Goal: Task Accomplishment & Management: Complete application form

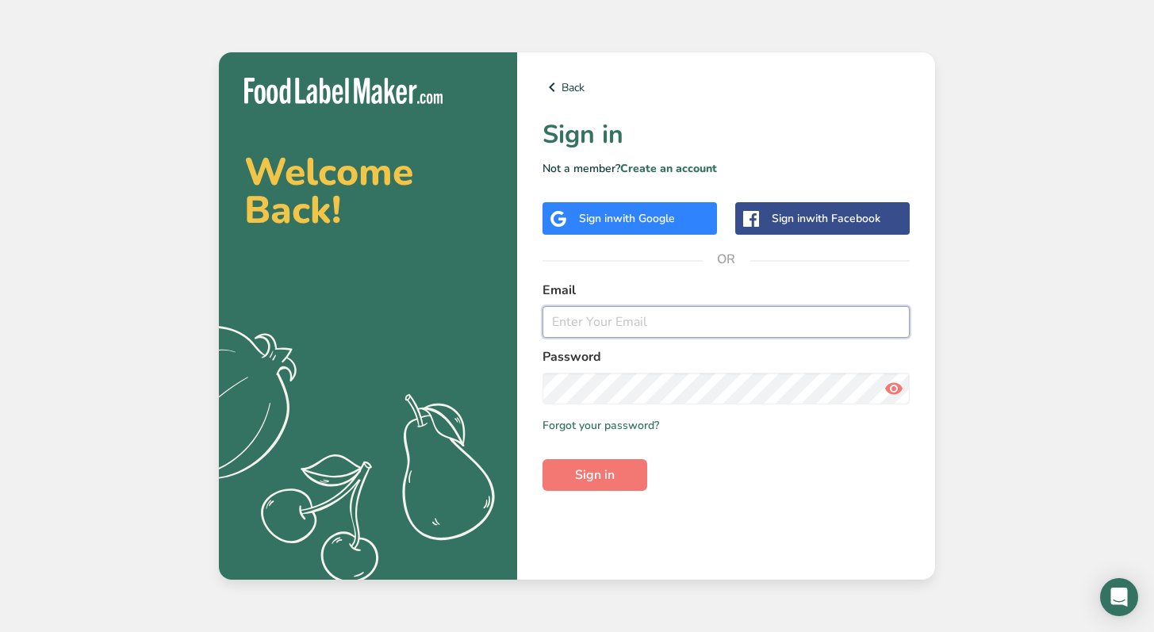
click at [660, 314] on input "email" at bounding box center [725, 322] width 367 height 32
type input "[PERSON_NAME][EMAIL_ADDRESS][DOMAIN_NAME]"
click at [542, 459] on button "Sign in" at bounding box center [594, 475] width 105 height 32
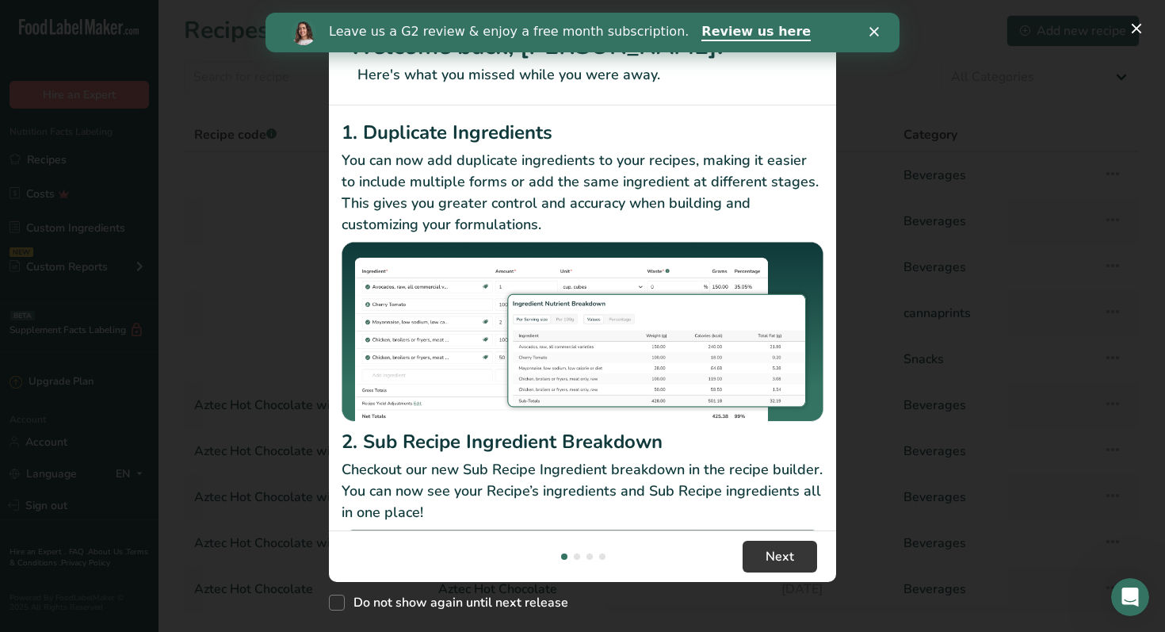
click at [926, 186] on div "New Features" at bounding box center [582, 316] width 1165 height 632
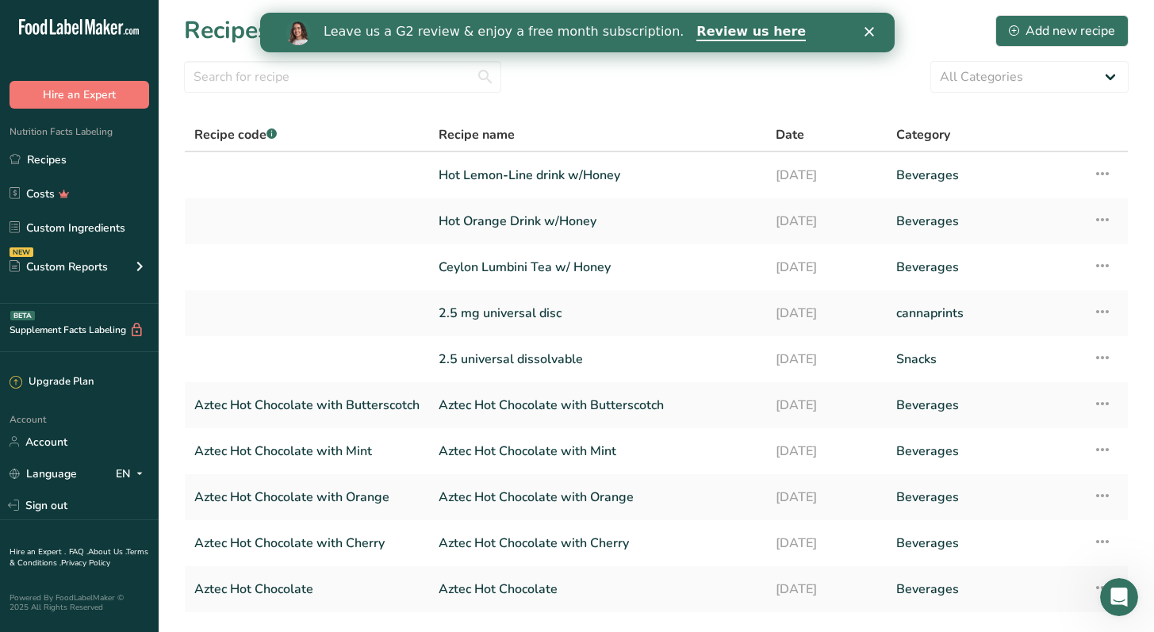
click at [877, 34] on div "Close" at bounding box center [871, 32] width 16 height 10
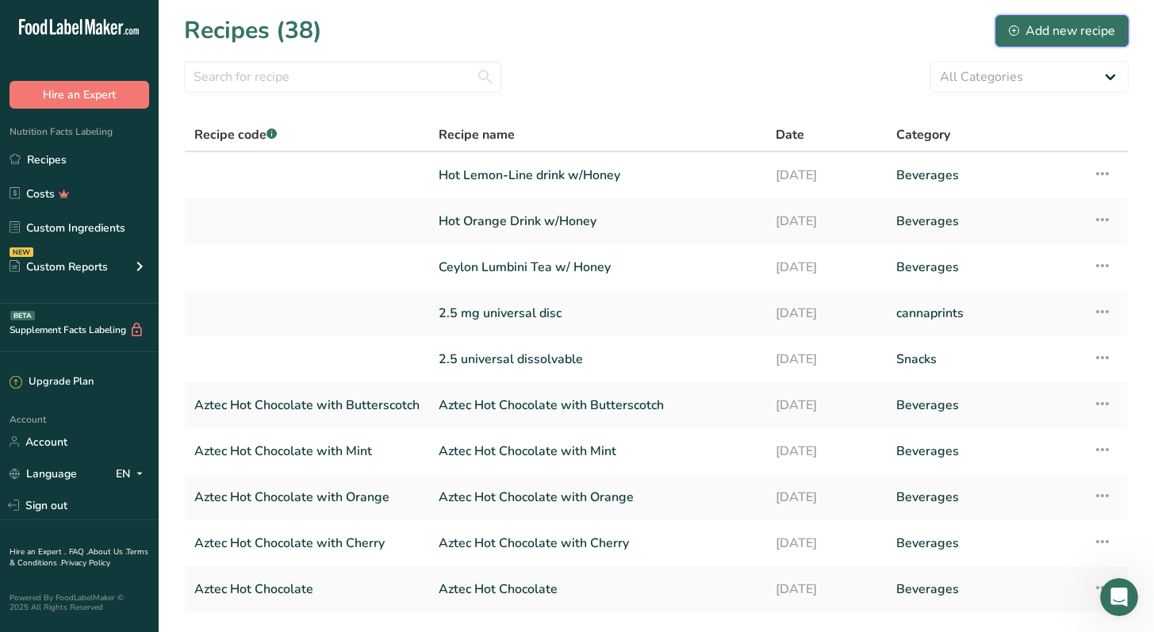
click at [1031, 29] on div "Add new recipe" at bounding box center [1061, 30] width 106 height 19
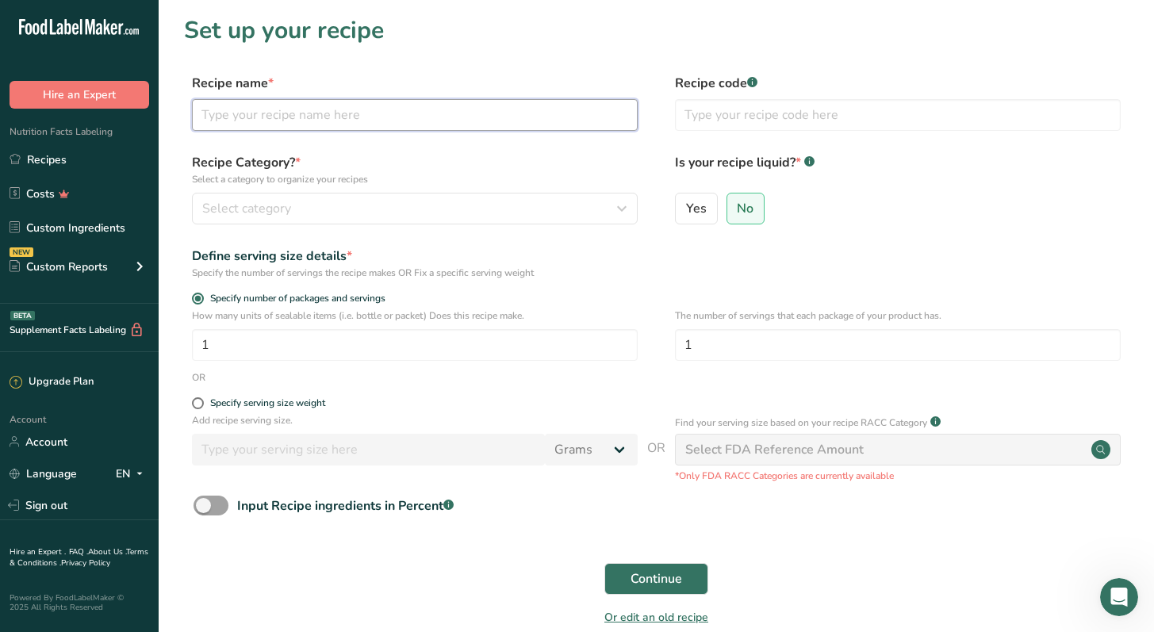
click at [497, 124] on input "text" at bounding box center [415, 115] width 446 height 32
type input "BCL Pumpkin Spice"
type input "PumpkinSpice"
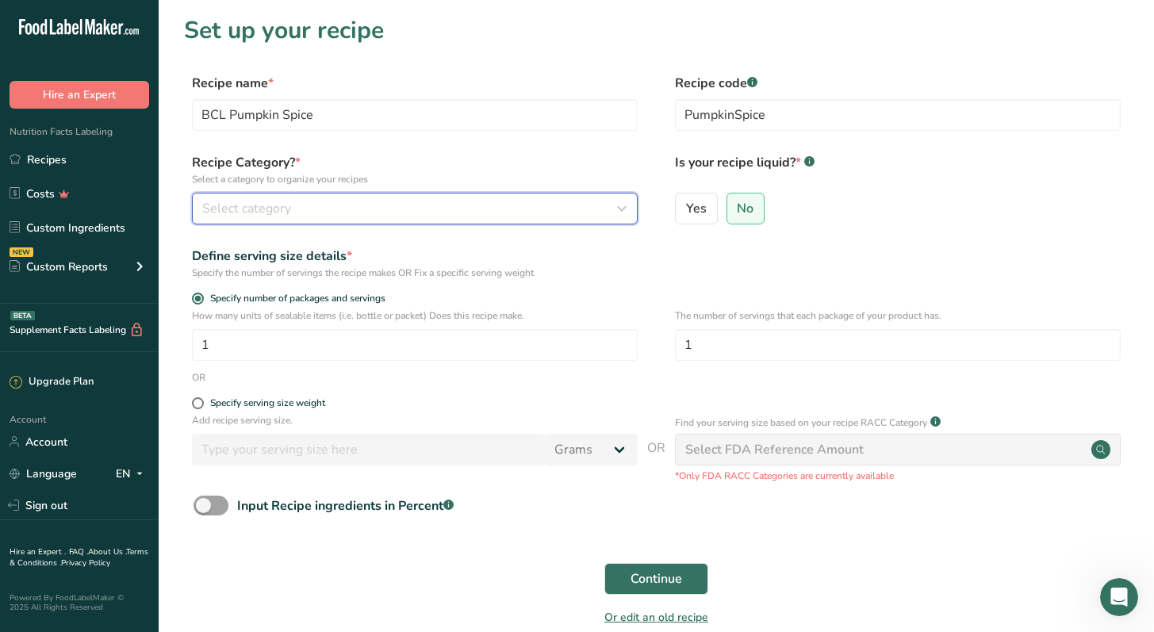
click at [405, 215] on div "Select category" at bounding box center [409, 208] width 415 height 19
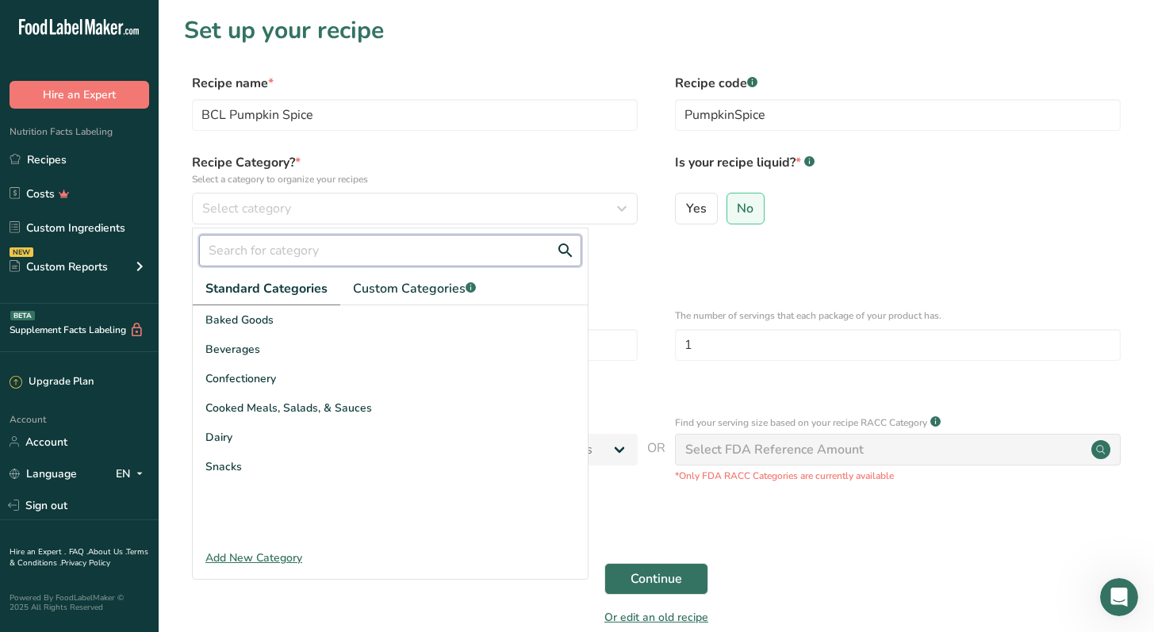
click at [289, 259] on input "text" at bounding box center [390, 251] width 382 height 32
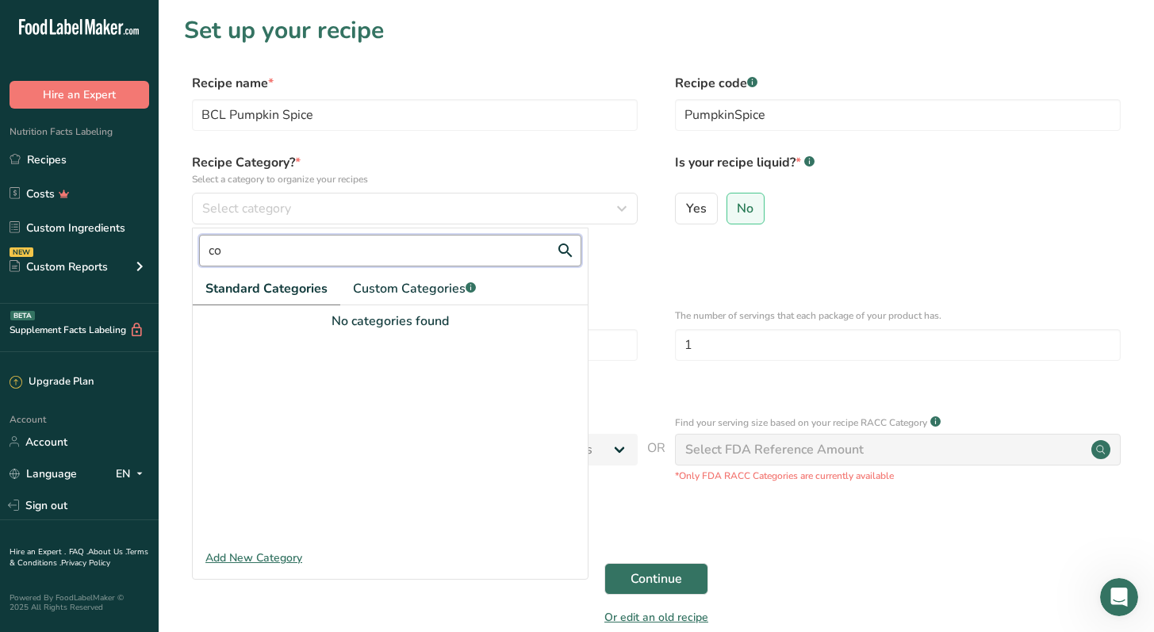
type input "c"
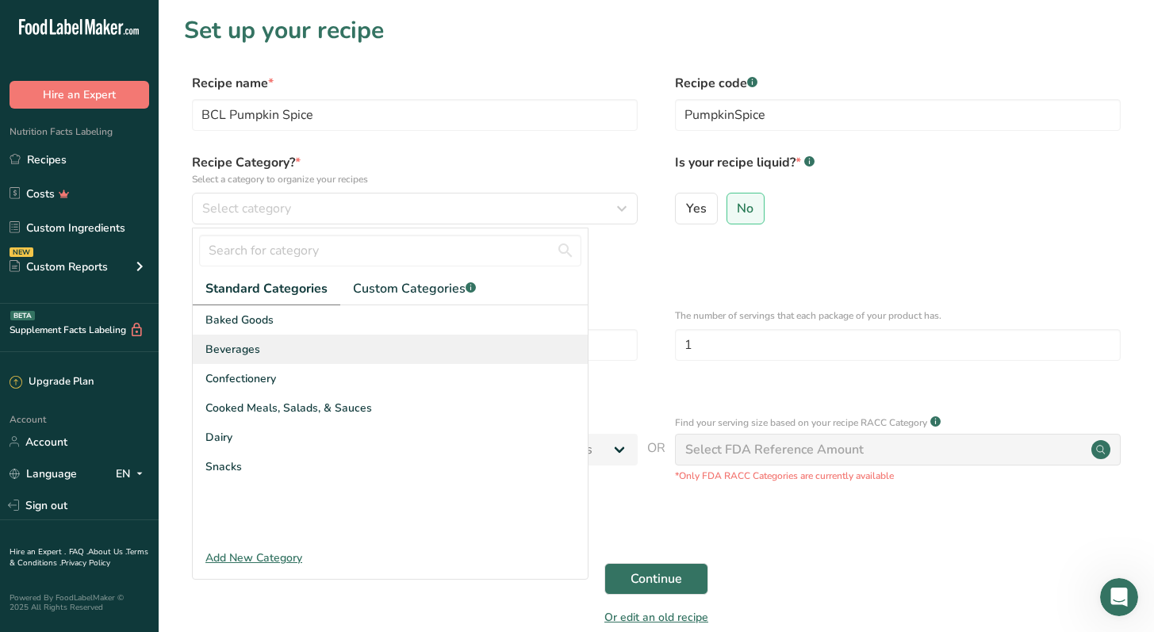
click at [324, 346] on div "Beverages" at bounding box center [390, 349] width 395 height 29
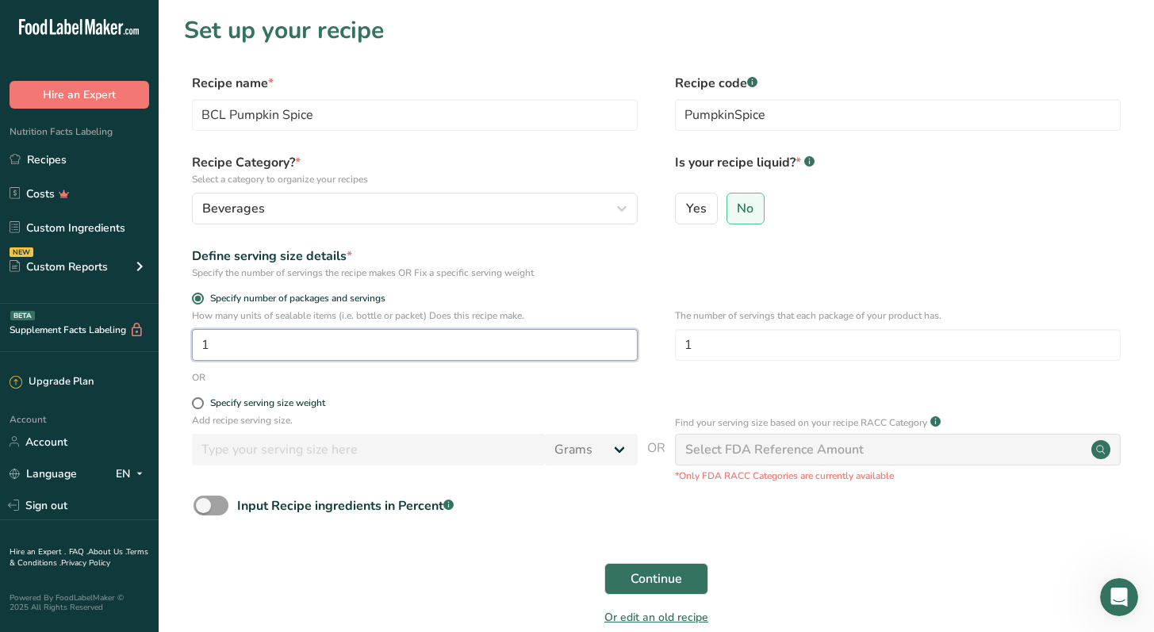
click at [427, 344] on input "1" at bounding box center [415, 345] width 446 height 32
click at [448, 400] on label "Specify serving size weight" at bounding box center [415, 403] width 446 height 12
click at [202, 400] on input "Specify serving size weight" at bounding box center [197, 403] width 10 height 10
radio input "true"
radio input "false"
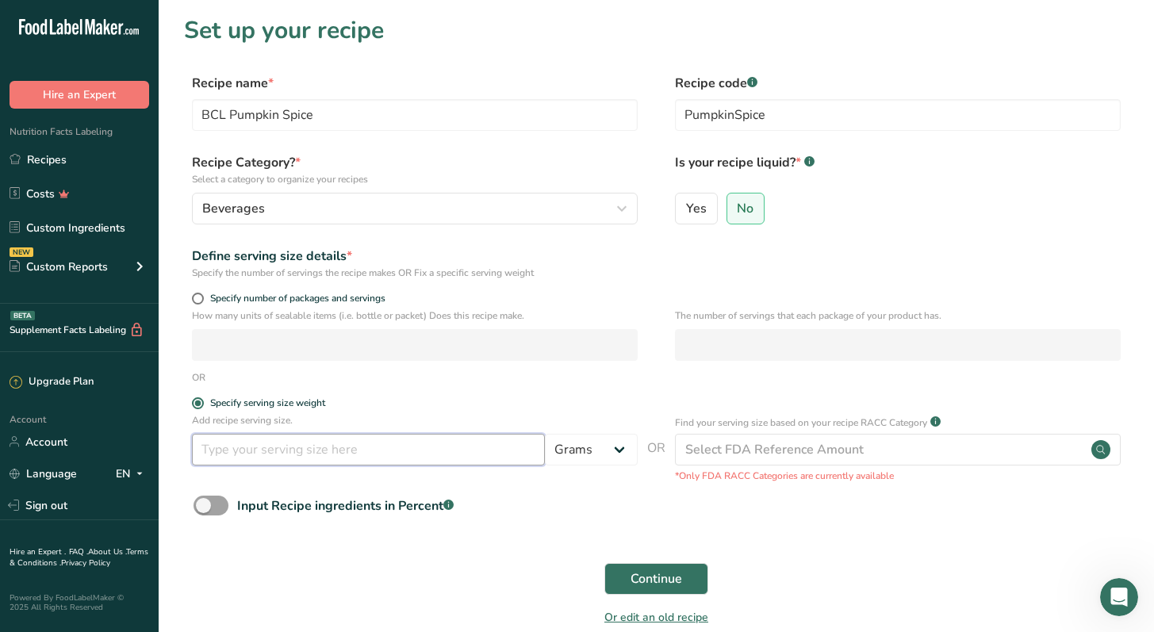
click at [384, 458] on input "number" at bounding box center [368, 450] width 353 height 32
click at [538, 461] on input "number" at bounding box center [368, 450] width 353 height 32
type input "12.5"
click at [589, 504] on div "Input Recipe ingredients in Percent .a-a{fill:#347362;}.b-a{fill:#fff;}" at bounding box center [656, 511] width 944 height 33
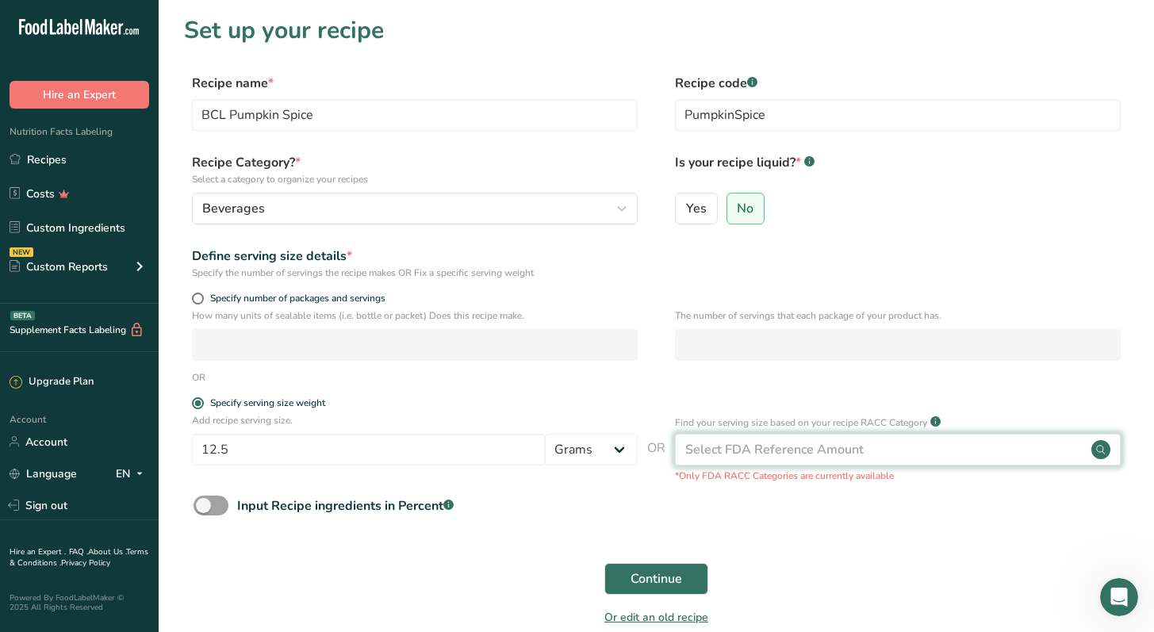
click at [827, 455] on div "Select FDA Reference Amount" at bounding box center [774, 449] width 178 height 19
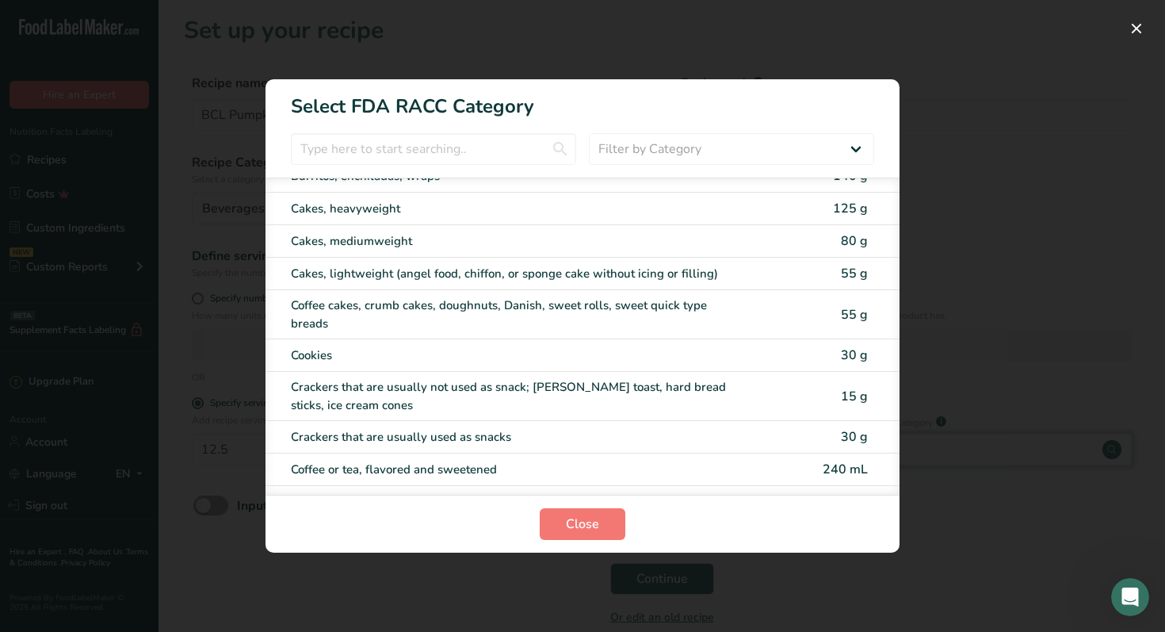
scroll to position [239, 0]
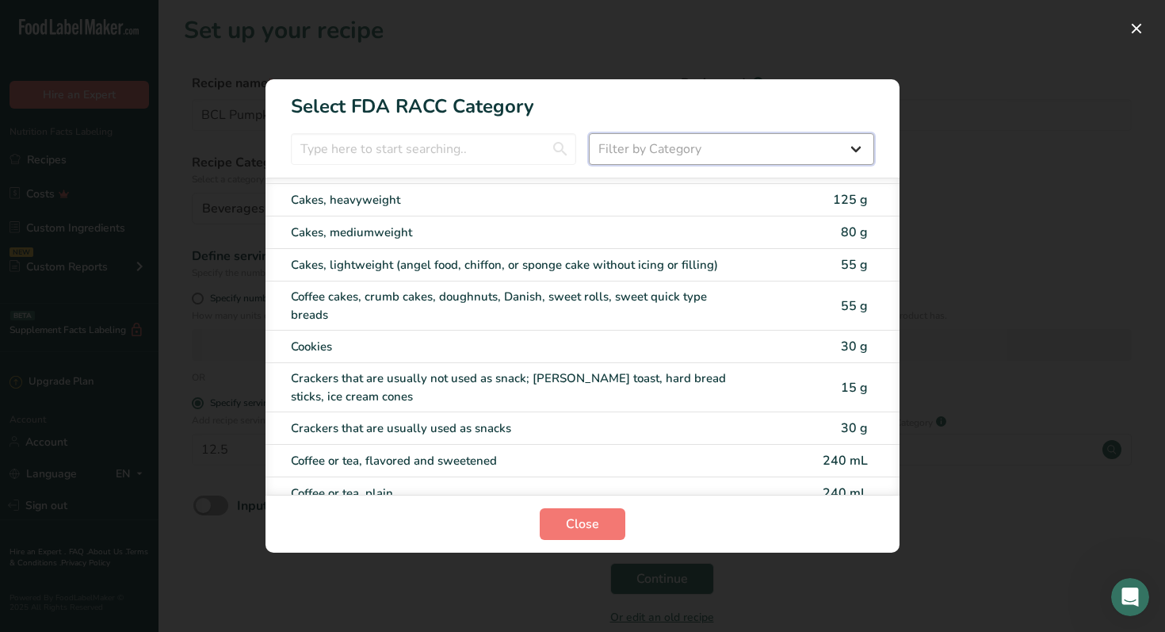
click at [637, 151] on select "Filter by Category All Bakery products Beverages Cereals and other grain produc…" at bounding box center [731, 149] width 285 height 32
select select "6"
click at [589, 133] on select "Filter by Category All Bakery products Beverages Cereals and other grain produc…" at bounding box center [731, 149] width 285 height 32
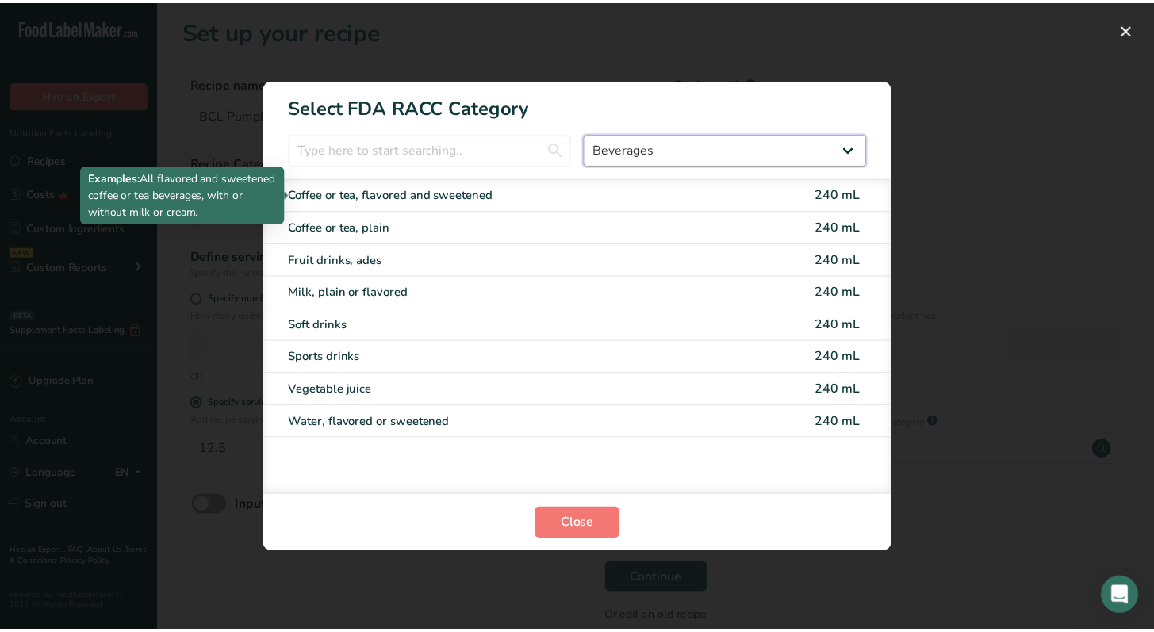
scroll to position [0, 0]
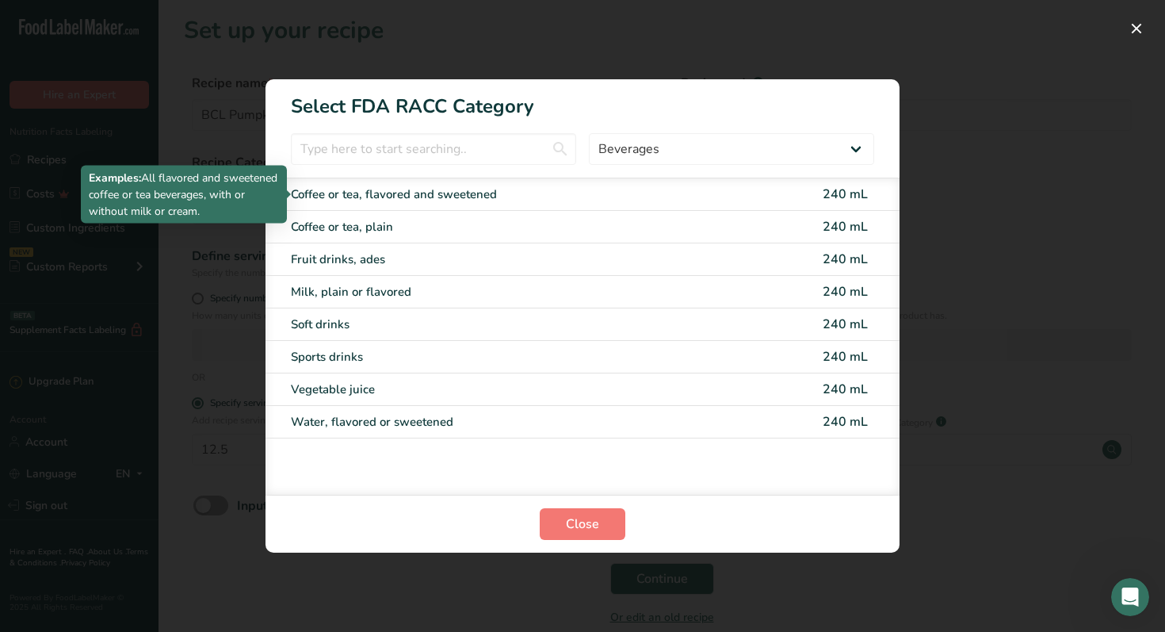
click at [663, 195] on div "Coffee or tea, flavored and sweetened" at bounding box center [516, 195] width 450 height 18
type input "240"
select select "17"
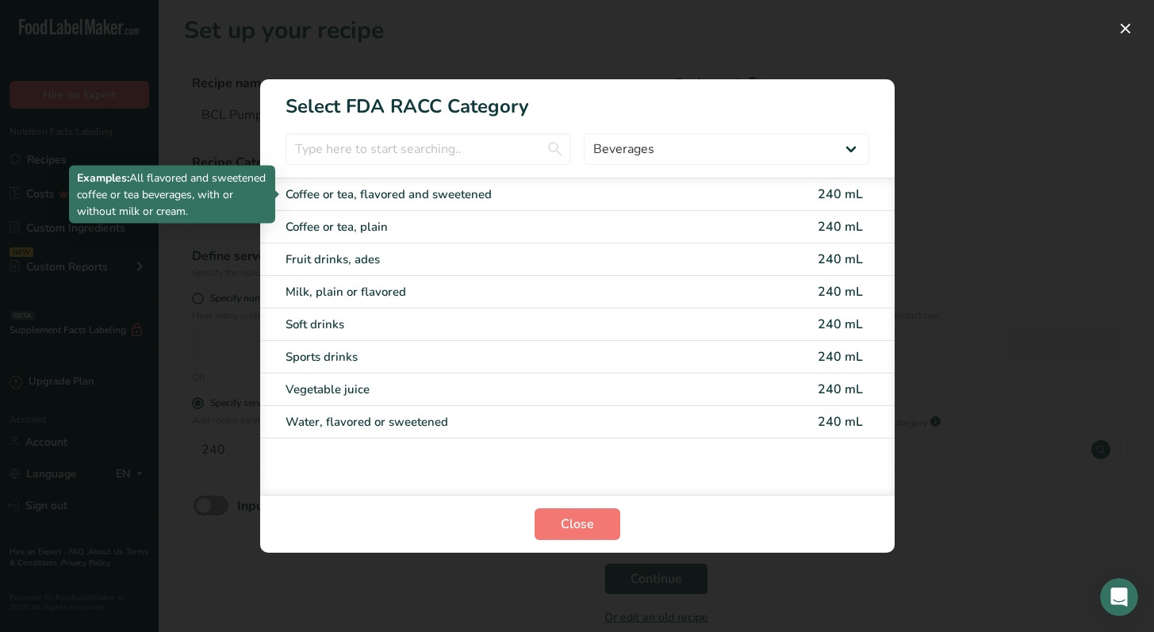
select select "22"
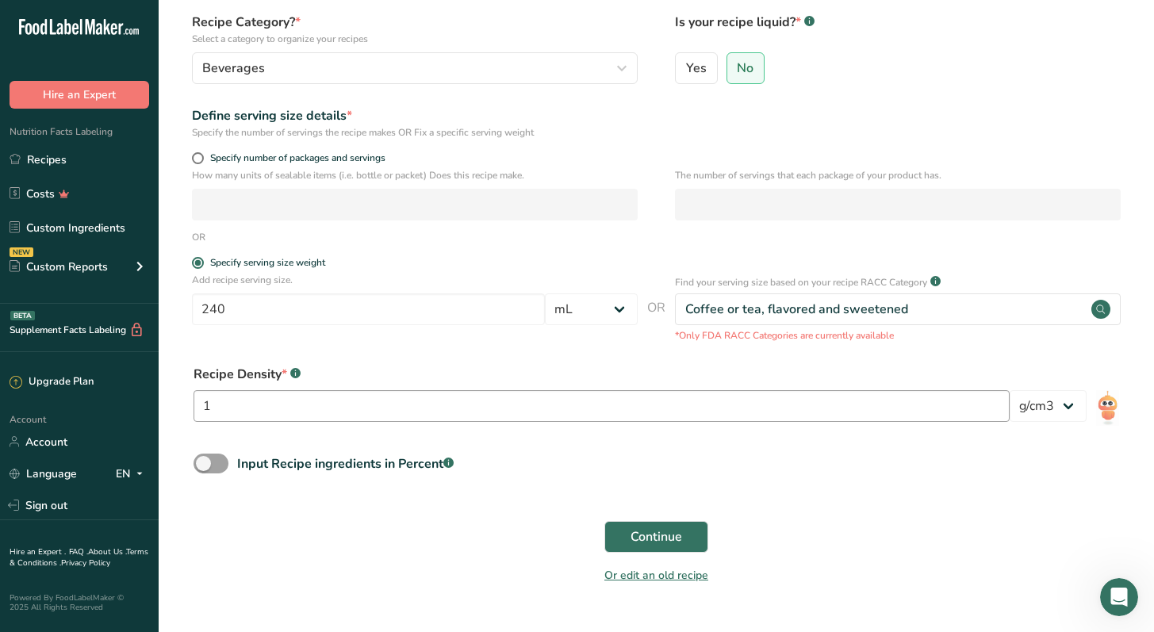
scroll to position [149, 0]
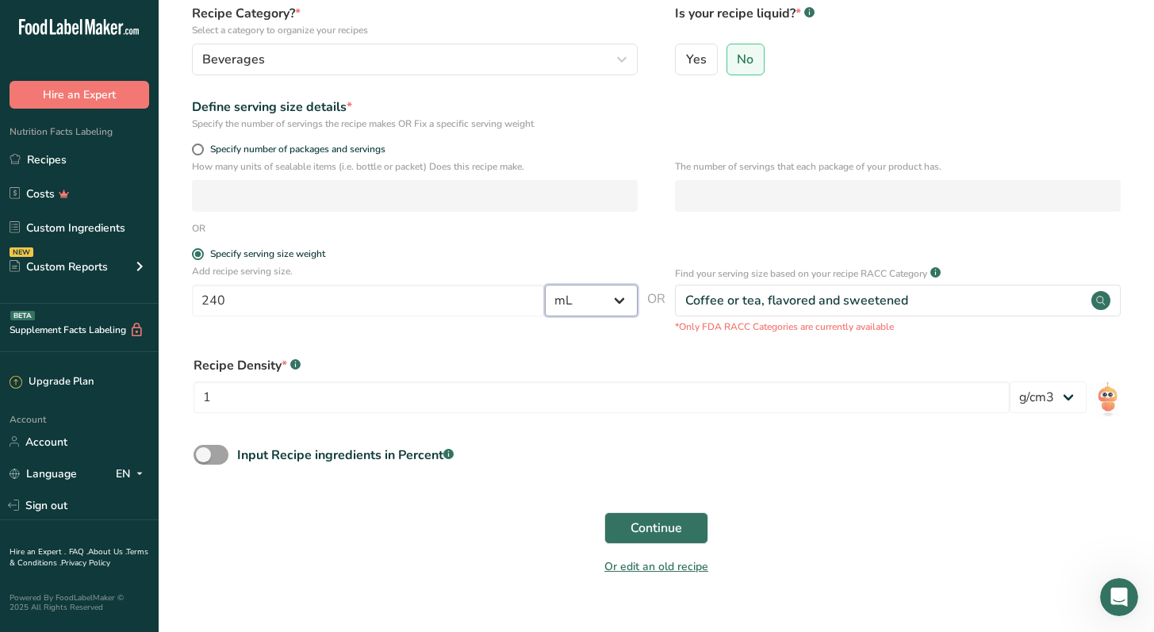
click at [614, 316] on select "Grams kg mg mcg lb oz l mL fl oz tbsp tsp cup qt gallon" at bounding box center [591, 301] width 93 height 32
click at [626, 315] on select "Grams kg mg mcg lb oz l mL fl oz tbsp tsp cup qt gallon" at bounding box center [591, 301] width 93 height 32
select select "18"
click at [545, 285] on select "Grams kg mg mcg lb oz l mL fl oz tbsp tsp cup qt gallon" at bounding box center [591, 301] width 93 height 32
click at [483, 303] on input "240" at bounding box center [368, 301] width 353 height 32
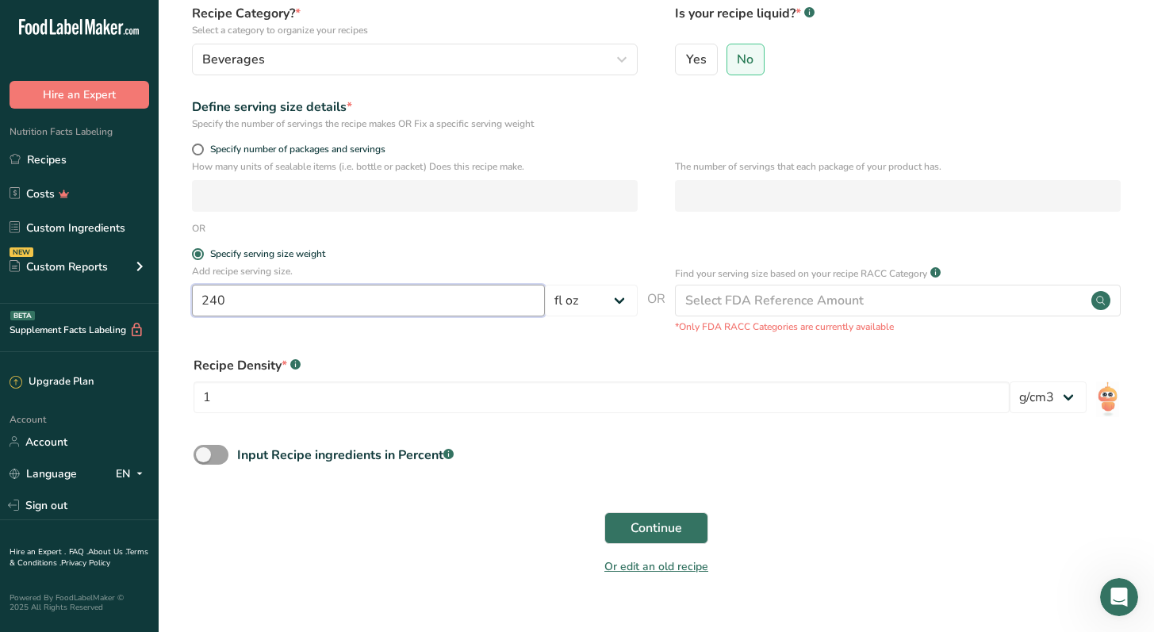
click at [483, 303] on input "240" at bounding box center [368, 301] width 353 height 32
type input "8"
click at [553, 365] on div "Recipe Density * .a-a{fill:#347362;}.b-a{fill:#fff;}" at bounding box center [601, 365] width 816 height 19
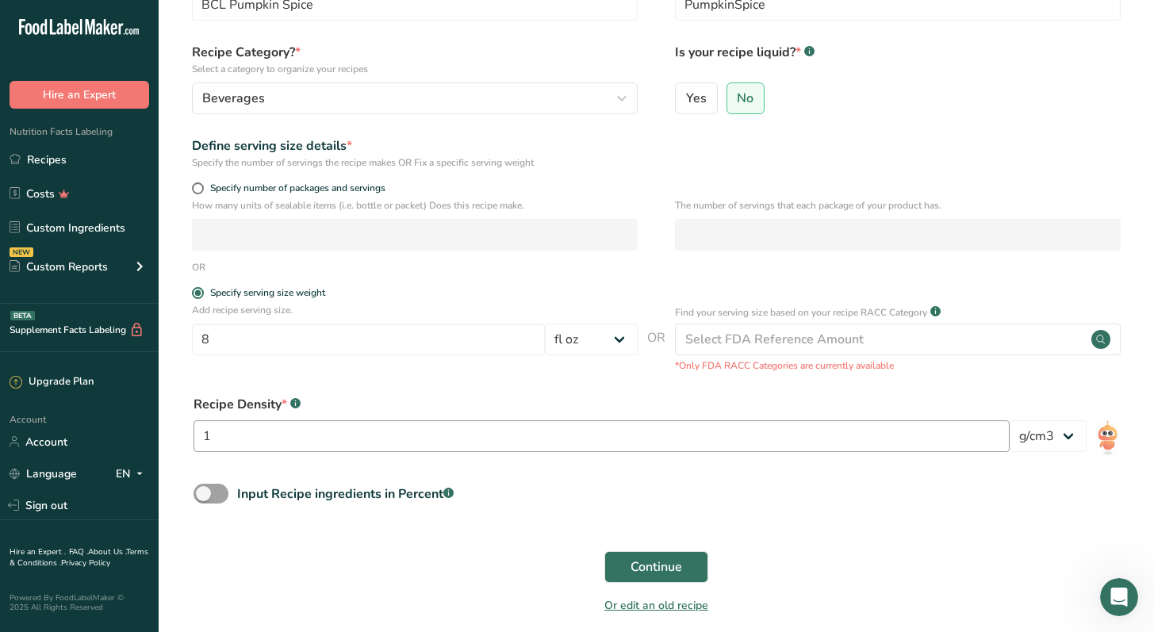
scroll to position [101, 0]
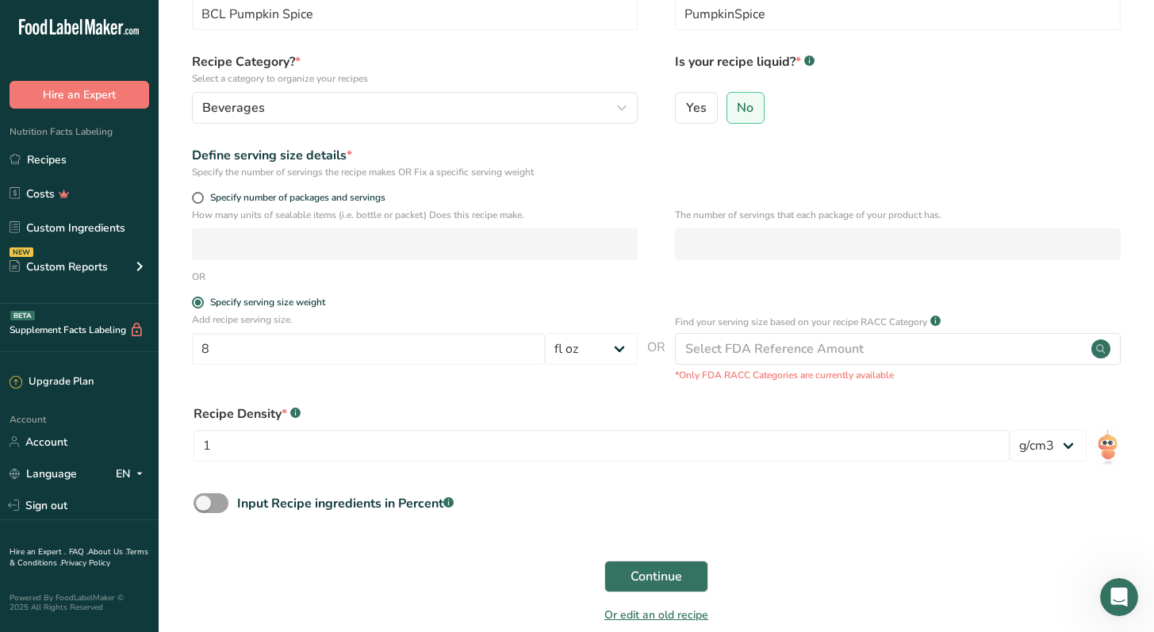
click at [1122, 440] on div "Recipe Density * .a-a{fill:#347362;}.b-a{fill:#fff;} 1 lb/ft3 g/cm3" at bounding box center [656, 438] width 944 height 86
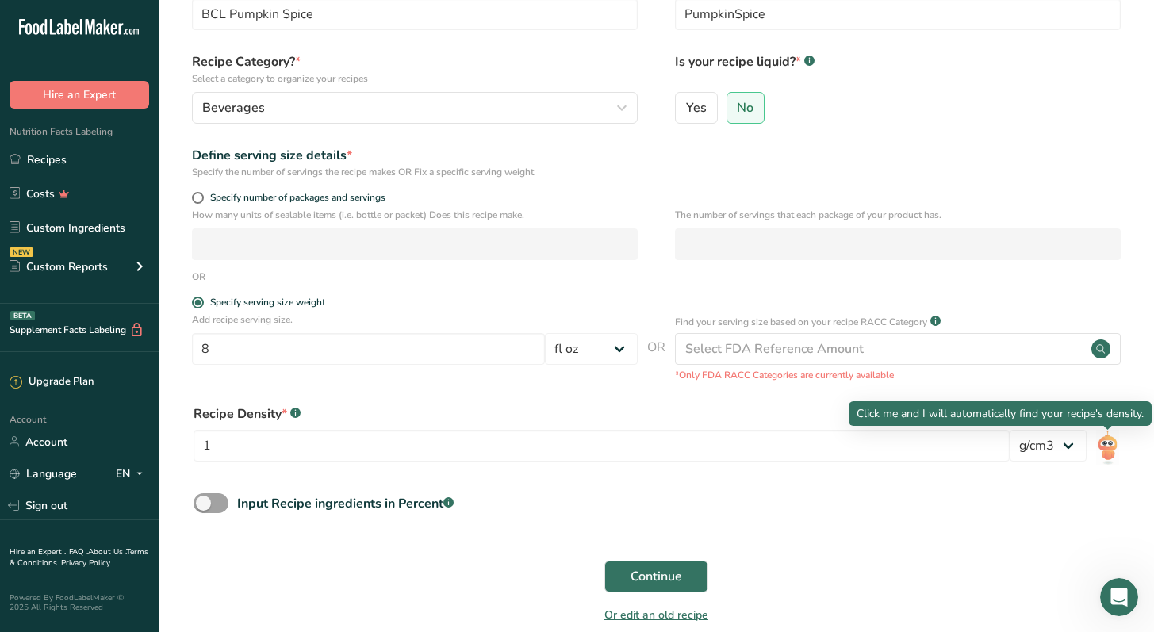
click at [1108, 439] on img at bounding box center [1107, 448] width 23 height 36
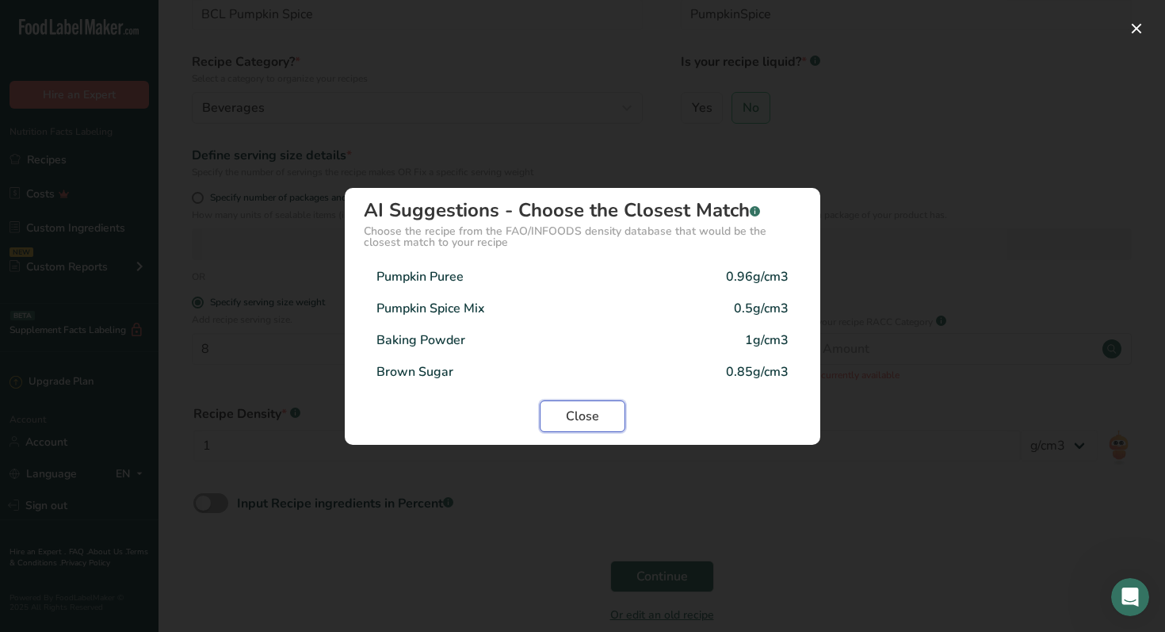
click at [567, 407] on span "Close" at bounding box center [582, 416] width 33 height 19
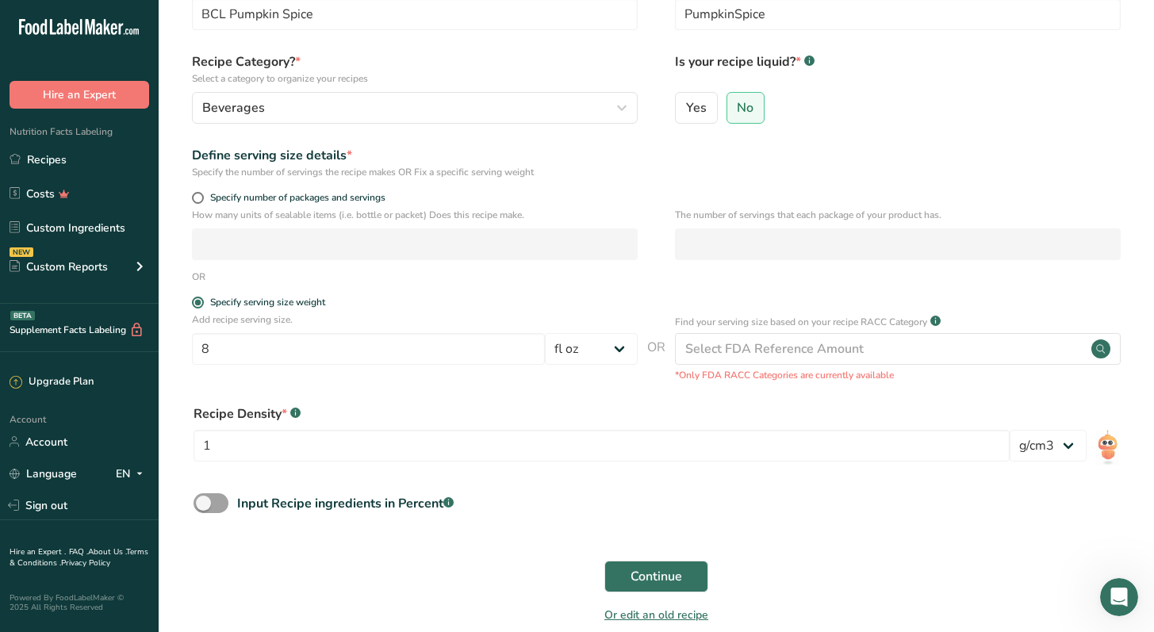
scroll to position [97, 0]
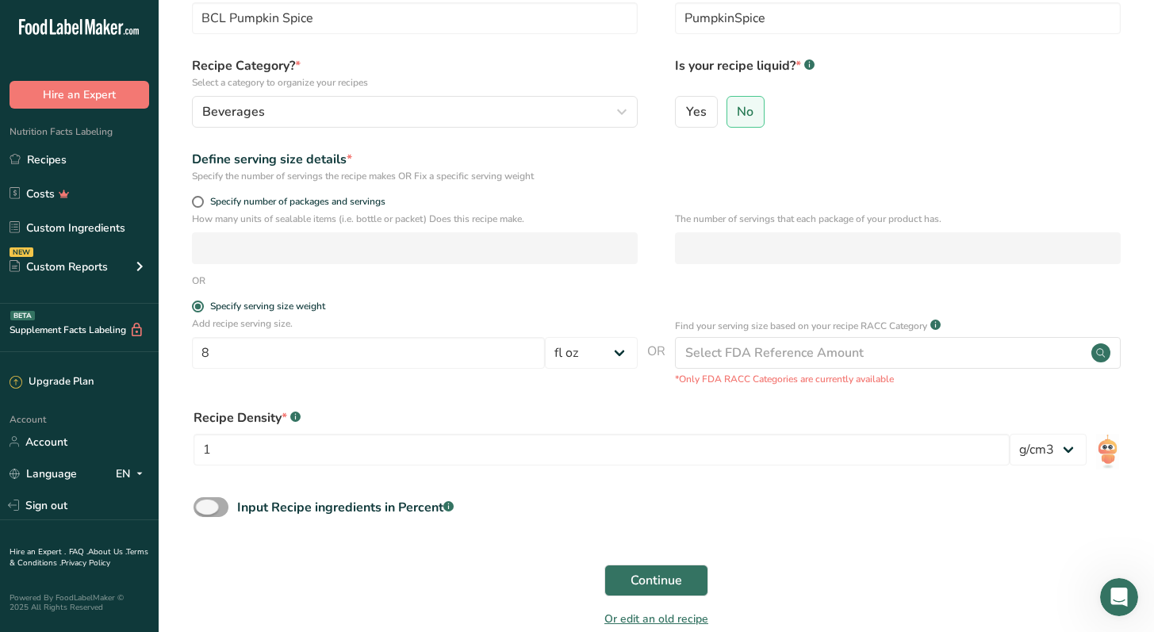
click at [209, 506] on span at bounding box center [210, 507] width 35 height 20
click at [204, 506] on input "Input Recipe ingredients in Percent .a-a{fill:#347362;}.b-a{fill:#fff;}" at bounding box center [198, 507] width 10 height 10
checkbox input "true"
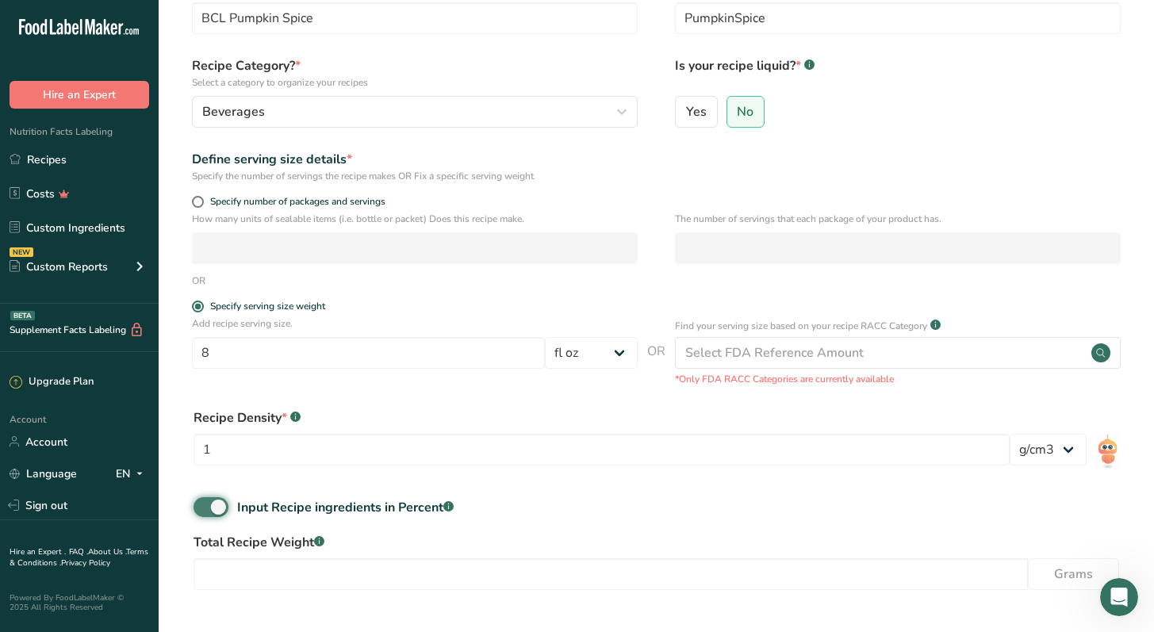
scroll to position [248, 0]
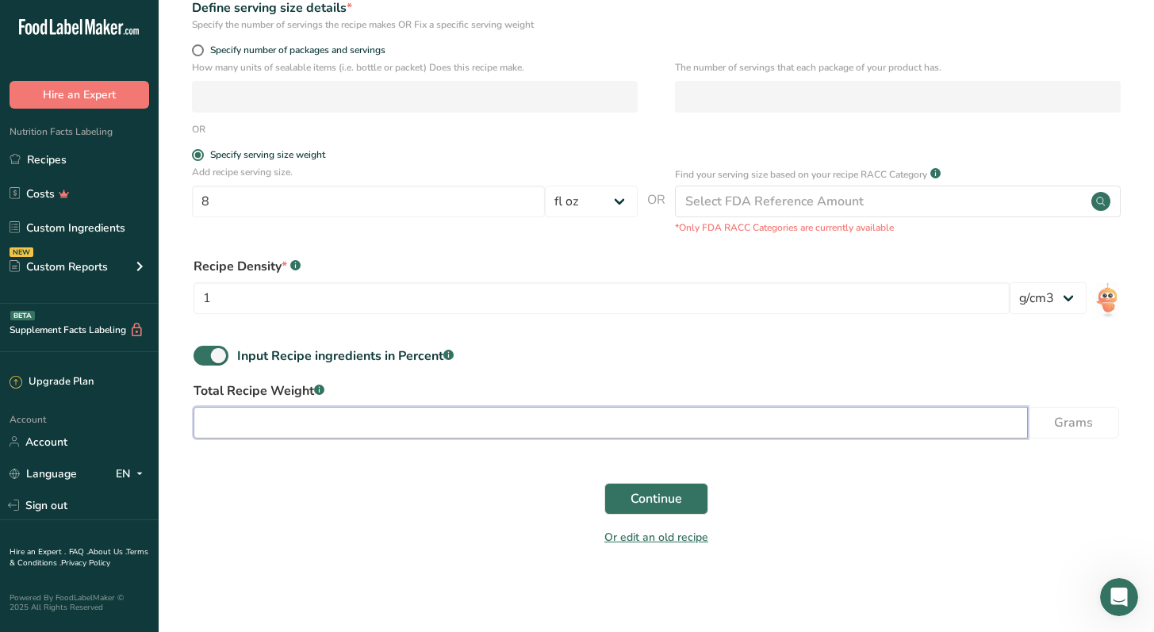
click at [374, 407] on input "number" at bounding box center [610, 423] width 834 height 32
type input "12.5"
click at [384, 517] on div "Continue" at bounding box center [656, 498] width 944 height 51
click at [651, 499] on span "Continue" at bounding box center [656, 498] width 52 height 19
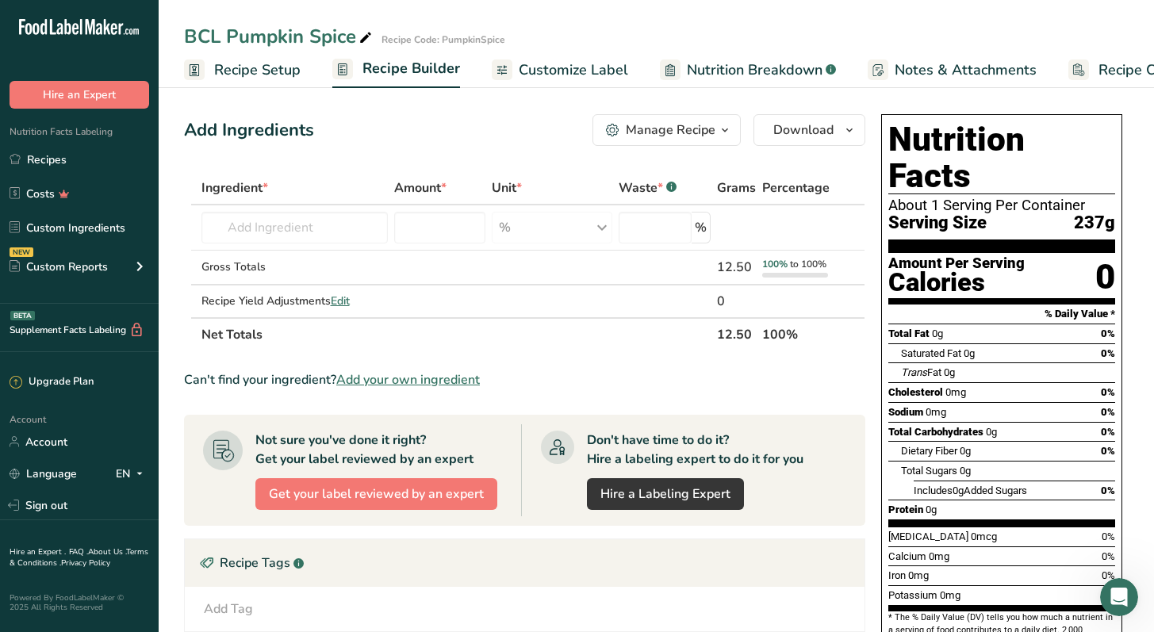
click at [288, 79] on span "Recipe Setup" at bounding box center [257, 69] width 86 height 21
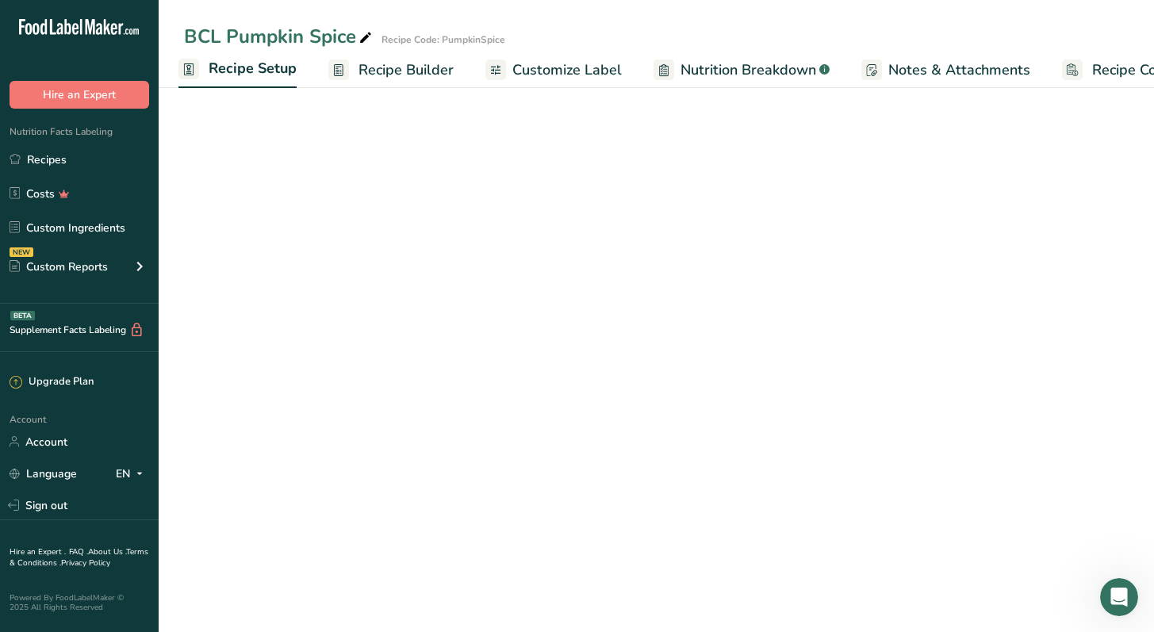
select select "18"
select select "22"
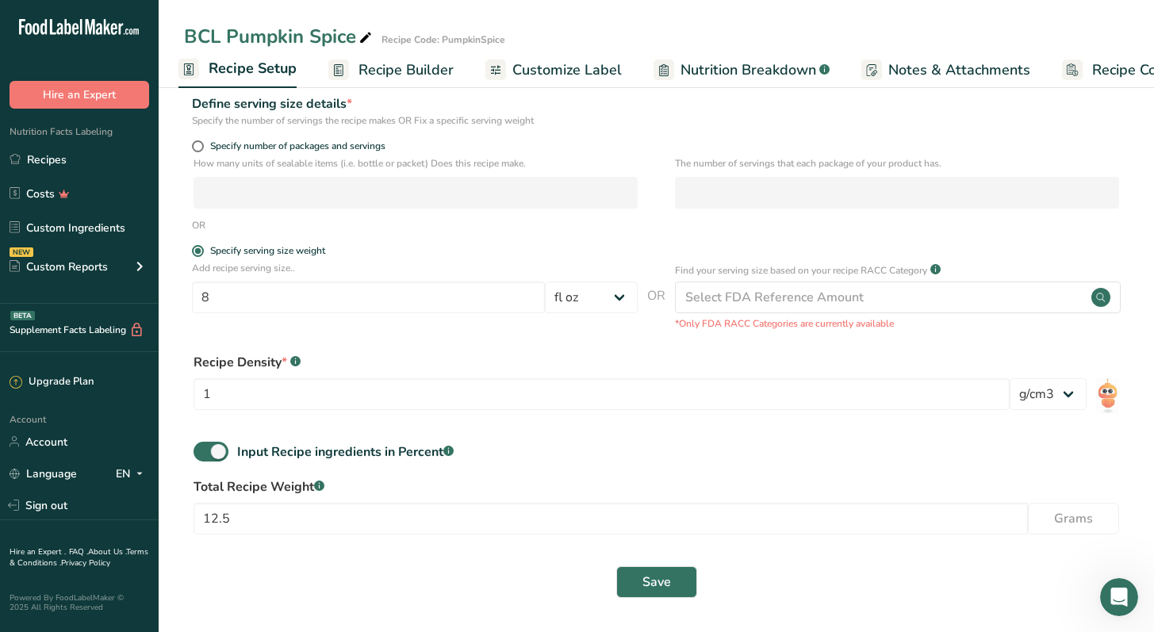
scroll to position [193, 0]
click at [343, 411] on div "1" at bounding box center [601, 397] width 816 height 41
click at [309, 400] on input "1" at bounding box center [601, 393] width 816 height 32
click at [356, 437] on form "Recipe name * BCL Pumpkin Spice Recipe code .a-a{fill:#347362;}.b-a{fill:#fff;}…" at bounding box center [656, 264] width 944 height 686
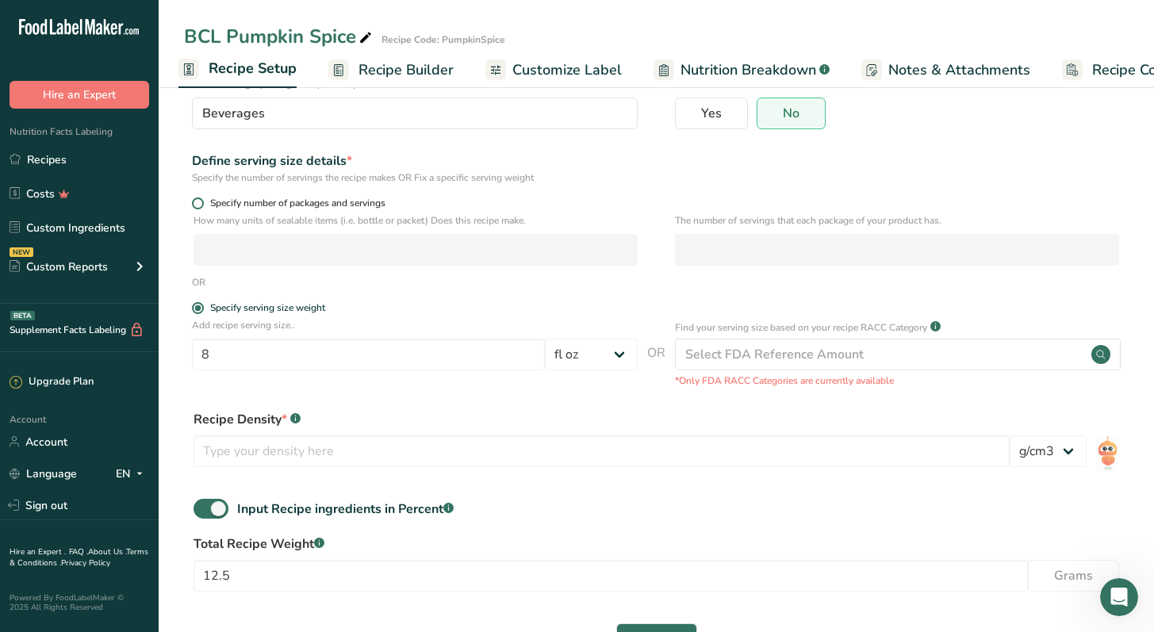
click at [297, 200] on span "Specify number of packages and servings" at bounding box center [295, 203] width 182 height 12
click at [202, 200] on input "Specify number of packages and servings" at bounding box center [197, 203] width 10 height 10
radio input "true"
radio input "false"
select select "0"
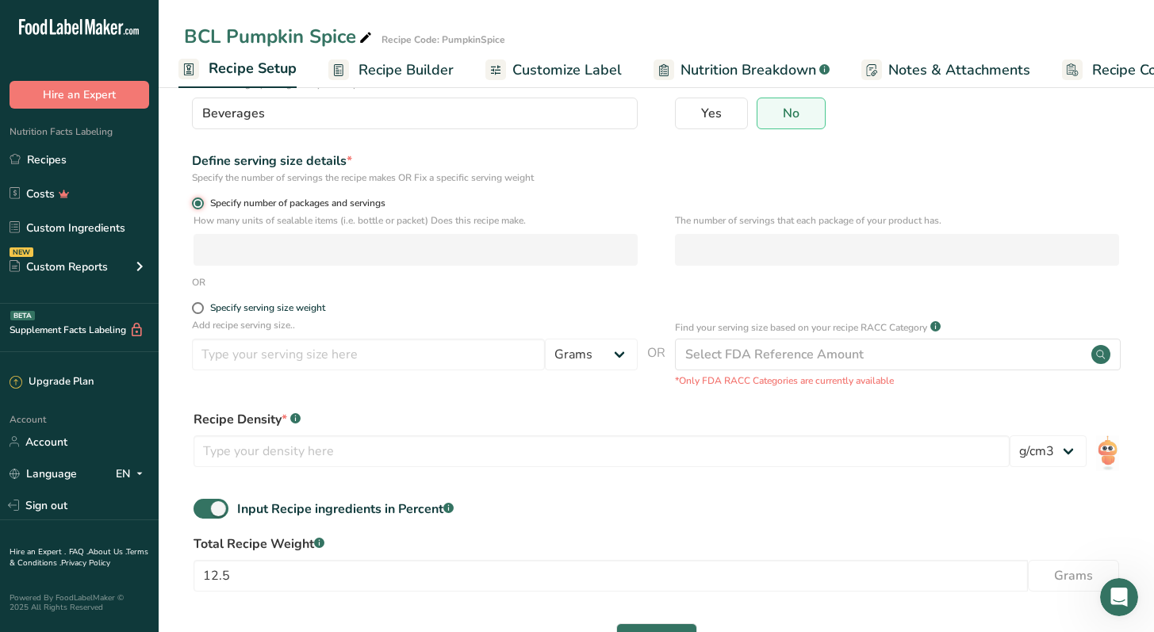
scroll to position [95, 0]
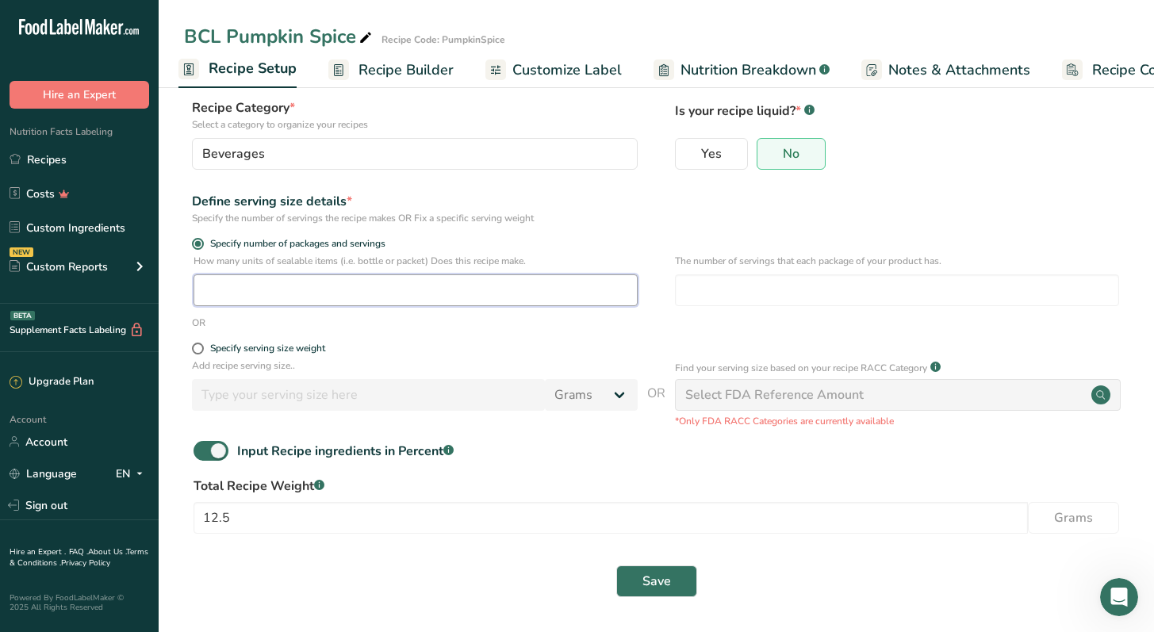
click at [373, 285] on input "number" at bounding box center [415, 290] width 444 height 32
type input "1"
click at [568, 353] on label "Specify serving size weight" at bounding box center [415, 348] width 446 height 12
click at [202, 353] on input "Specify serving size weight" at bounding box center [197, 348] width 10 height 10
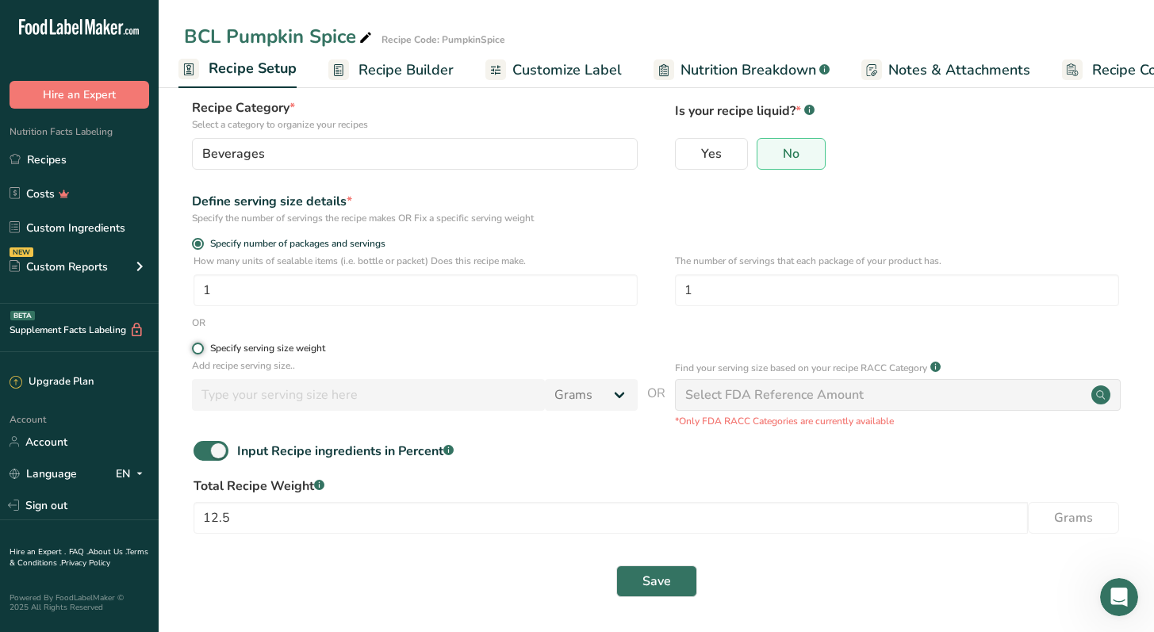
radio input "true"
radio input "false"
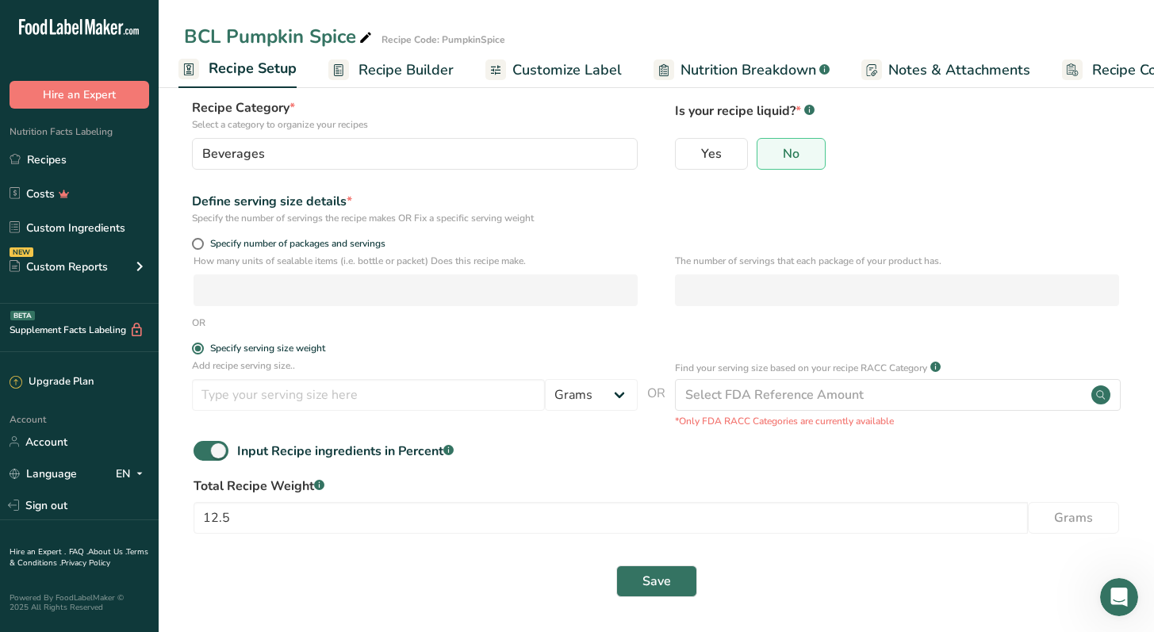
click at [344, 254] on p "How many units of sealable items (i.e. bottle or packet) Does this recipe make." at bounding box center [415, 261] width 444 height 14
click at [342, 247] on span "Specify number of packages and servings" at bounding box center [295, 244] width 182 height 12
click at [202, 247] on input "Specify number of packages and servings" at bounding box center [197, 244] width 10 height 10
radio input "true"
radio input "false"
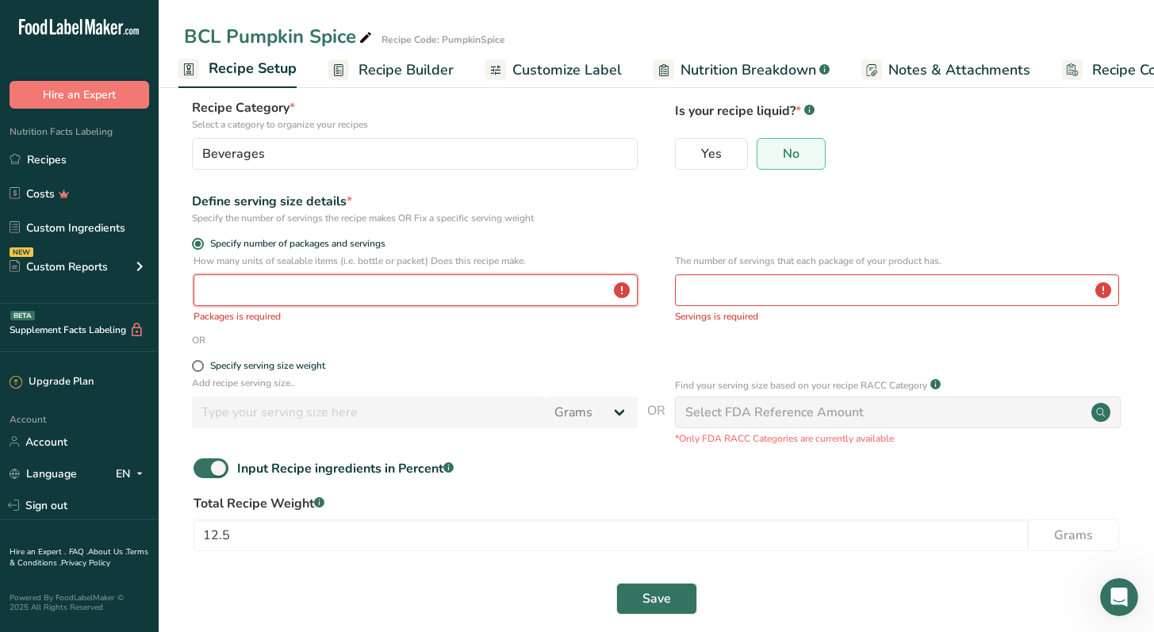
click at [365, 283] on input "number" at bounding box center [415, 290] width 444 height 32
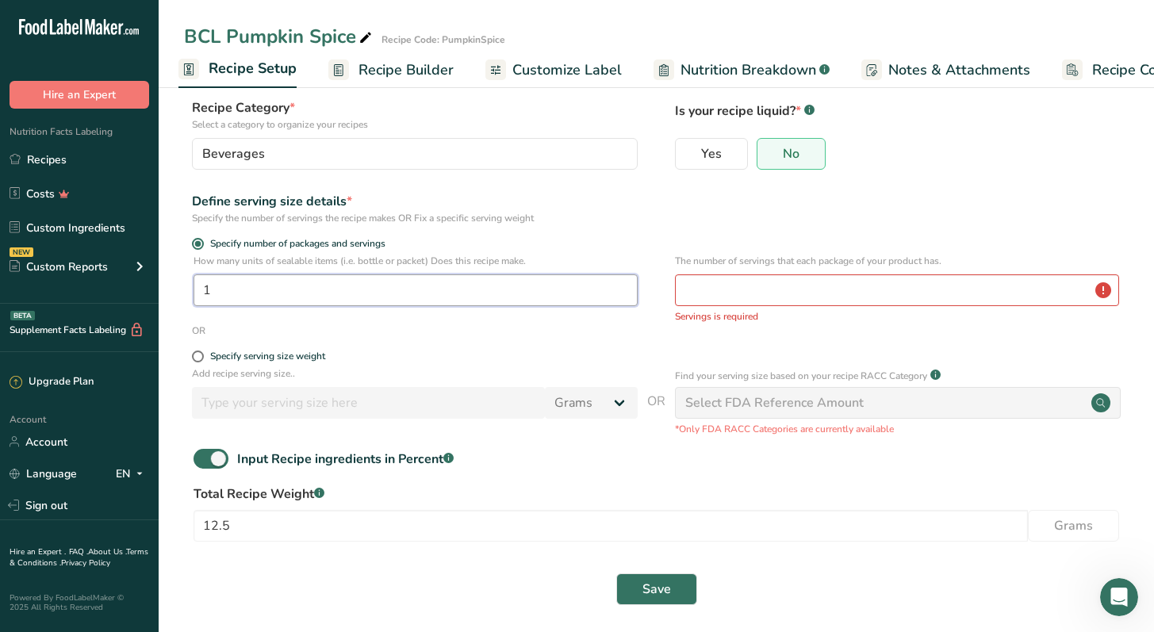
type input "1"
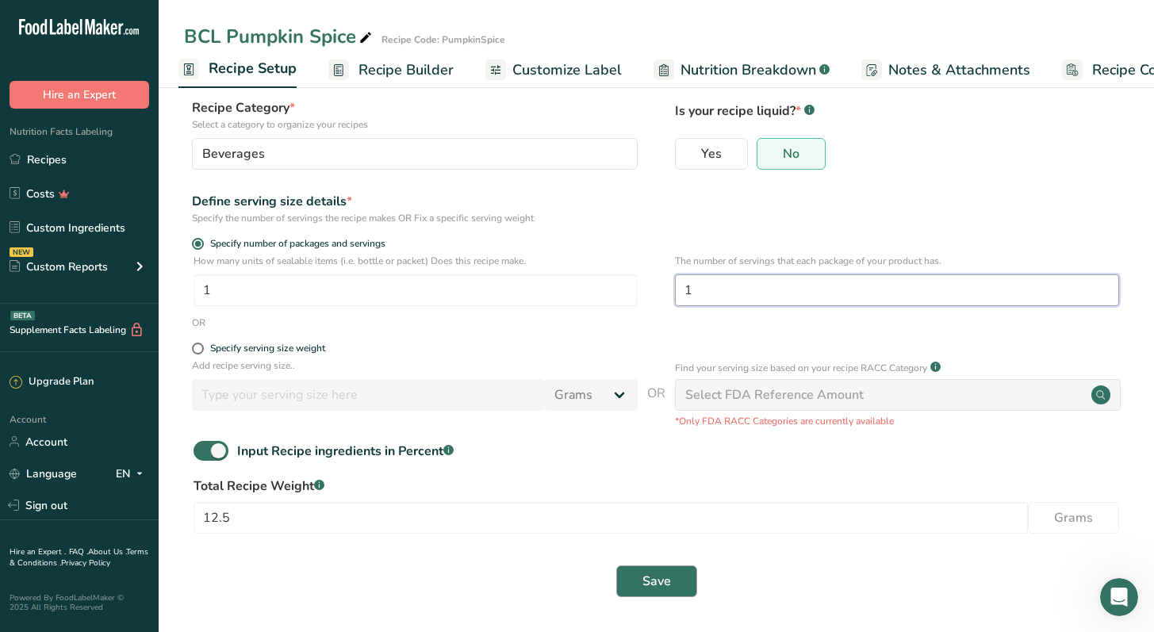
type input "1"
click at [645, 579] on span "Save" at bounding box center [656, 581] width 29 height 19
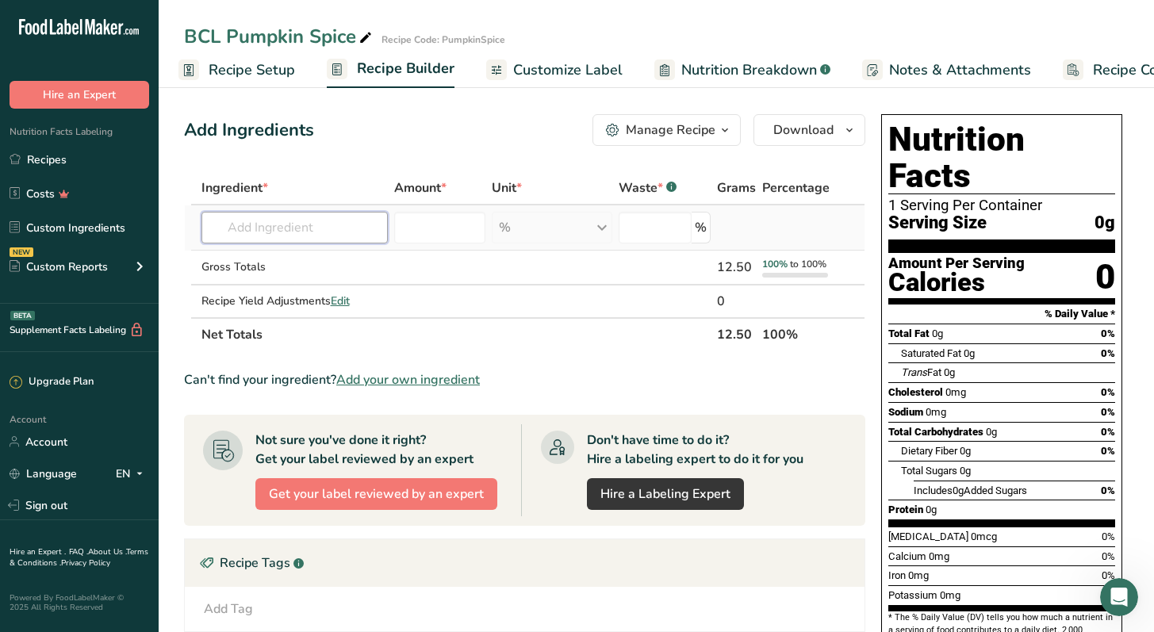
click at [338, 229] on input "text" at bounding box center [294, 228] width 186 height 32
click at [285, 239] on input "pumpkin pie natural" at bounding box center [294, 228] width 186 height 32
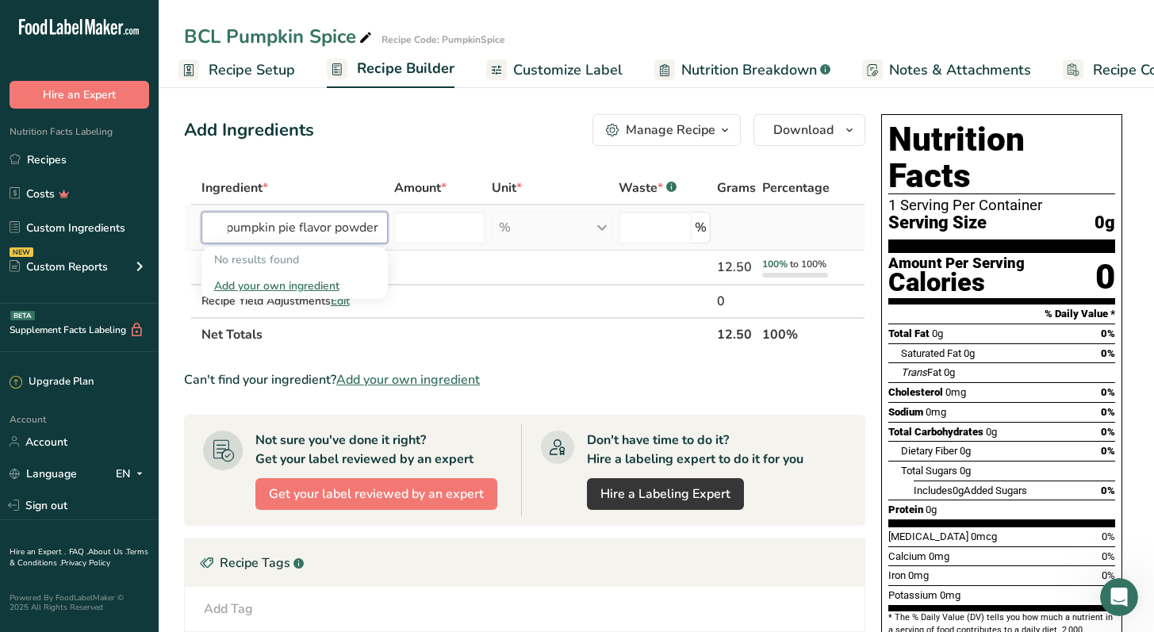
type input "natural pumpkin pie flavor powder"
type input "2"
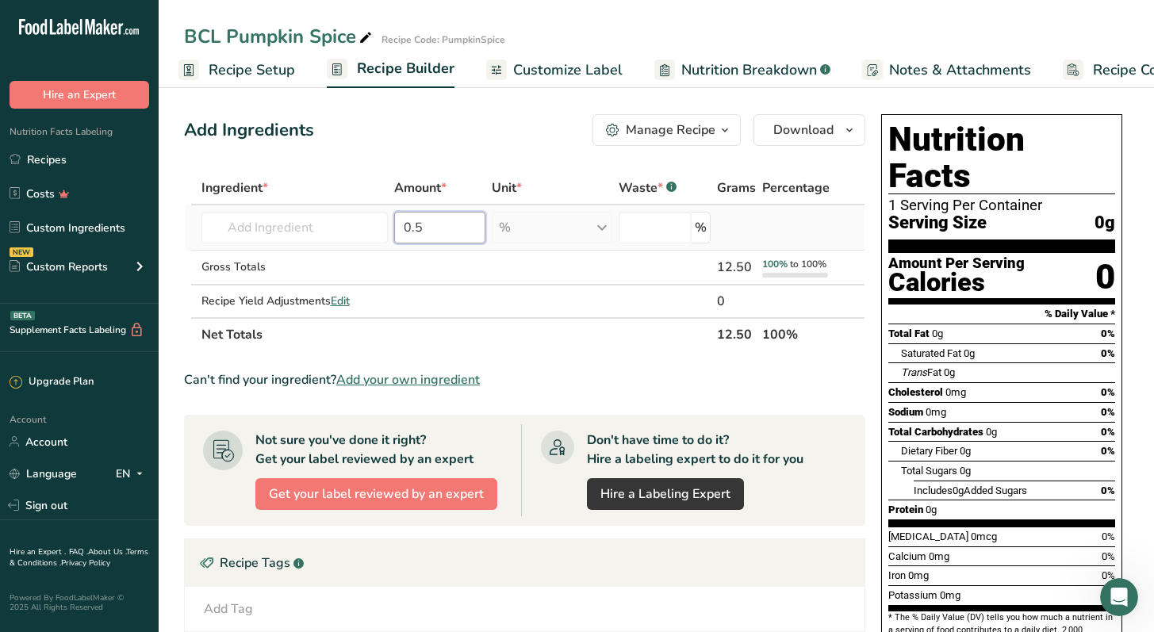
type input "0.5"
click at [599, 211] on td "% Weight Units g kg mg See more Volume Units l Volume units require a density c…" at bounding box center [551, 227] width 127 height 45
click at [598, 224] on div "% Weight Units g kg mg See more Volume Units l Volume units require a density c…" at bounding box center [552, 228] width 121 height 32
click at [603, 223] on div "% Weight Units g kg mg See more Volume Units l Volume units require a density c…" at bounding box center [552, 228] width 121 height 32
click at [500, 219] on div "% Weight Units g kg mg See more Volume Units l Volume units require a density c…" at bounding box center [552, 228] width 121 height 32
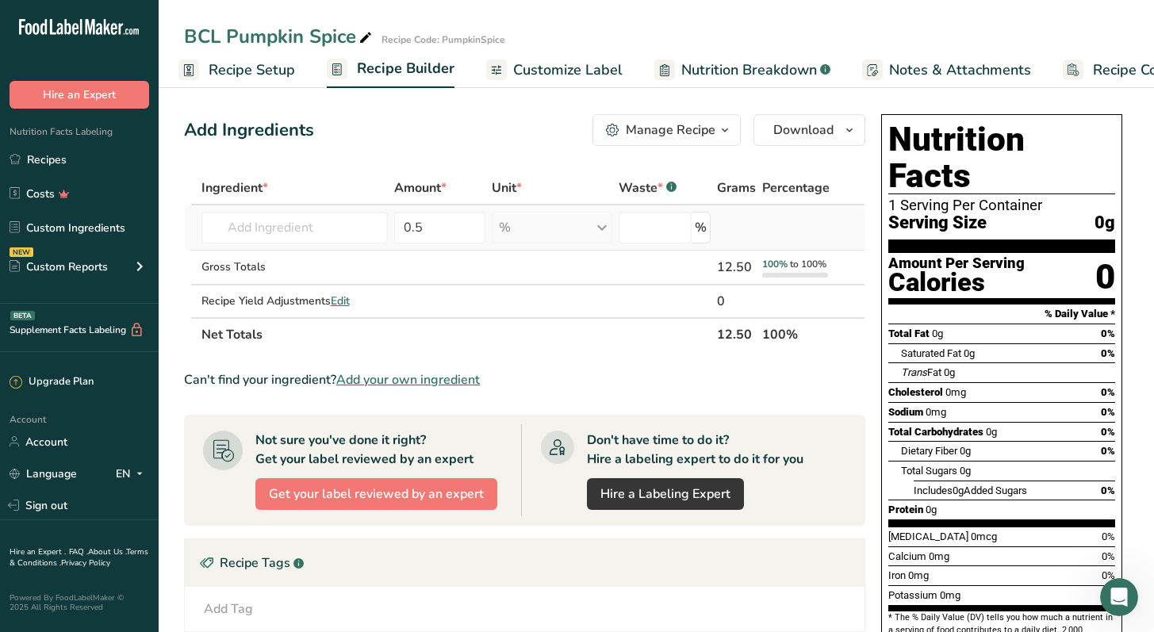
click at [586, 216] on div "% Weight Units g kg mg See more Volume Units l Volume units require a density c…" at bounding box center [552, 228] width 121 height 32
click at [347, 239] on input "text" at bounding box center [294, 228] width 186 height 32
type input "Natural Pumpkin Pie Flavor Powder"
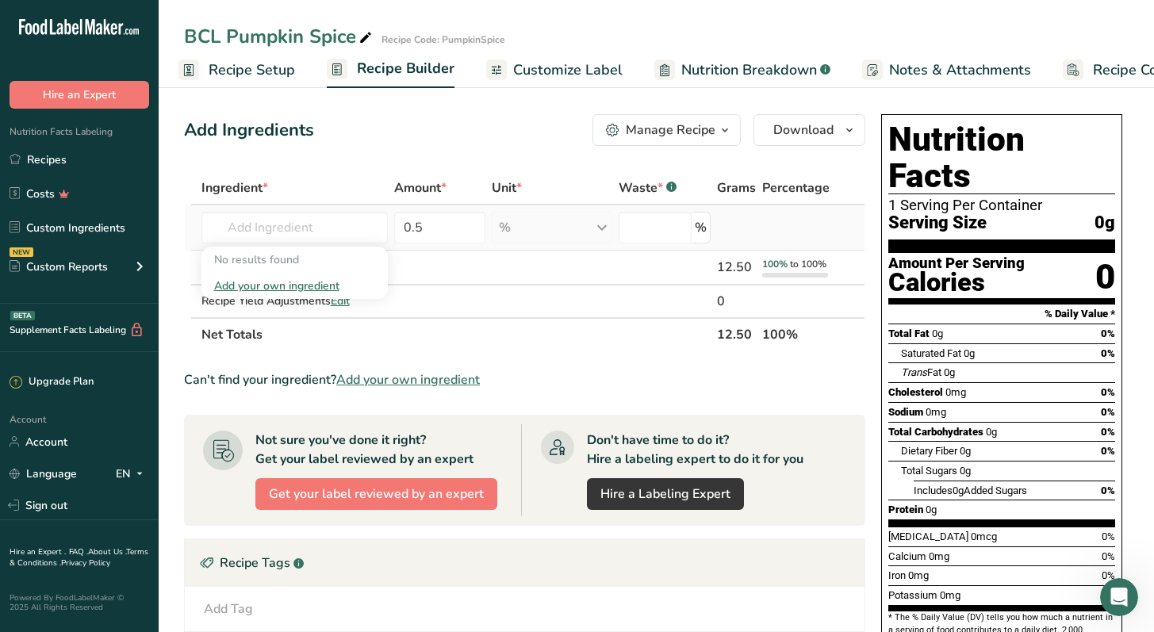
click at [285, 281] on div "Add your own ingredient" at bounding box center [294, 285] width 161 height 17
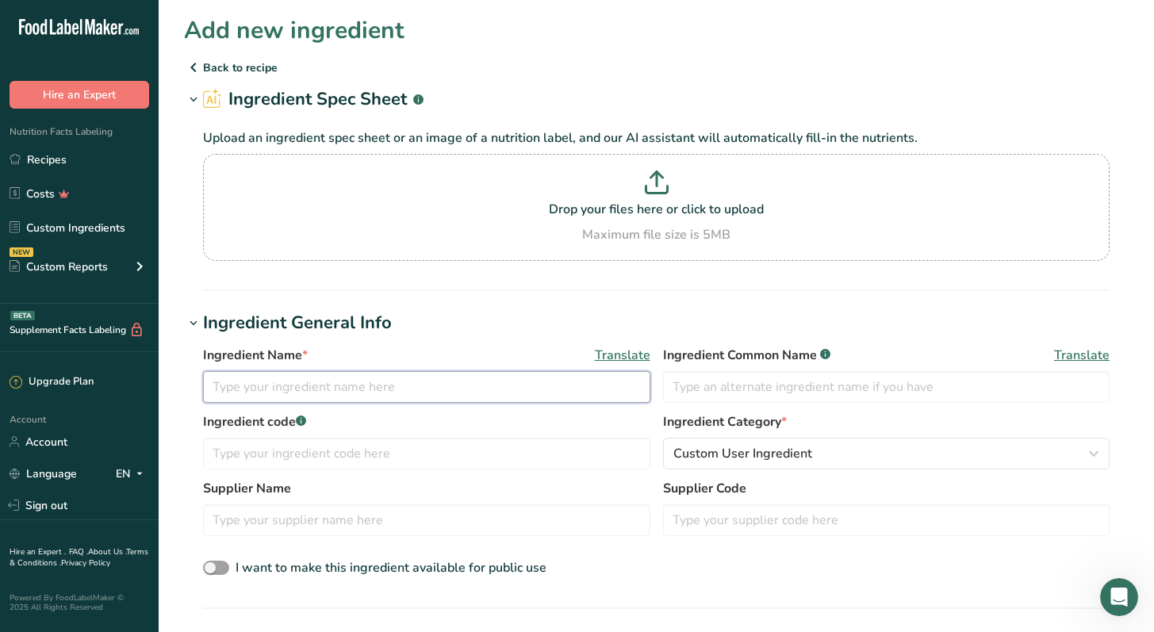
click at [387, 383] on input "text" at bounding box center [426, 387] width 447 height 32
type input "Natural Pumpkin Pie Flavor Powder"
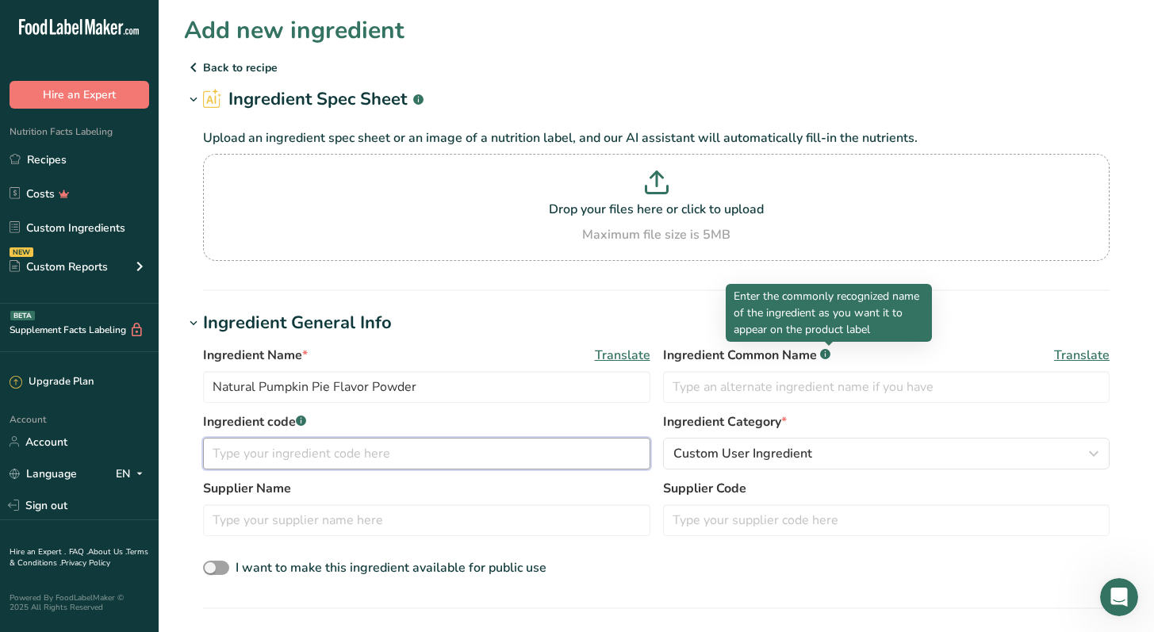
click at [507, 448] on input "text" at bounding box center [426, 454] width 447 height 32
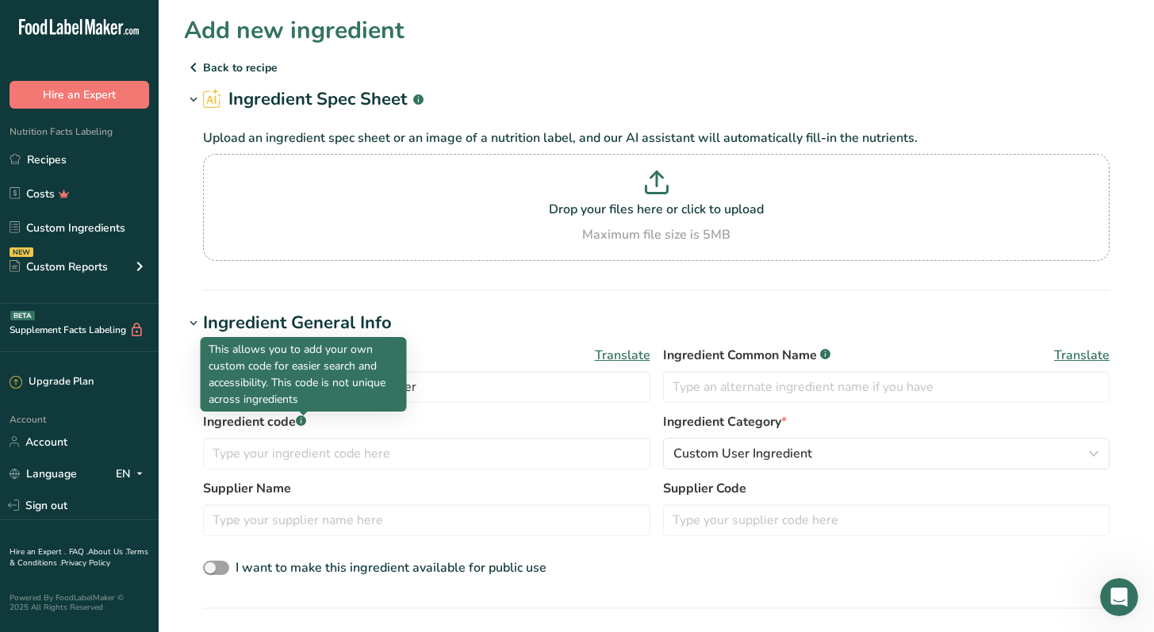
click at [302, 418] on div at bounding box center [304, 415] width 8 height 8
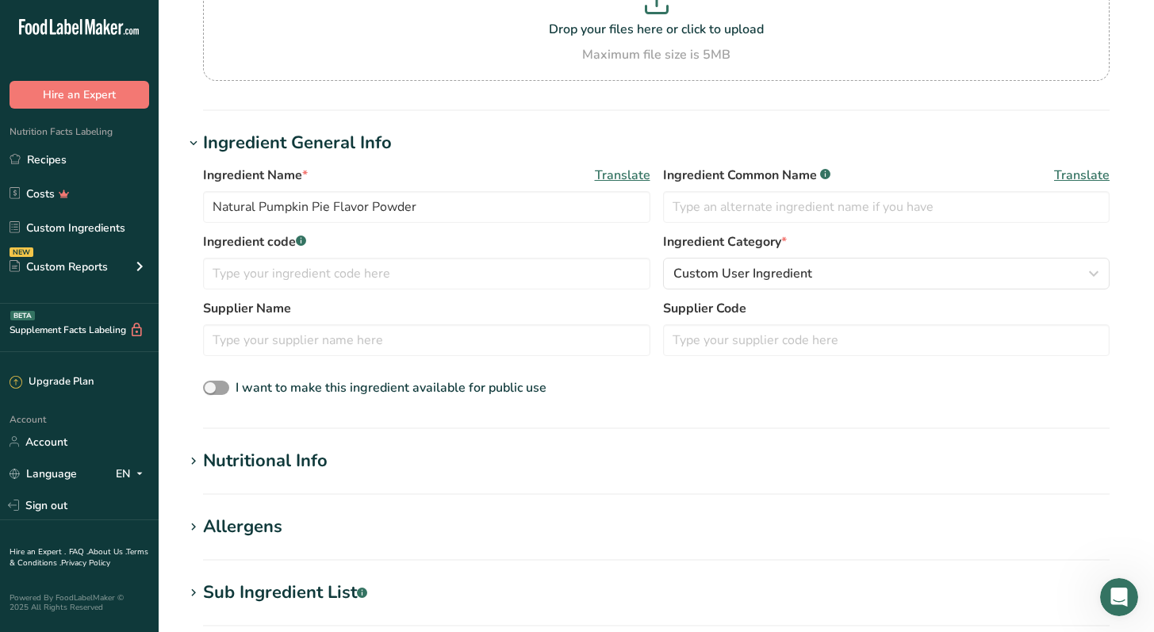
scroll to position [187, 0]
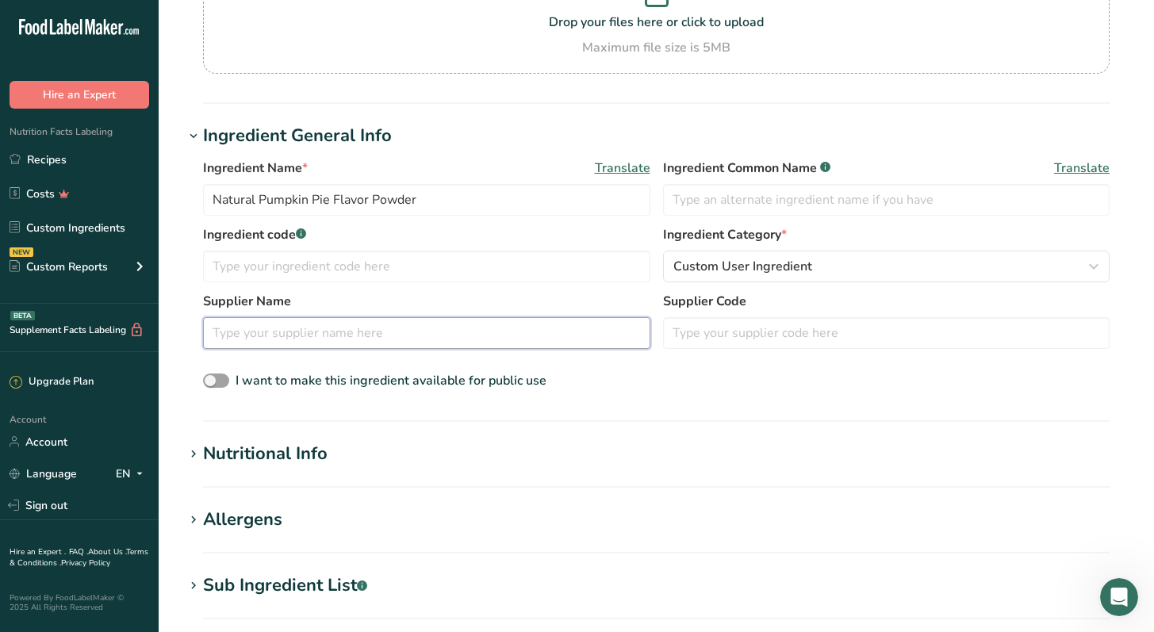
click at [450, 338] on input "text" at bounding box center [426, 333] width 447 height 32
type input "Nature's Flavors"
click at [495, 377] on span "I want to make this ingredient available for public use" at bounding box center [390, 380] width 311 height 17
click at [213, 377] on input "I want to make this ingredient available for public use" at bounding box center [208, 381] width 10 height 10
checkbox input "true"
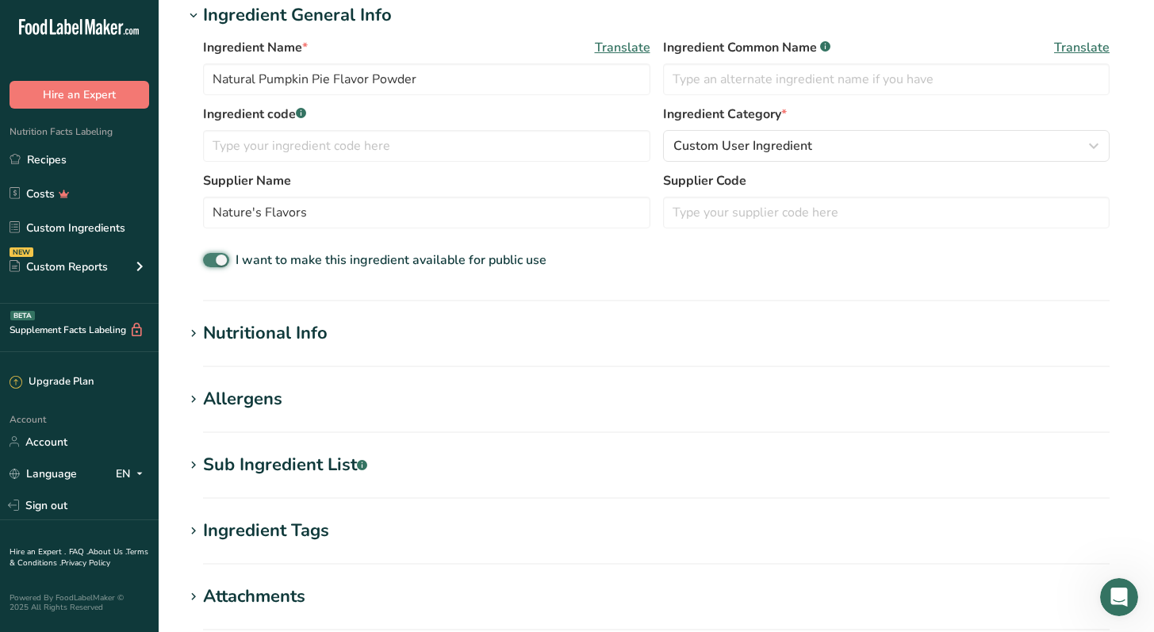
scroll to position [336, 0]
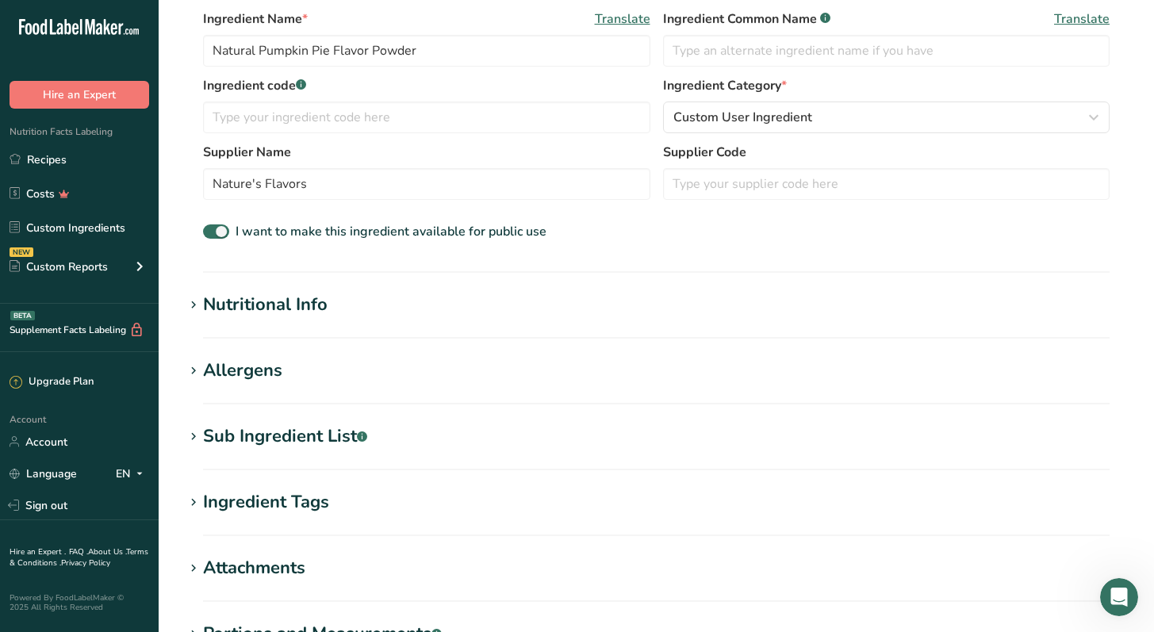
click at [264, 299] on div "Nutritional Info" at bounding box center [265, 305] width 124 height 26
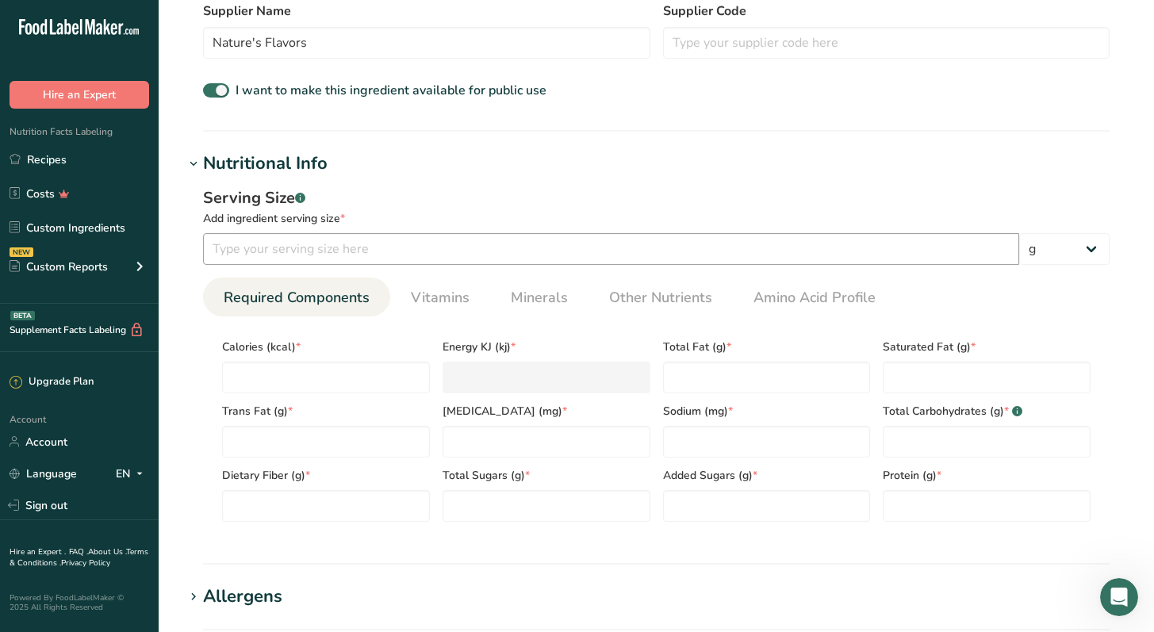
scroll to position [476, 0]
click at [459, 262] on input "number" at bounding box center [611, 250] width 816 height 32
type input "4"
click at [698, 334] on div "Total Fat (g) *" at bounding box center [766, 362] width 220 height 64
click at [373, 369] on input "number" at bounding box center [326, 378] width 208 height 32
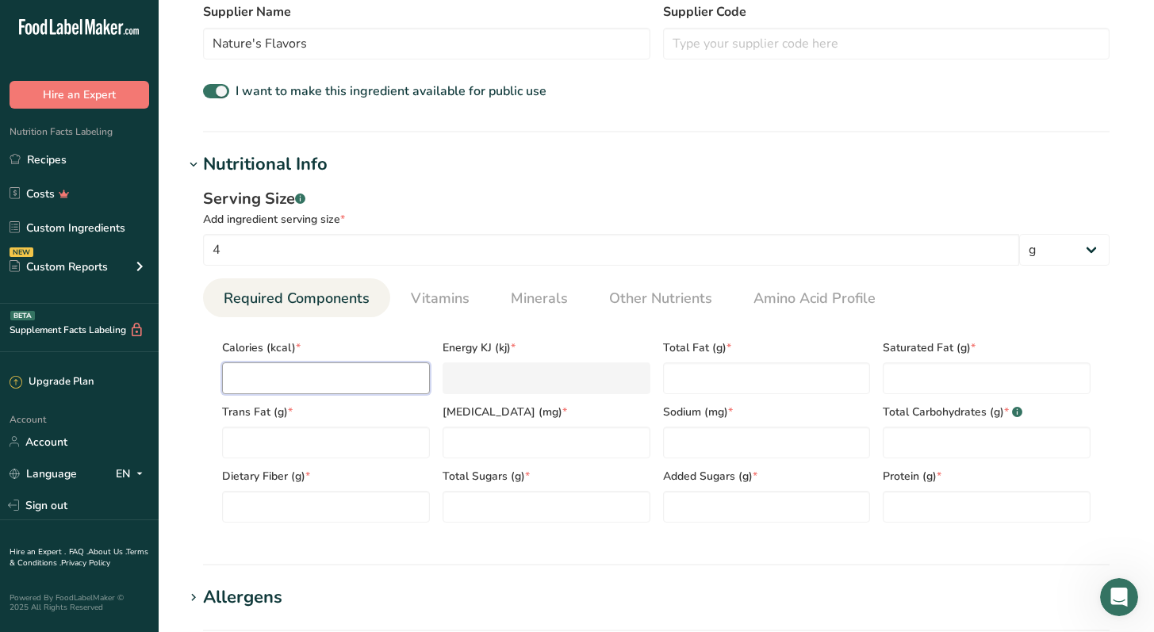
type input "1"
type KJ "4.2"
type input "15"
type KJ "62.8"
type input "15"
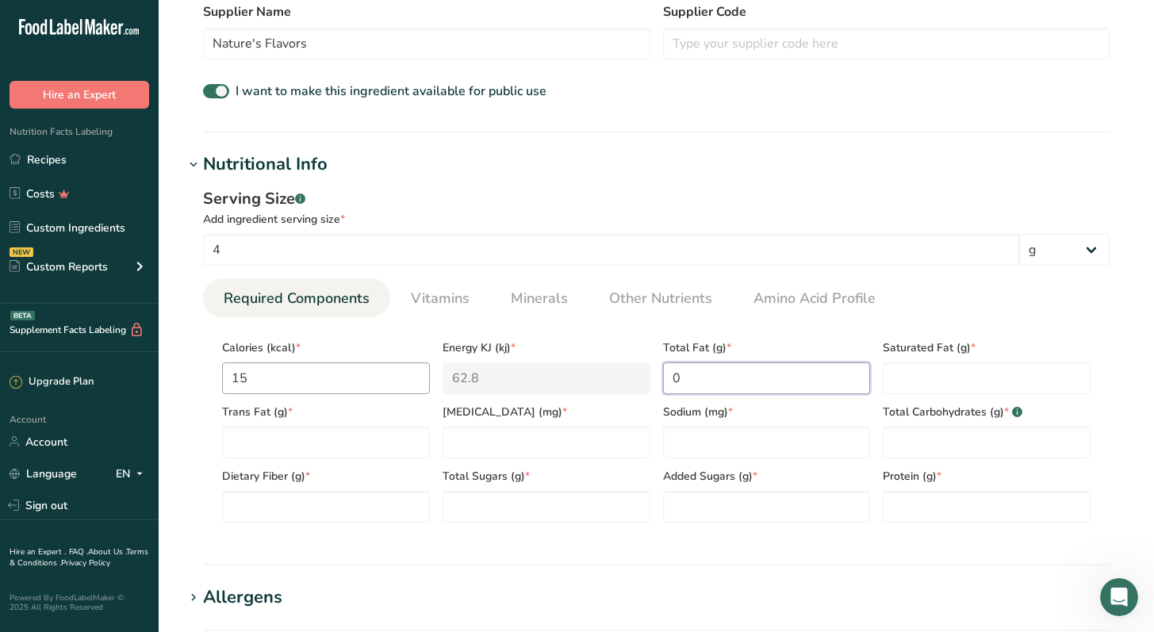
type Fat "0"
type input "0"
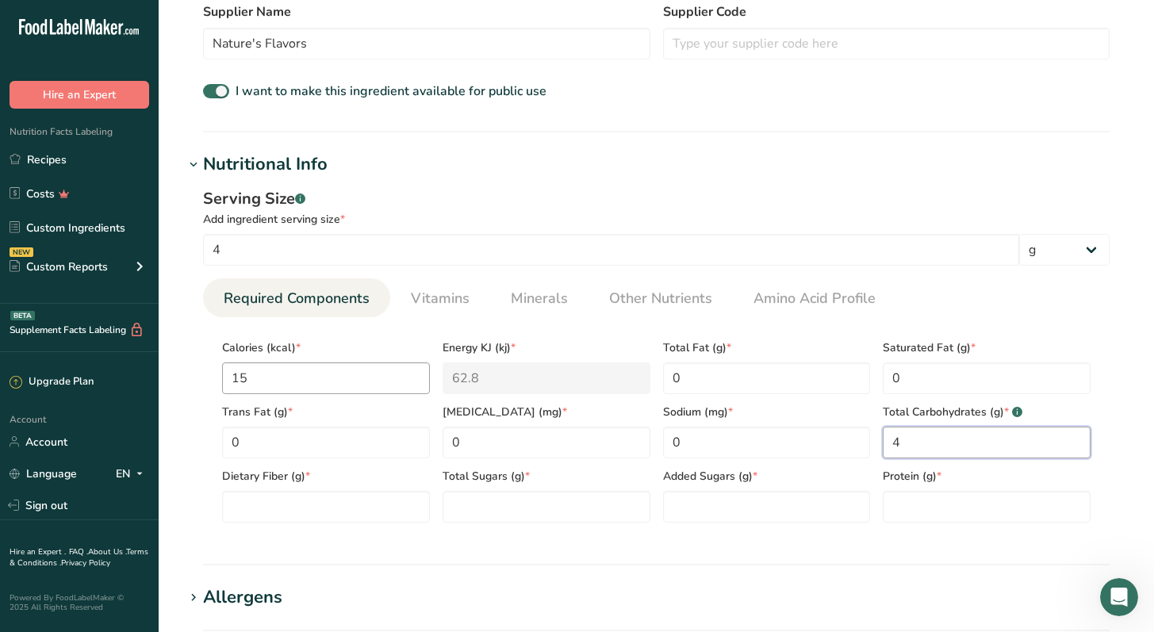
type Carbohydrates "4"
type Fiber "0"
type Sugars "4"
type Sugars "0"
type input "0"
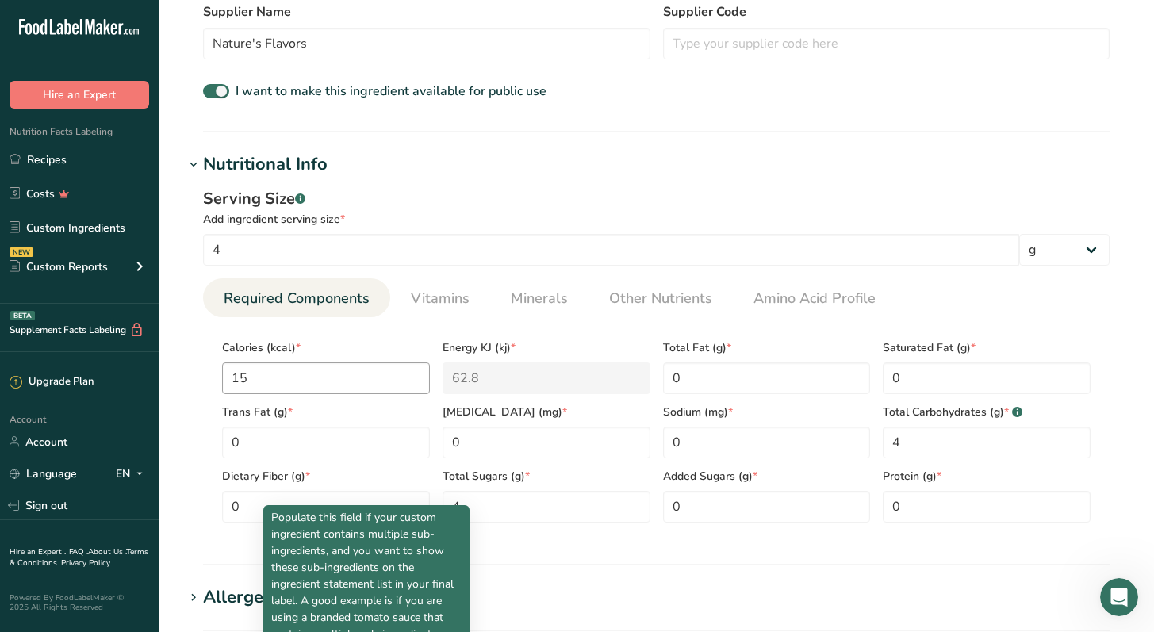
scroll to position [824, 0]
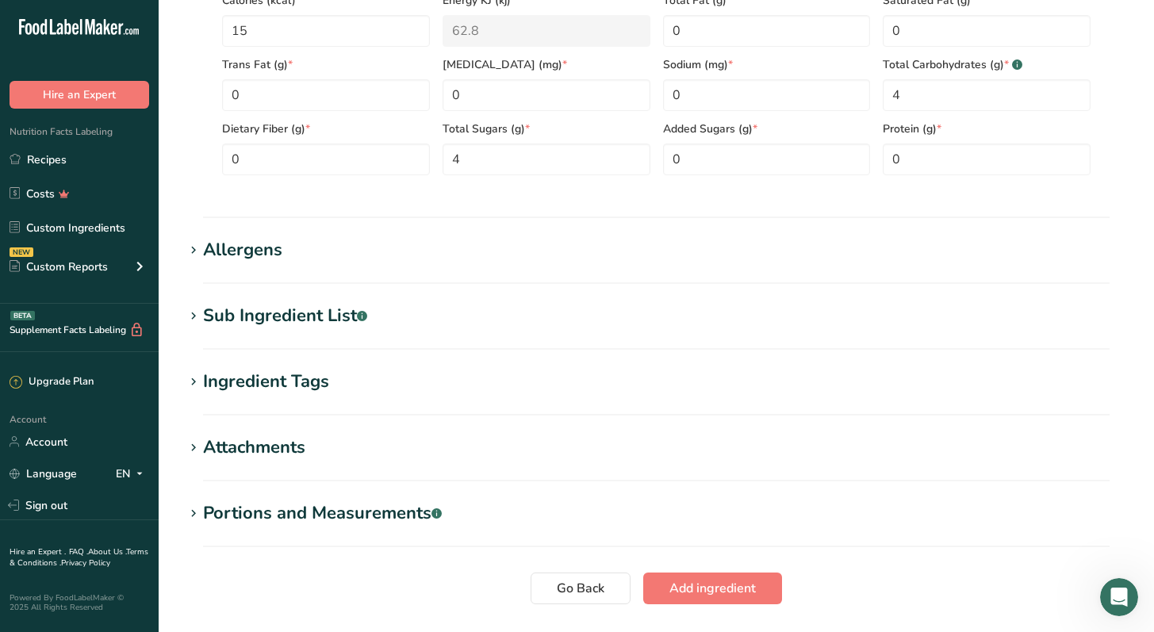
click at [211, 254] on div "Allergens" at bounding box center [242, 250] width 79 height 26
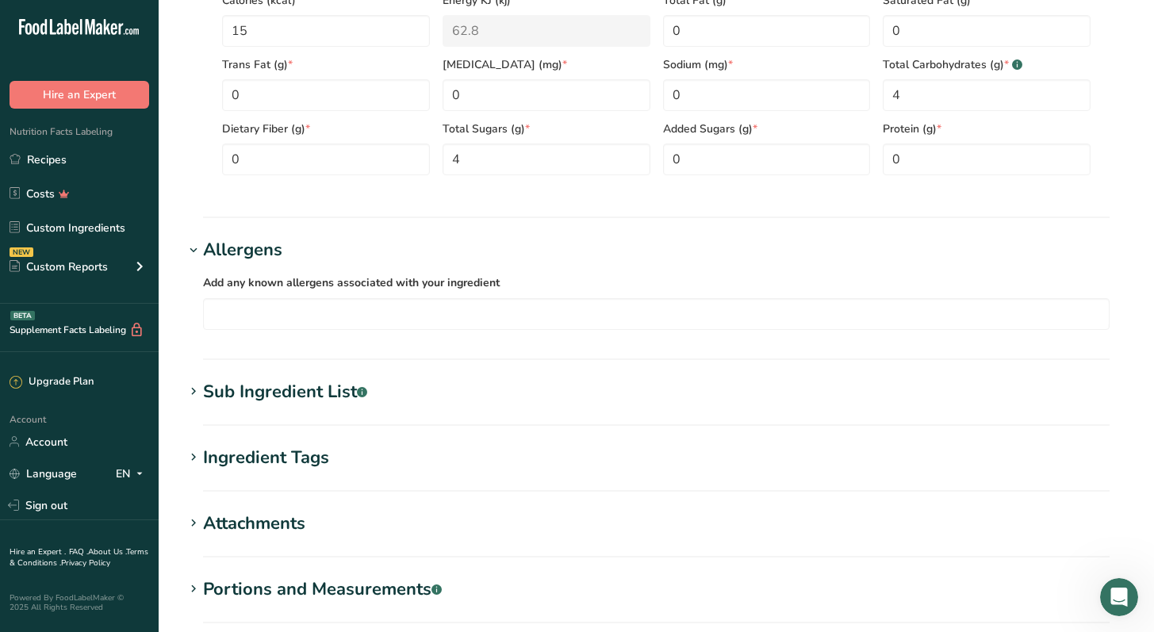
click at [238, 407] on section "Sub Ingredient List .a-a{fill:#347362;}.b-a{fill:#fff;} Translate" at bounding box center [656, 402] width 944 height 47
click at [253, 382] on div "Sub Ingredient List .a-a{fill:#347362;}.b-a{fill:#fff;}" at bounding box center [285, 392] width 164 height 26
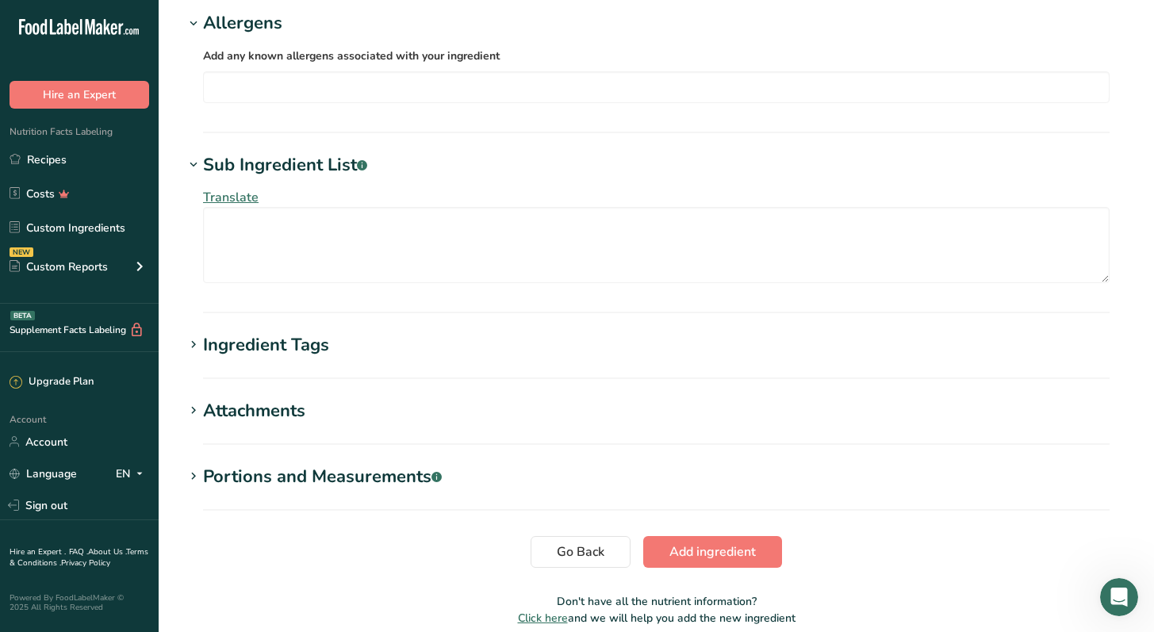
click at [253, 332] on div "Ingredient Tags" at bounding box center [266, 345] width 126 height 26
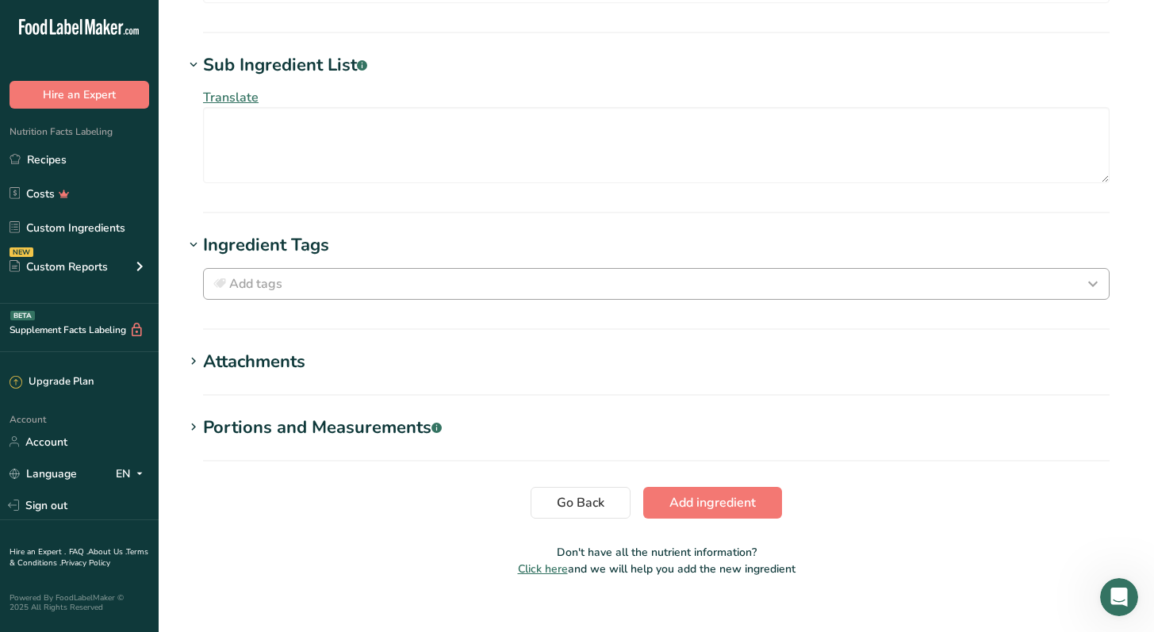
scroll to position [1172, 0]
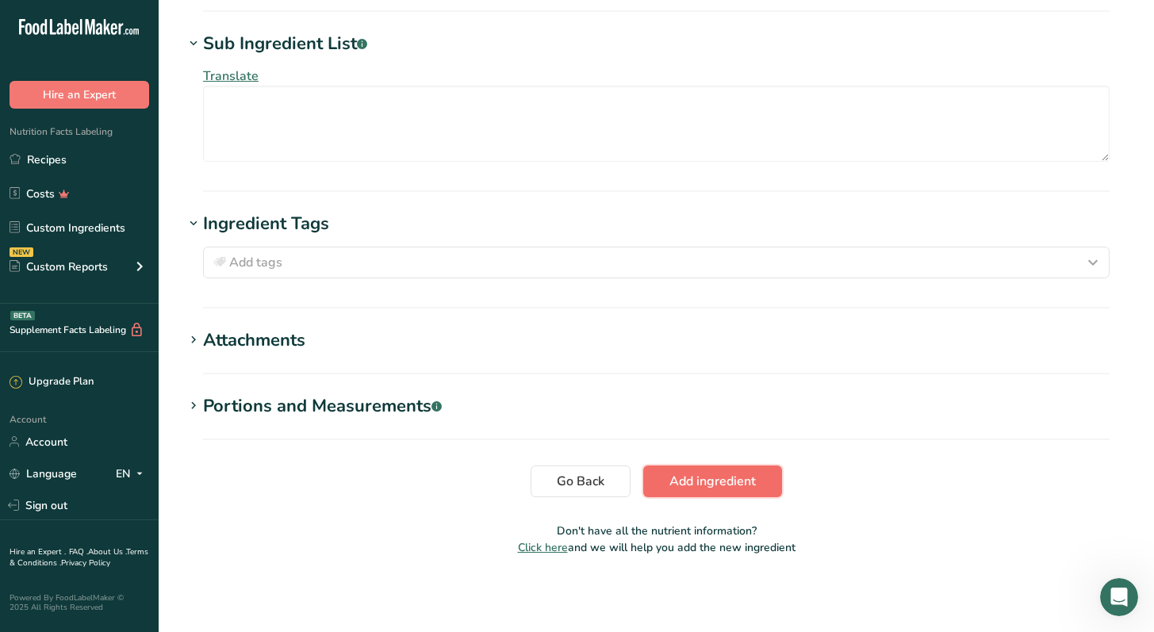
click at [730, 484] on span "Add ingredient" at bounding box center [712, 481] width 86 height 19
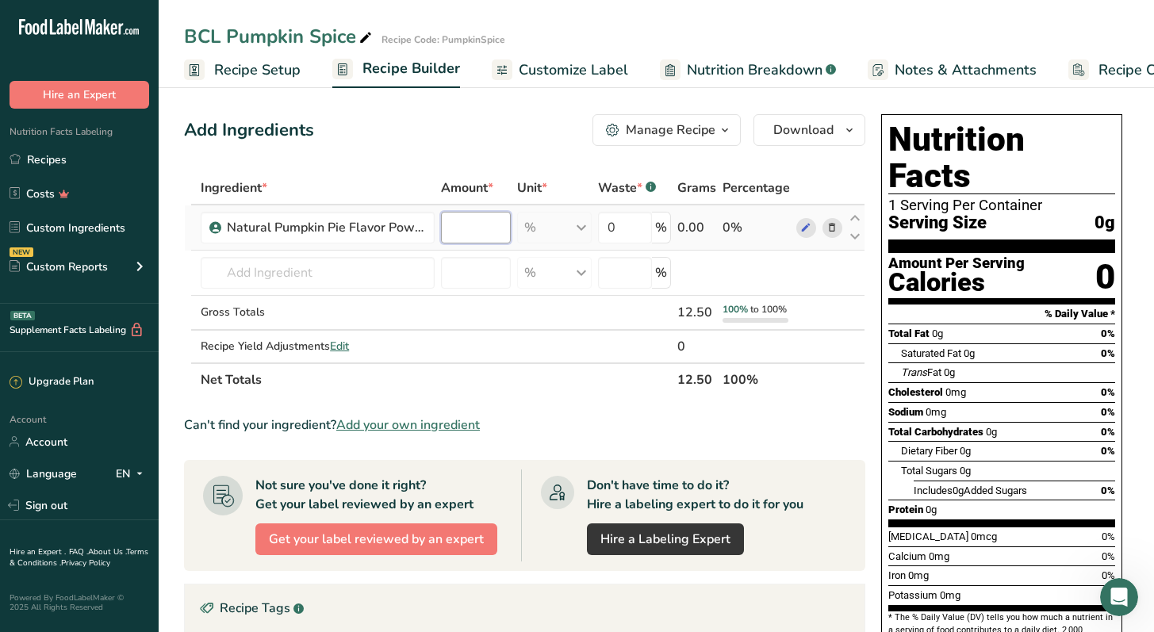
click at [475, 227] on input "number" at bounding box center [476, 228] width 70 height 32
click at [484, 221] on div "Ingredient * Amount * Unit * Waste * .a-a{fill:#347362;}.b-a{fill:#fff;} Grams …" at bounding box center [524, 283] width 681 height 225
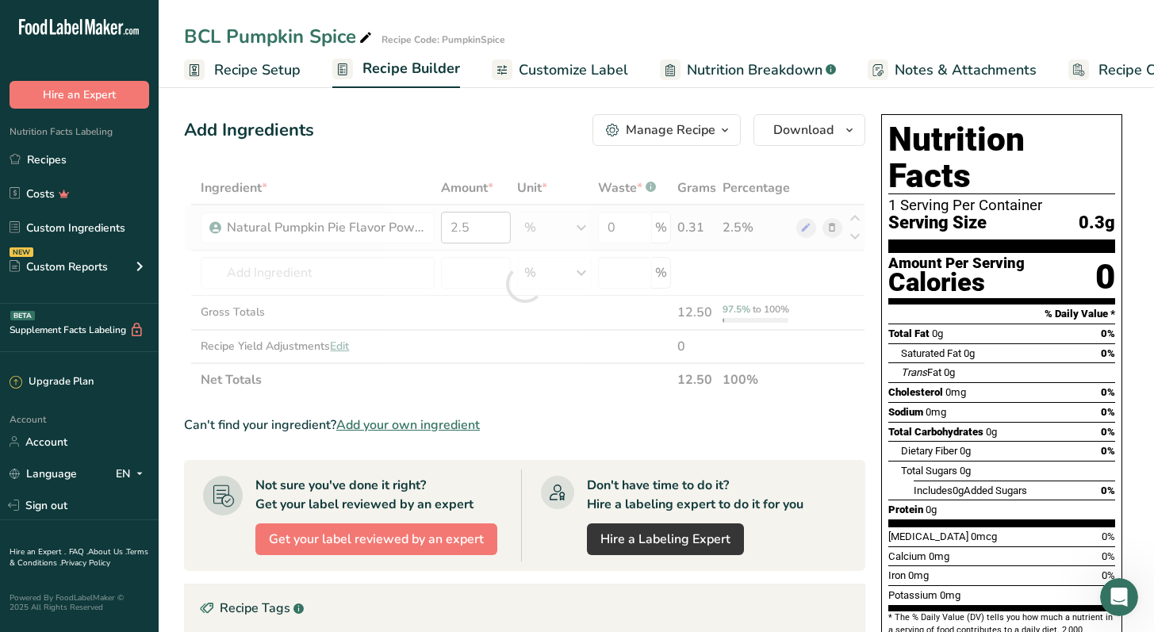
click at [484, 221] on div at bounding box center [524, 283] width 681 height 225
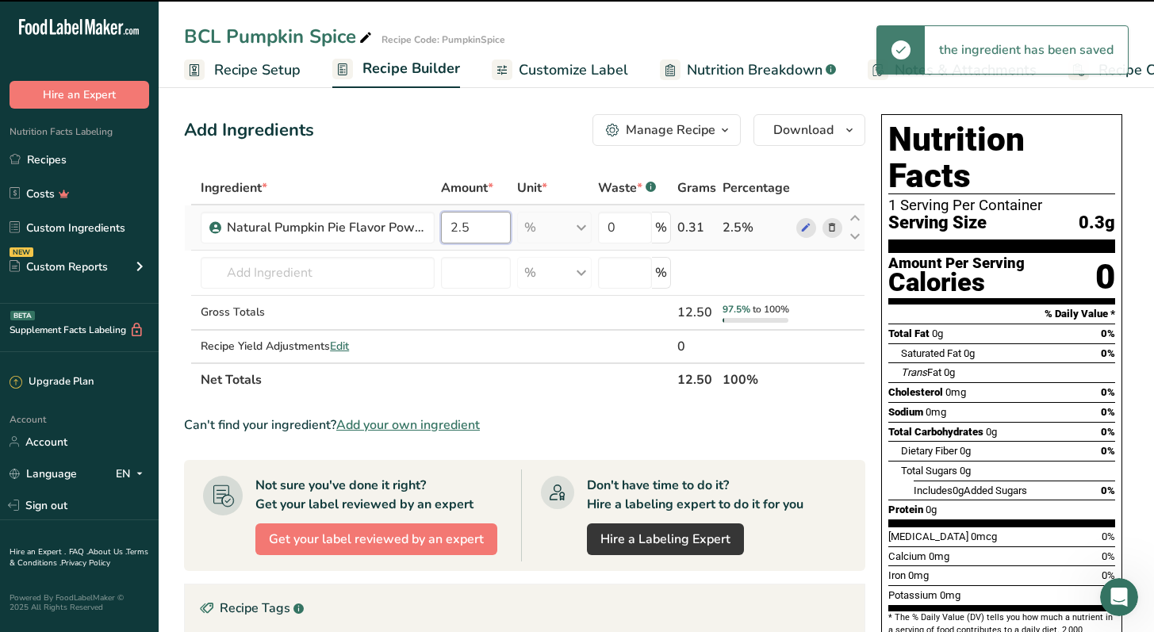
click at [486, 220] on input "2.5" at bounding box center [476, 228] width 70 height 32
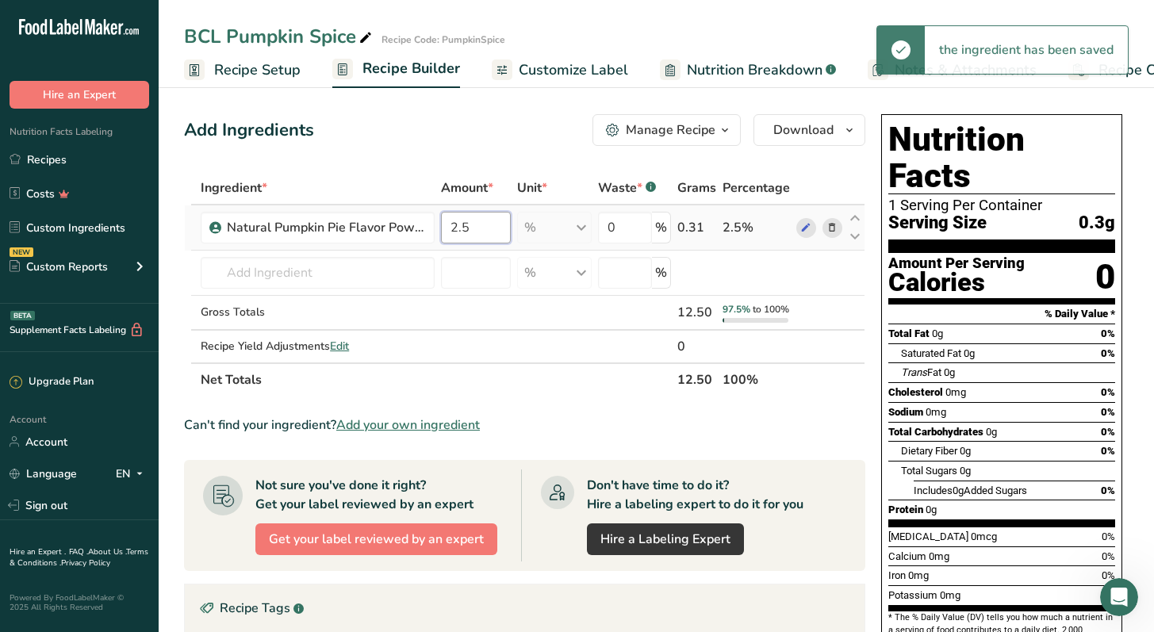
type input "2"
type input "4"
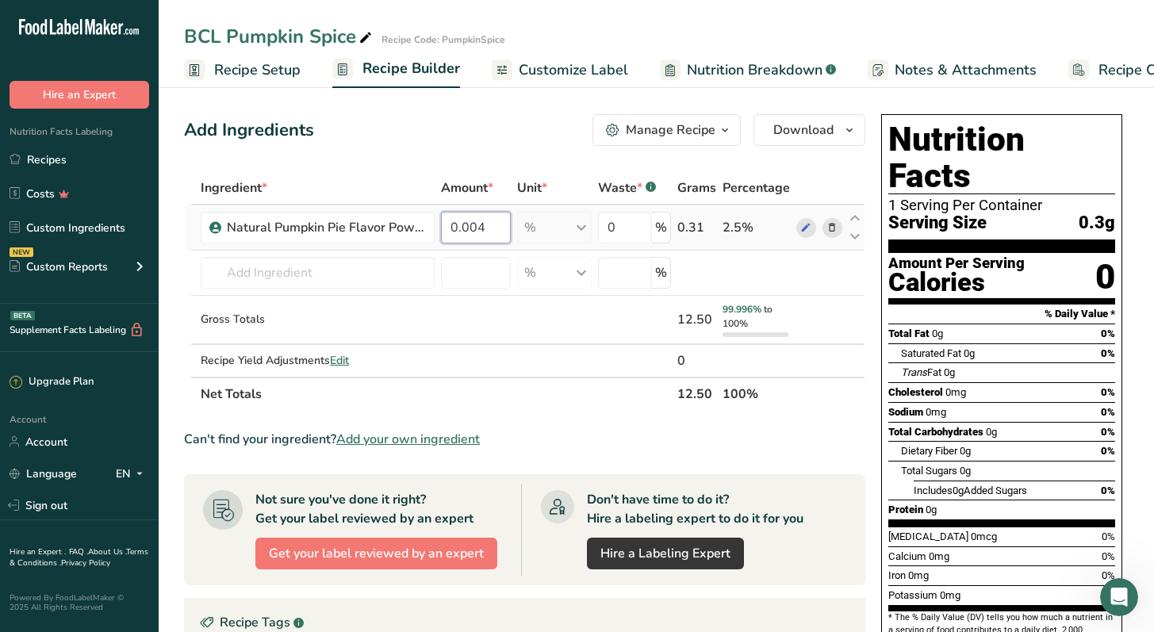
type input "0"
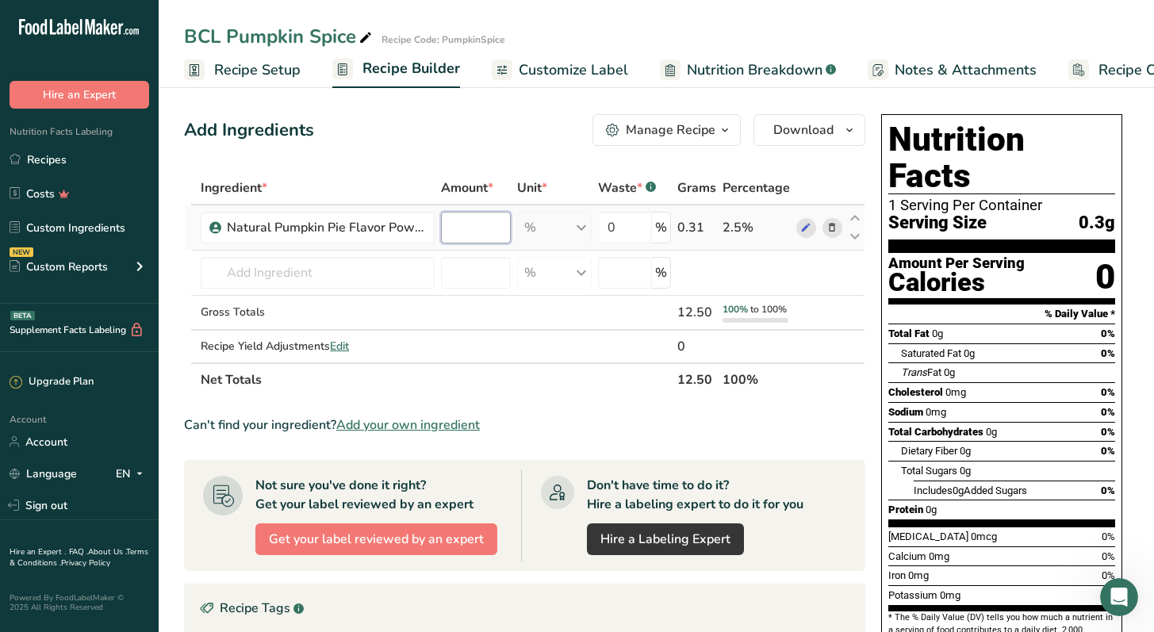
type input "4"
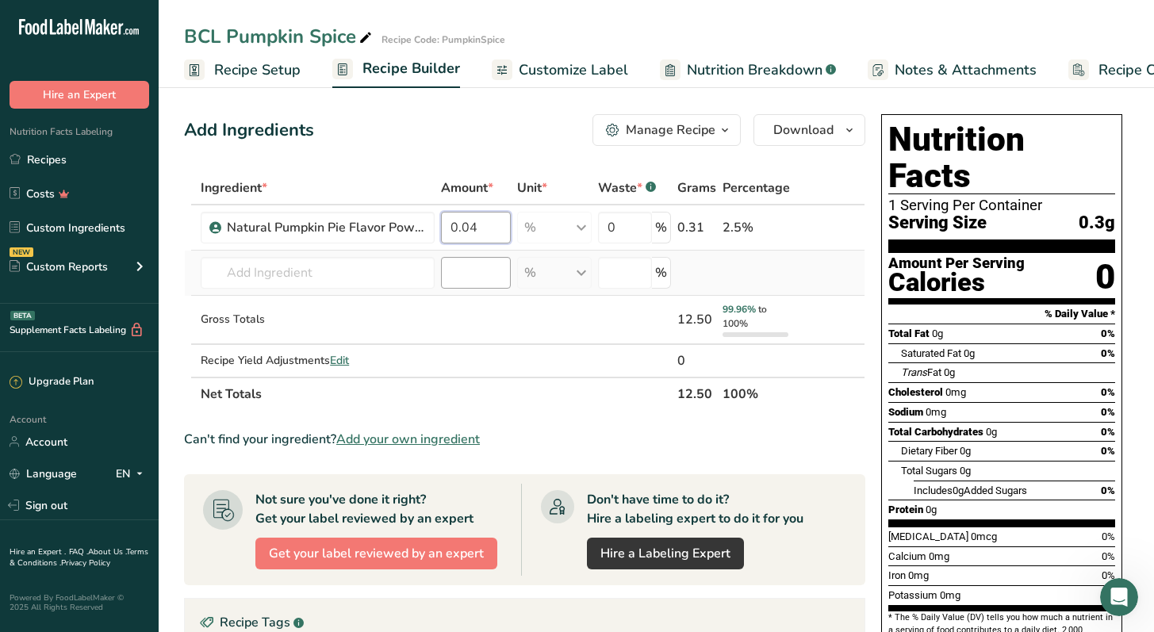
type input "0.04"
click at [486, 261] on div "Ingredient * Amount * Unit * Waste * .a-a{fill:#347362;}.b-a{fill:#fff;} Grams …" at bounding box center [524, 290] width 681 height 239
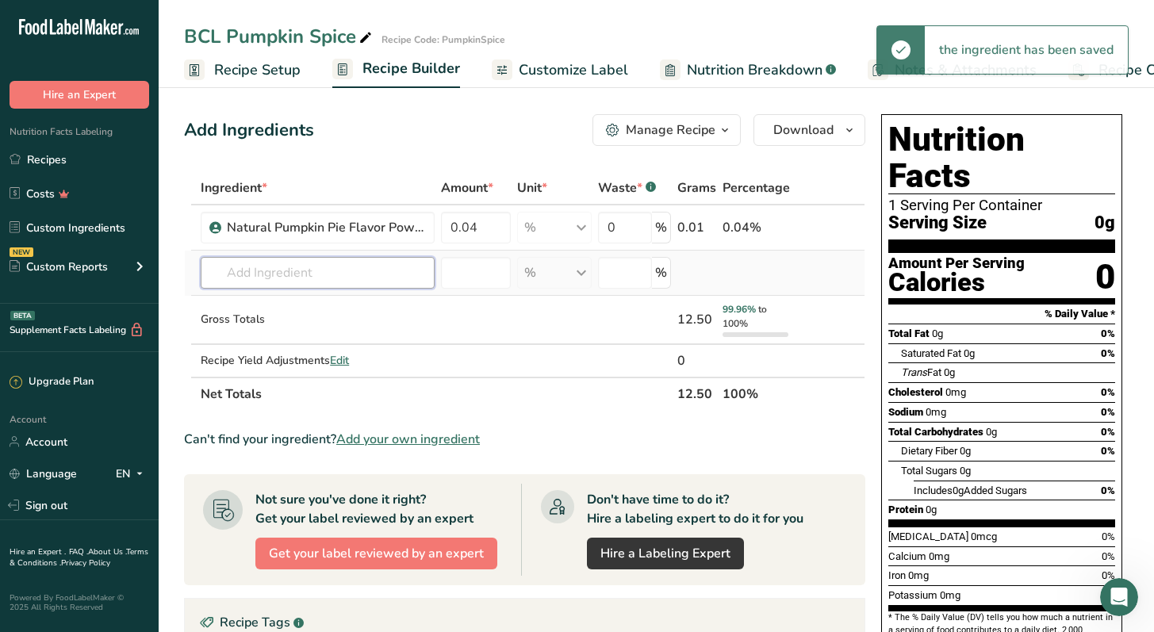
click at [381, 283] on input "text" at bounding box center [318, 273] width 234 height 32
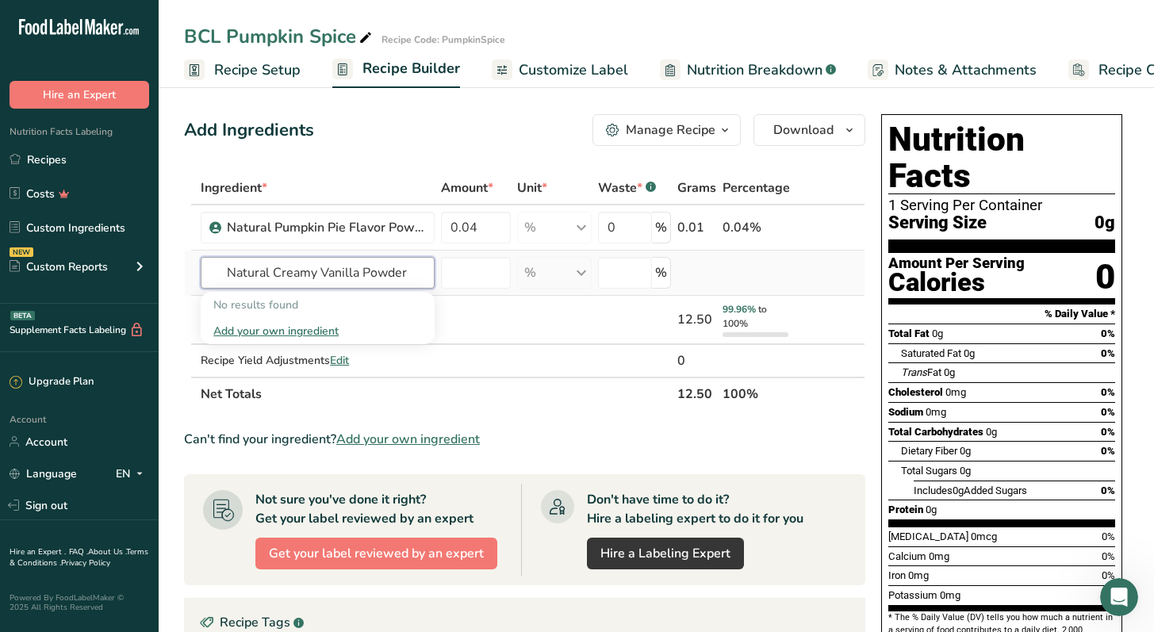
type input "Natural Creamy Vanilla Powder"
click at [323, 327] on div "Add your own ingredient" at bounding box center [317, 331] width 209 height 17
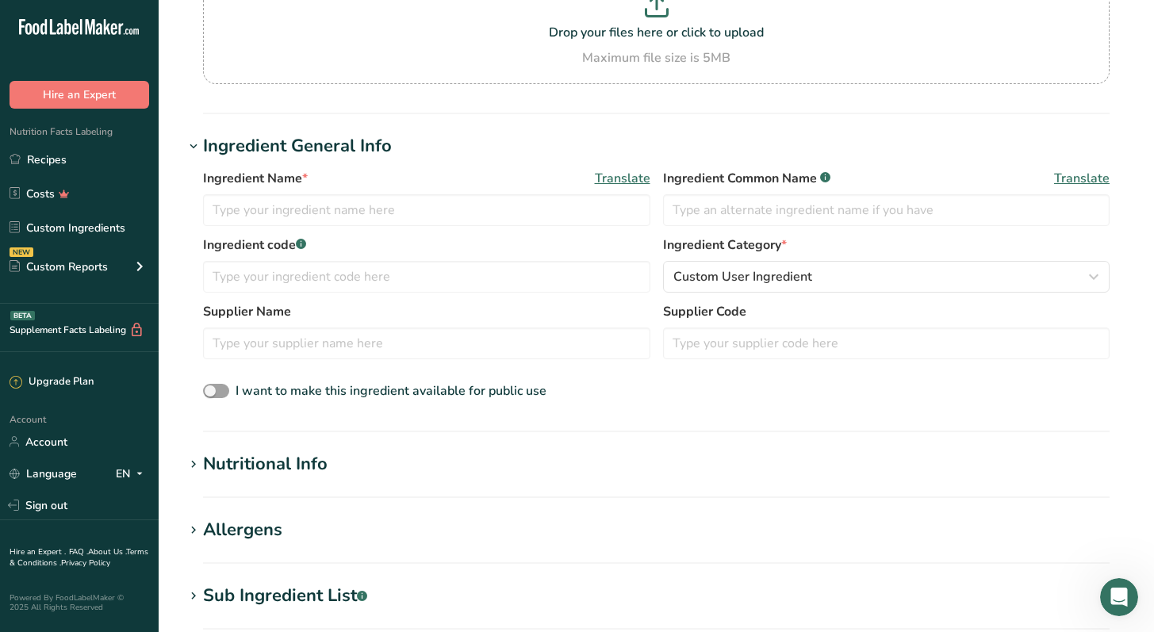
scroll to position [184, 0]
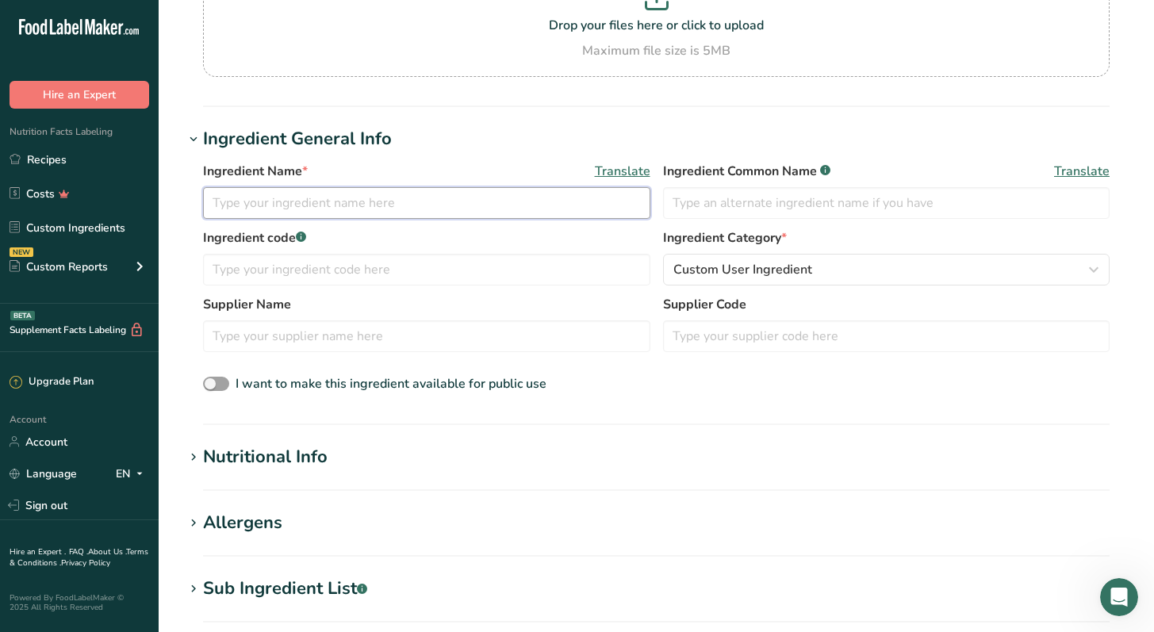
click at [518, 201] on input "text" at bounding box center [426, 203] width 447 height 32
click at [471, 209] on input "Natural Creamy Vanialla P" at bounding box center [426, 203] width 447 height 32
type input "Vanilla Powder"
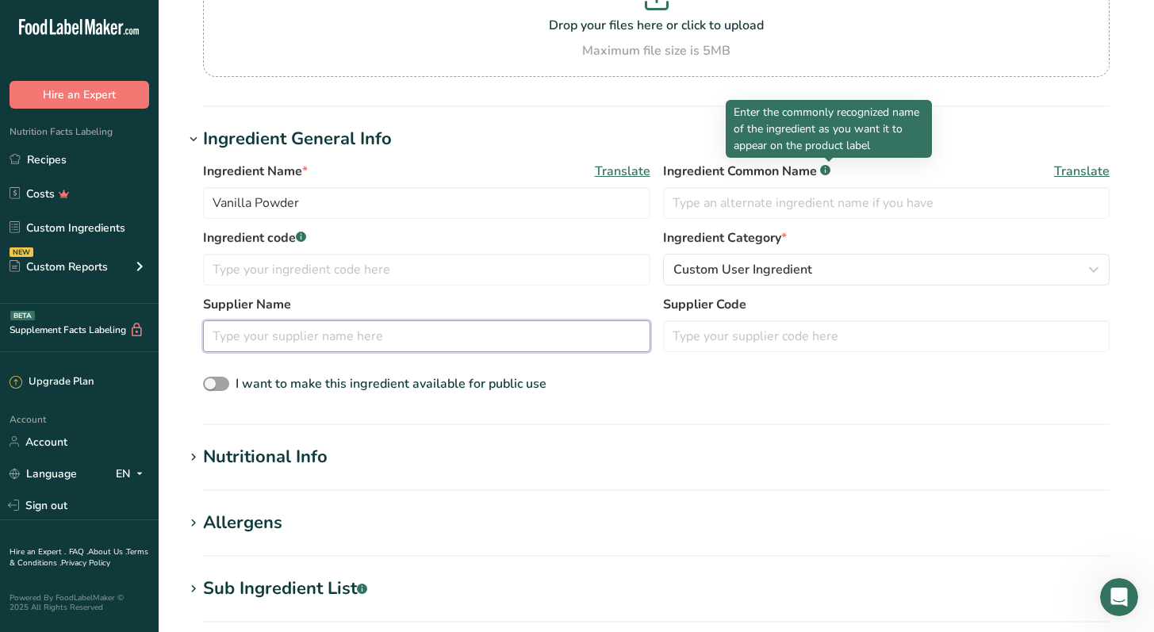
click at [442, 335] on input "text" at bounding box center [426, 336] width 447 height 32
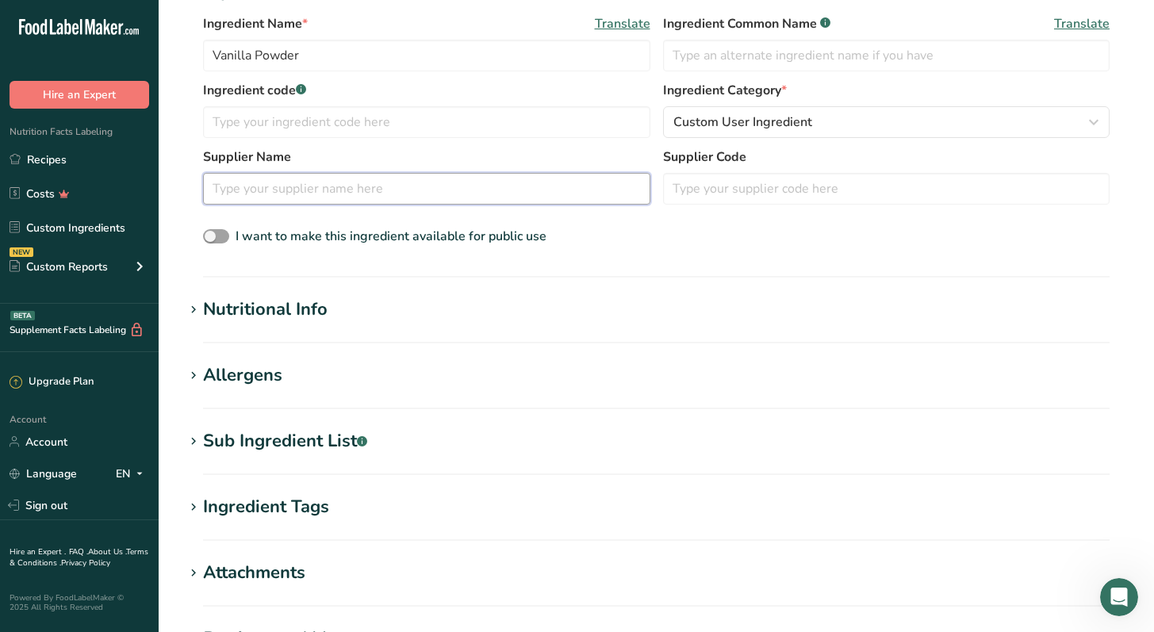
scroll to position [332, 0]
type input "Natures Flavors"
click at [310, 285] on section "Add new ingredient Back to recipe Ingredient Spec Sheet .a-a{fill:#347362;}.b-a…" at bounding box center [656, 240] width 995 height 1145
click at [300, 301] on div "Nutritional Info" at bounding box center [265, 309] width 124 height 26
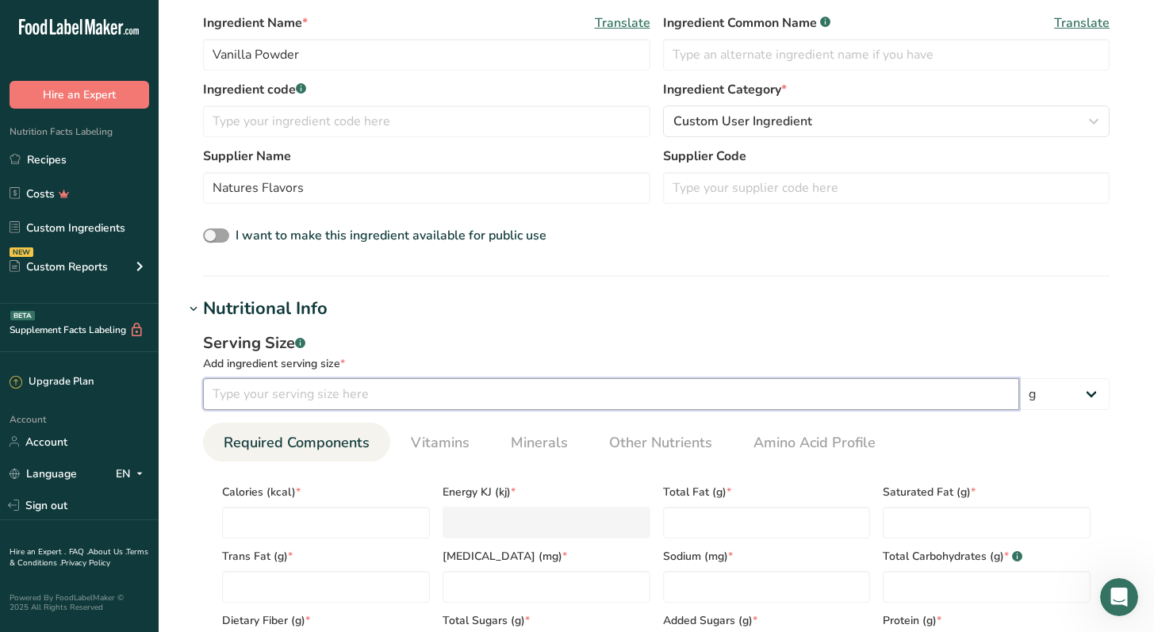
click at [365, 398] on input "number" at bounding box center [611, 394] width 816 height 32
type input "4"
click at [307, 518] on input "number" at bounding box center [326, 523] width 208 height 32
type input "1"
type KJ "4.2"
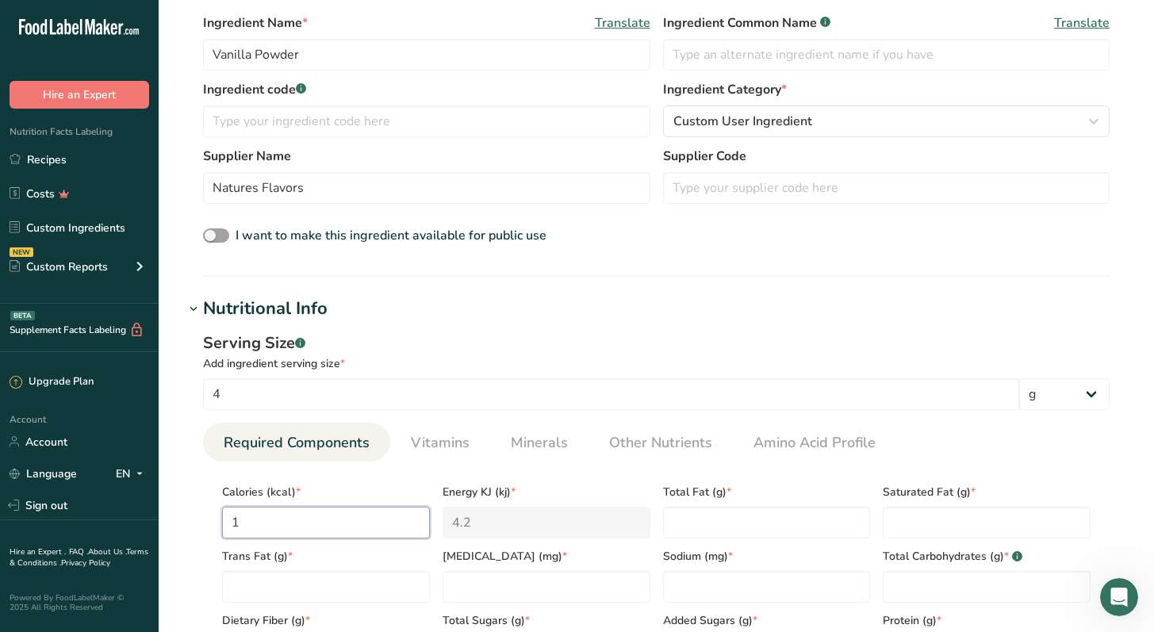
type input "15"
type KJ "62.8"
type input "15"
type Fat "0"
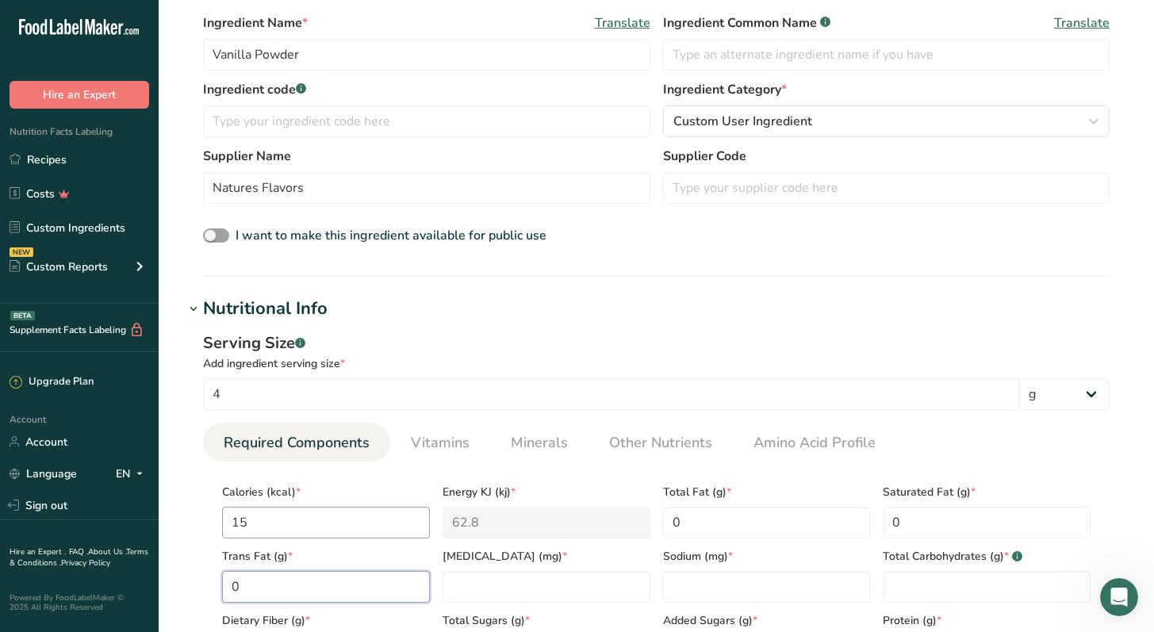
type Fat "0"
type input "0"
type Carbohydrates "0"
type Carbohydrates "4"
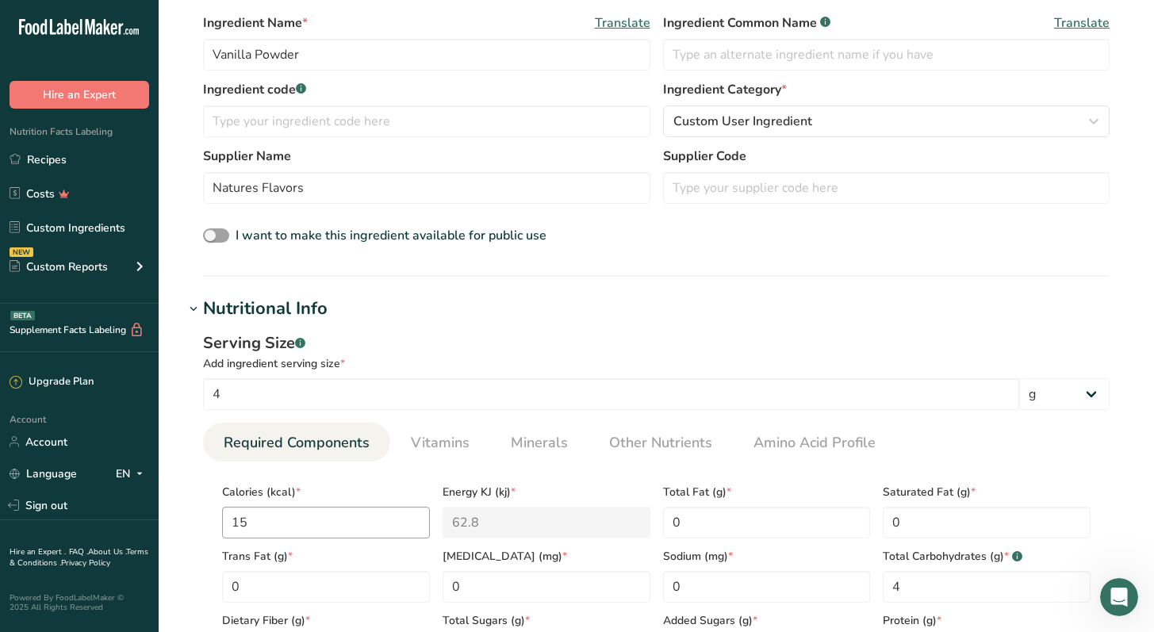
scroll to position [667, 0]
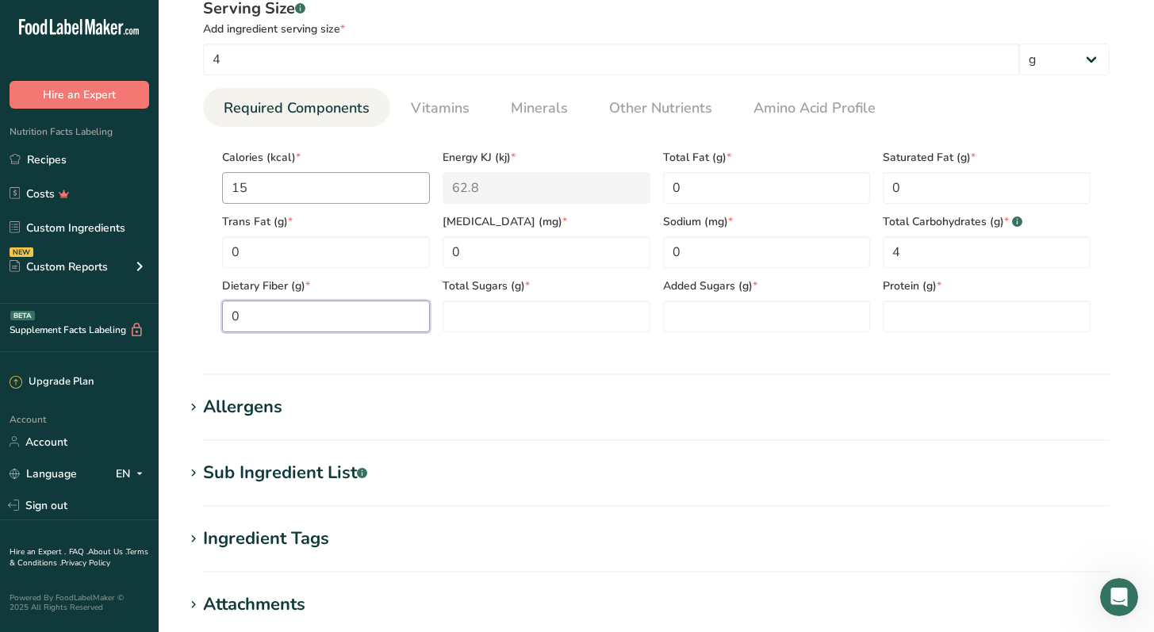
type Fiber "0"
type Sugars "4"
type Sugars "0"
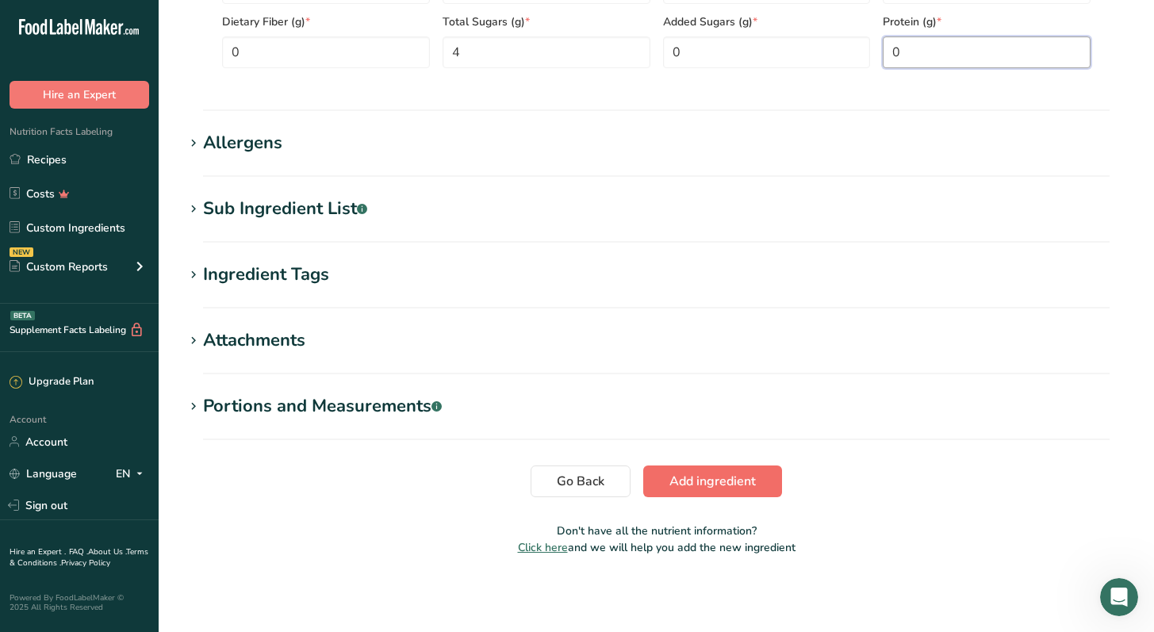
type input "0"
click at [693, 480] on span "Add ingredient" at bounding box center [712, 481] width 86 height 19
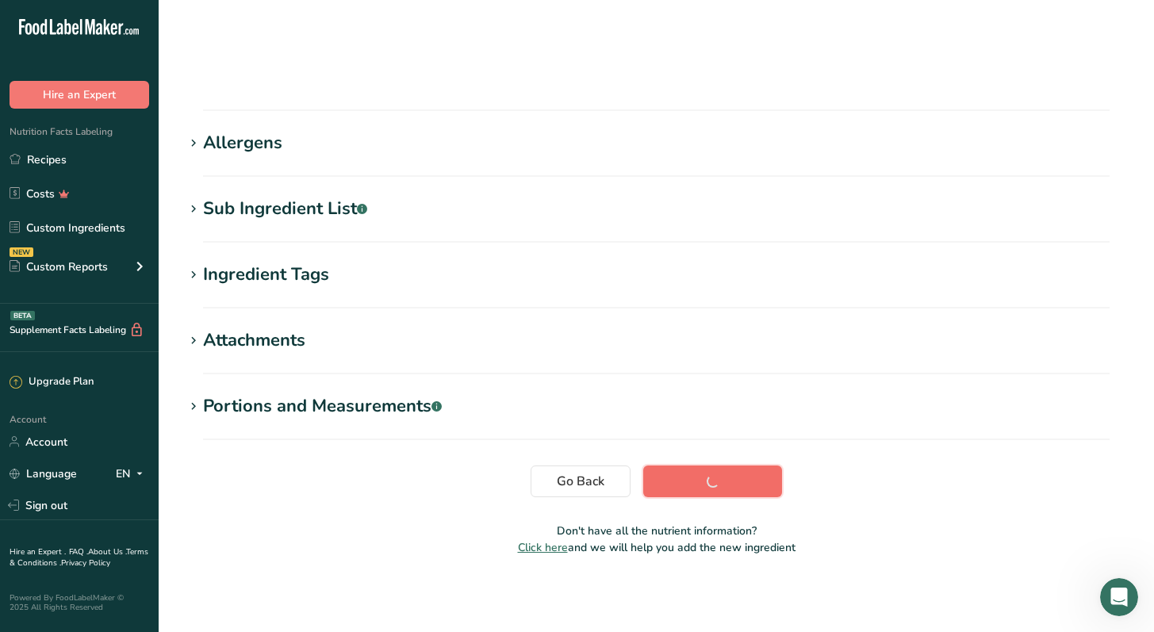
scroll to position [154, 0]
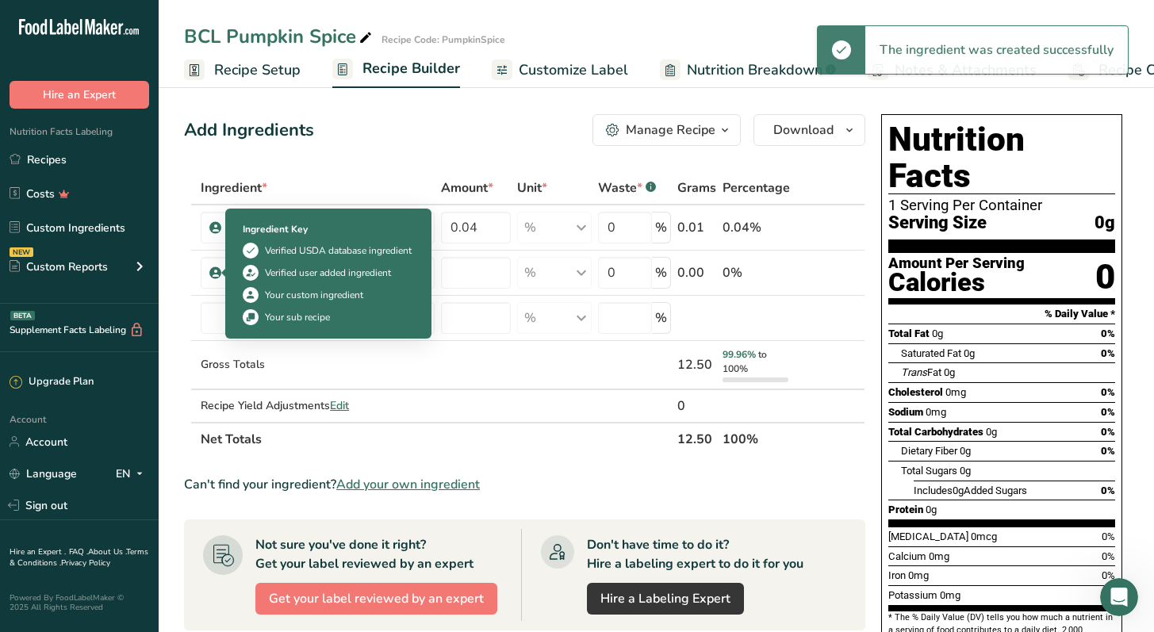
click at [234, 274] on div "Ingredient Key Verified USDA database ingredient Verified user added ingredient…" at bounding box center [328, 273] width 190 height 122
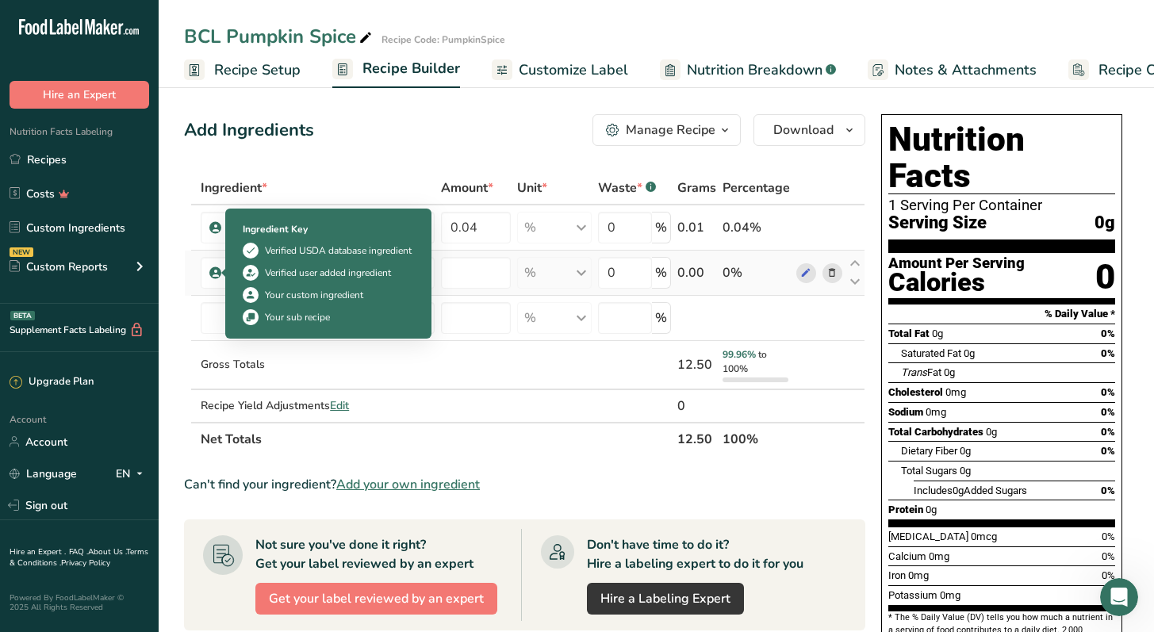
click at [200, 260] on td "Vanilla Powder" at bounding box center [317, 273] width 240 height 45
click at [215, 267] on icon at bounding box center [216, 273] width 10 height 14
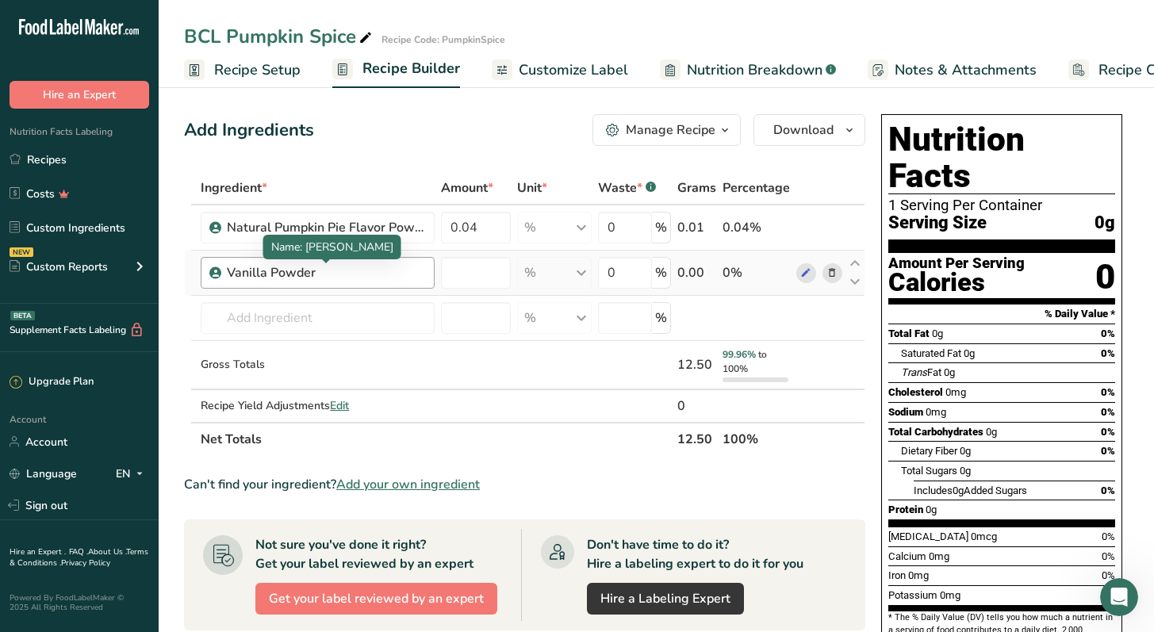
click at [319, 270] on div "Vanilla Powder" at bounding box center [326, 272] width 198 height 19
click at [804, 270] on icon at bounding box center [805, 273] width 11 height 17
click at [840, 270] on span at bounding box center [831, 272] width 19 height 19
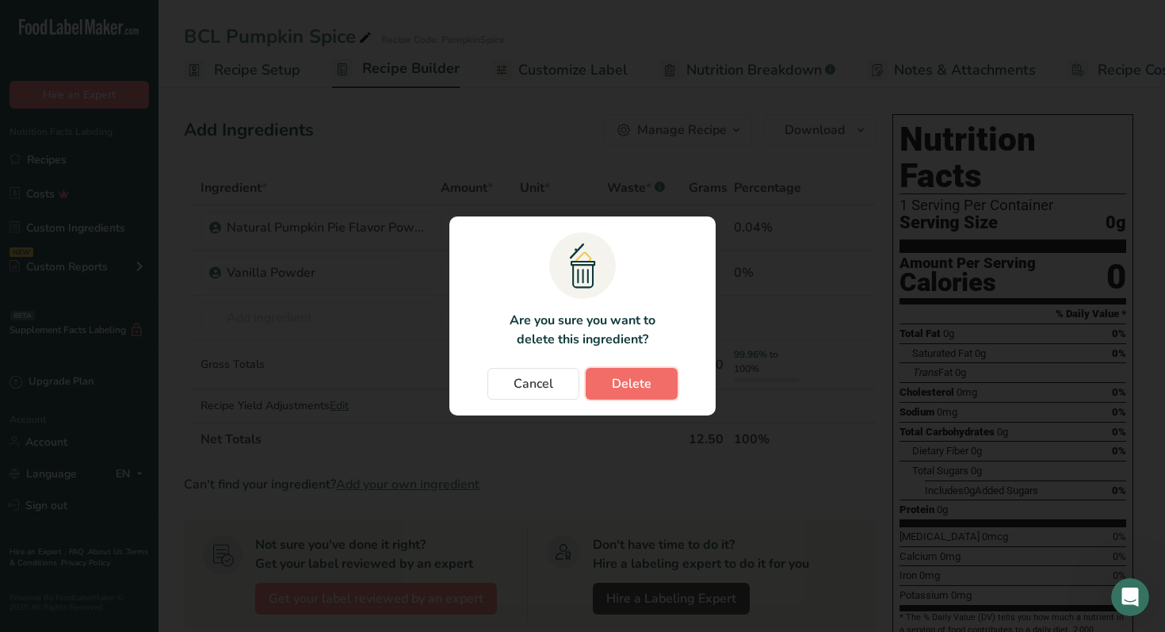
click at [652, 375] on button "Delete" at bounding box center [632, 384] width 92 height 32
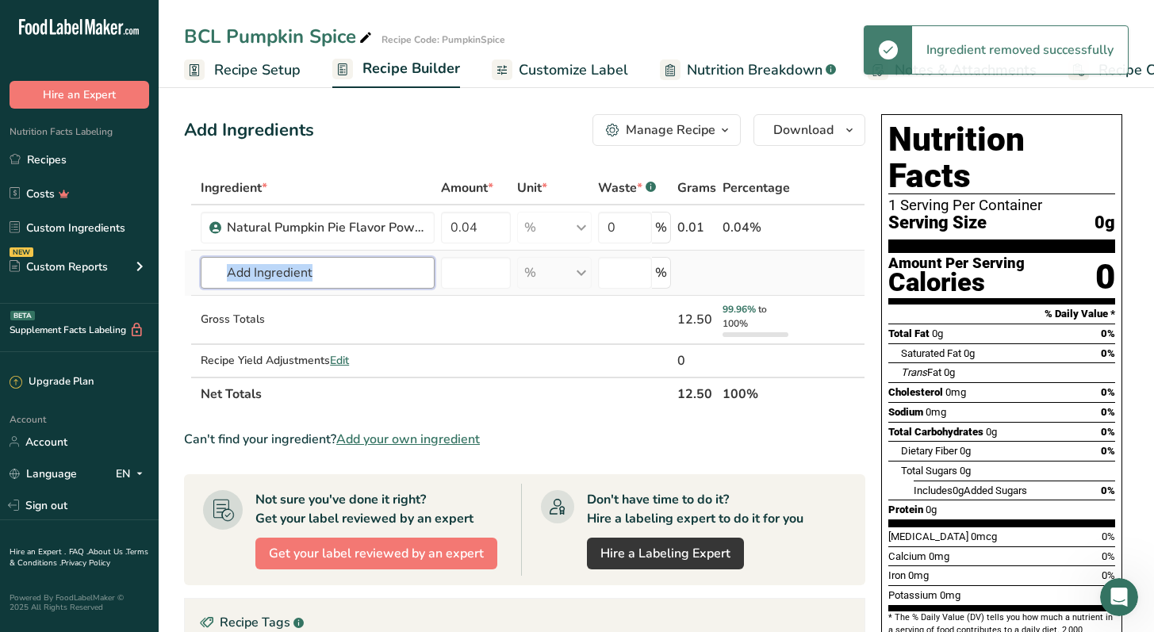
click at [322, 277] on input "text" at bounding box center [318, 273] width 234 height 32
click at [289, 271] on input "text" at bounding box center [318, 273] width 234 height 32
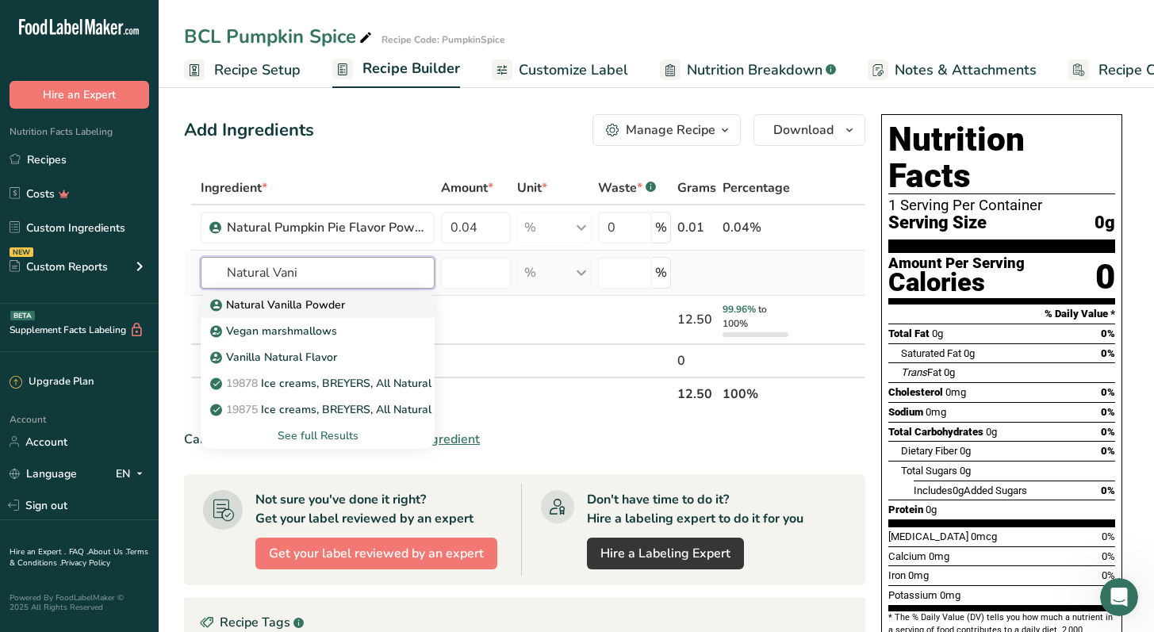
type input "Natural Vani"
click at [299, 303] on p "Natural Vanilla Powder" at bounding box center [279, 305] width 132 height 17
type input "Natural Vanilla Powder"
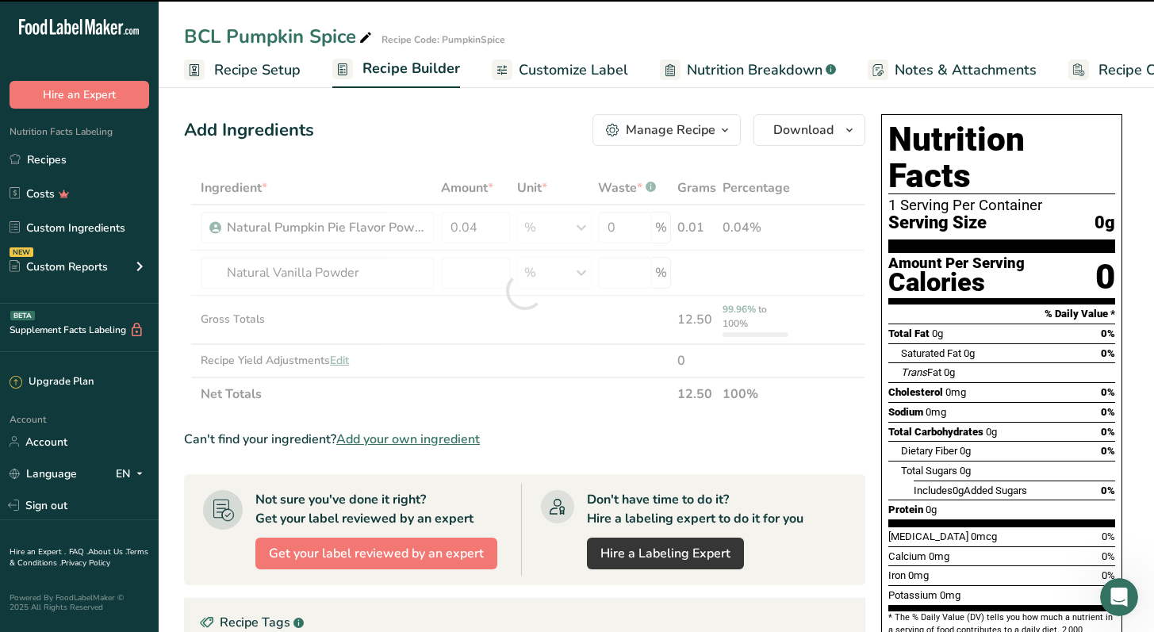
type input "0"
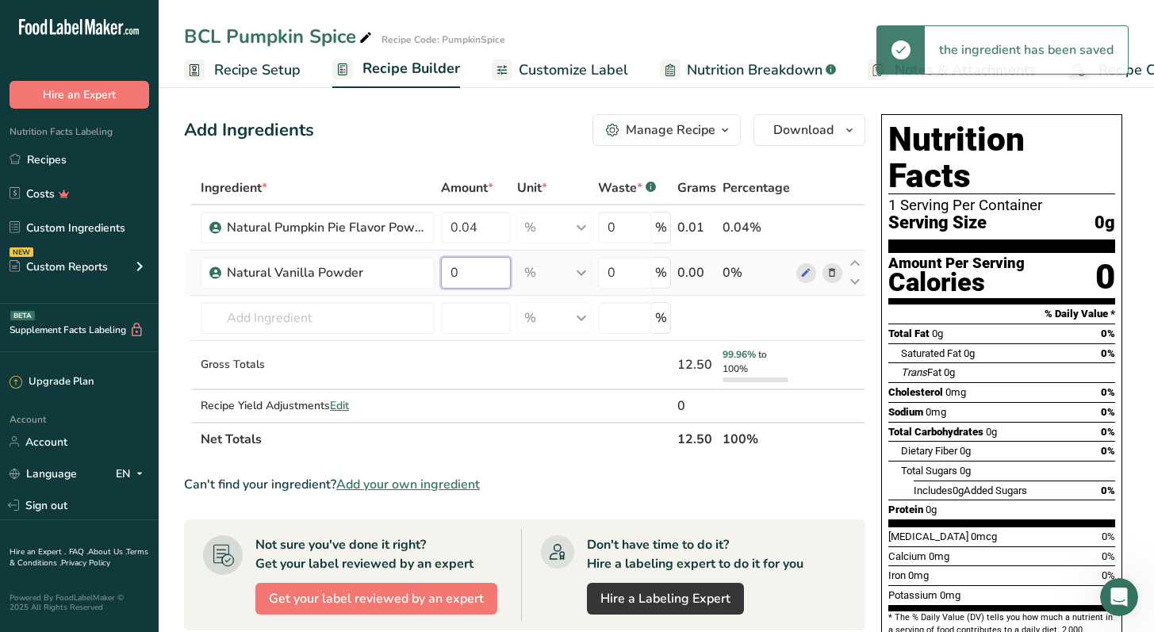
click at [478, 273] on input "0" at bounding box center [476, 273] width 70 height 32
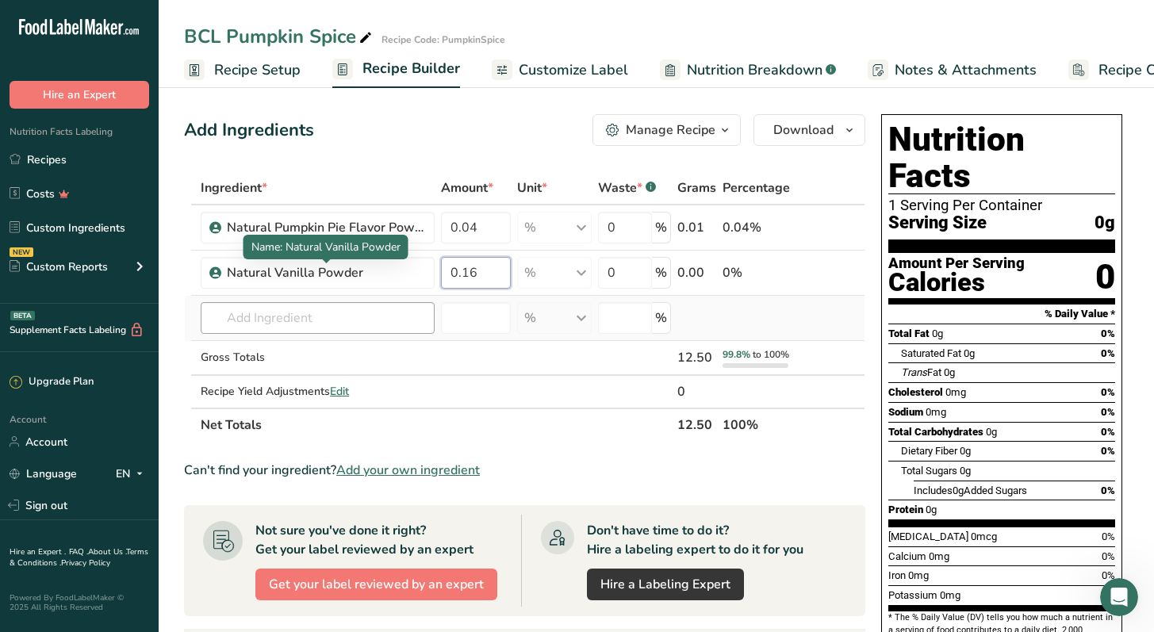
type input "0.16"
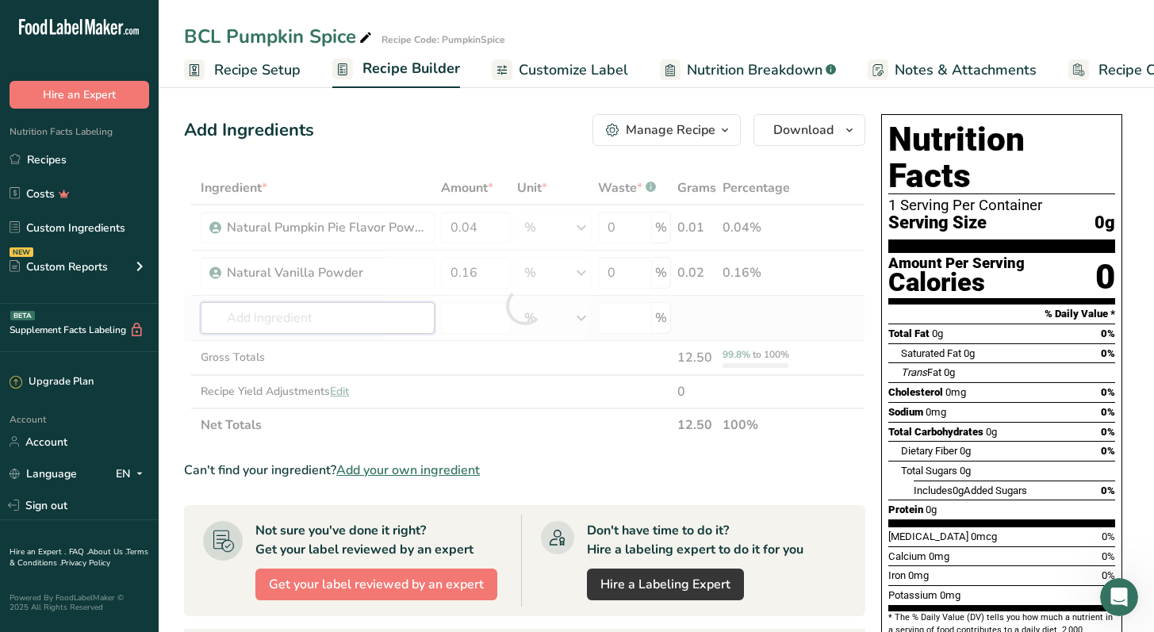
click at [328, 325] on div "Ingredient * Amount * Unit * Waste * .a-a{fill:#347362;}.b-a{fill:#fff;} Grams …" at bounding box center [524, 306] width 681 height 270
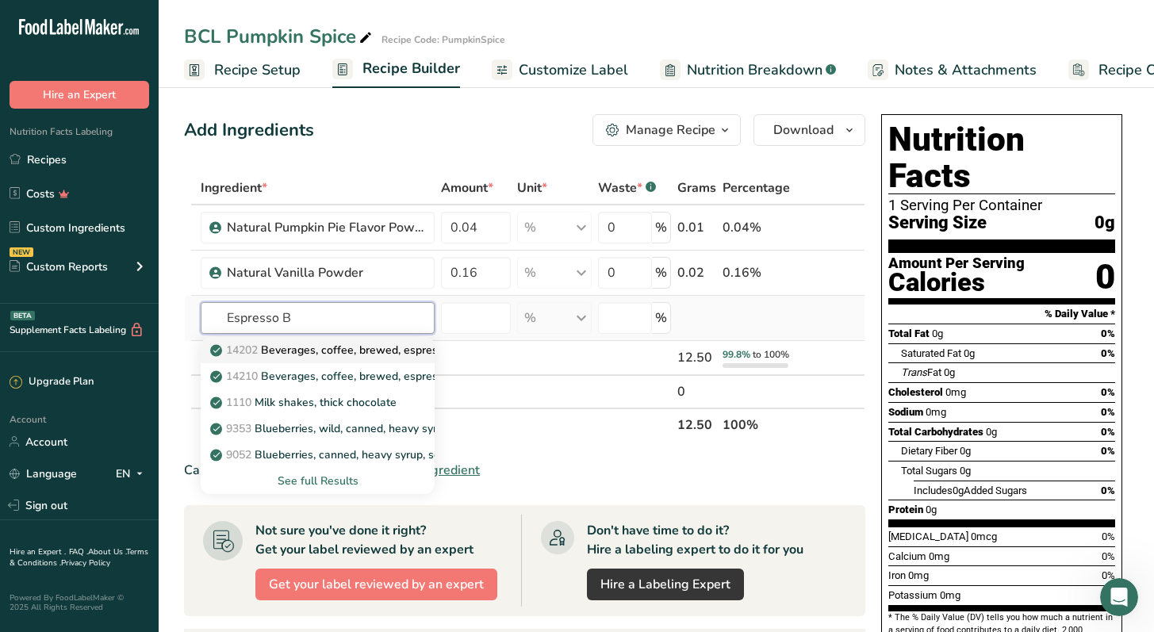
type input "Espresso B"
click at [359, 358] on p "14202 Beverages, coffee, brewed, espresso, restaurant-prepared, decaffeinated" at bounding box center [424, 350] width 422 height 17
type input "Beverages, coffee, brewed, espresso, restaurant-prepared, decaffeinated"
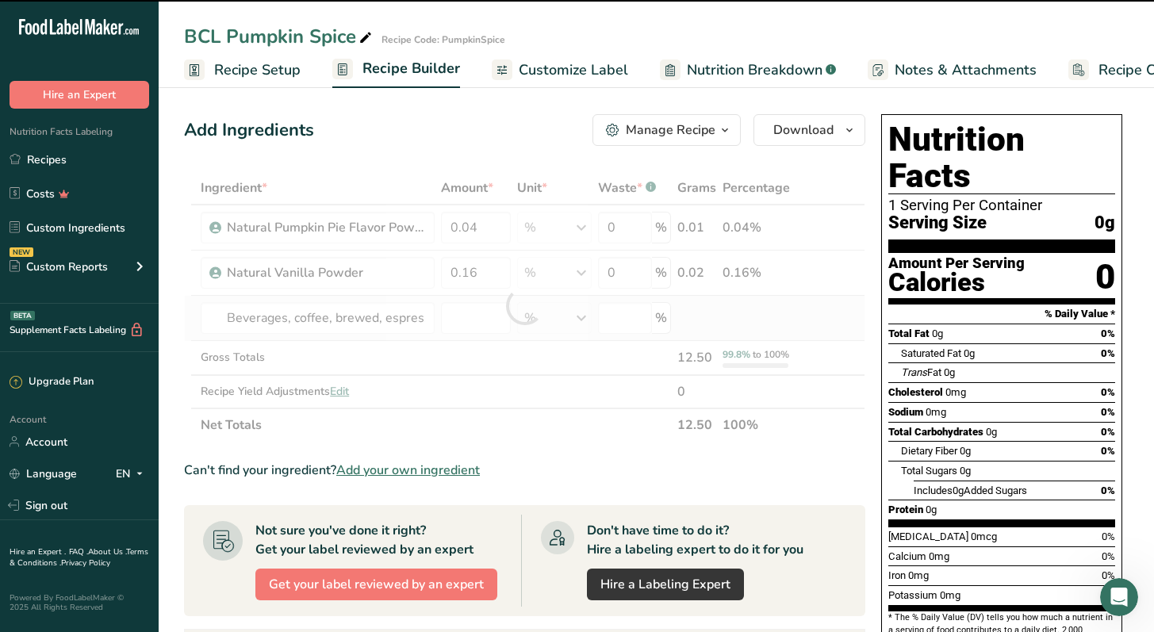
type input "0"
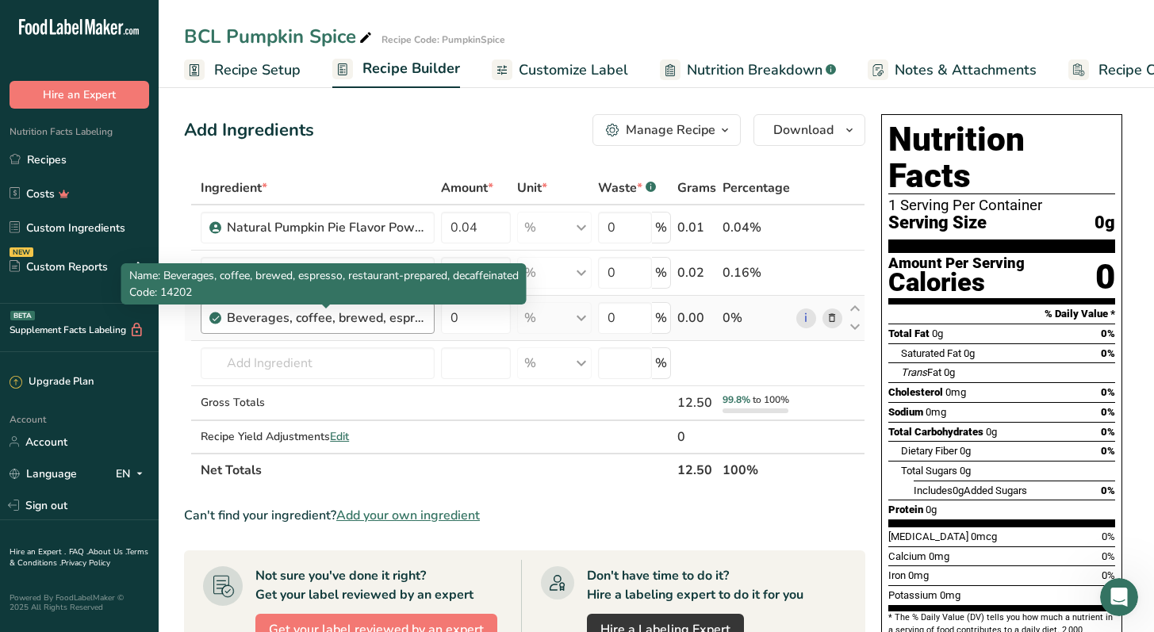
click at [398, 311] on div "Beverages, coffee, brewed, espresso, restaurant-prepared, decaffeinated" at bounding box center [326, 317] width 198 height 19
click at [394, 324] on div "Beverages, coffee, brewed, espresso, restaurant-prepared, decaffeinated" at bounding box center [326, 317] width 198 height 19
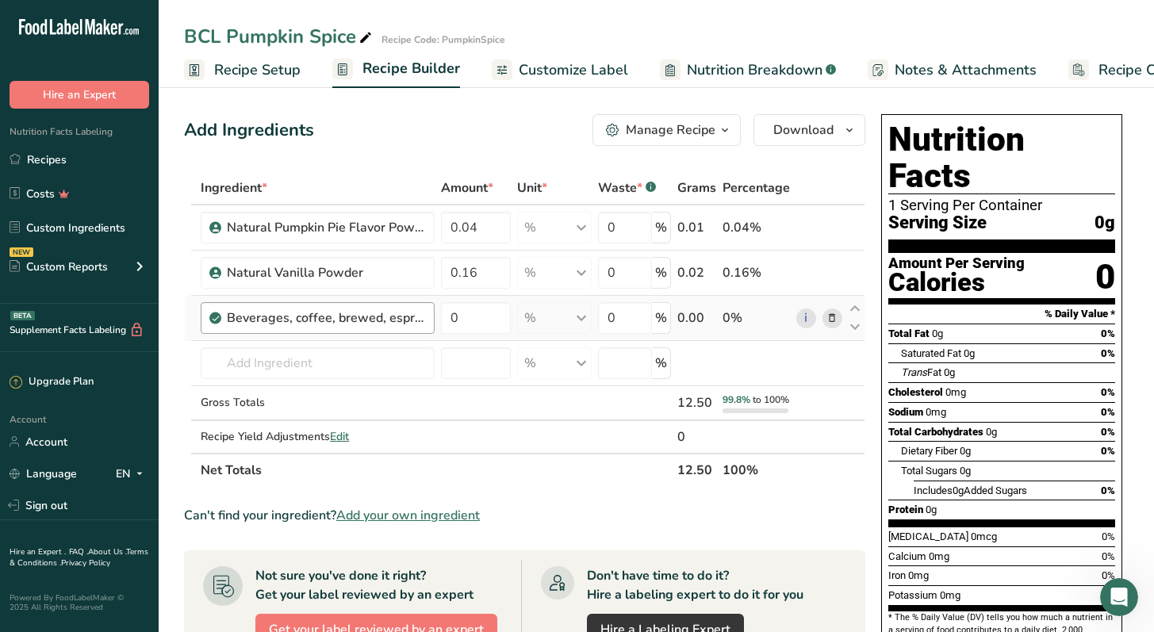
click at [392, 324] on div "Beverages, coffee, brewed, espresso, restaurant-prepared, decaffeinated" at bounding box center [326, 317] width 198 height 19
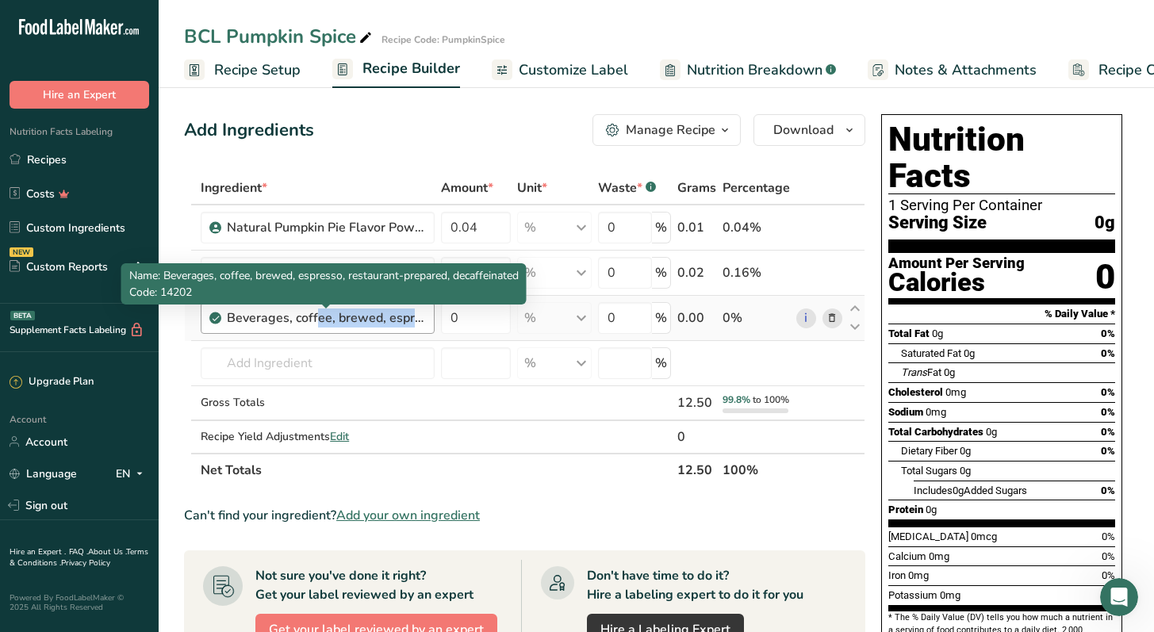
click at [392, 324] on div "Beverages, coffee, brewed, espresso, restaurant-prepared, decaffeinated" at bounding box center [326, 317] width 198 height 19
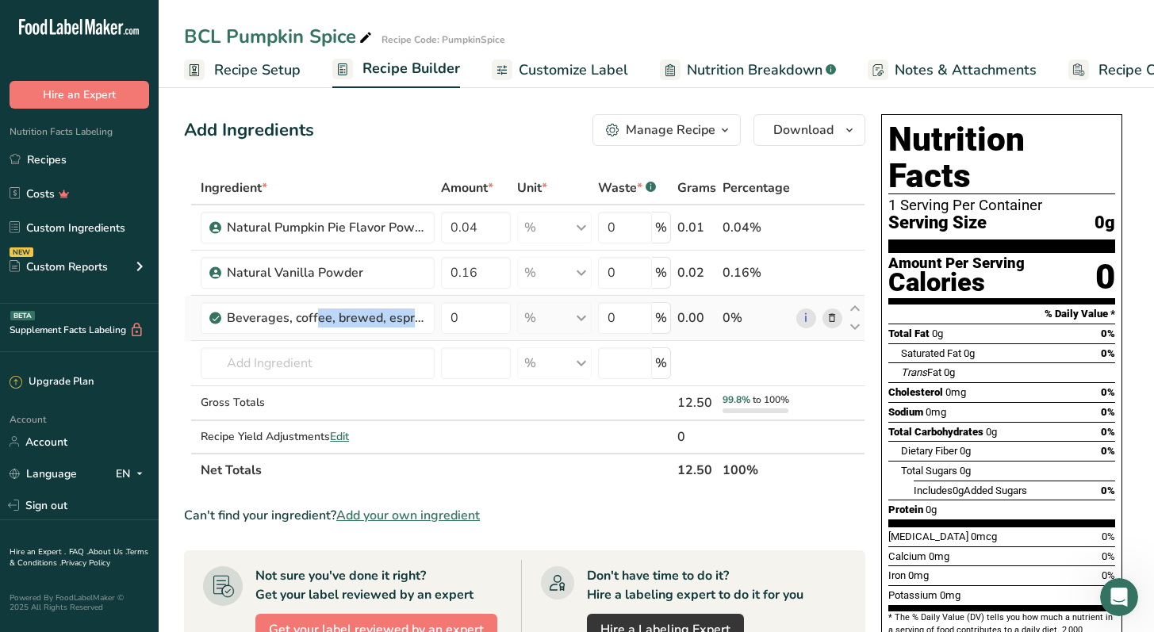
click at [822, 316] on span at bounding box center [831, 317] width 19 height 19
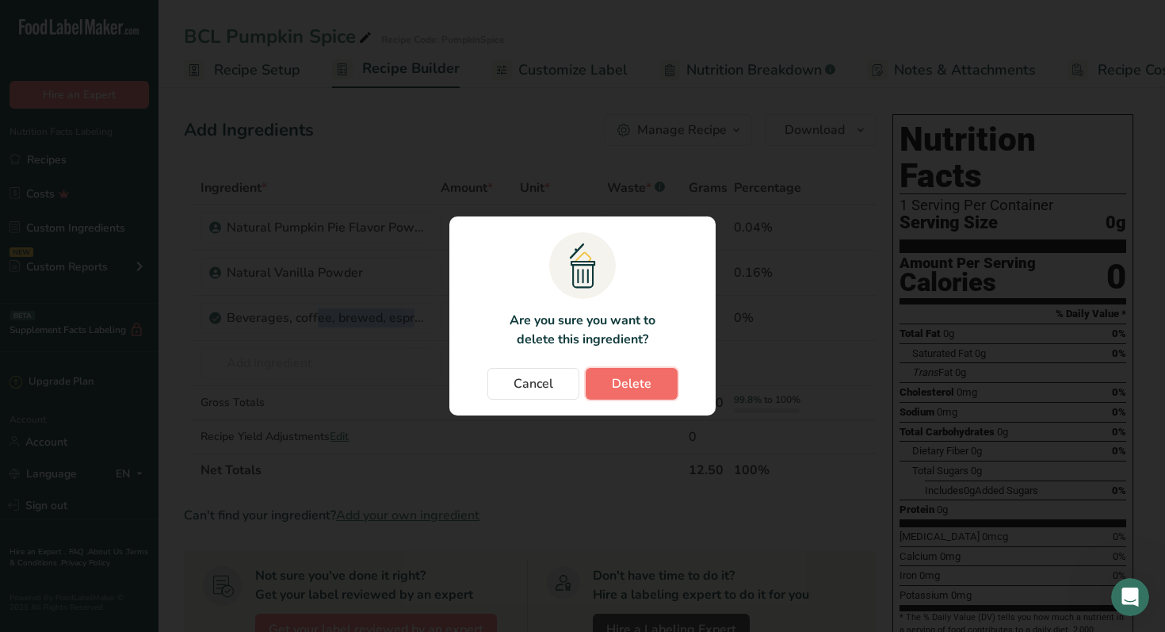
click at [652, 377] on button "Delete" at bounding box center [632, 384] width 92 height 32
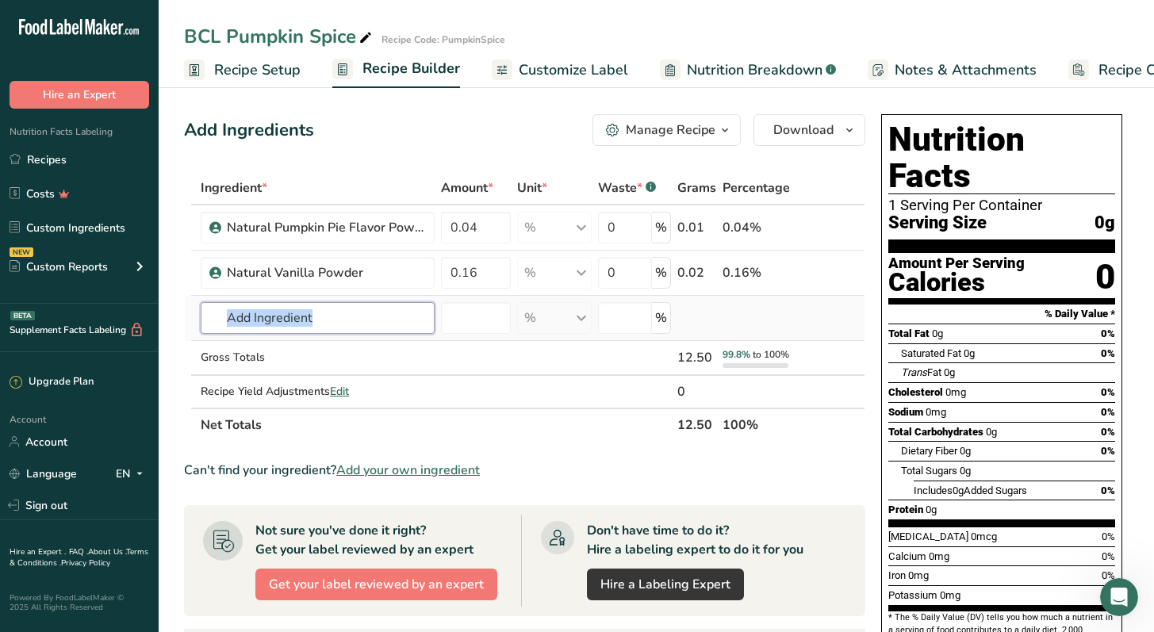
click at [341, 326] on input "text" at bounding box center [318, 318] width 234 height 32
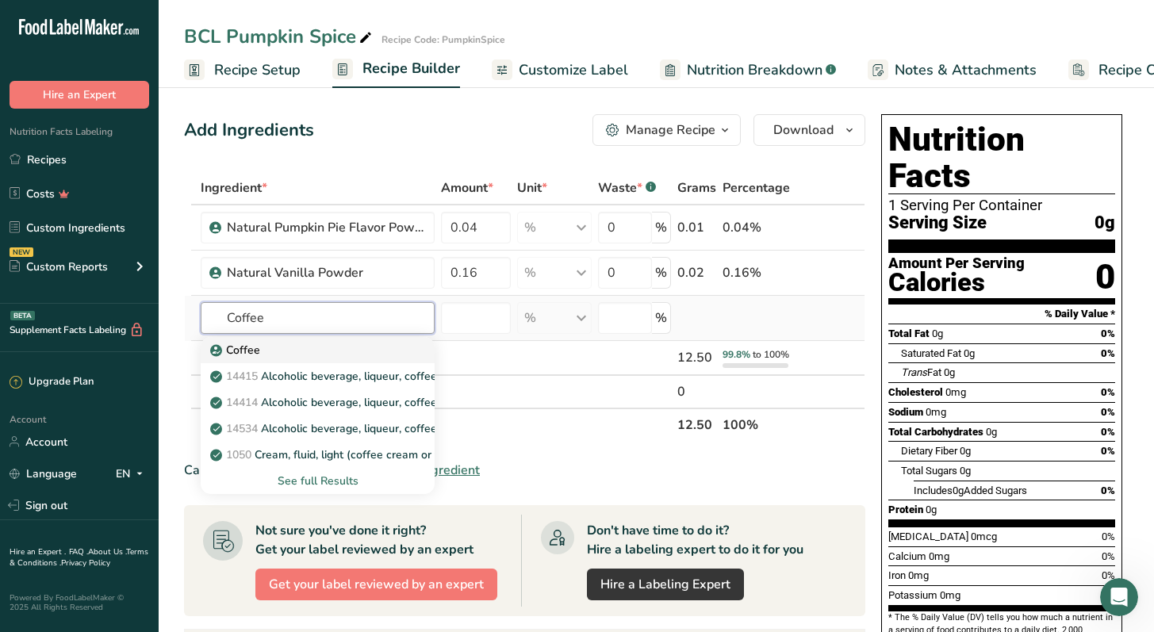
type input "Coffee"
click at [305, 351] on div "Coffee" at bounding box center [304, 350] width 183 height 17
type input "Coffee"
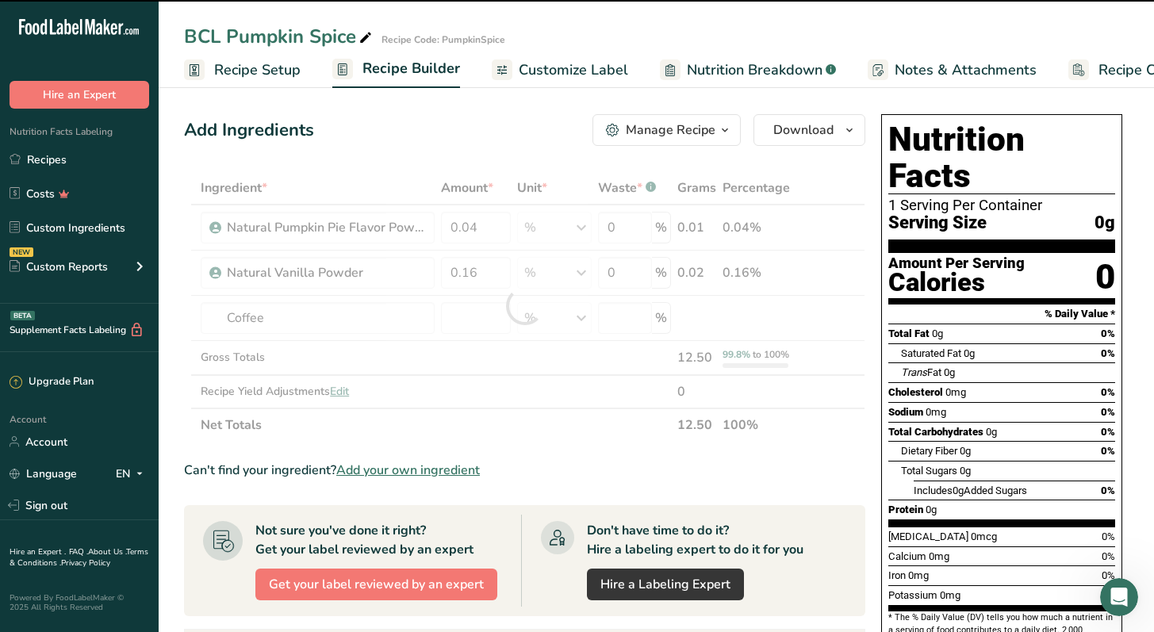
type input "0"
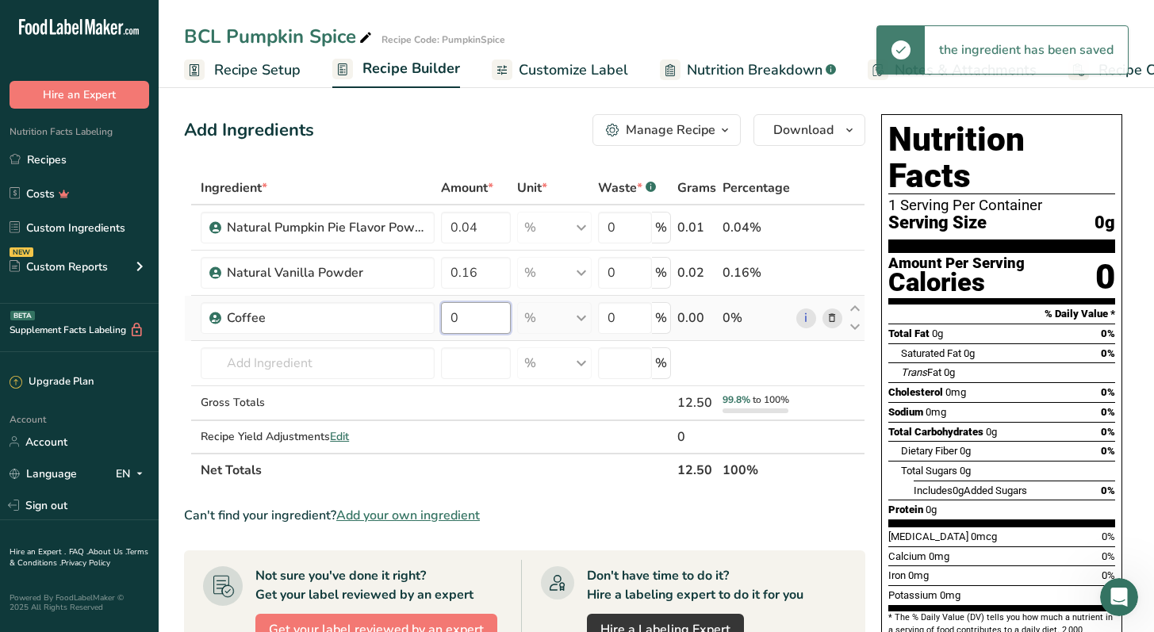
click at [480, 313] on input "0" at bounding box center [476, 318] width 70 height 32
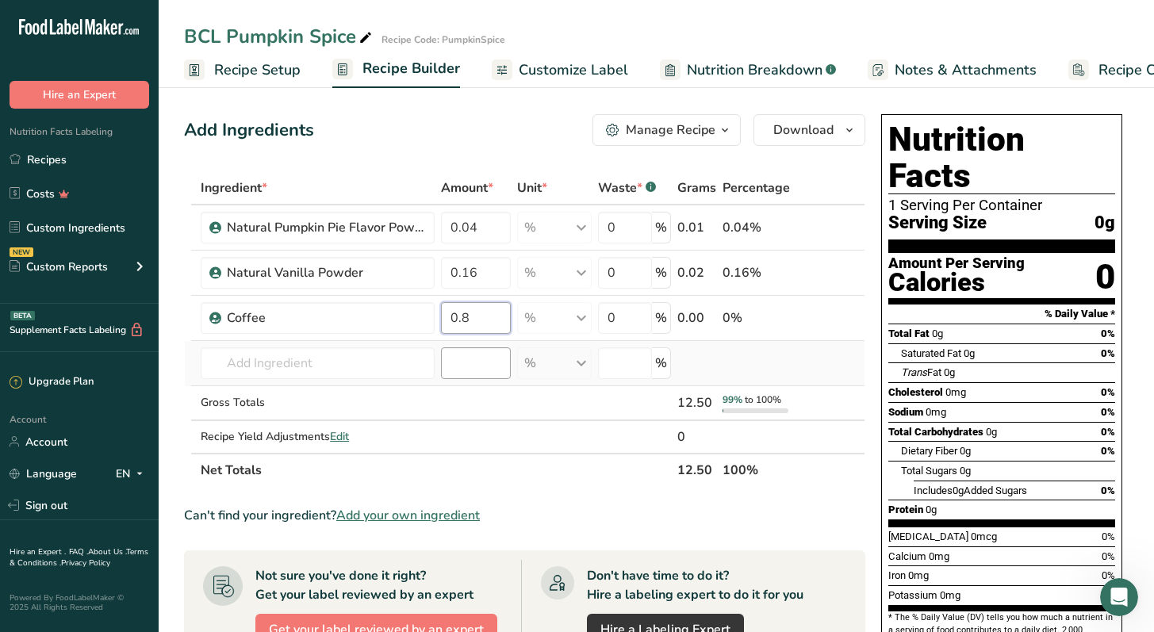
type input "0.8"
click at [488, 353] on div "Ingredient * Amount * Unit * Waste * .a-a{fill:#347362;}.b-a{fill:#fff;} Grams …" at bounding box center [524, 329] width 681 height 316
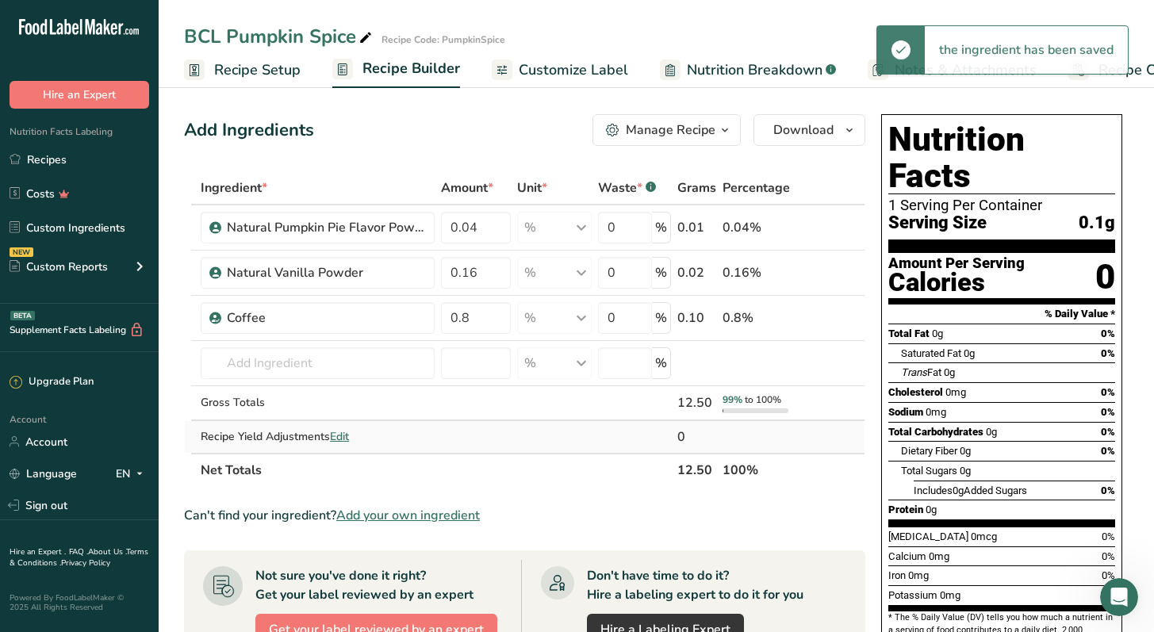
click at [836, 433] on td at bounding box center [819, 437] width 52 height 32
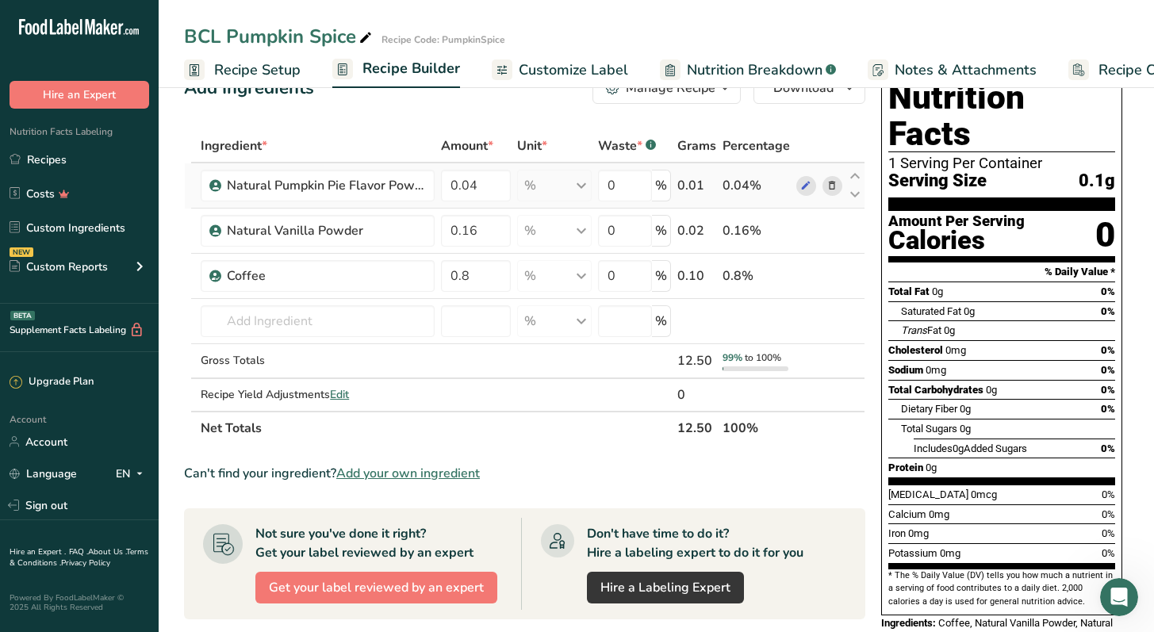
scroll to position [40, 0]
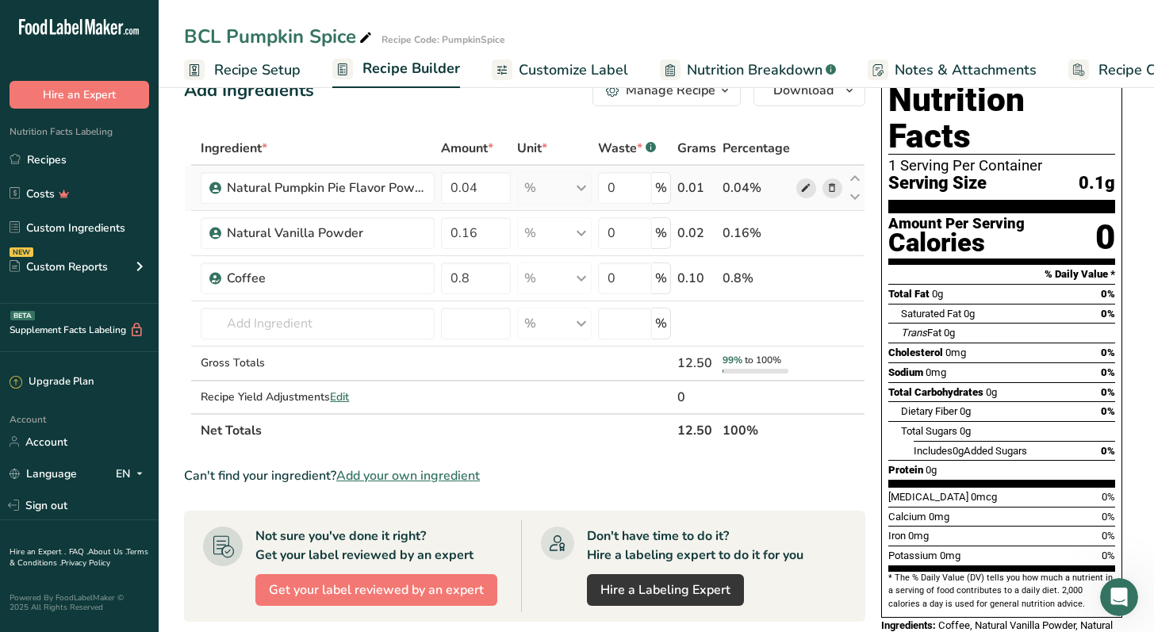
click at [808, 184] on icon at bounding box center [805, 188] width 11 height 17
click at [833, 189] on icon at bounding box center [831, 188] width 11 height 17
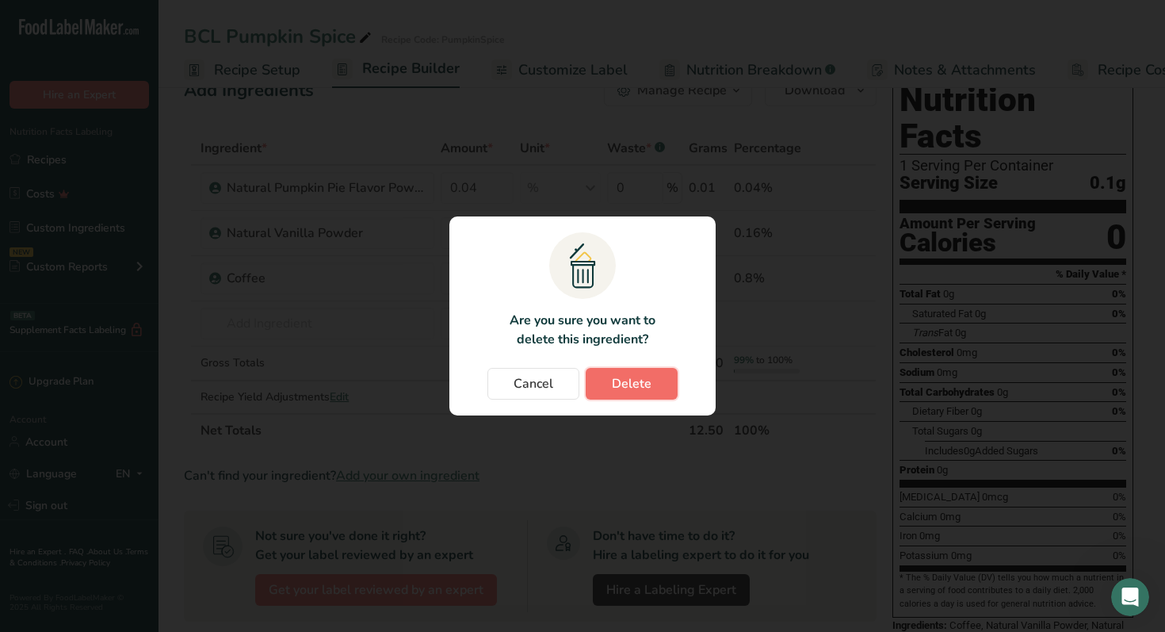
click at [647, 380] on span "Delete" at bounding box center [632, 383] width 40 height 19
type input "0.16"
type input "0.8"
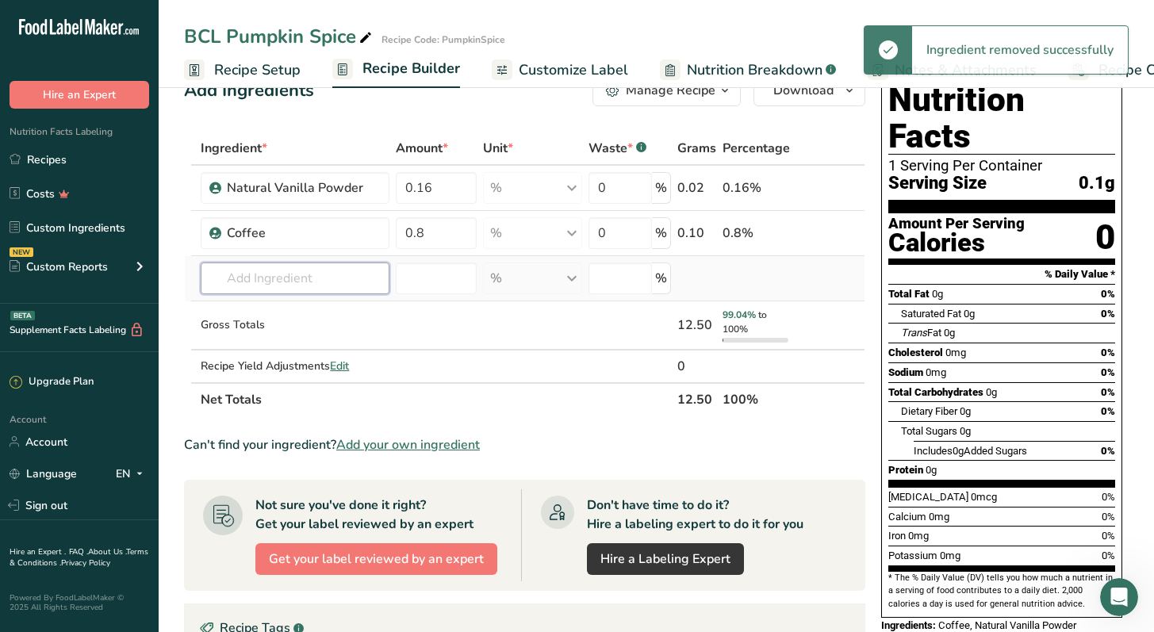
click at [319, 281] on input "text" at bounding box center [295, 278] width 189 height 32
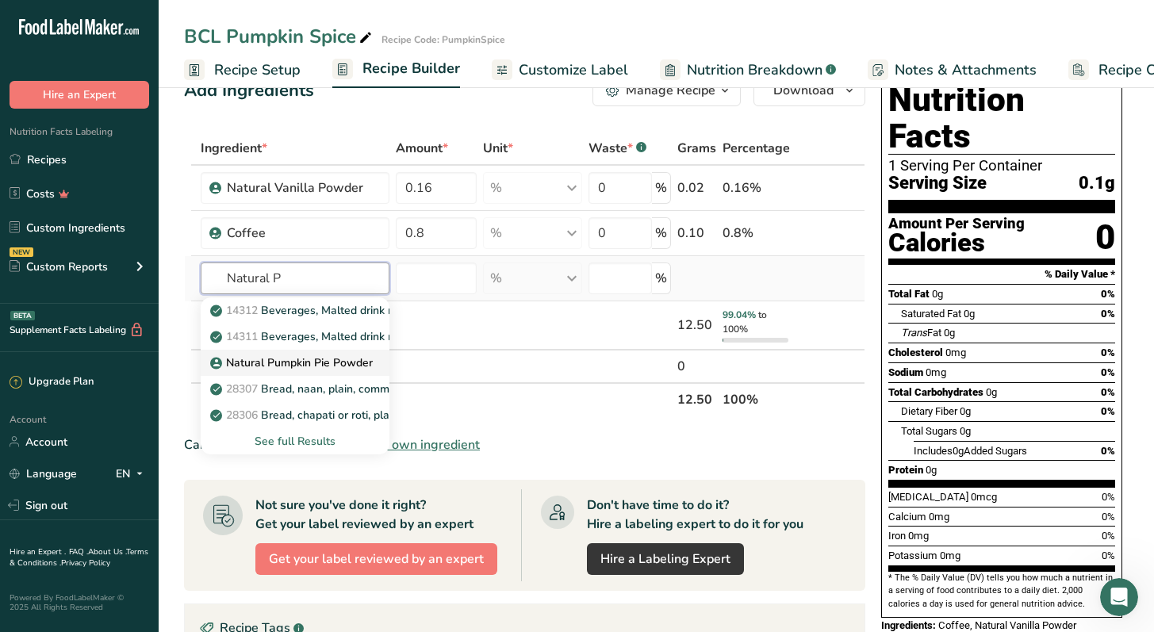
type input "Natural P"
click at [323, 365] on p "Natural Pumpkin Pie Powder" at bounding box center [292, 362] width 159 height 17
type input "Natural Pumpkin Pie Powder"
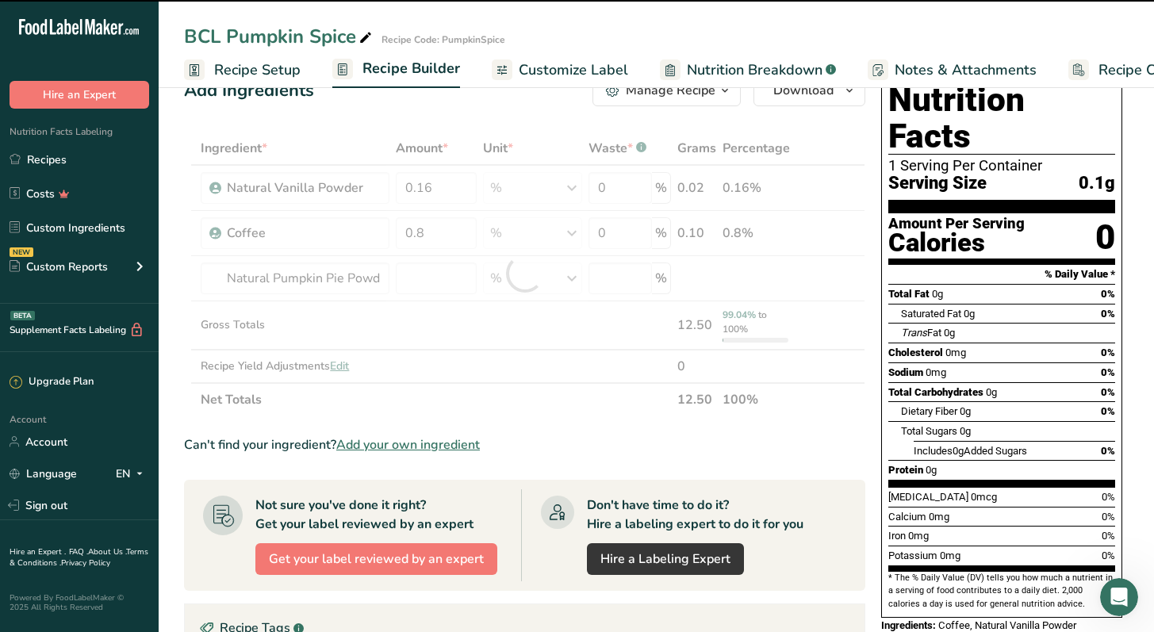
type input "0"
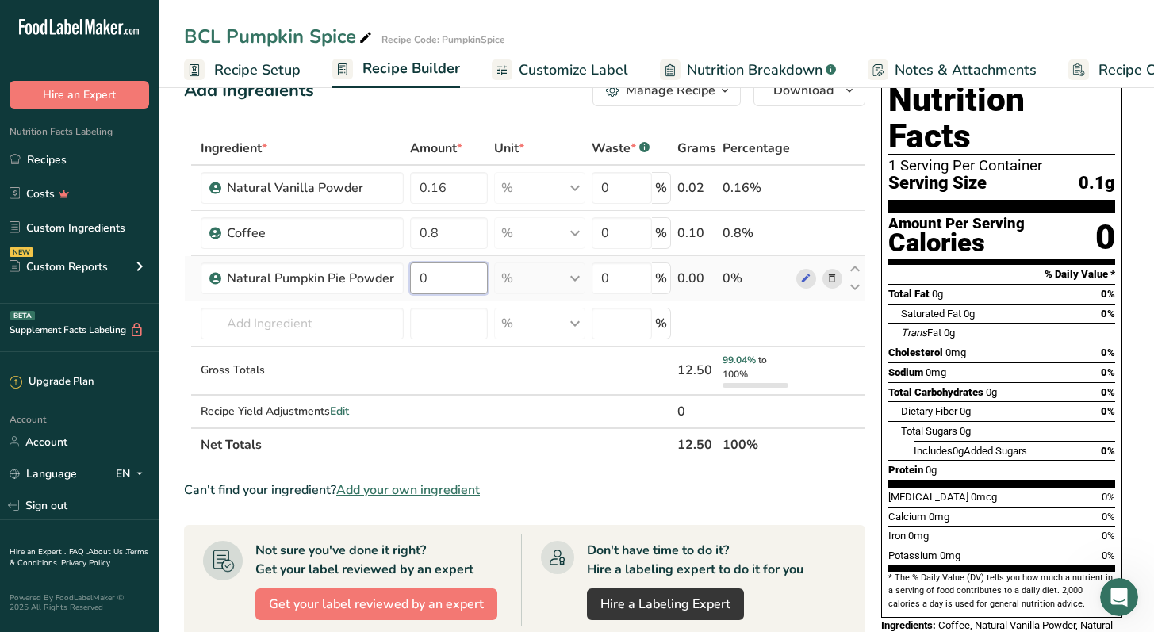
click at [438, 278] on input "0" at bounding box center [448, 278] width 77 height 32
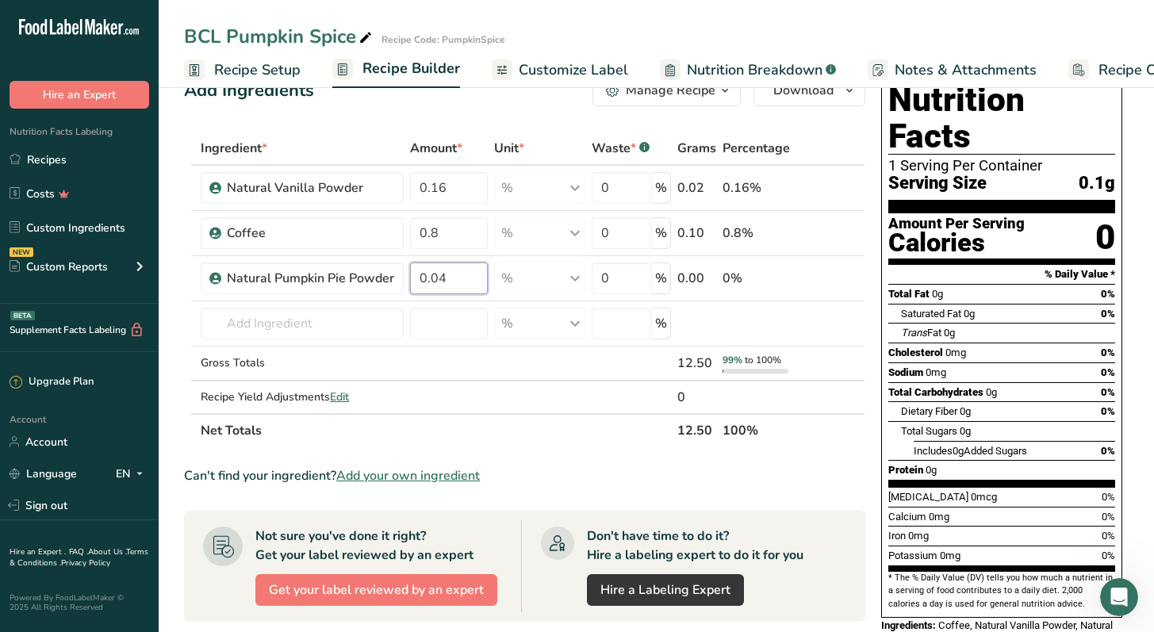
type input "0.04"
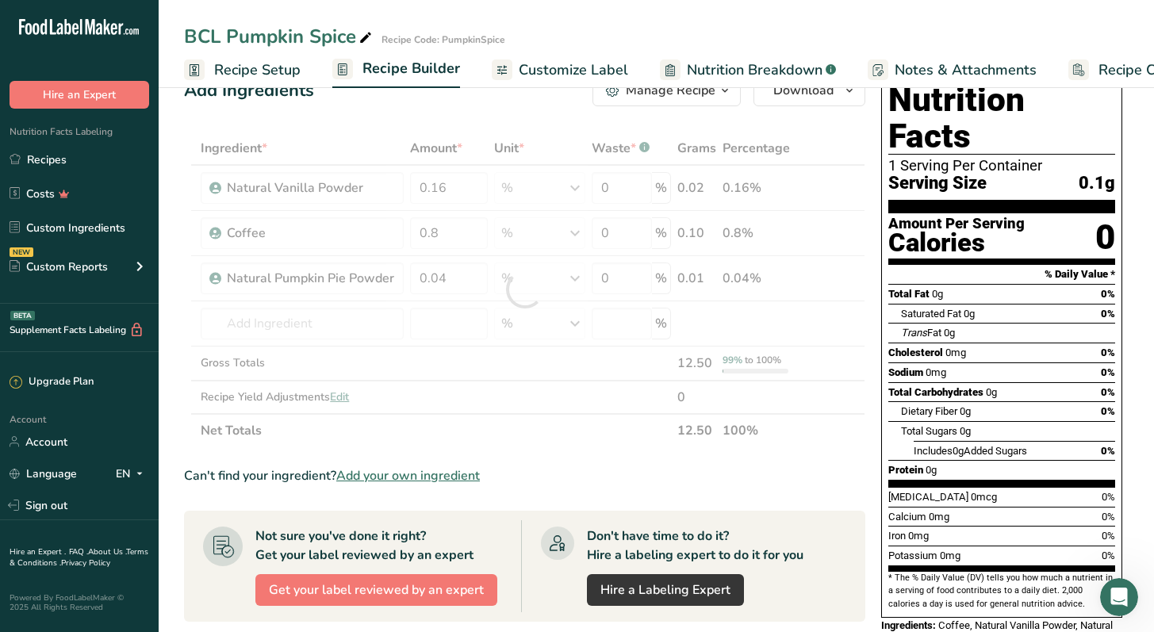
click at [596, 434] on div "Ingredient * Amount * Unit * Waste * .a-a{fill:#347362;}.b-a{fill:#fff;} Grams …" at bounding box center [524, 290] width 681 height 316
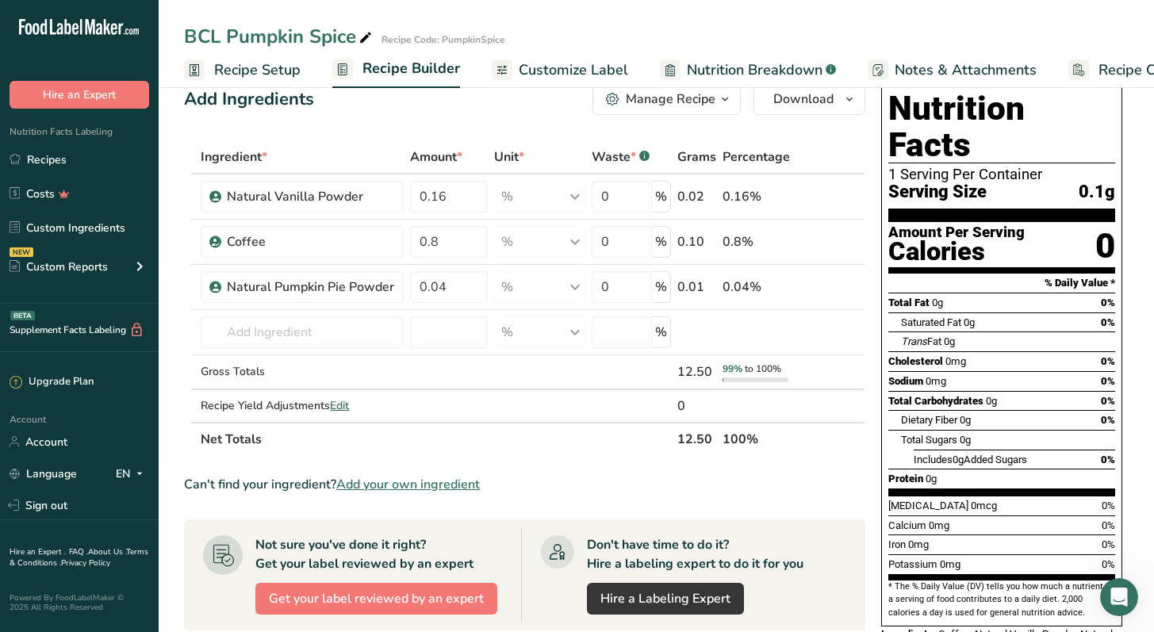
scroll to position [0, 0]
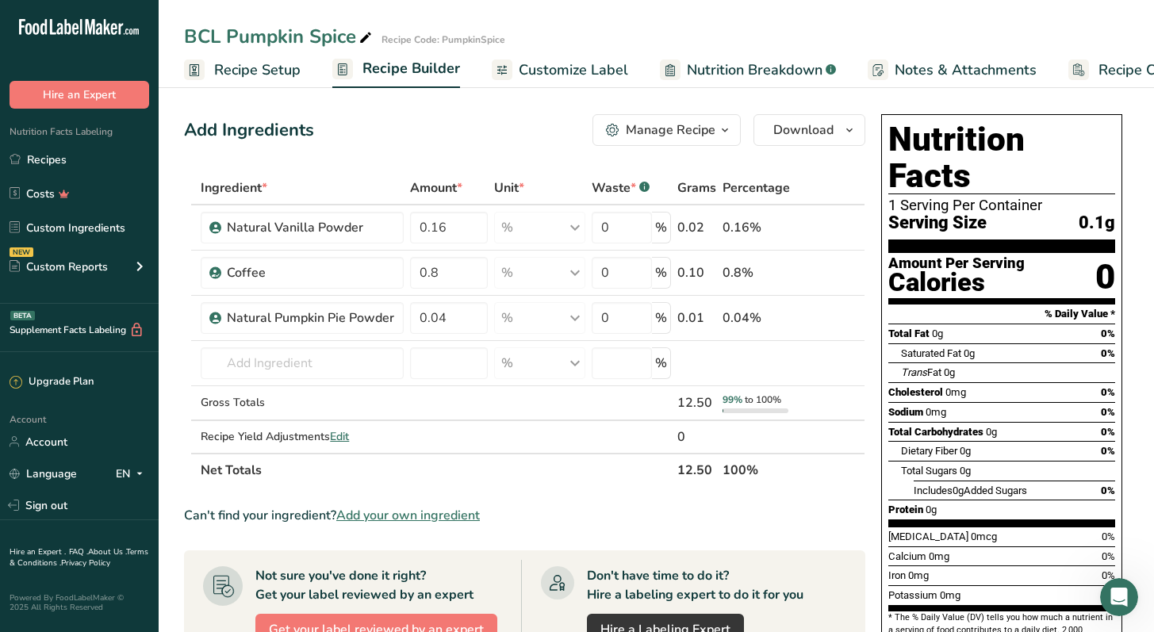
click at [557, 76] on span "Customize Label" at bounding box center [572, 69] width 109 height 21
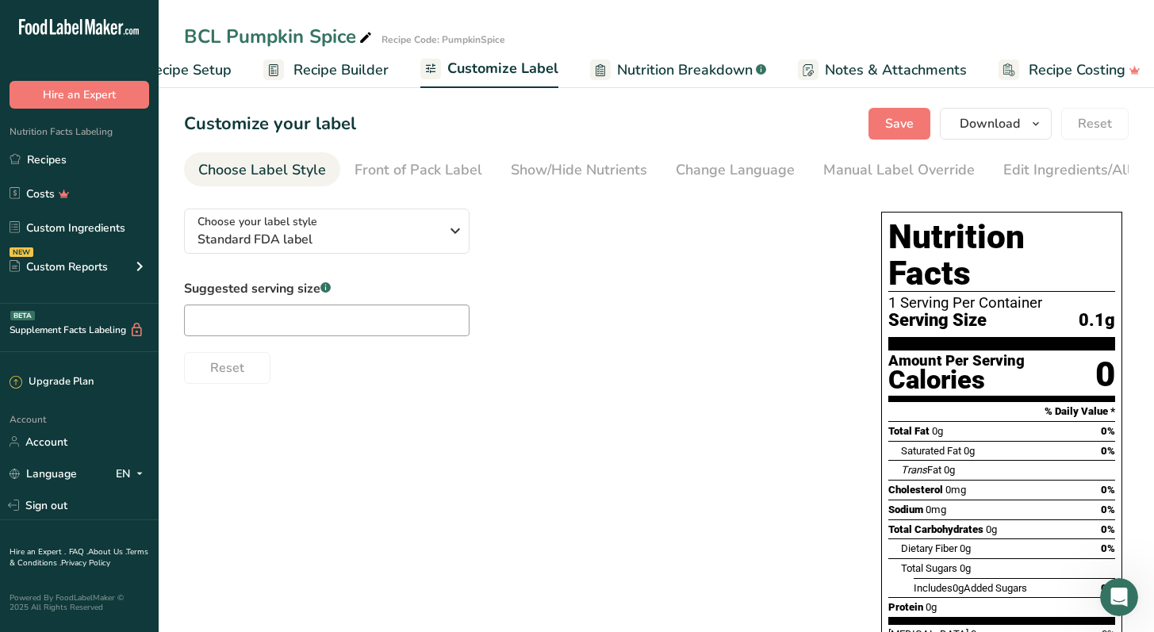
scroll to position [0, 81]
click at [282, 75] on span "Recipe Builder" at bounding box center [328, 69] width 95 height 21
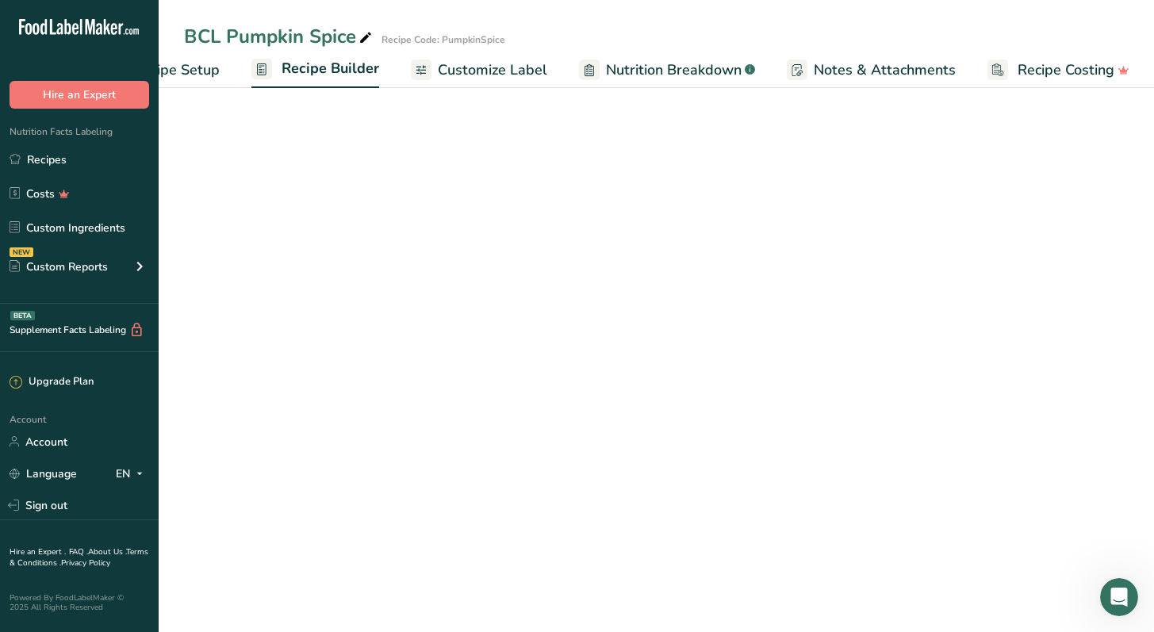
scroll to position [0, 81]
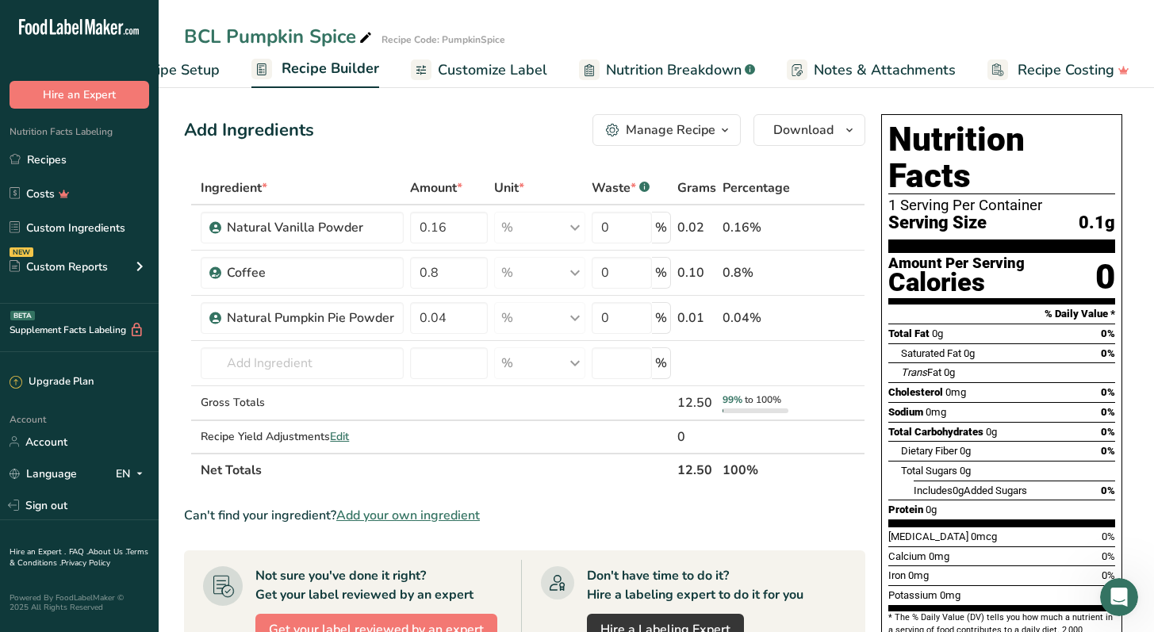
click at [220, 76] on ul "Recipe Setup Recipe Builder Customize Label Nutrition Breakdown .a-a{fill:#3473…" at bounding box center [619, 69] width 1083 height 37
click at [205, 73] on span "Recipe Setup" at bounding box center [176, 69] width 86 height 21
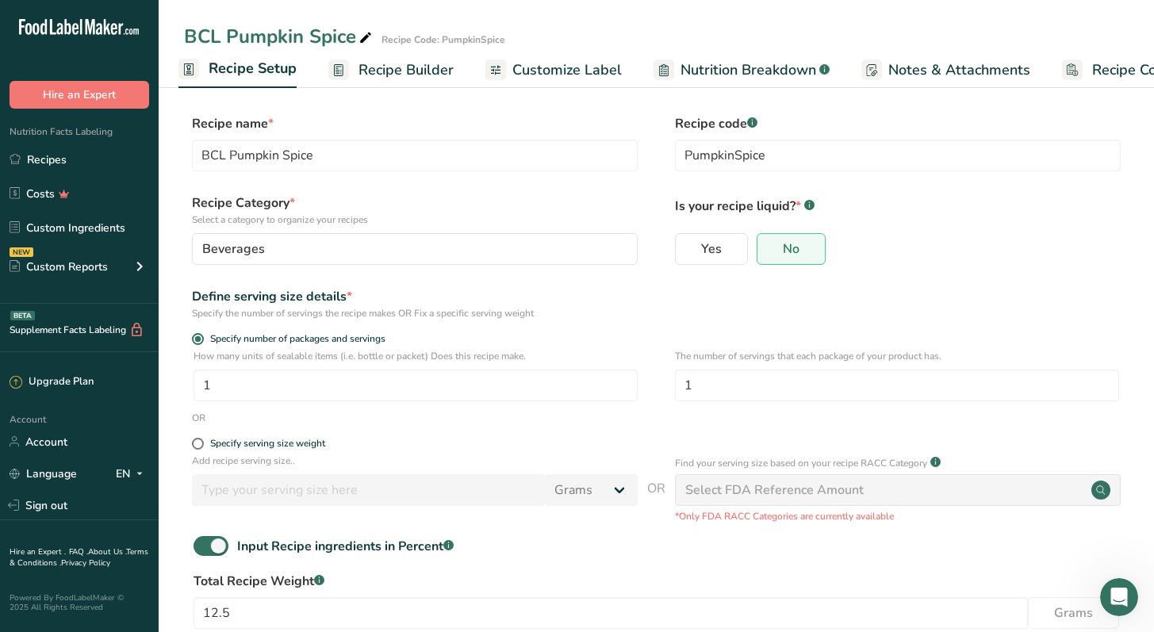
scroll to position [95, 0]
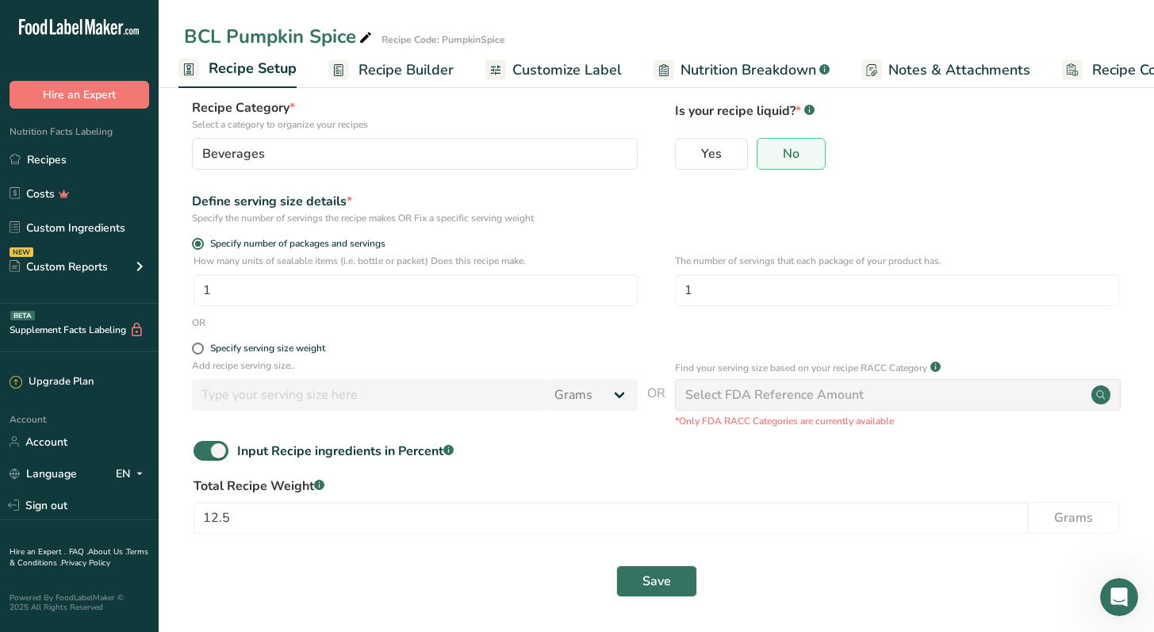
click at [407, 66] on span "Recipe Builder" at bounding box center [405, 69] width 95 height 21
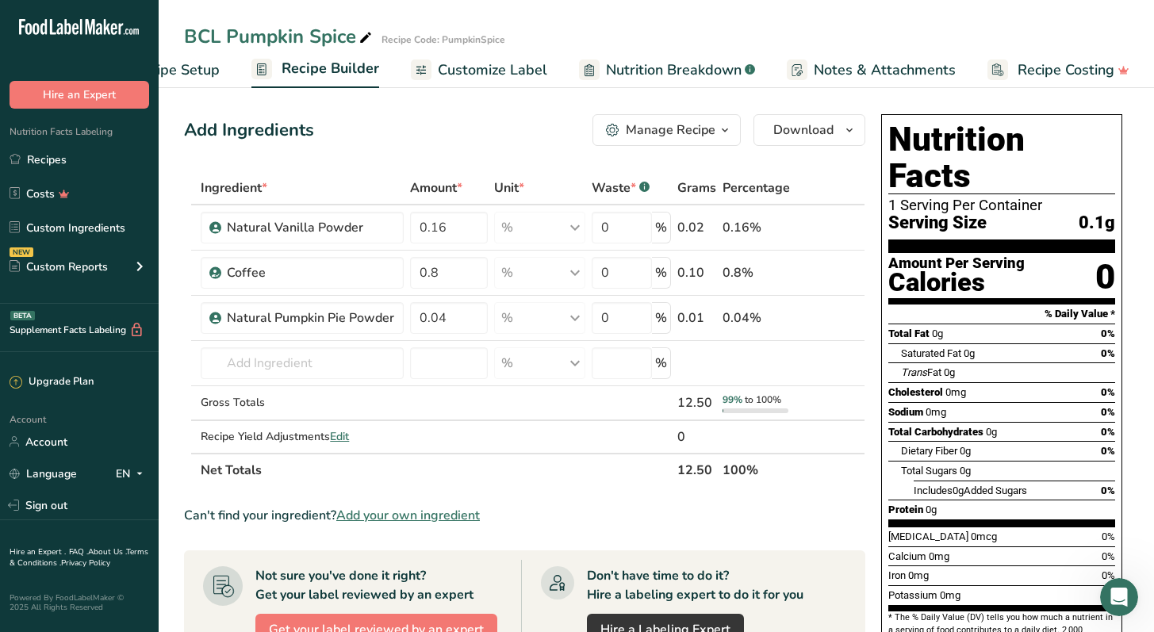
click at [606, 185] on div "Waste * .a-a{fill:#347362;}.b-a{fill:#fff;}" at bounding box center [620, 187] width 58 height 19
click at [346, 431] on span "Edit" at bounding box center [339, 436] width 19 height 15
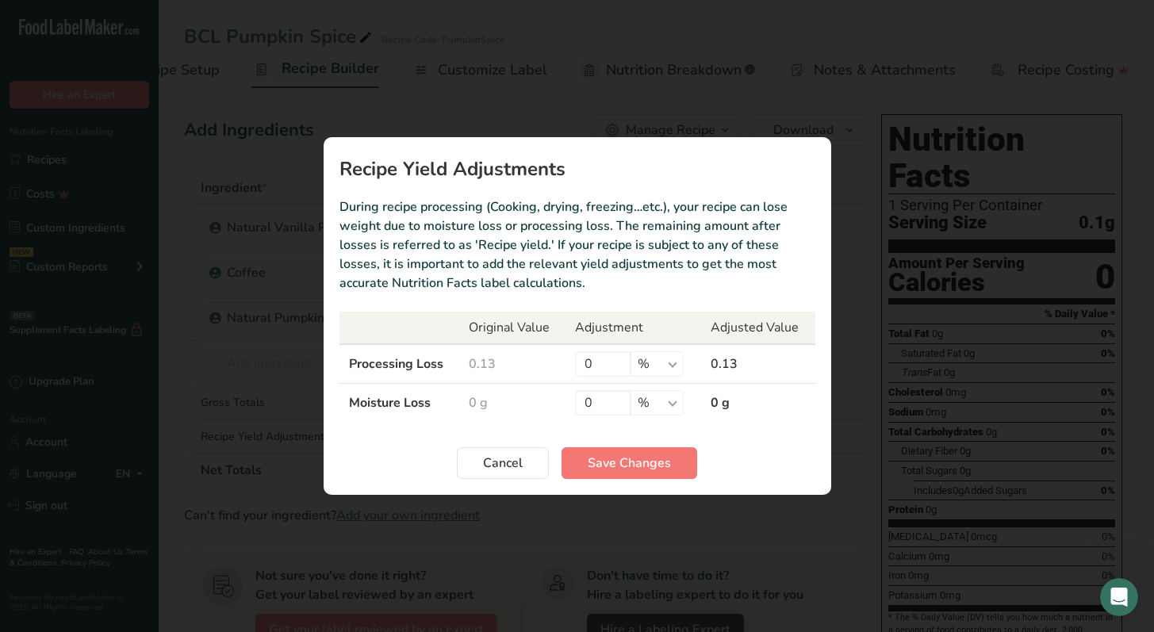
scroll to position [0, 69]
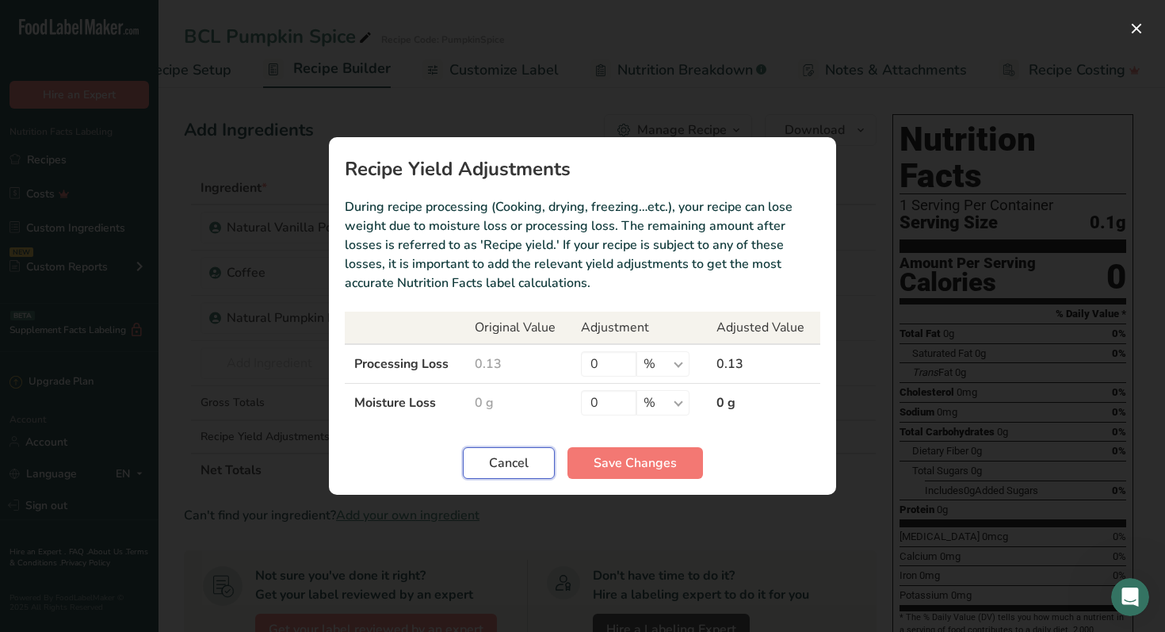
click at [519, 470] on span "Cancel" at bounding box center [509, 462] width 40 height 19
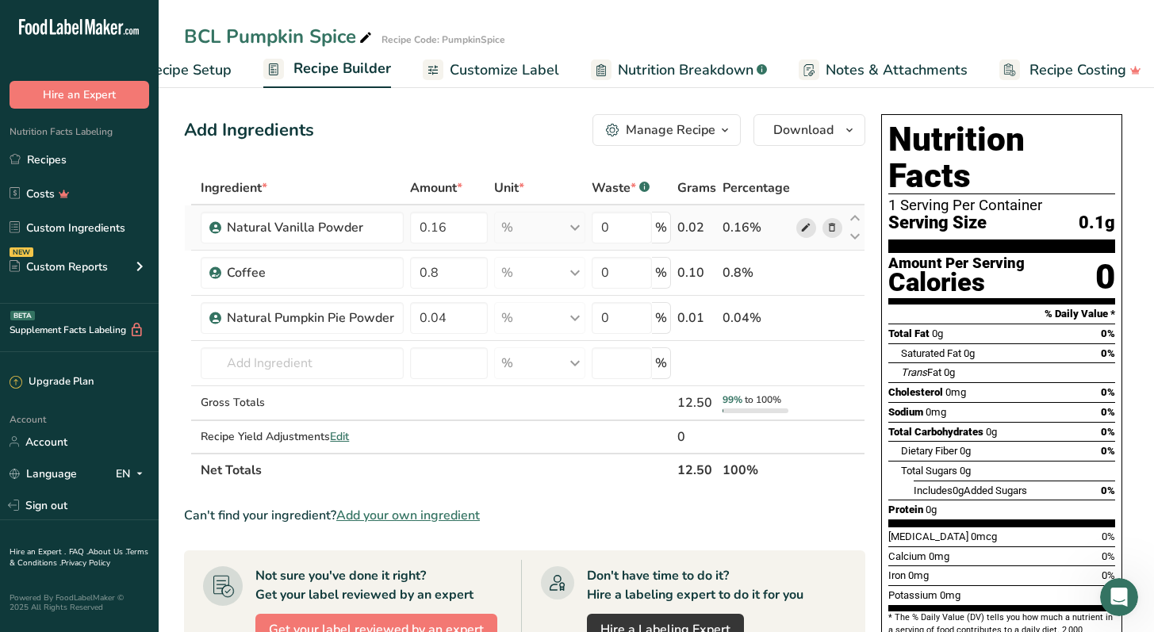
click at [809, 225] on icon at bounding box center [805, 228] width 11 height 17
click at [459, 234] on input "0.16" at bounding box center [448, 228] width 77 height 32
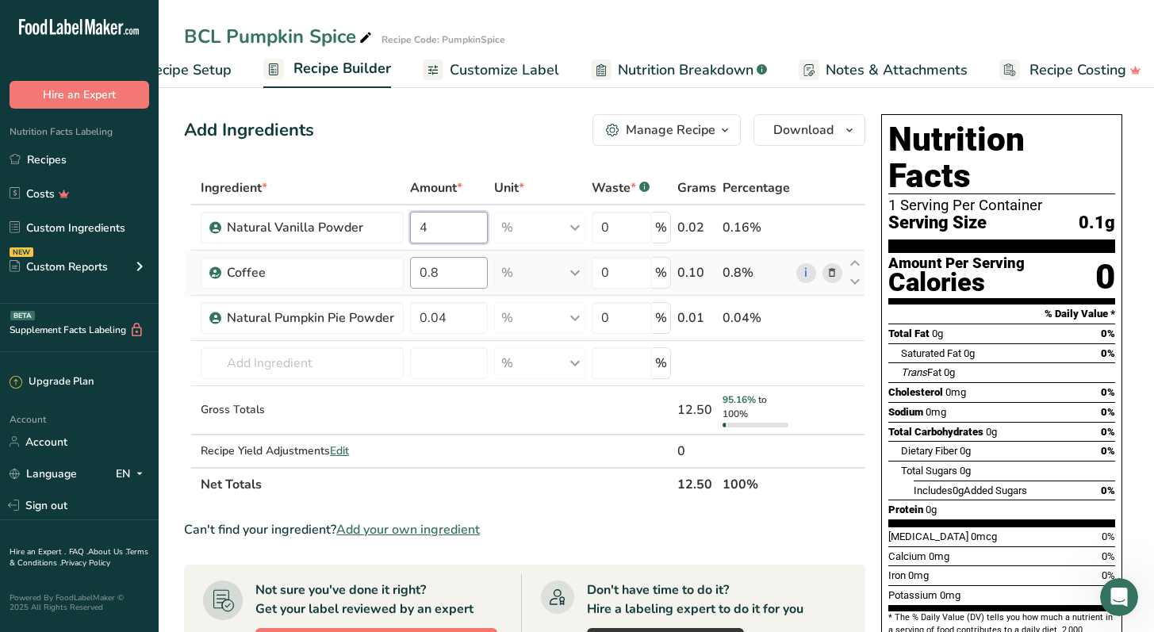
type input "4"
click at [472, 276] on div "Ingredient * Amount * Unit * Waste * .a-a{fill:#347362;}.b-a{fill:#fff;} Grams …" at bounding box center [524, 336] width 681 height 330
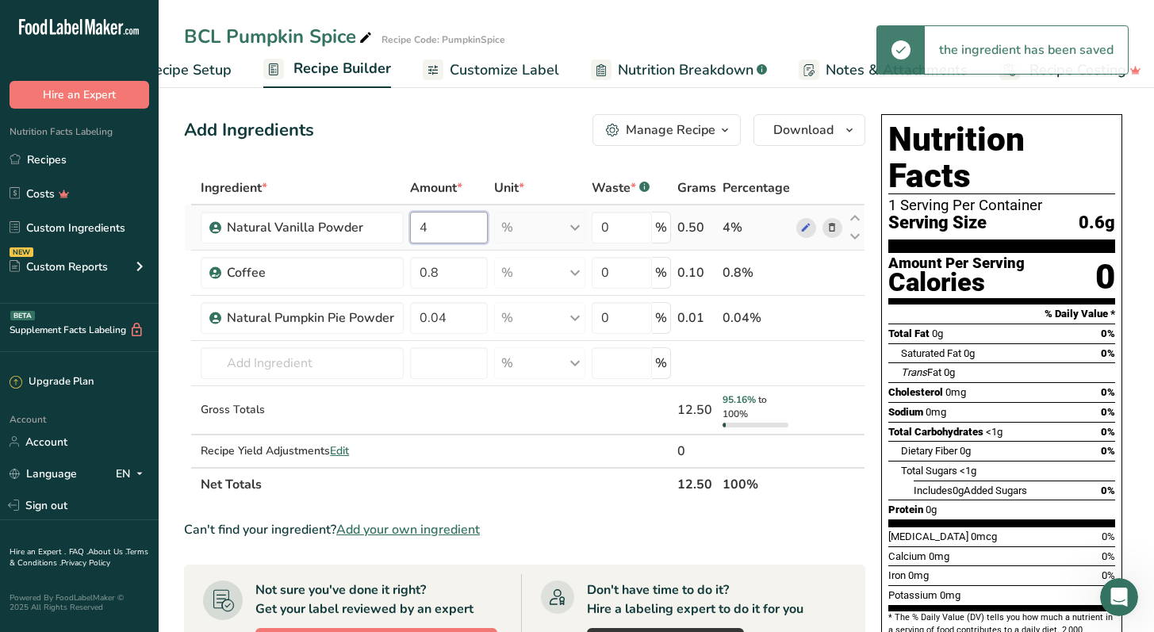
click at [455, 230] on div "Ingredient * Amount * Unit * Waste * .a-a{fill:#347362;}.b-a{fill:#fff;} Grams …" at bounding box center [524, 336] width 681 height 330
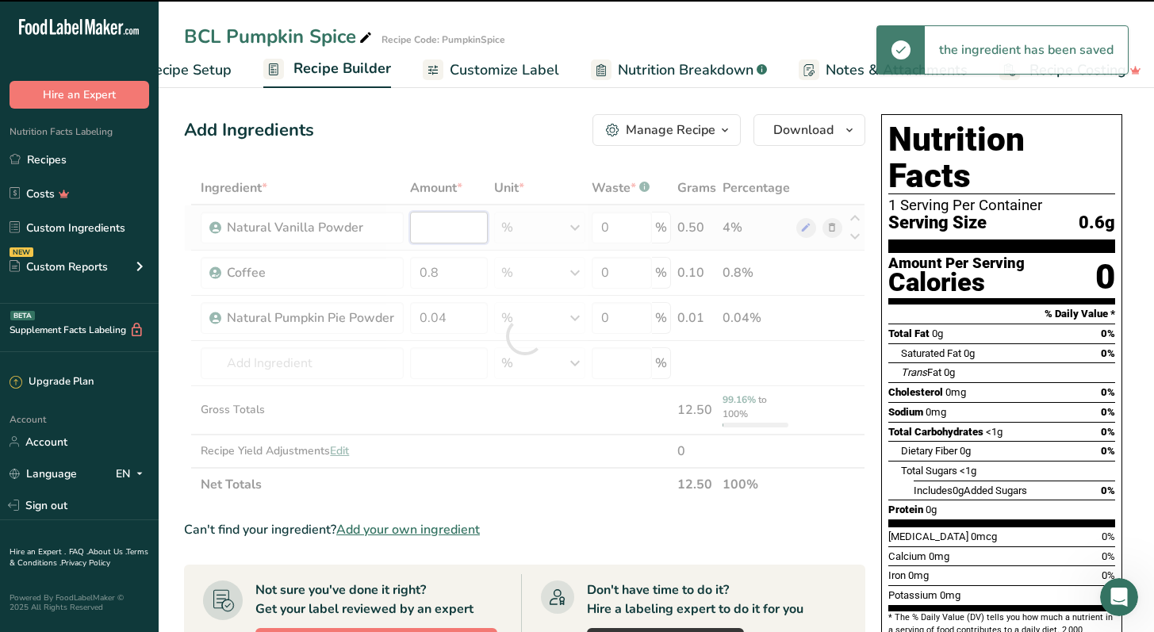
type input "4"
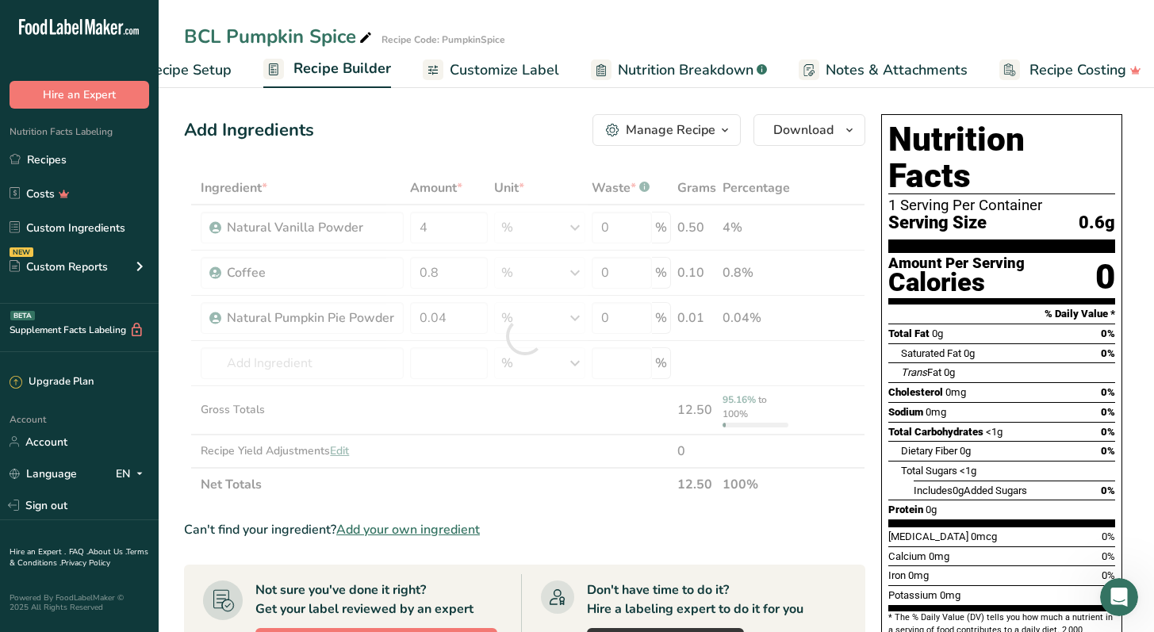
click at [680, 123] on div "Manage Recipe" at bounding box center [671, 130] width 90 height 19
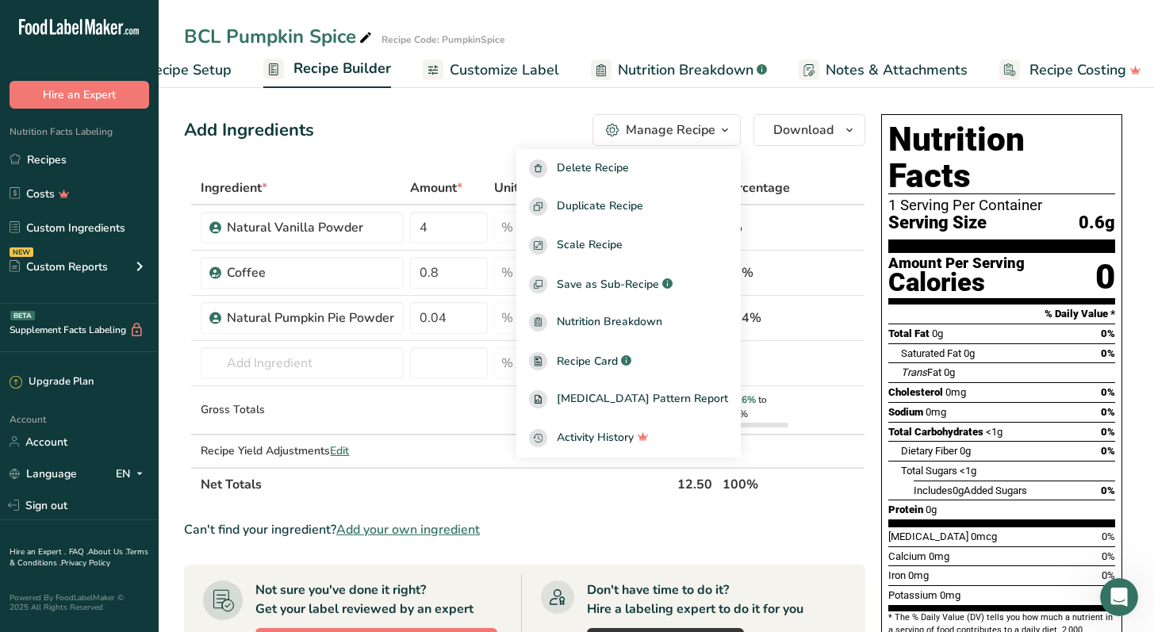
click at [525, 124] on div "Add Ingredients Manage Recipe Delete Recipe Duplicate Recipe Scale Recipe Save …" at bounding box center [524, 130] width 681 height 32
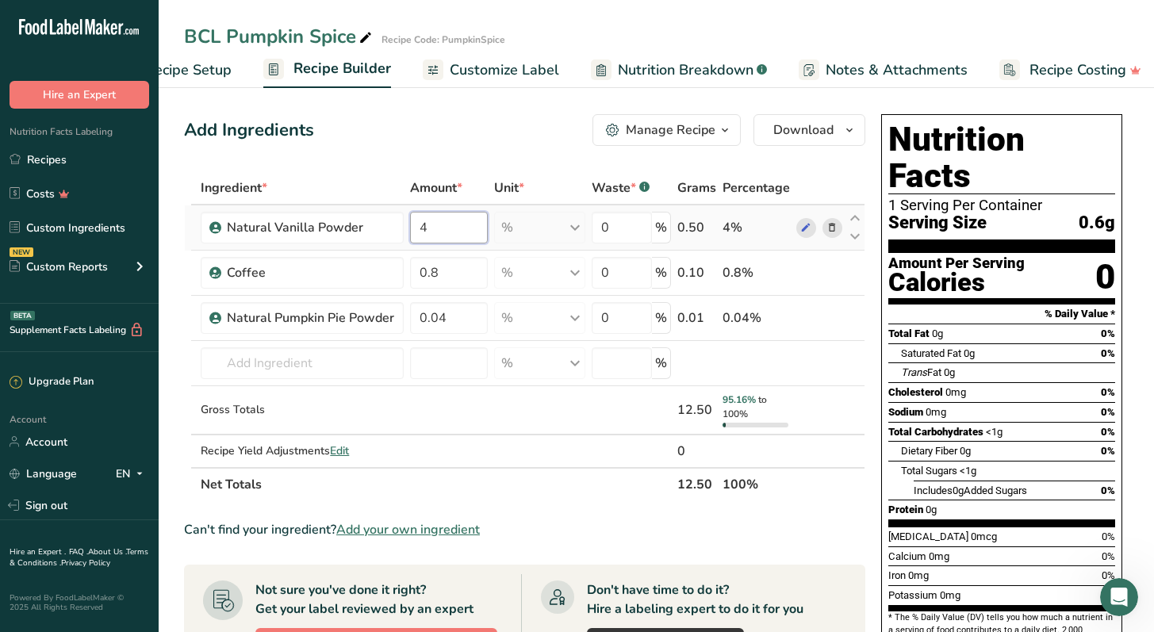
click at [460, 233] on input "4" at bounding box center [448, 228] width 77 height 32
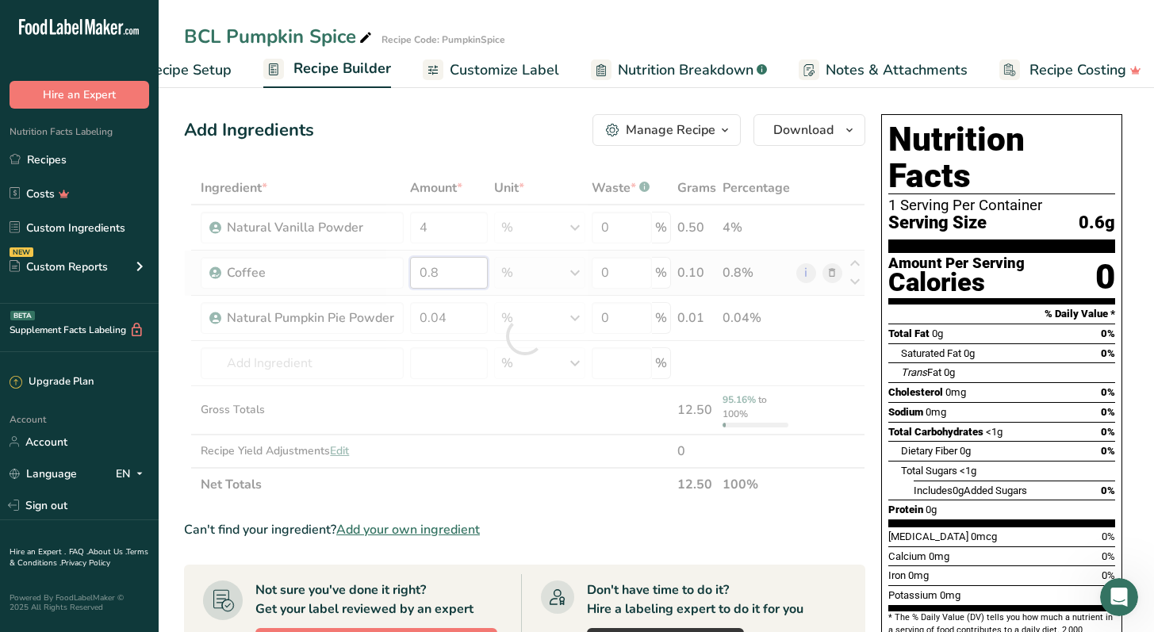
click at [469, 266] on div "Ingredient * Amount * Unit * Waste * .a-a{fill:#347362;}.b-a{fill:#fff;} Grams …" at bounding box center [524, 336] width 681 height 330
click at [469, 266] on div at bounding box center [524, 336] width 681 height 330
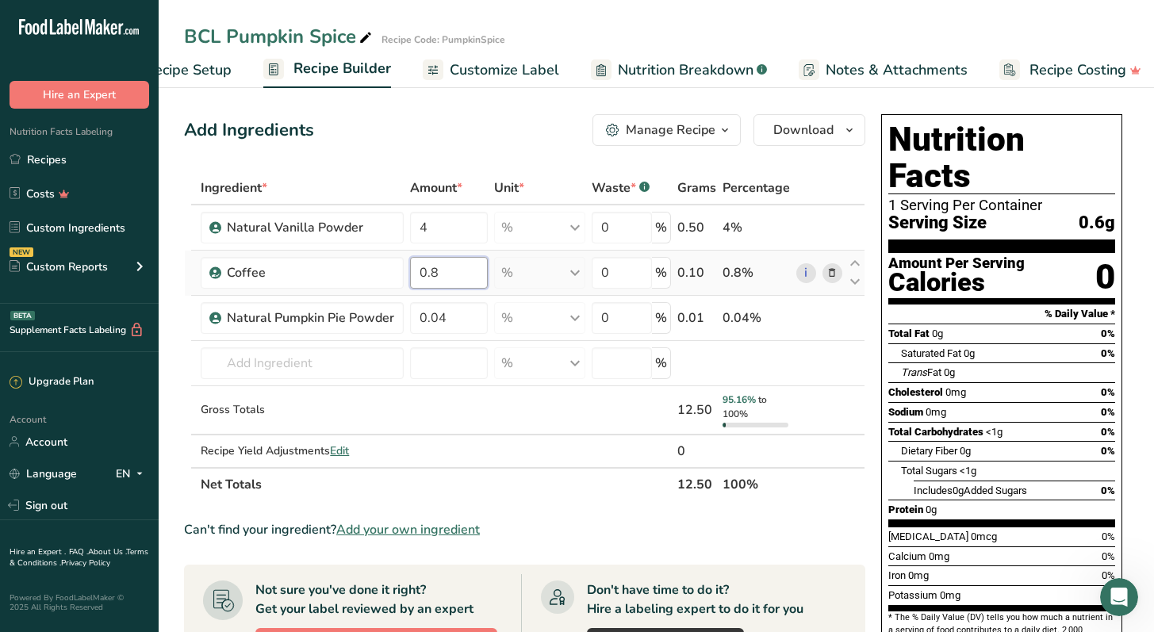
click at [469, 266] on input "0.8" at bounding box center [448, 273] width 77 height 32
type input "0"
type input "9"
type input "80"
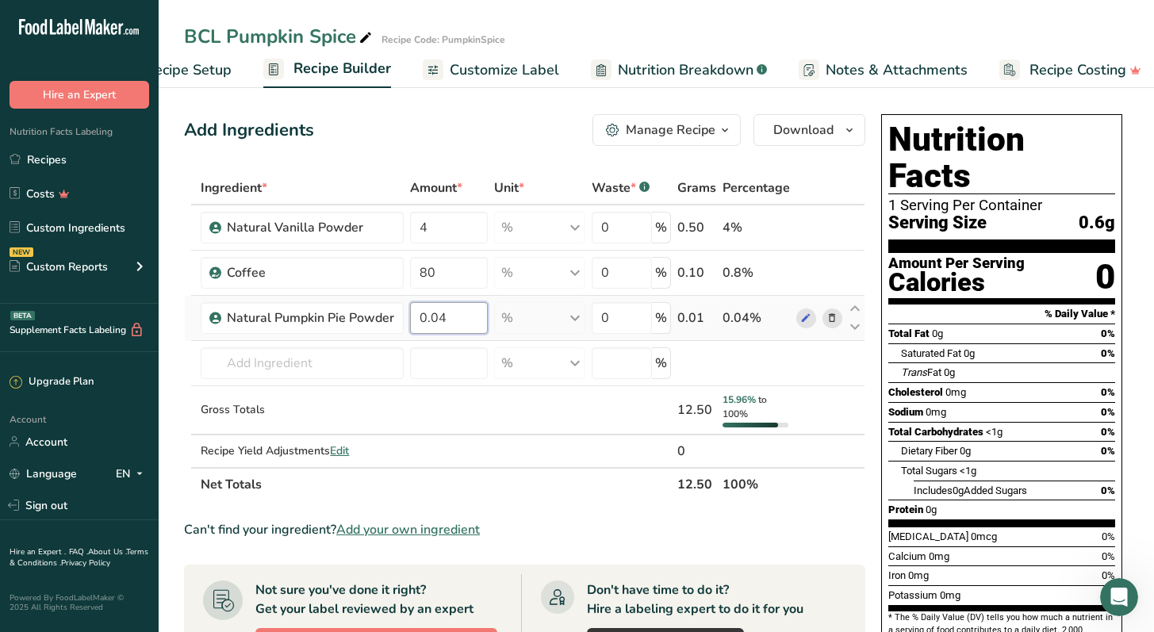
click at [476, 316] on div "Ingredient * Amount * Unit * Waste * .a-a{fill:#347362;}.b-a{fill:#fff;} Grams …" at bounding box center [524, 336] width 681 height 330
click at [476, 316] on input "0.04" at bounding box center [448, 318] width 77 height 32
type input "0"
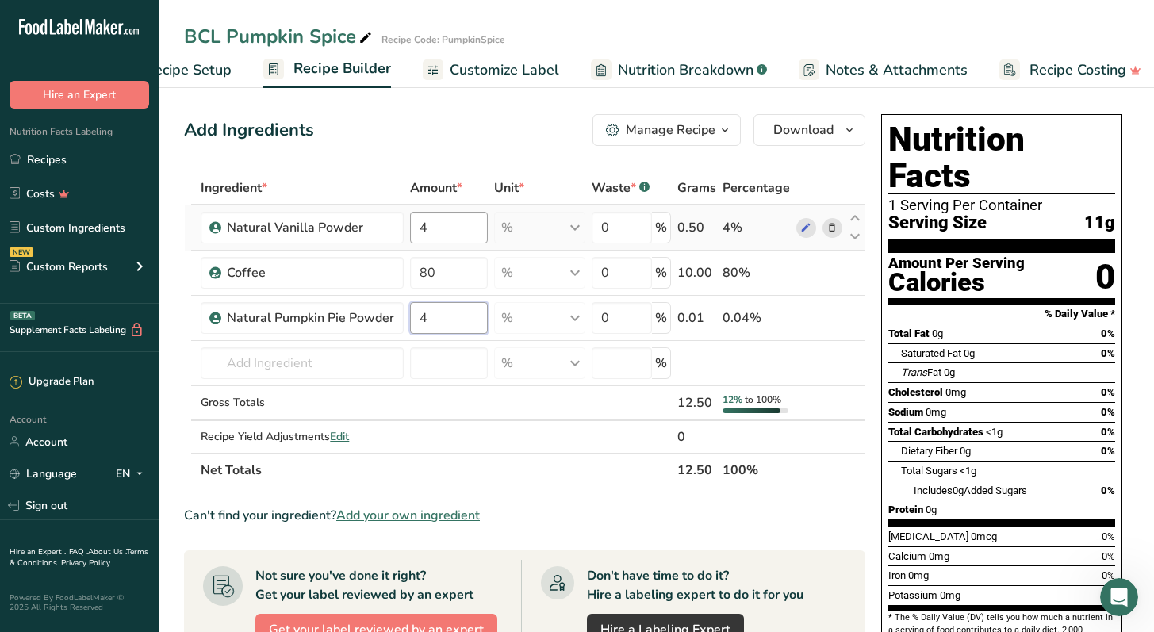
type input "4"
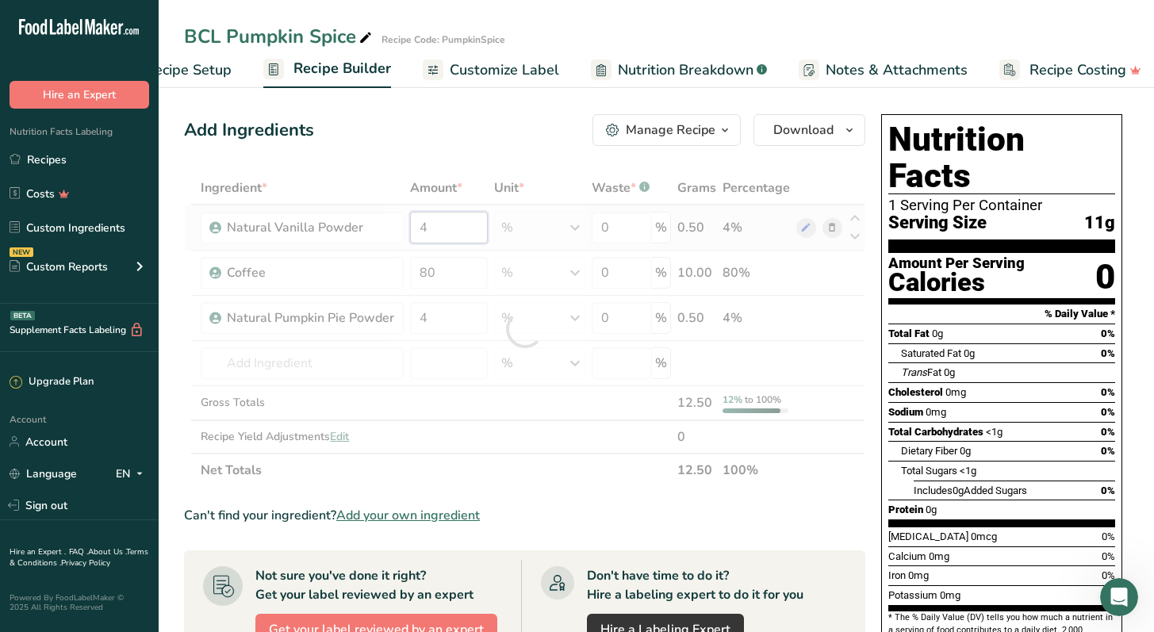
click at [463, 235] on div "Ingredient * Amount * Unit * Waste * .a-a{fill:#347362;}.b-a{fill:#fff;} Grams …" at bounding box center [524, 329] width 681 height 316
click at [463, 235] on div at bounding box center [524, 329] width 681 height 316
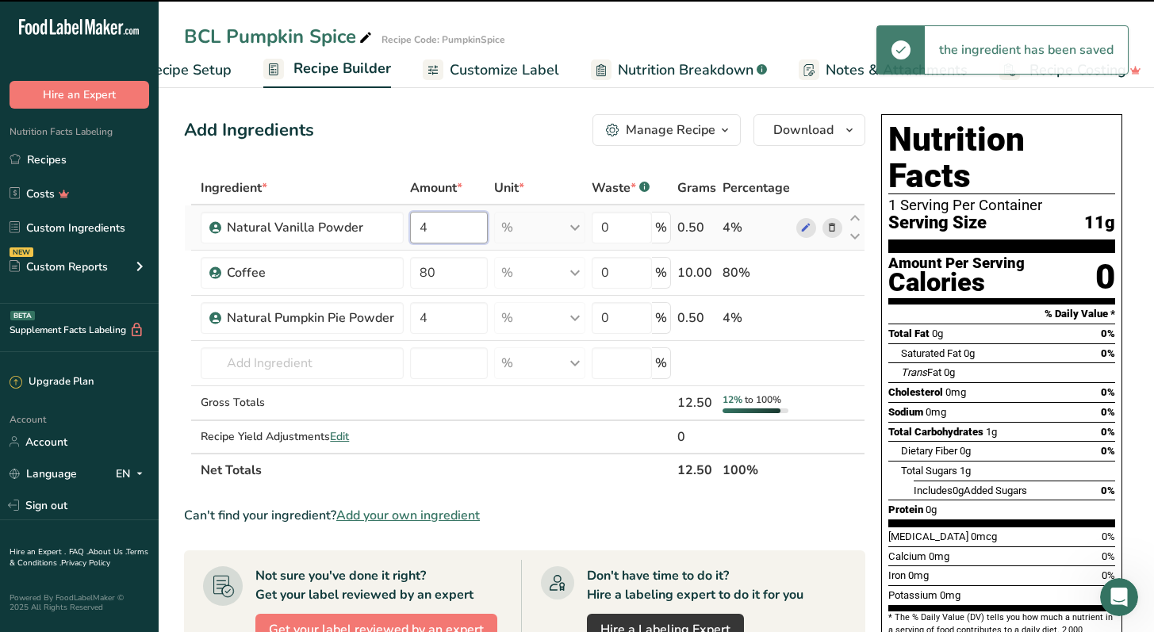
click at [463, 235] on input "4" at bounding box center [448, 228] width 77 height 32
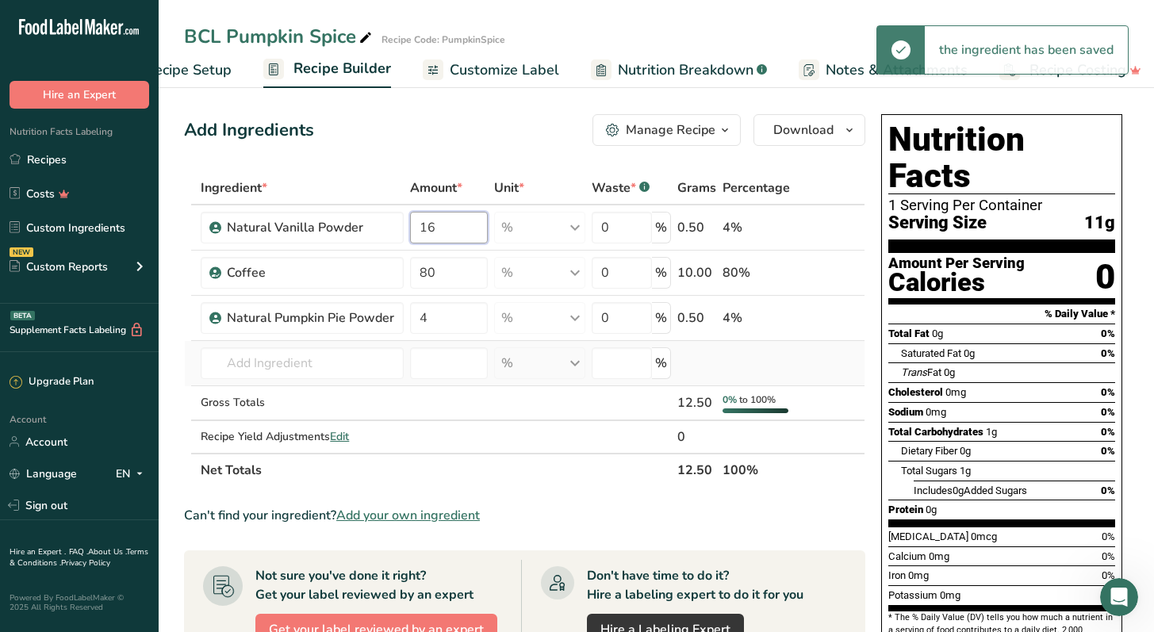
type input "16"
click at [523, 385] on div "Ingredient * Amount * Unit * Waste * .a-a{fill:#347362;}.b-a{fill:#fff;} Grams …" at bounding box center [524, 329] width 681 height 316
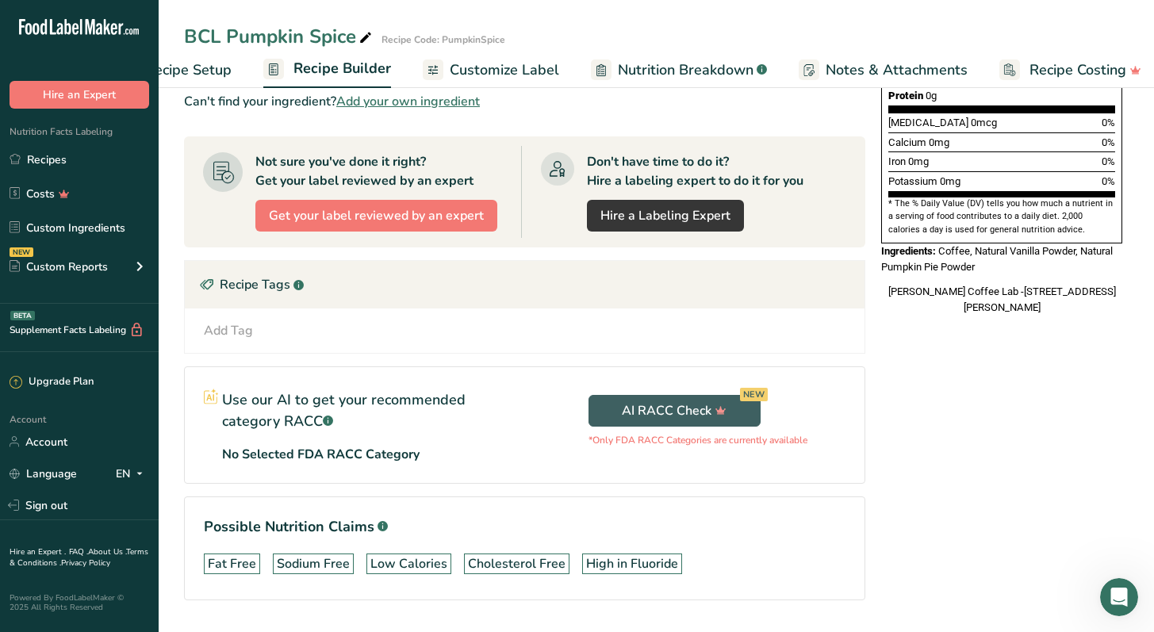
scroll to position [457, 0]
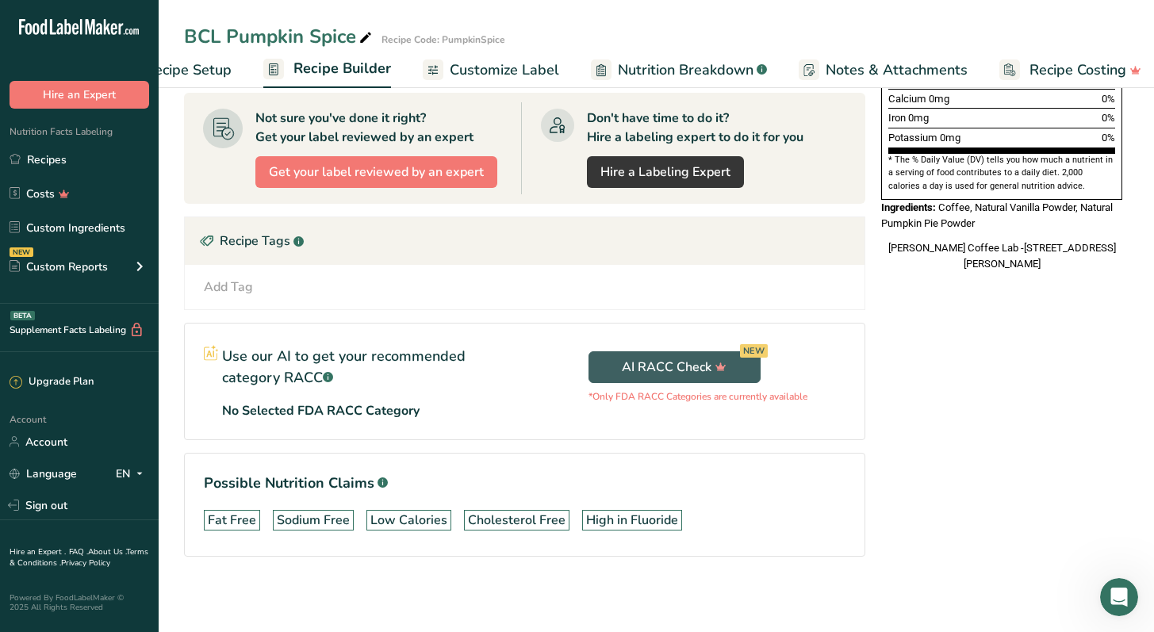
click at [407, 298] on div "Add Tag Standard Tags Custom Tags Source of Antioxidants Prebiotic Effect Sourc…" at bounding box center [524, 287] width 679 height 44
click at [350, 295] on div "Add Tag Standard Tags Custom Tags Source of Antioxidants Prebiotic Effect Sourc…" at bounding box center [524, 286] width 654 height 19
click at [298, 286] on div "Add Tag Standard Tags Custom Tags Source of Antioxidants Prebiotic Effect Sourc…" at bounding box center [524, 286] width 654 height 19
click at [234, 286] on div "Add Tag" at bounding box center [228, 286] width 49 height 19
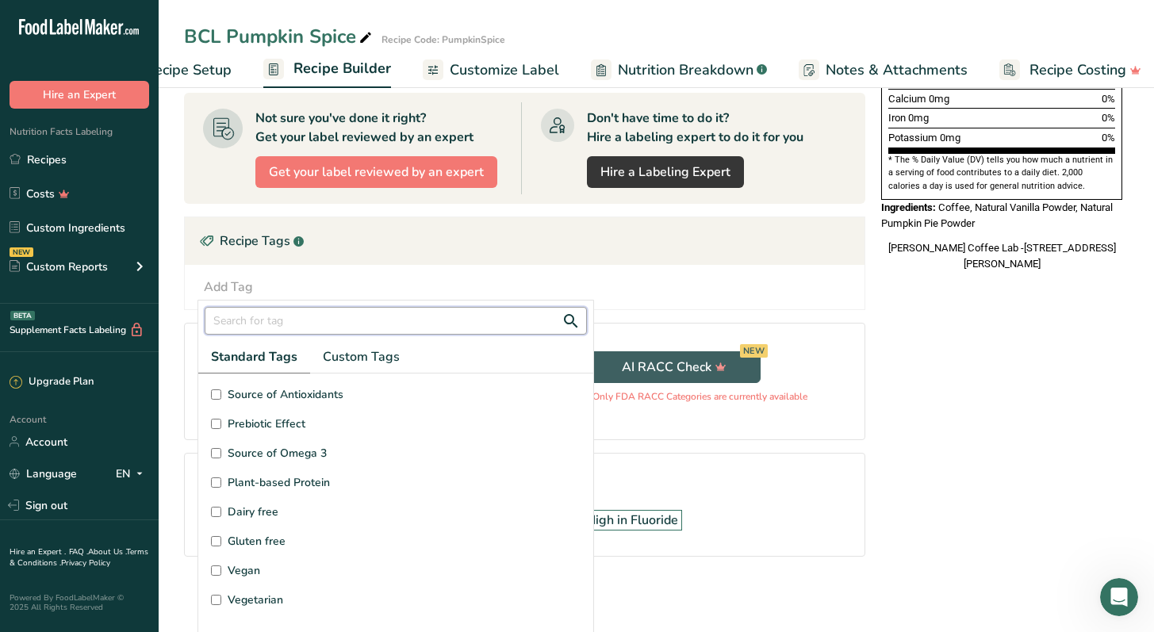
click at [268, 314] on input "text" at bounding box center [396, 321] width 382 height 28
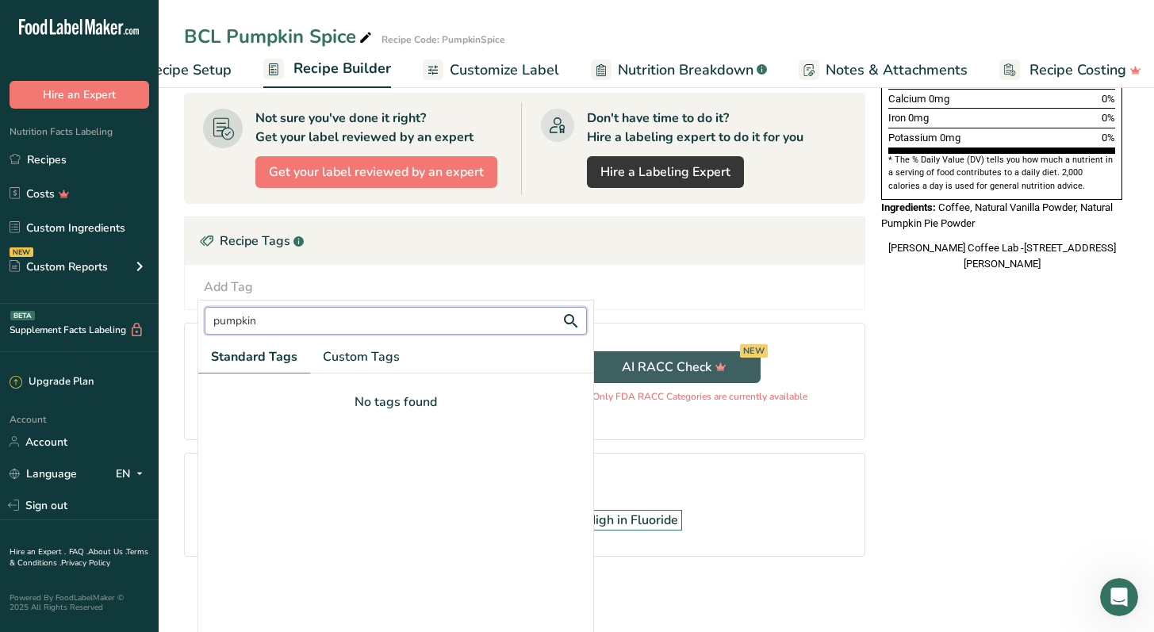
type input "pumpkin"
click at [961, 434] on div "Nutrition Facts 1 Serving Per Container Serving Size 13g Amount Per Serving Cal…" at bounding box center [1001, 128] width 254 height 957
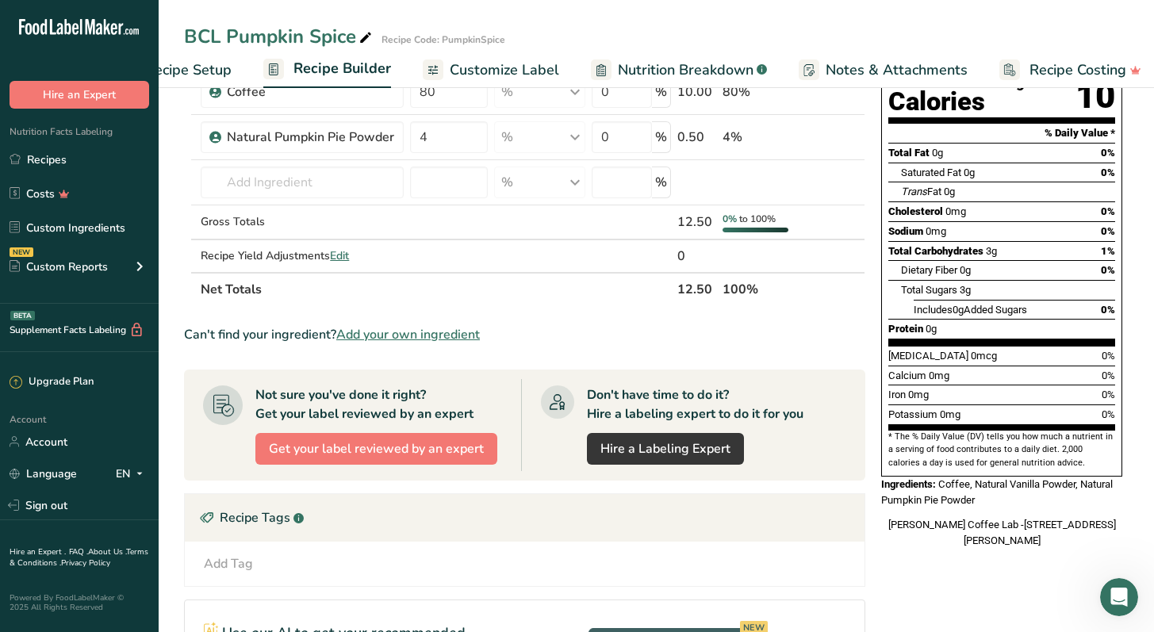
scroll to position [0, 0]
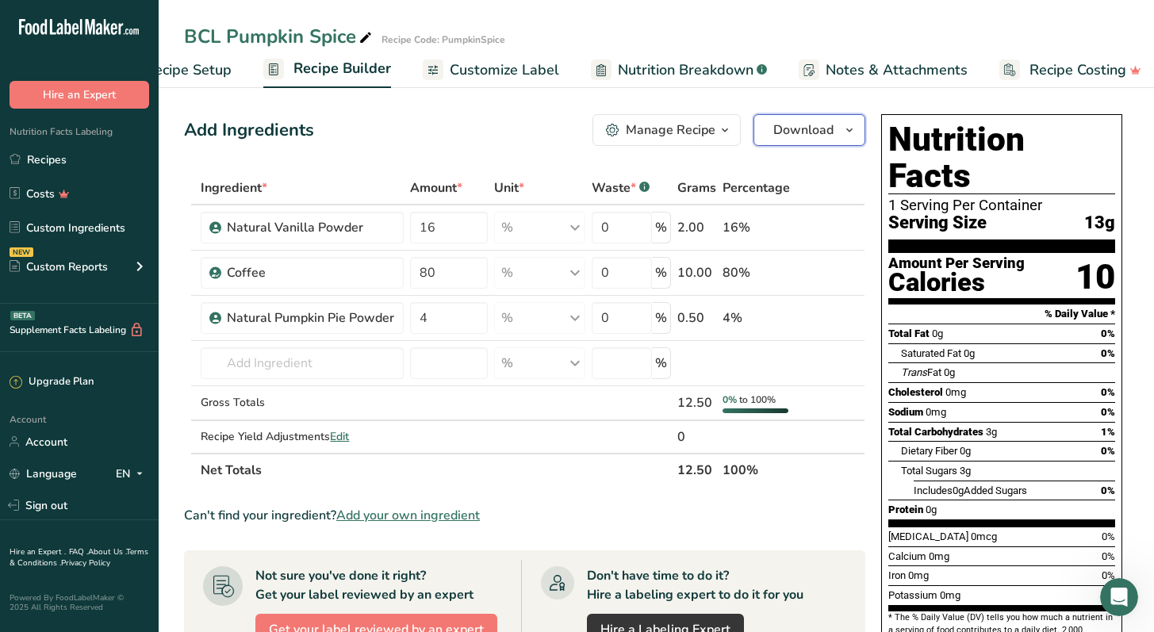
click at [801, 136] on span "Download" at bounding box center [803, 130] width 60 height 19
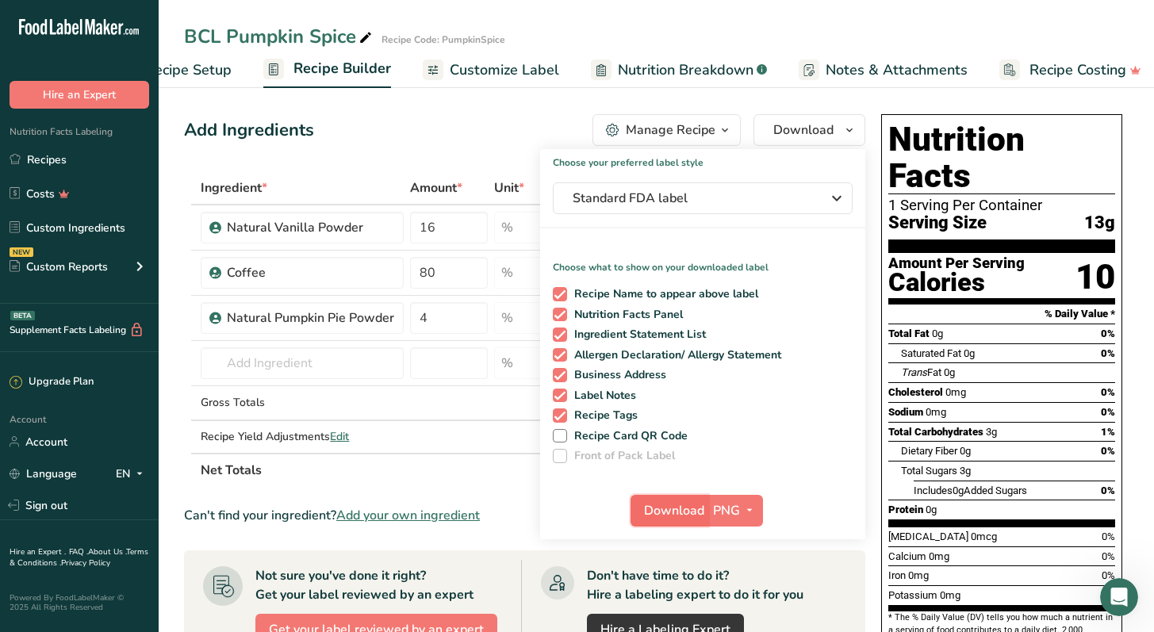
click at [664, 509] on span "Download" at bounding box center [674, 510] width 60 height 19
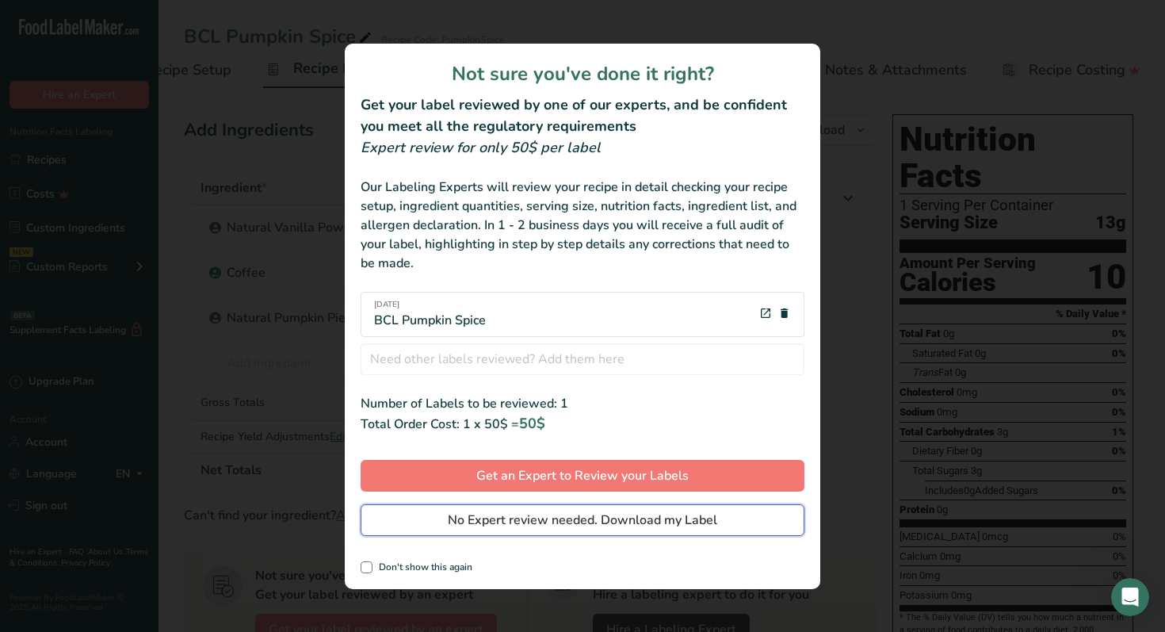
click at [663, 517] on span "No Expert review needed. Download my Label" at bounding box center [583, 520] width 270 height 19
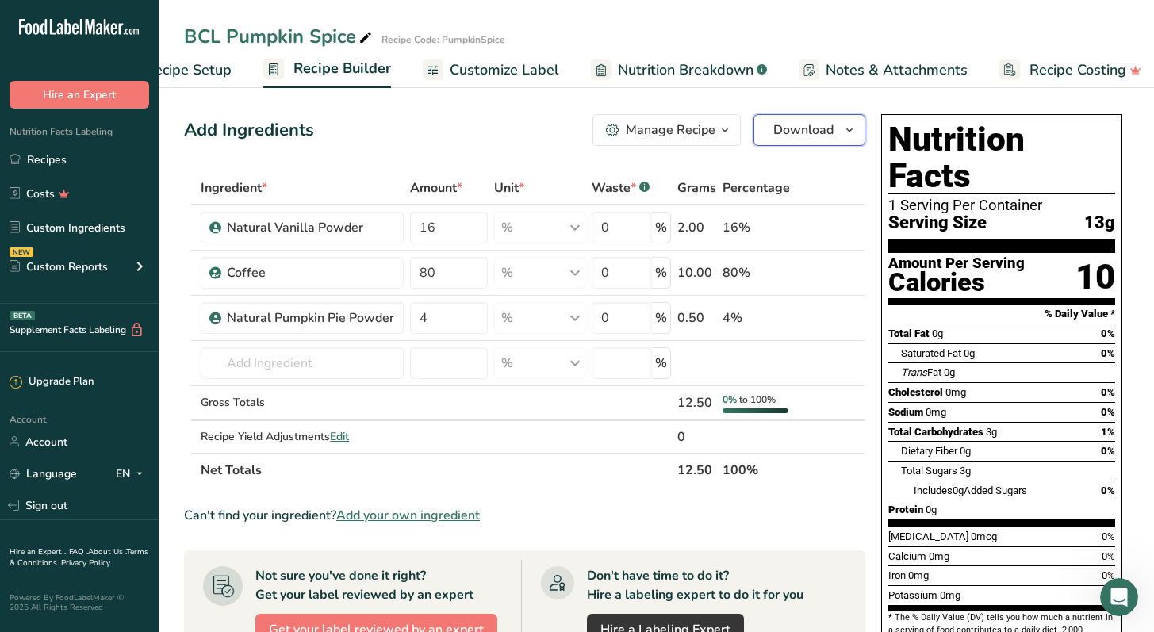
click at [844, 140] on icon "button" at bounding box center [849, 131] width 13 height 20
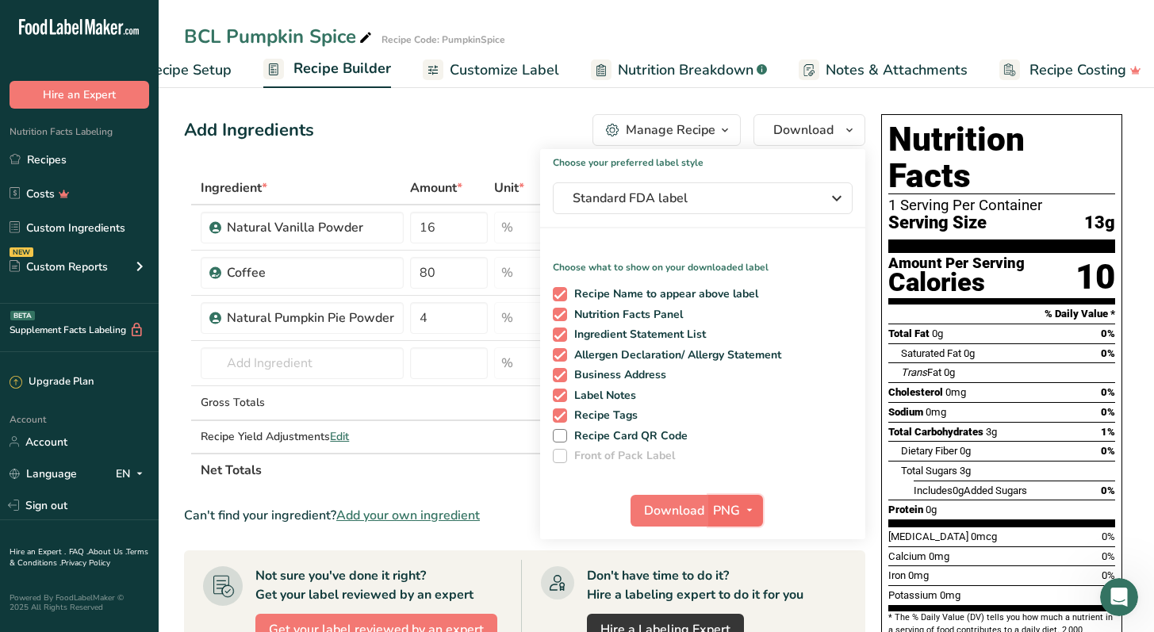
click at [737, 507] on span "PNG" at bounding box center [726, 510] width 27 height 19
click at [503, 132] on div "Add Ingredients Manage Recipe Delete Recipe Duplicate Recipe Scale Recipe Save …" at bounding box center [524, 130] width 681 height 32
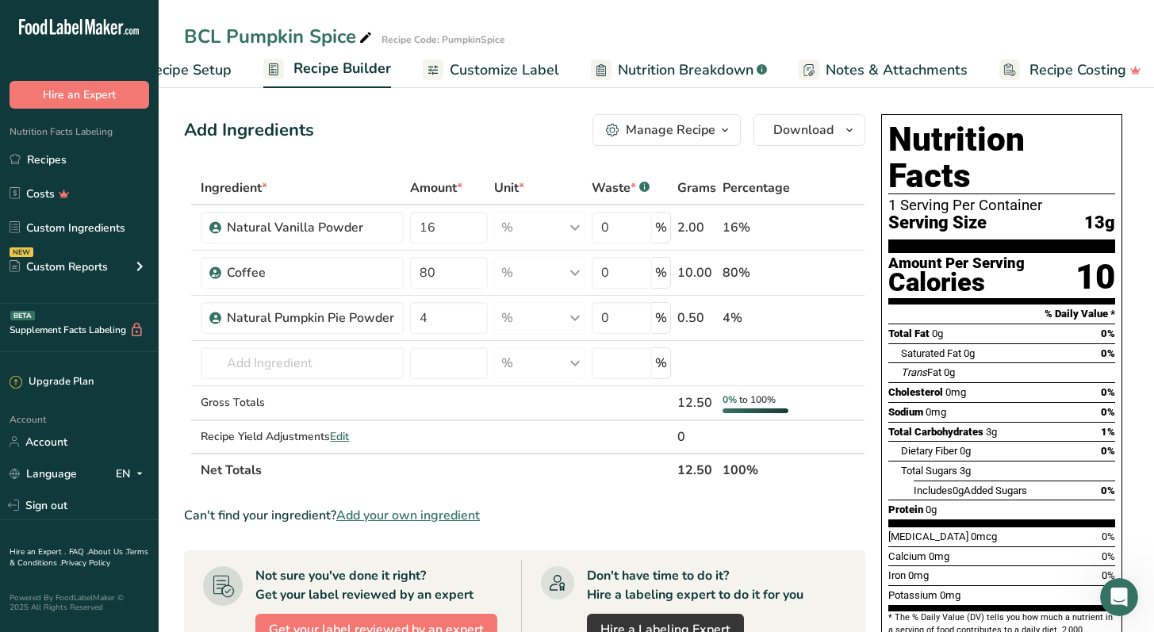
click at [726, 129] on icon "button" at bounding box center [724, 131] width 13 height 20
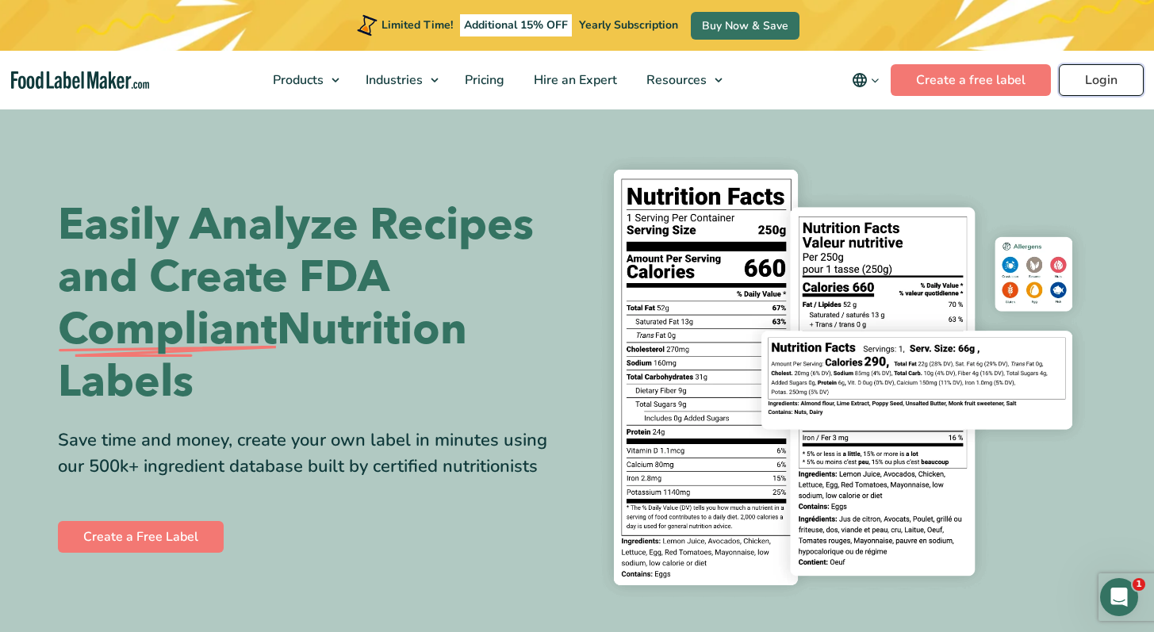
click at [1089, 68] on link "Login" at bounding box center [1100, 80] width 85 height 32
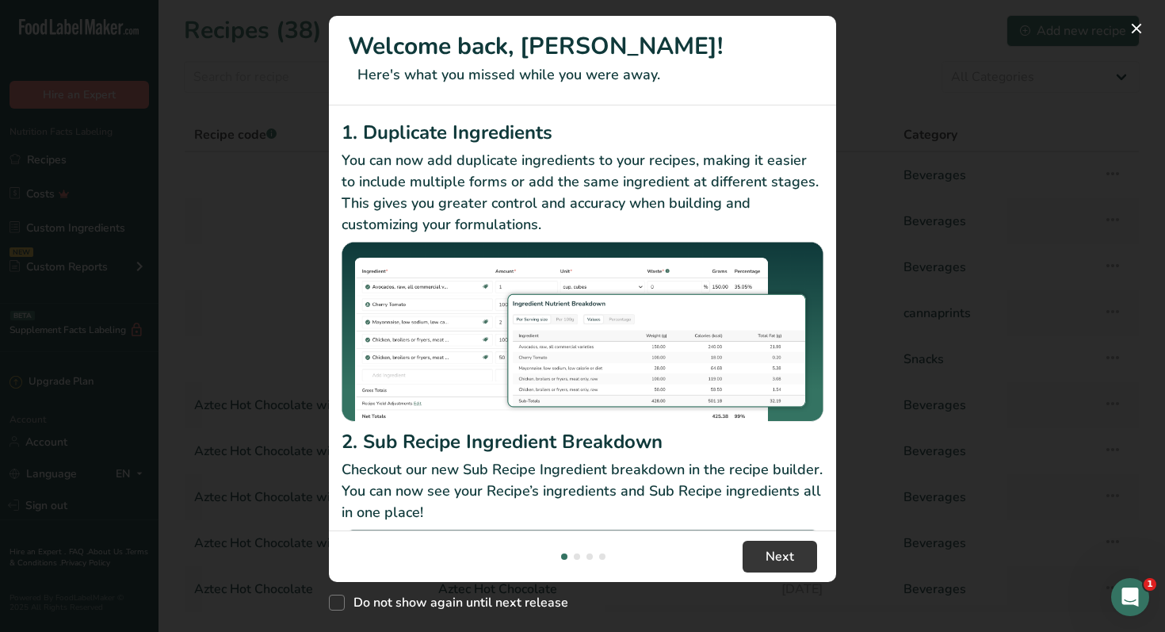
click at [887, 118] on div "New Features" at bounding box center [582, 316] width 1165 height 632
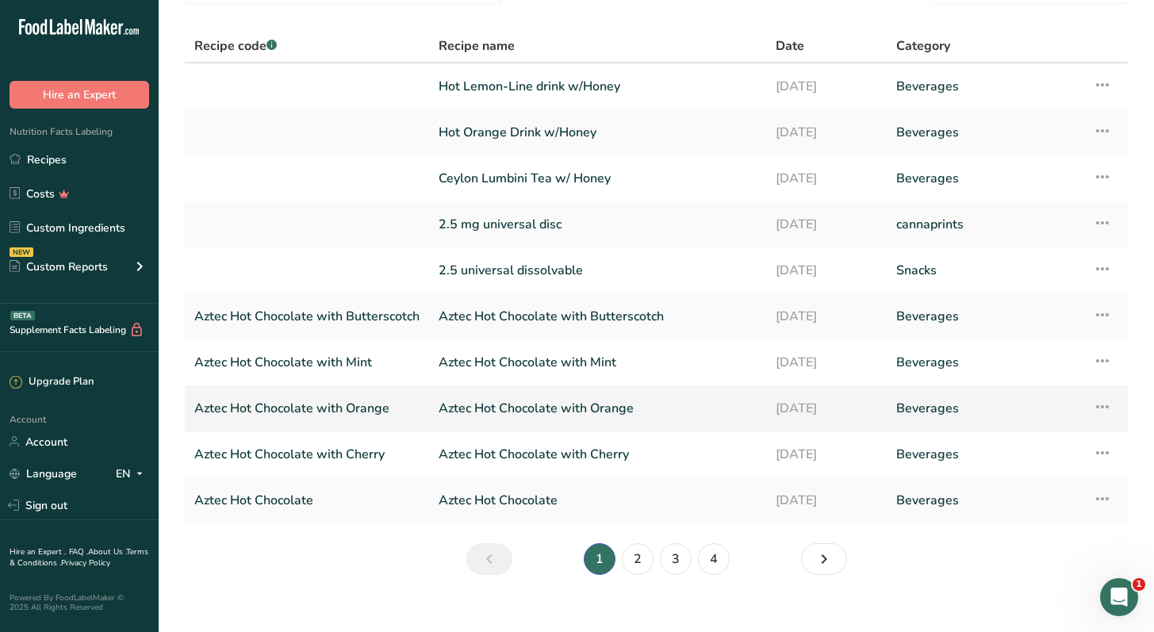
scroll to position [108, 0]
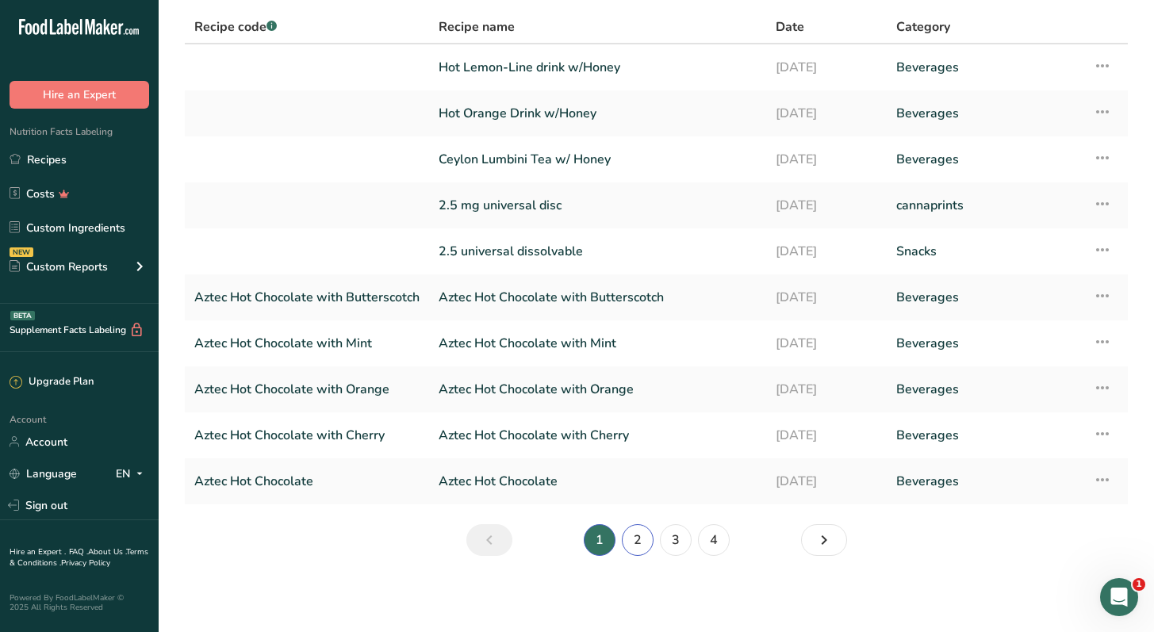
click at [642, 541] on link "2" at bounding box center [638, 540] width 32 height 32
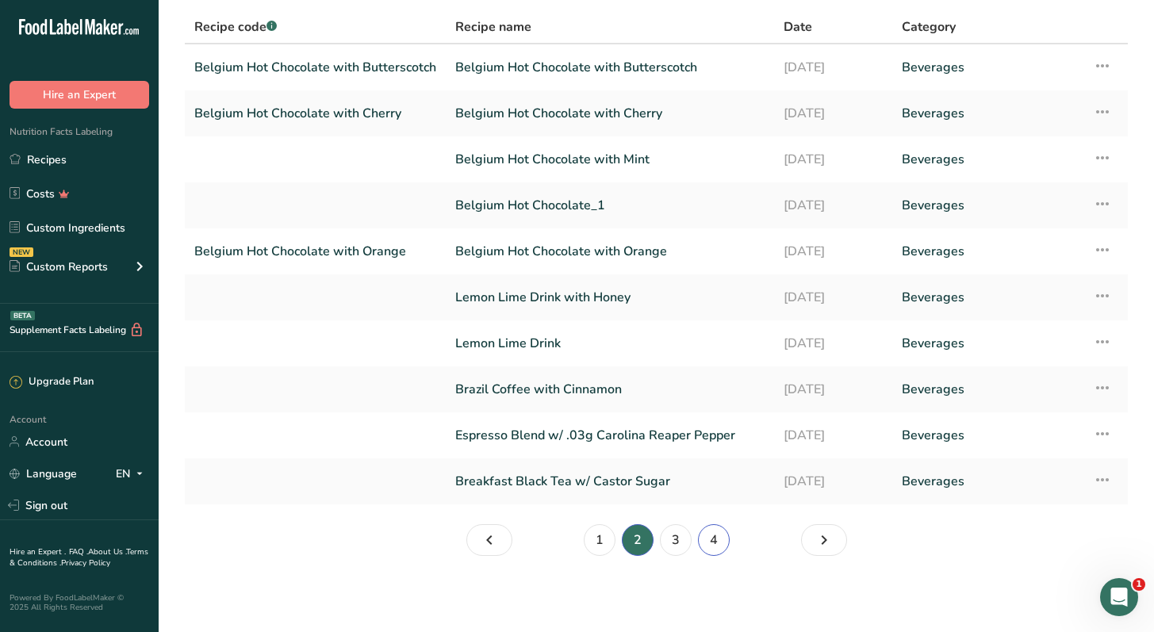
click at [708, 549] on link "4" at bounding box center [714, 540] width 32 height 32
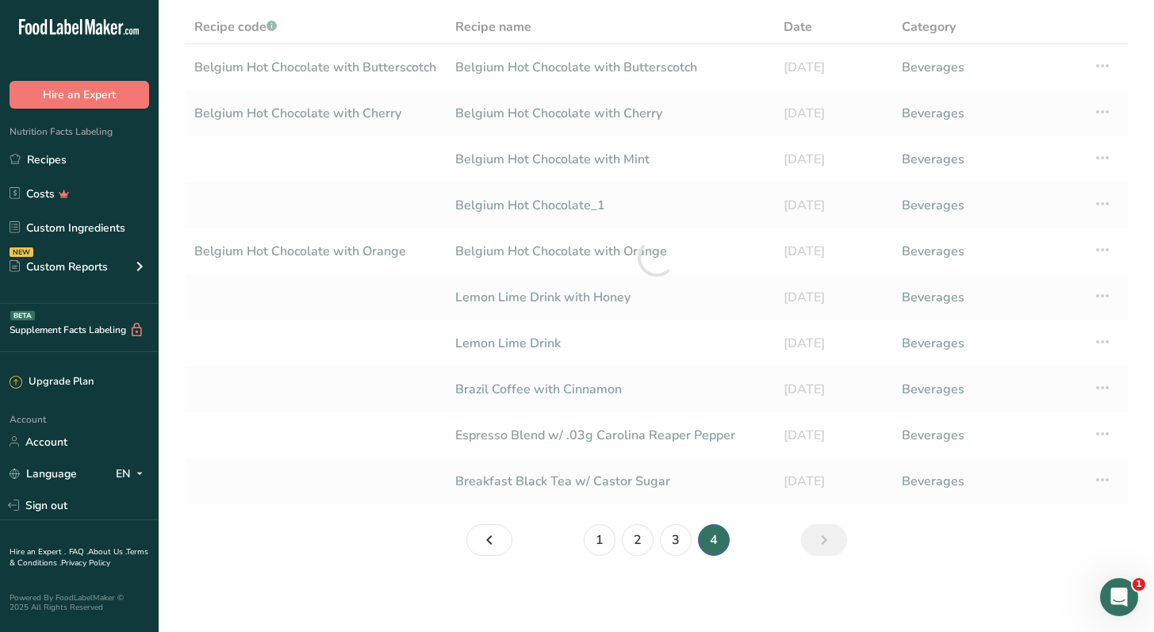
scroll to position [16, 0]
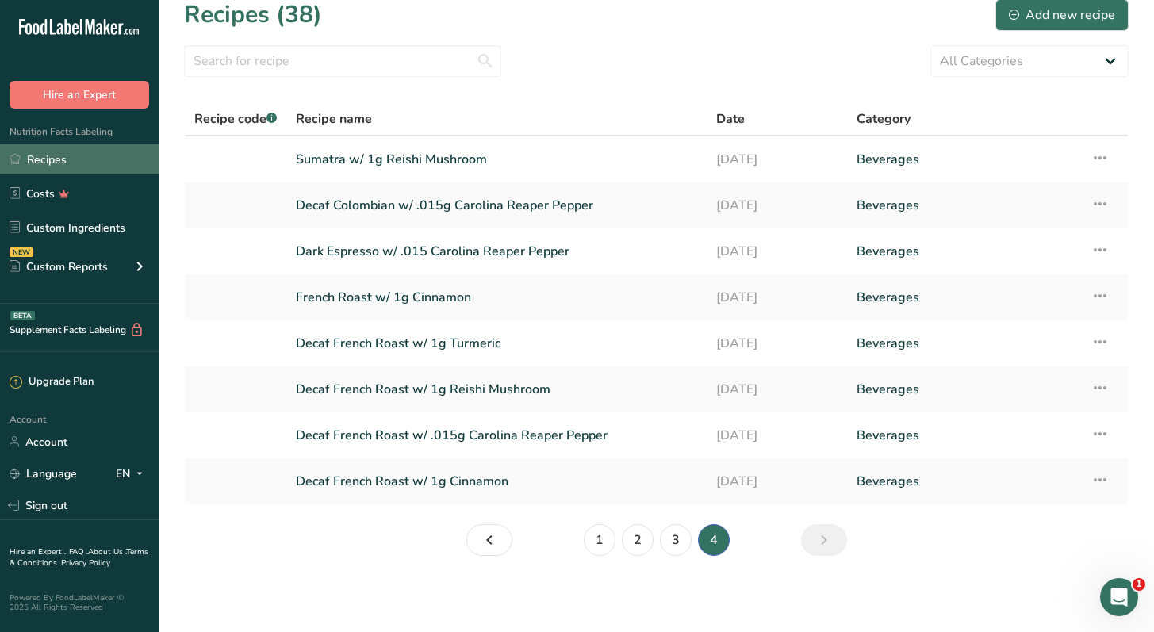
click at [52, 165] on link "Recipes" at bounding box center [79, 159] width 159 height 30
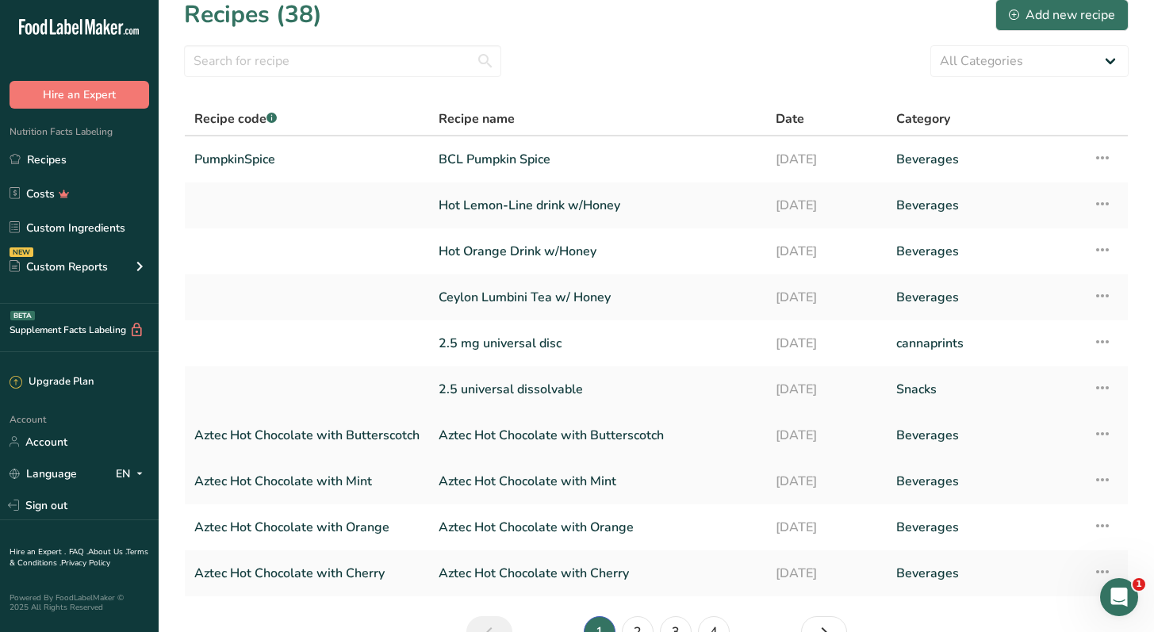
scroll to position [108, 0]
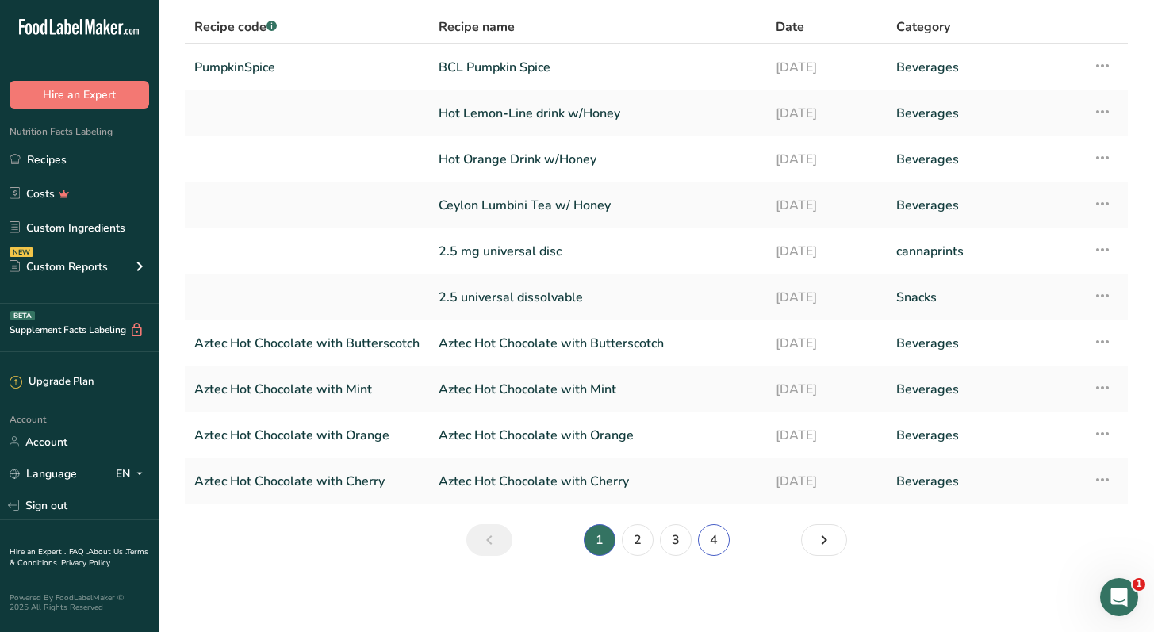
click at [718, 534] on link "4" at bounding box center [714, 540] width 32 height 32
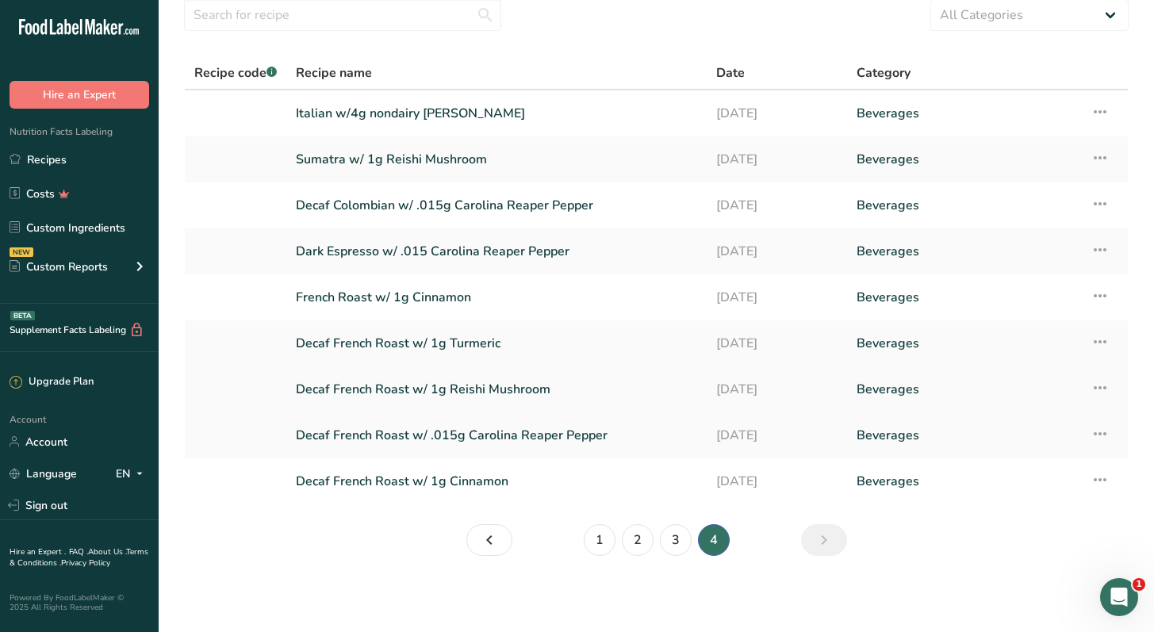
scroll to position [62, 0]
click at [436, 341] on link "Decaf French Roast w/ 1g Turmeric" at bounding box center [496, 343] width 401 height 33
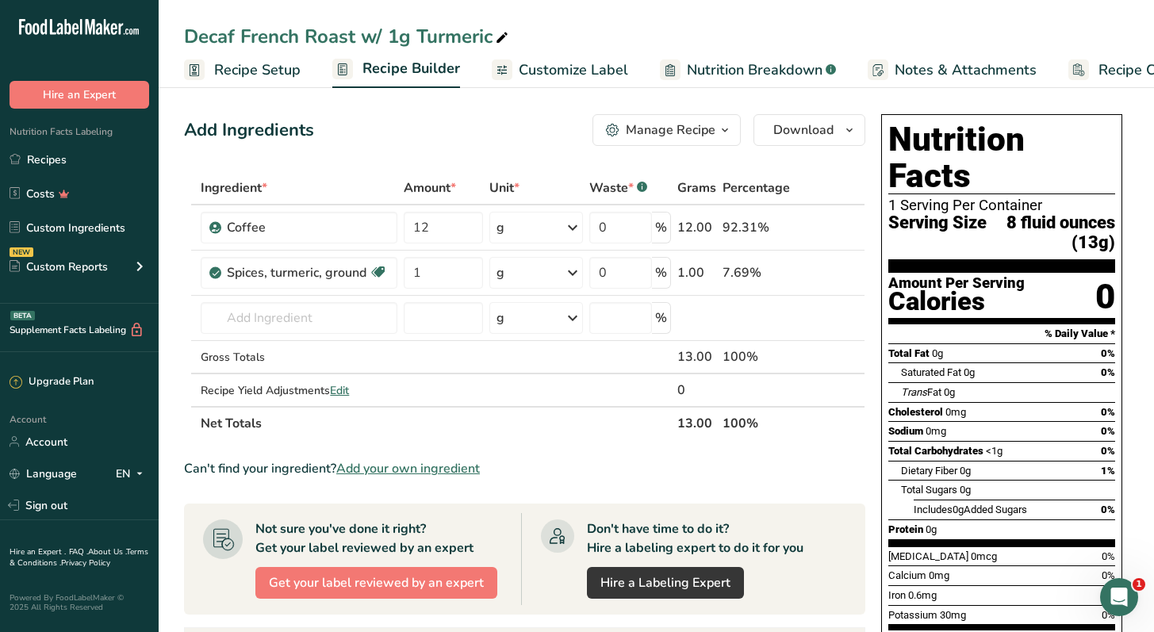
click at [266, 71] on span "Recipe Setup" at bounding box center [257, 69] width 86 height 21
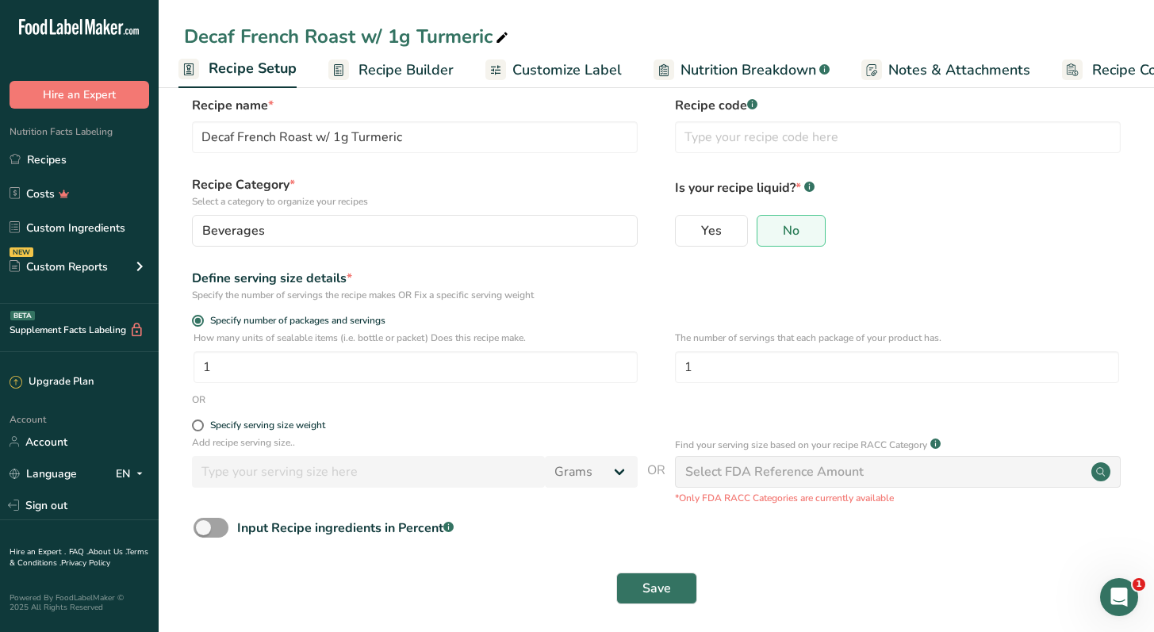
scroll to position [25, 0]
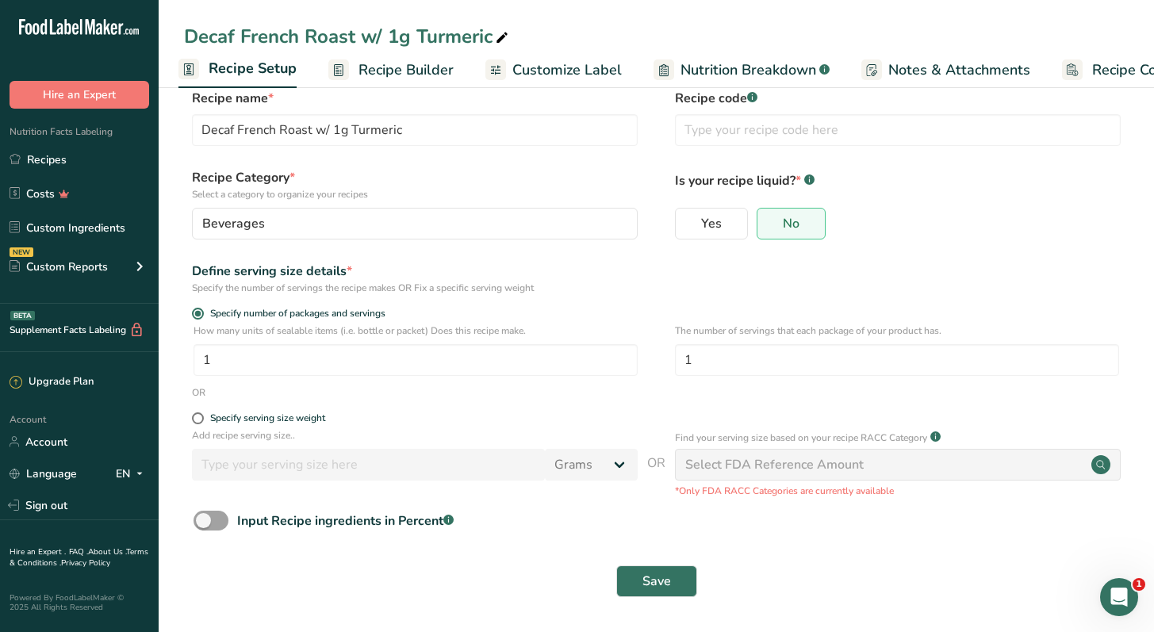
click at [400, 68] on span "Recipe Builder" at bounding box center [405, 69] width 95 height 21
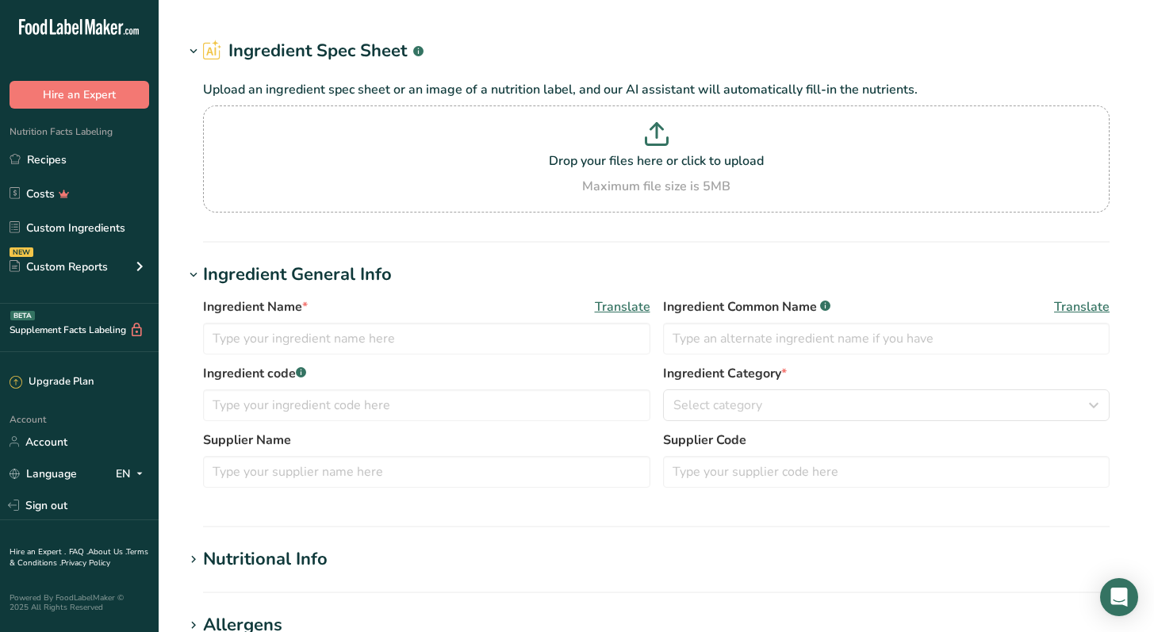
type input "Vanilla Powder"
type input "Natures Flavors"
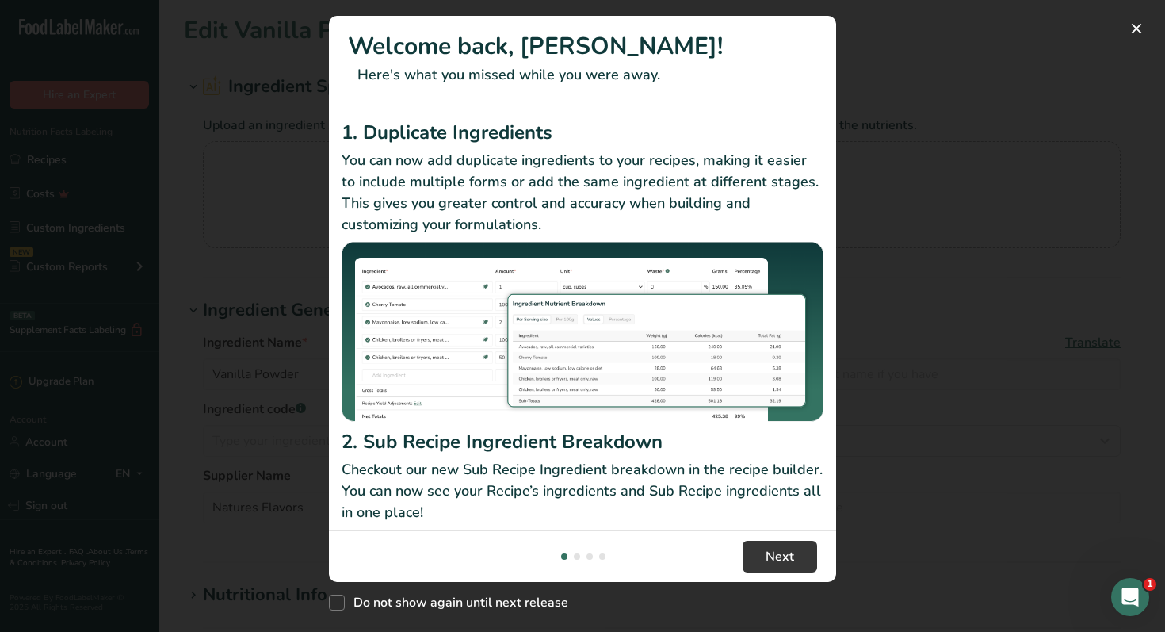
click at [882, 64] on div "New Features" at bounding box center [582, 316] width 1165 height 632
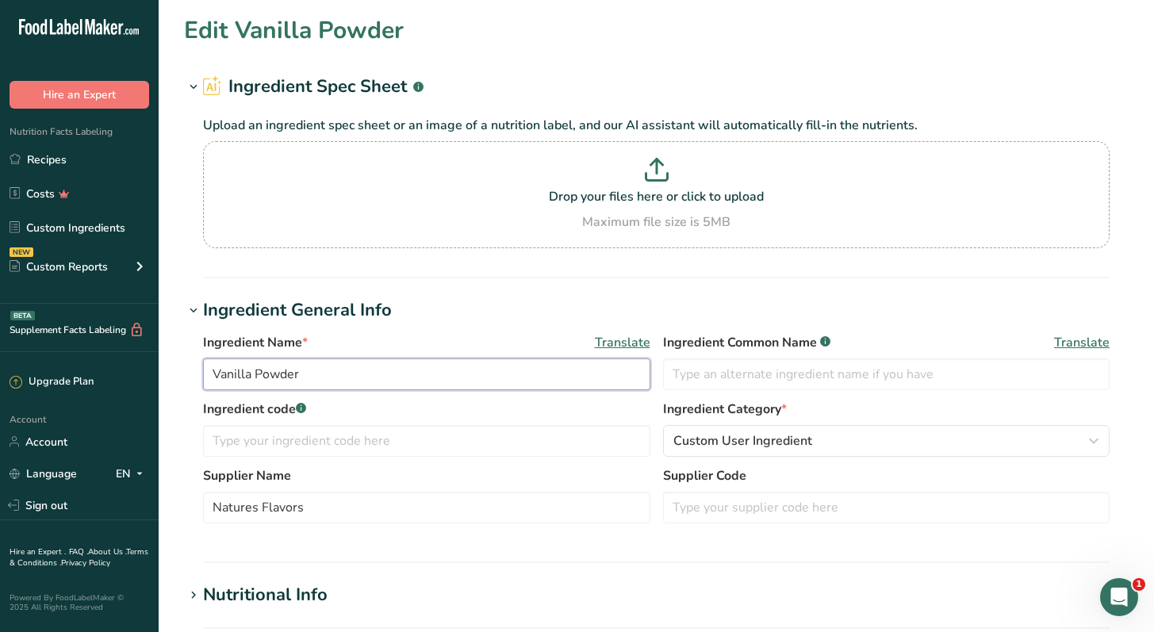
click at [216, 380] on input "Vanilla Powder" at bounding box center [426, 374] width 447 height 32
type input "Natural Vanilla Powder"
click at [409, 328] on div "Ingredient Name * Translate Natural Vanilla Powder Ingredient Common Name .a-a{…" at bounding box center [656, 432] width 944 height 219
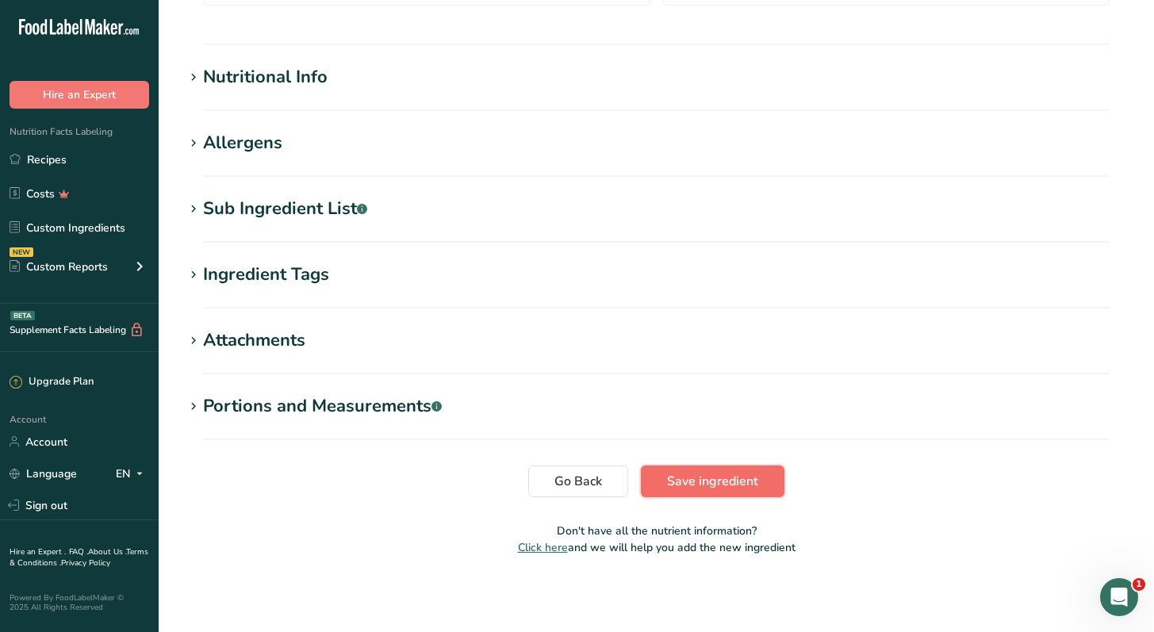
click at [721, 472] on span "Save ingredient" at bounding box center [712, 481] width 91 height 19
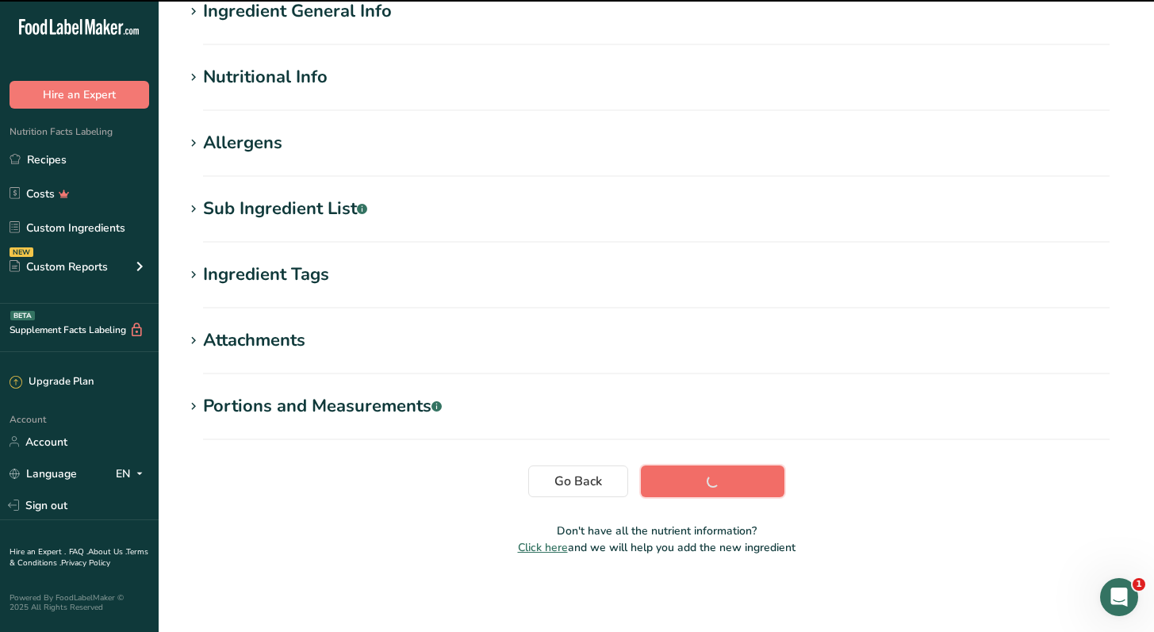
scroll to position [141, 0]
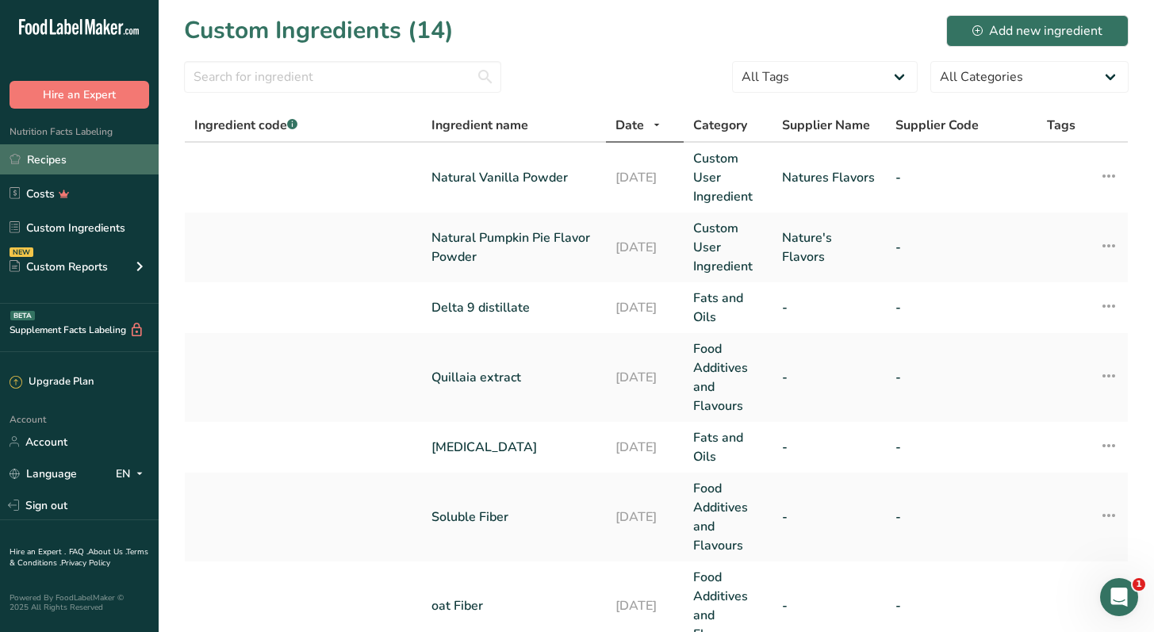
click at [65, 170] on link "Recipes" at bounding box center [79, 159] width 159 height 30
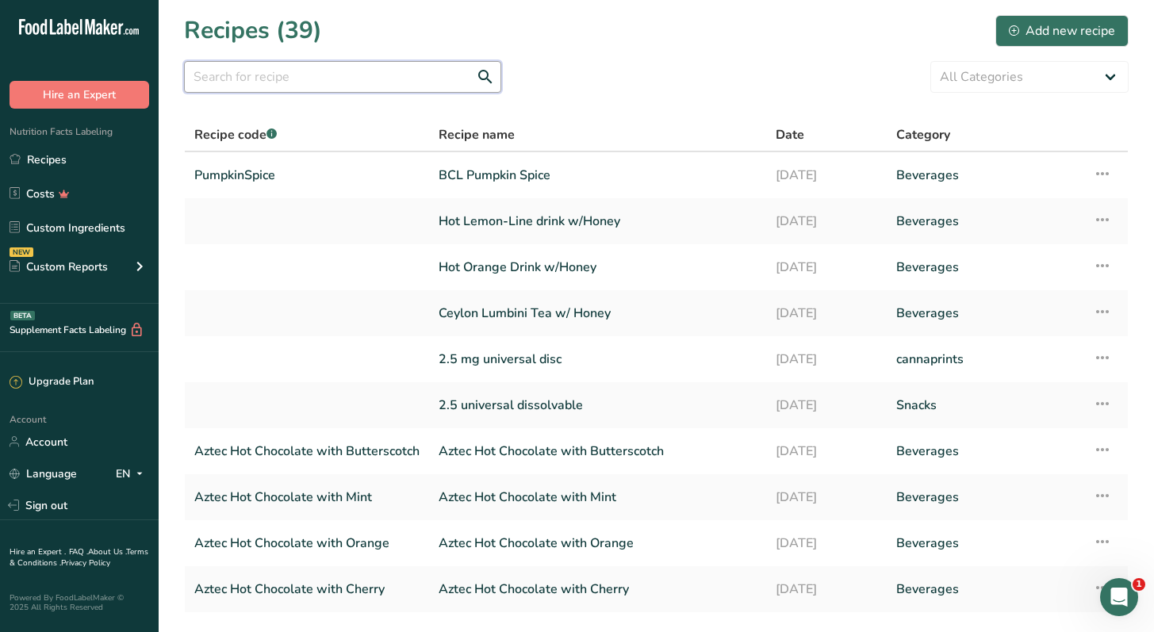
click at [270, 83] on input "text" at bounding box center [342, 77] width 317 height 32
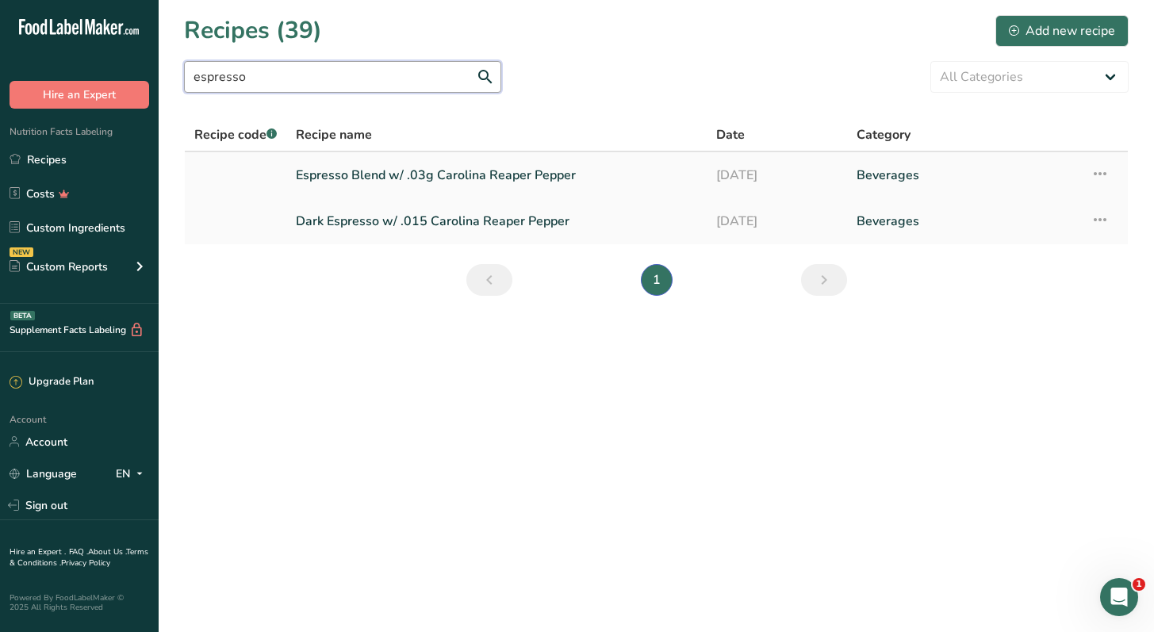
type input "espresso"
click at [385, 174] on link "Espresso Blend w/ .03g Carolina Reaper Pepper" at bounding box center [496, 175] width 401 height 33
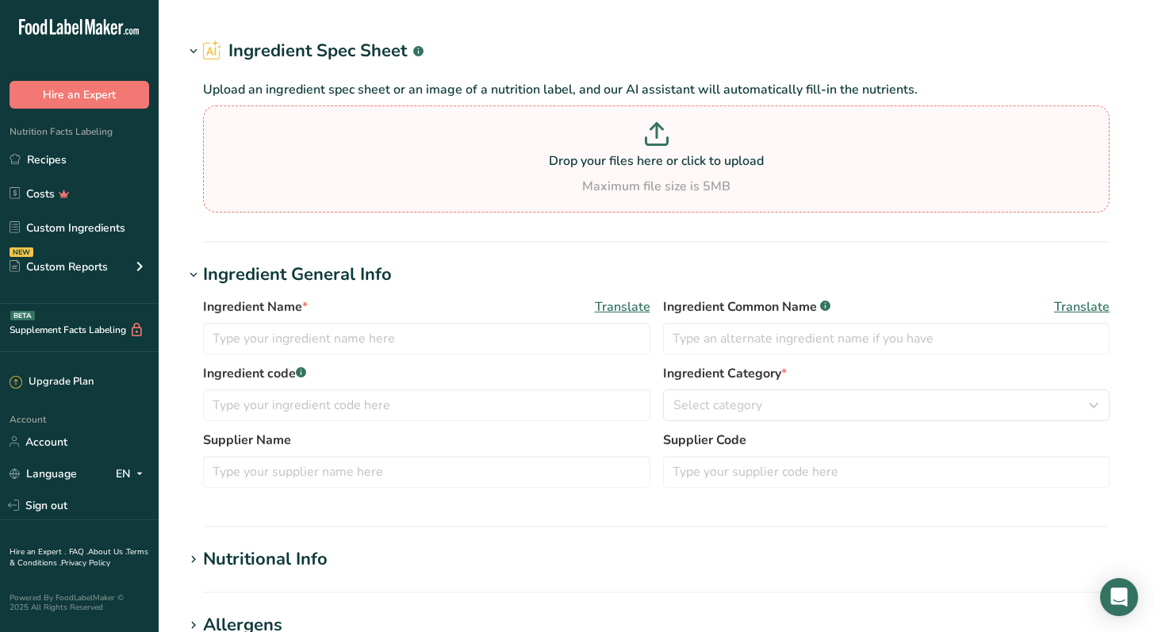
type input "Natural Pumpkin Pie Flavor Powder"
type input "Nature's Flavors"
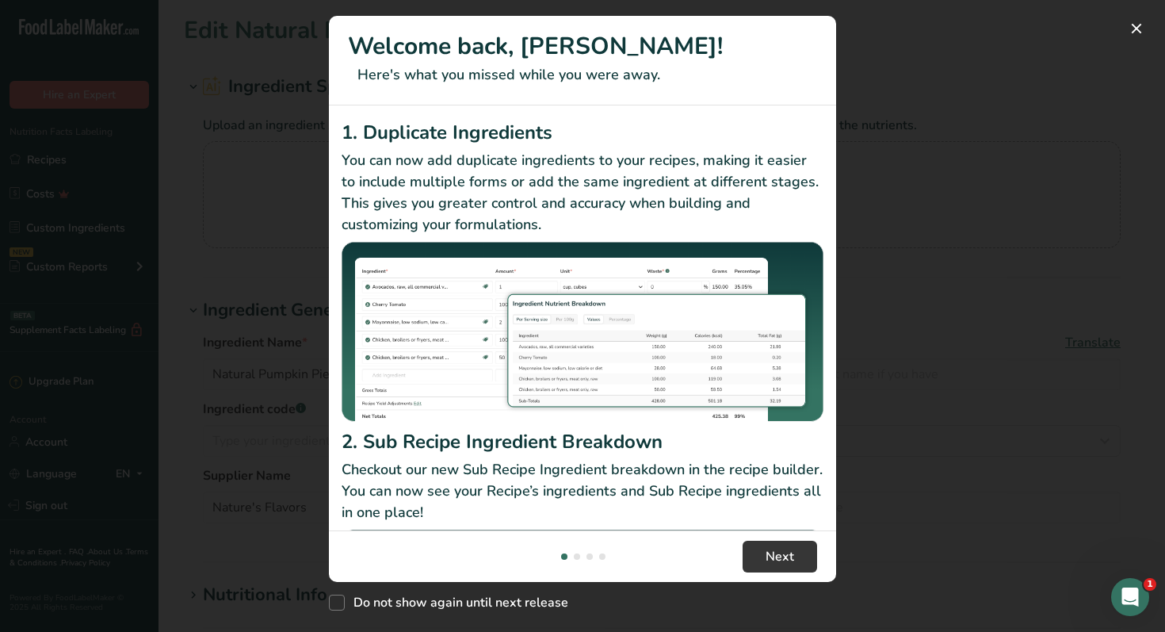
click at [887, 71] on div "New Features" at bounding box center [582, 316] width 1165 height 632
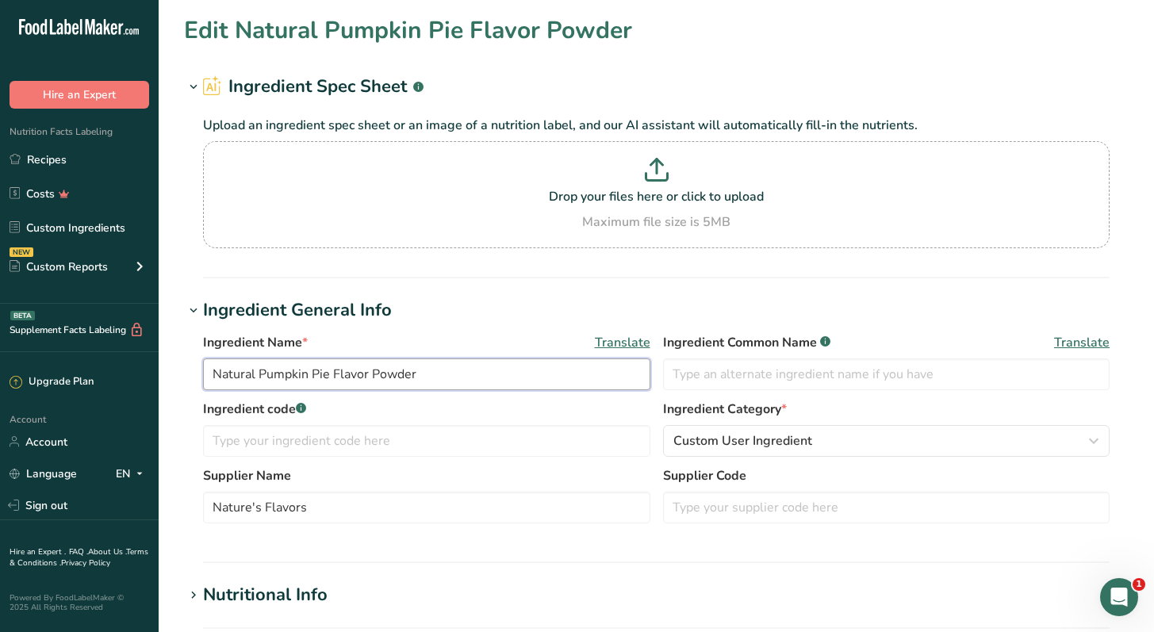
click at [372, 368] on input "Natural Pumpkin Pie Flavor Powder" at bounding box center [426, 374] width 447 height 32
type input "Natural Pumpkin Pie Powder"
click at [427, 404] on label "Ingredient code .a-a{fill:#347362;}.b-a{fill:#fff;}" at bounding box center [426, 409] width 447 height 19
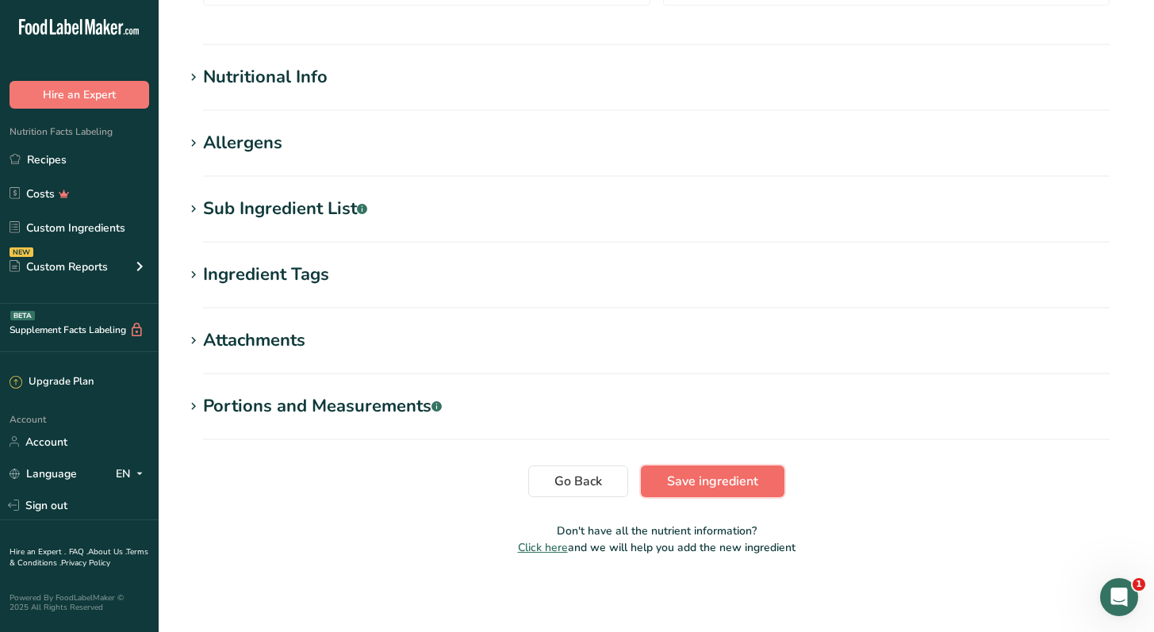
click at [713, 482] on span "Save ingredient" at bounding box center [712, 481] width 91 height 19
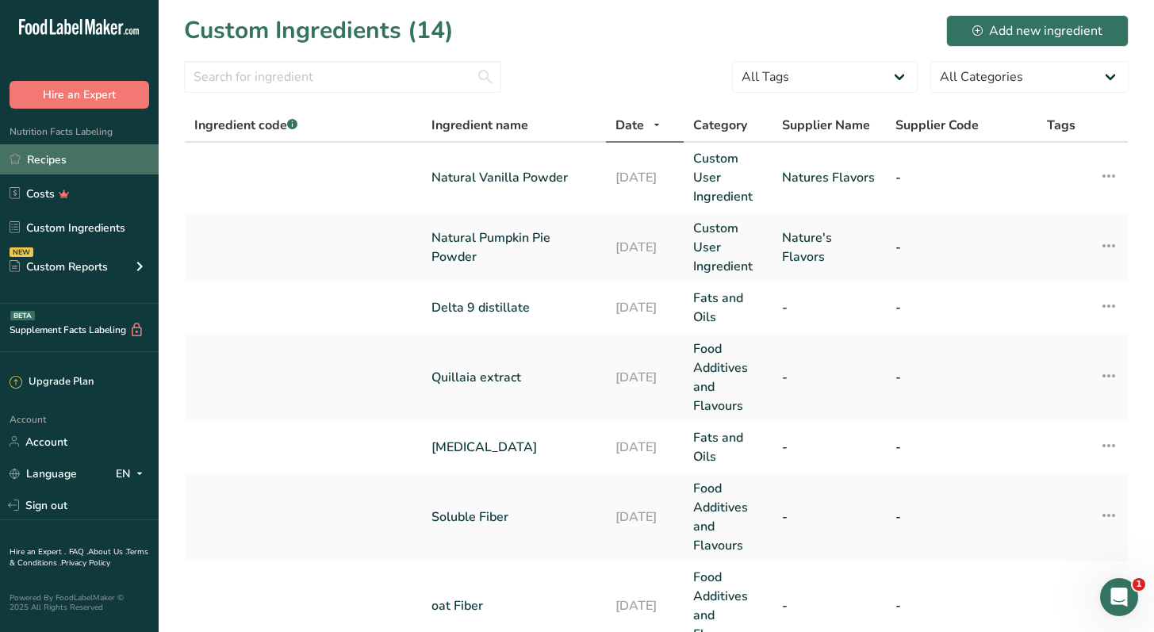
click at [101, 163] on link "Recipes" at bounding box center [79, 159] width 159 height 30
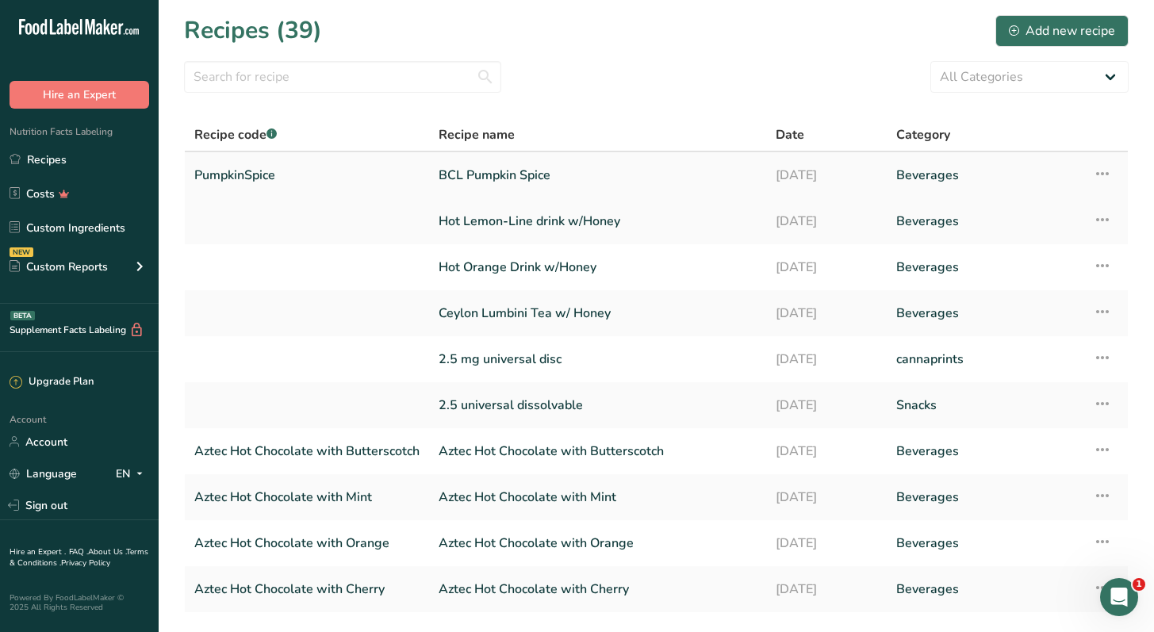
click at [540, 180] on link "BCL Pumpkin Spice" at bounding box center [597, 175] width 318 height 33
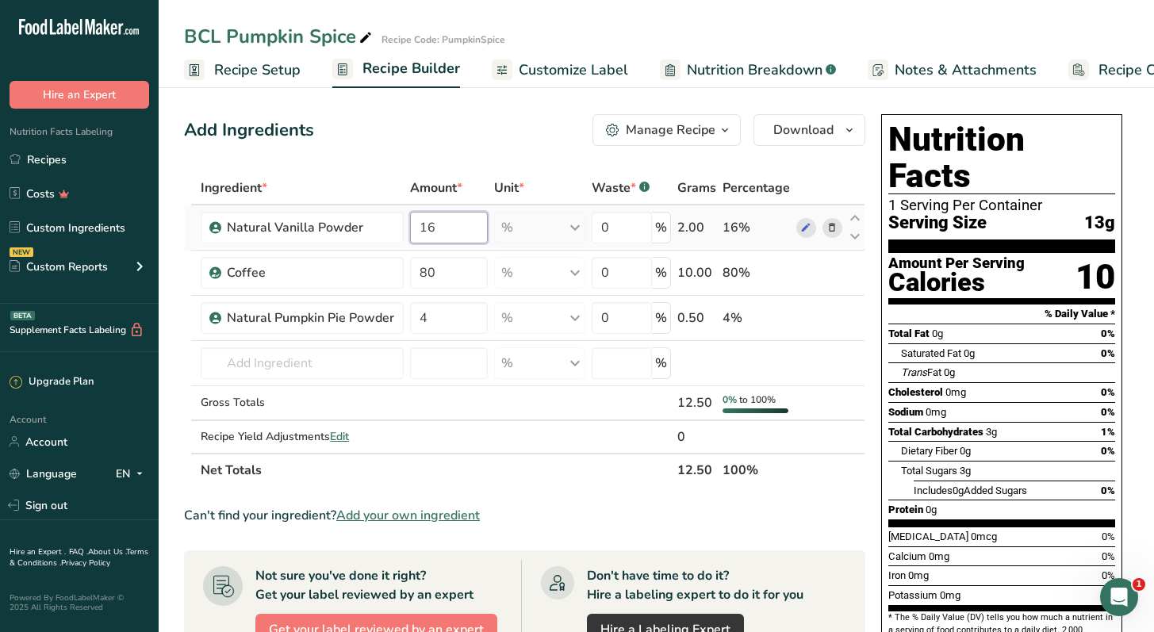
click at [461, 236] on input "16" at bounding box center [448, 228] width 77 height 32
type input "4"
click at [450, 331] on div "Ingredient * Amount * Unit * Waste * .a-a{fill:#347362;}.b-a{fill:#fff;} Grams …" at bounding box center [524, 329] width 681 height 316
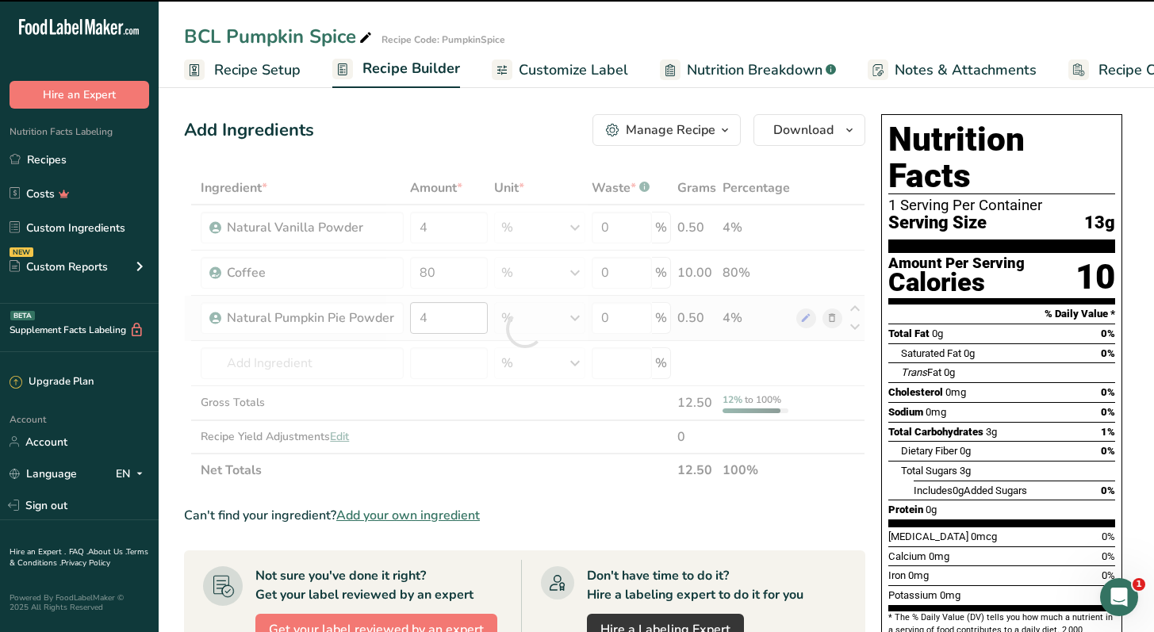
click at [450, 331] on div at bounding box center [524, 329] width 681 height 316
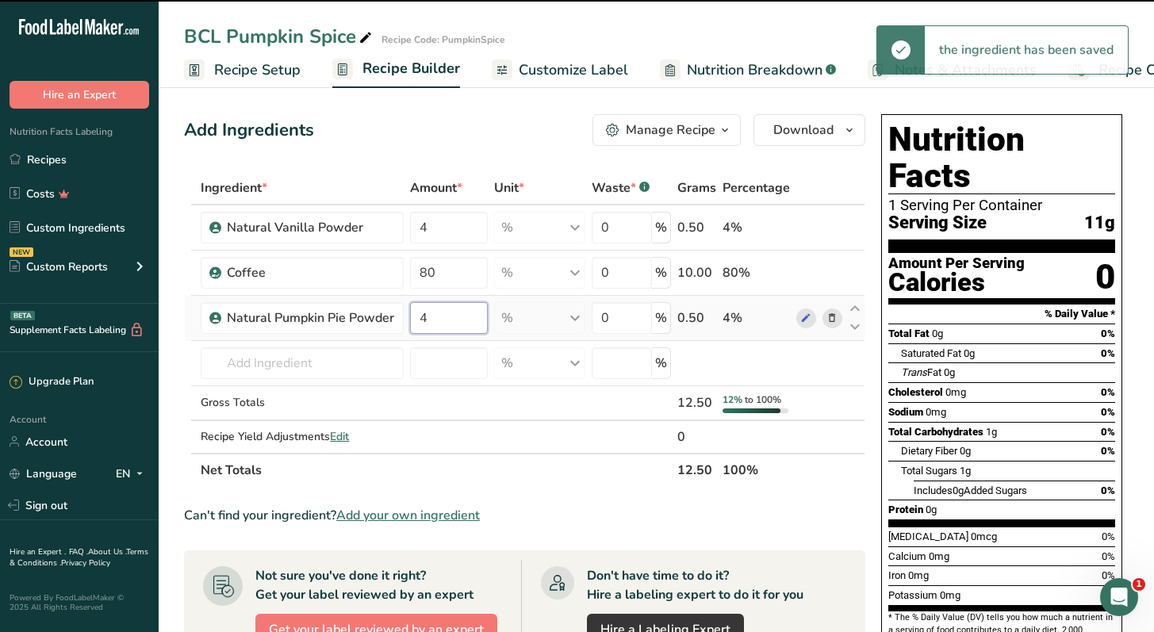
click at [448, 323] on input "4" at bounding box center [448, 318] width 77 height 32
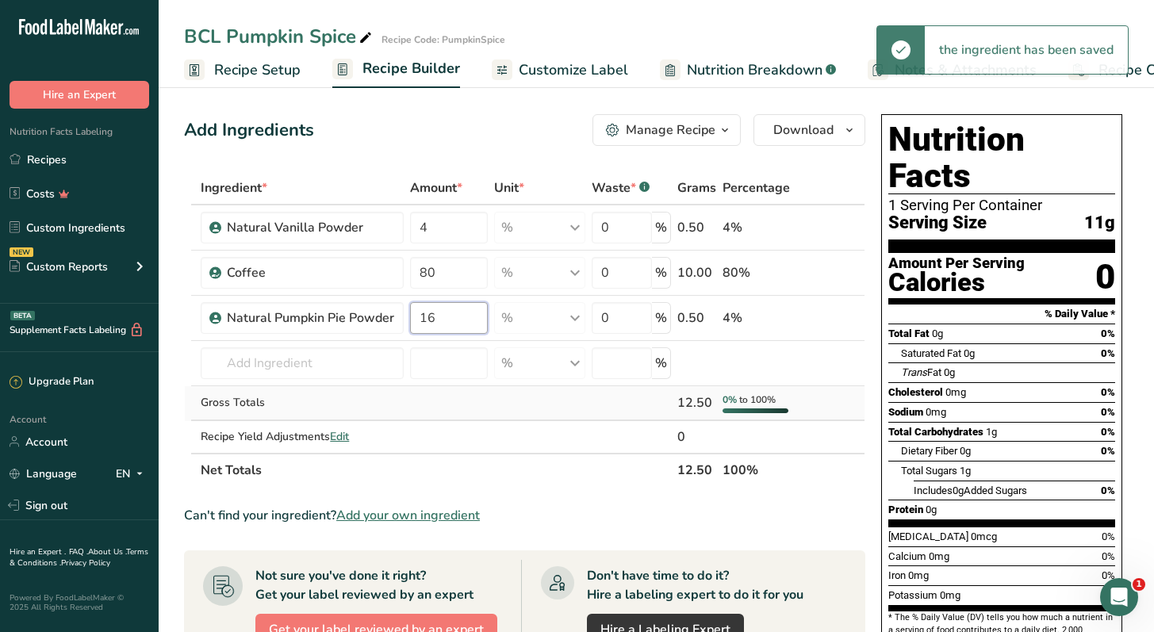
type input "16"
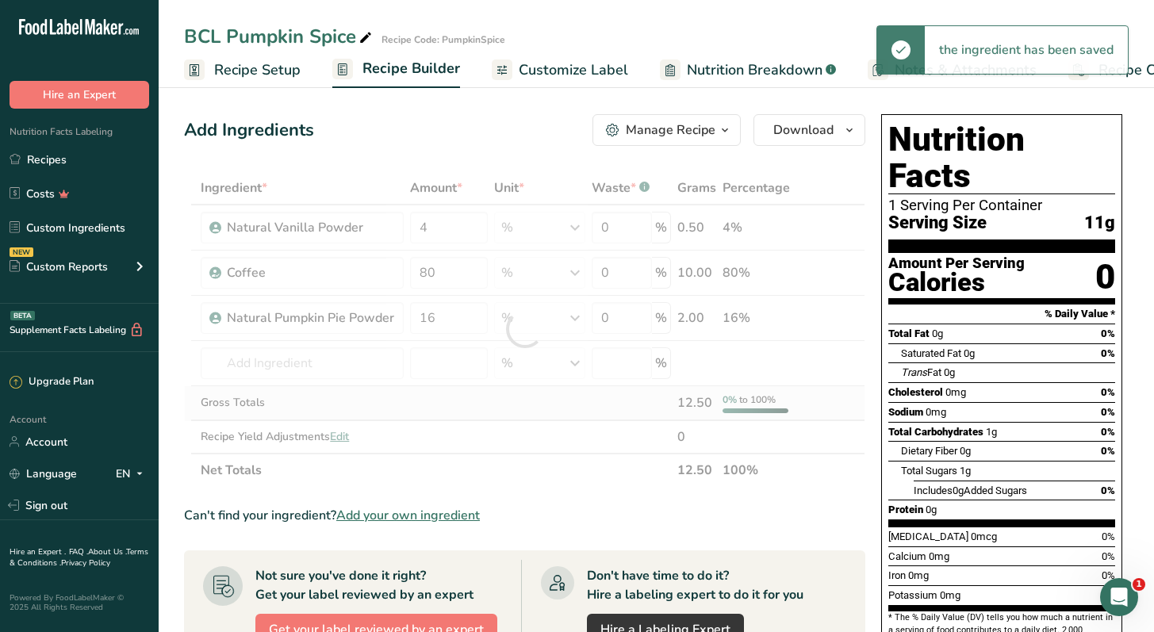
click at [543, 400] on div "Ingredient * Amount * Unit * Waste * .a-a{fill:#347362;}.b-a{fill:#fff;} Grams …" at bounding box center [524, 329] width 681 height 316
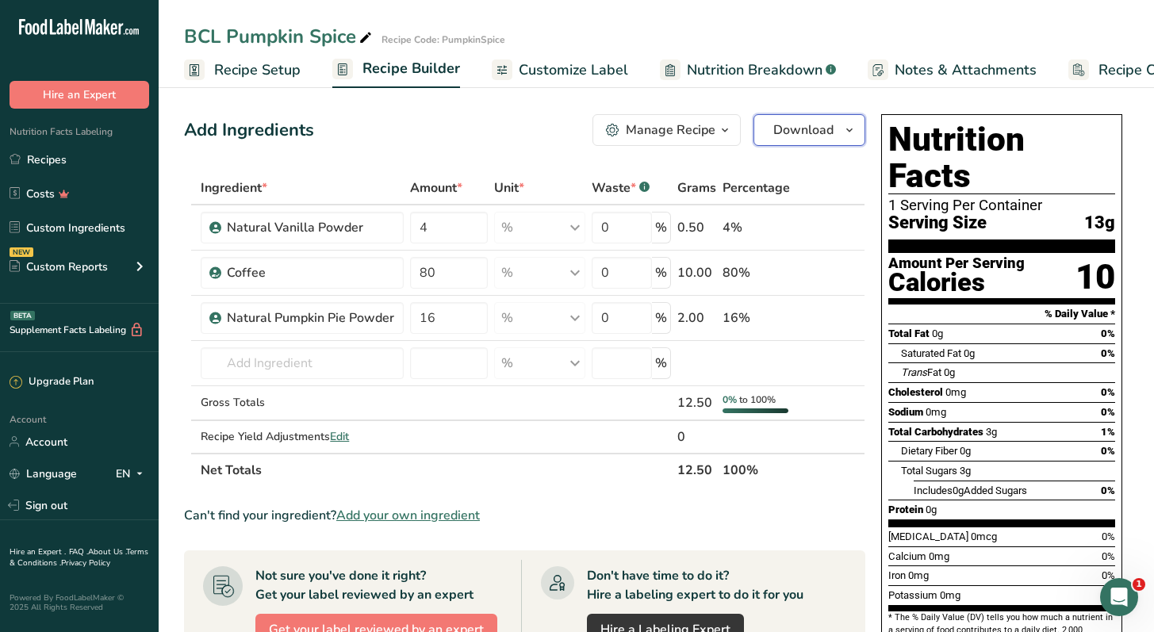
click at [841, 128] on span "button" at bounding box center [849, 130] width 19 height 19
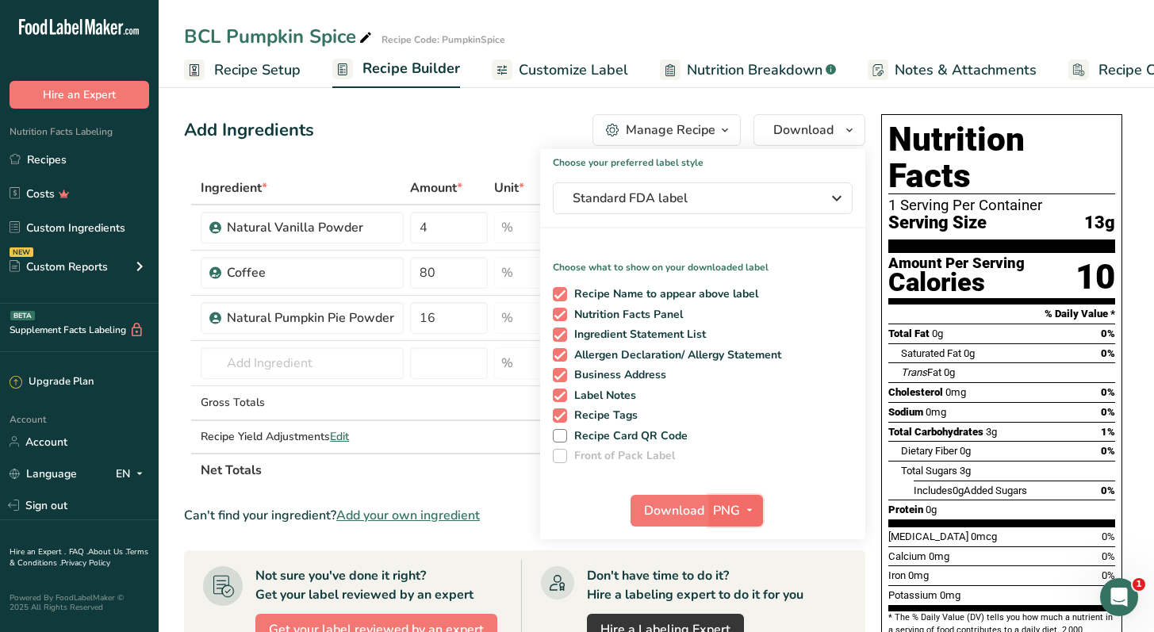
click at [737, 507] on span "PNG" at bounding box center [726, 510] width 27 height 19
click at [683, 505] on span "Download" at bounding box center [674, 510] width 60 height 19
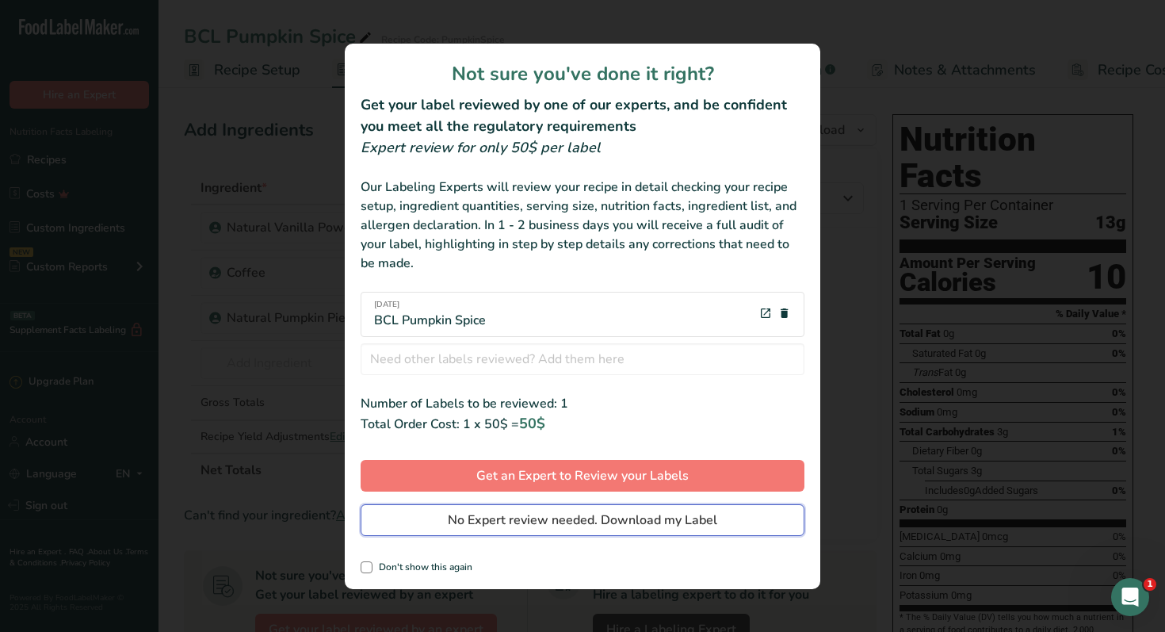
click at [675, 516] on span "No Expert review needed. Download my Label" at bounding box center [583, 520] width 270 height 19
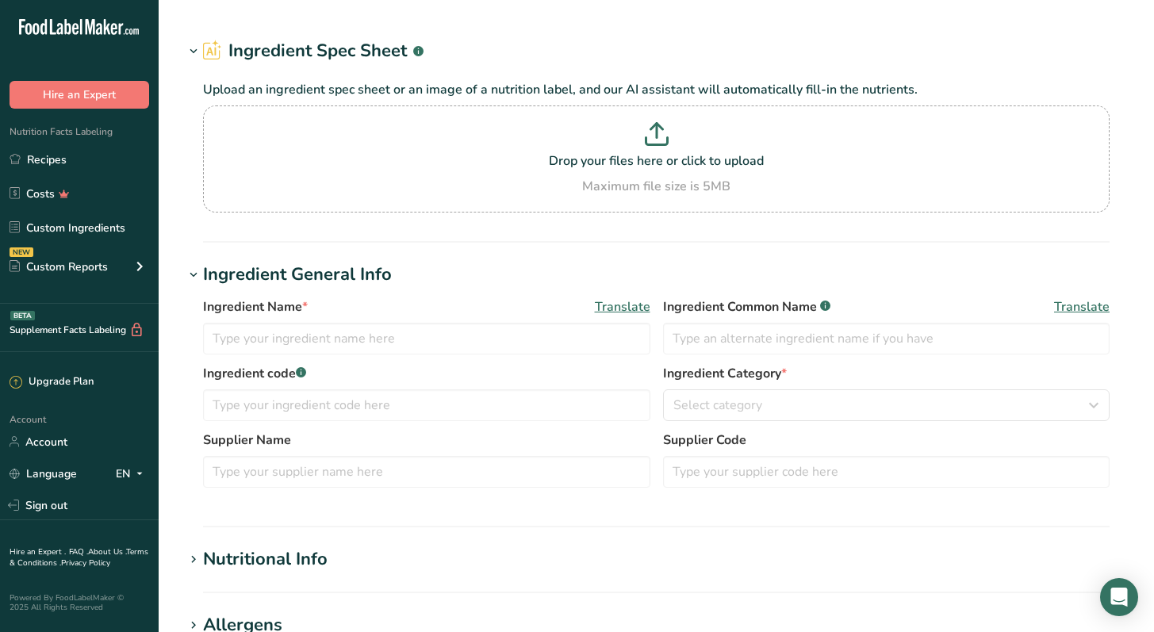
type input "Natural Vanilla Powder"
type input "Natures Flavors"
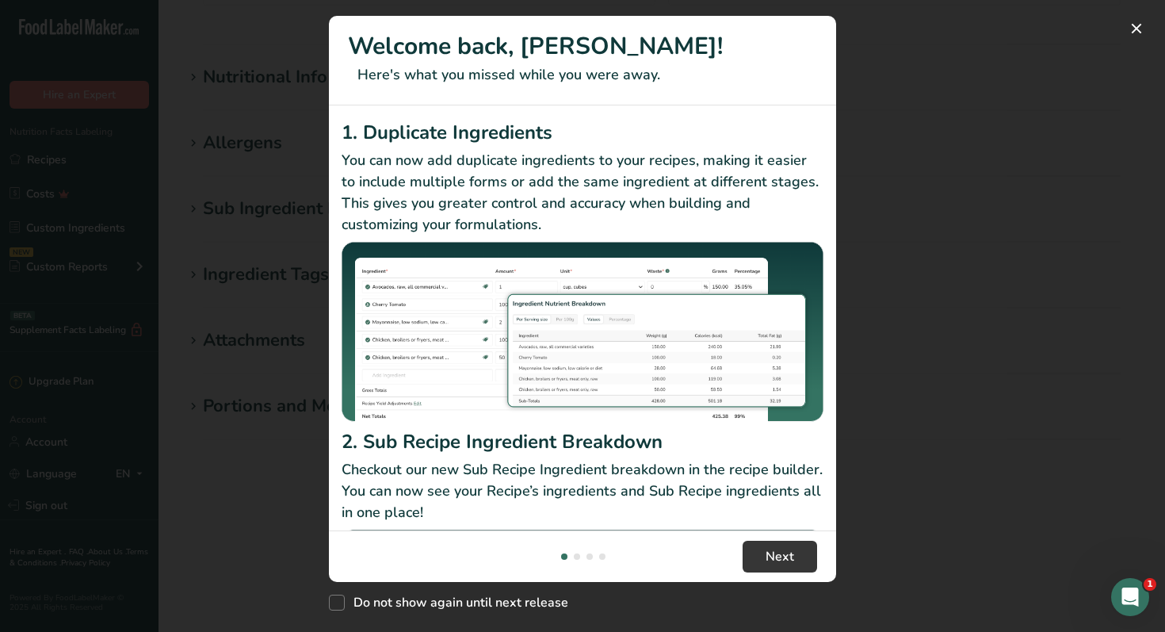
click at [951, 46] on div "New Features" at bounding box center [582, 316] width 1165 height 632
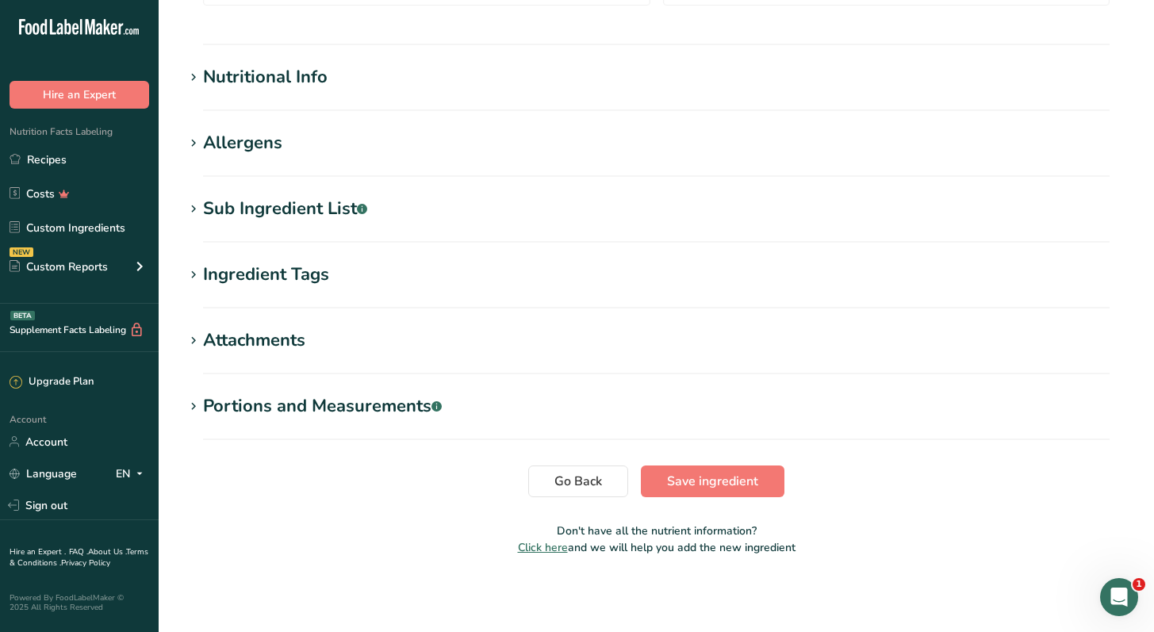
click at [269, 403] on div "Portions and Measurements .a-a{fill:#347362;}.b-a{fill:#fff;}" at bounding box center [322, 406] width 239 height 26
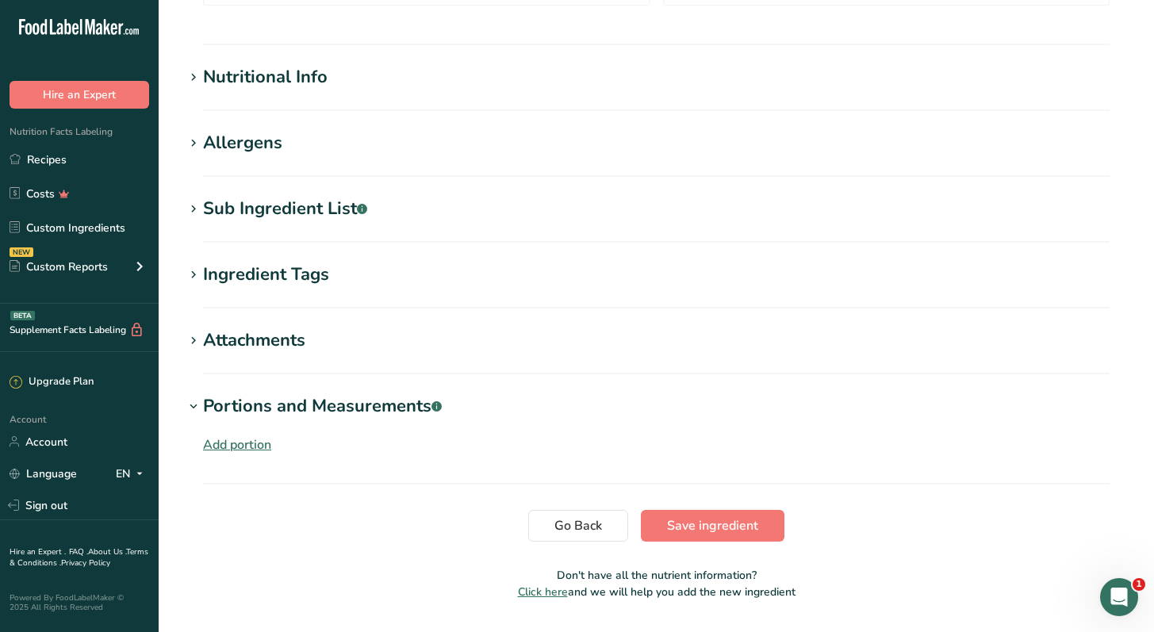
click at [216, 333] on div "Attachments" at bounding box center [254, 340] width 102 height 26
